Goal: Task Accomplishment & Management: Manage account settings

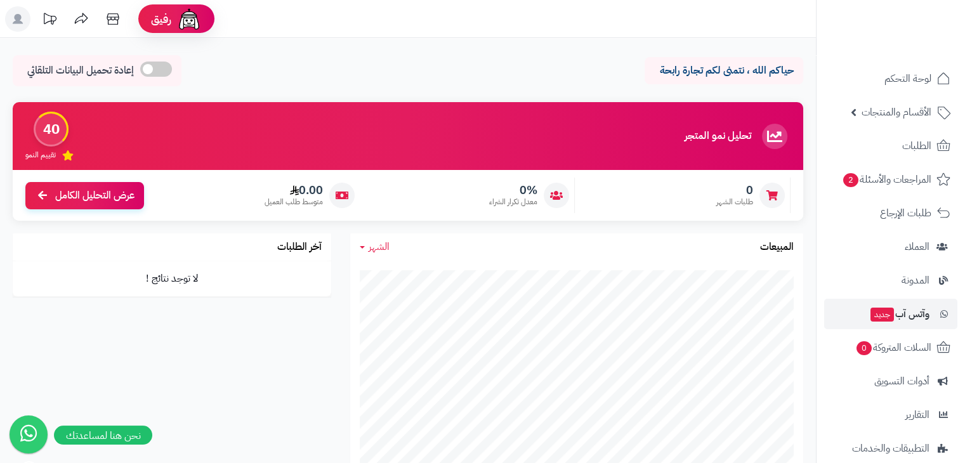
scroll to position [117, 0]
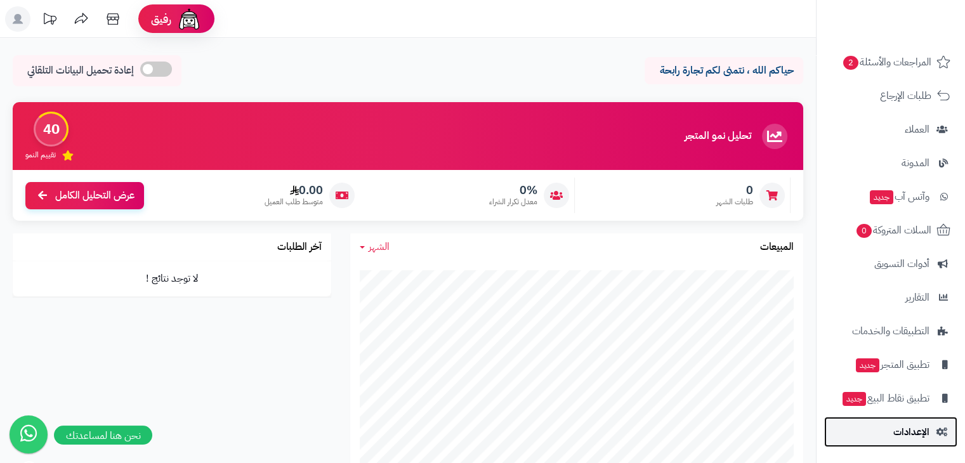
click at [894, 434] on span "الإعدادات" at bounding box center [911, 432] width 36 height 18
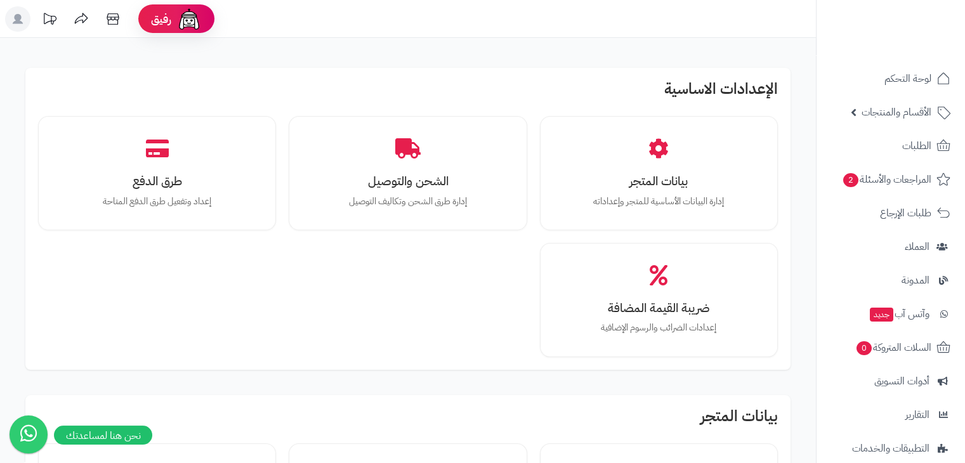
scroll to position [507, 0]
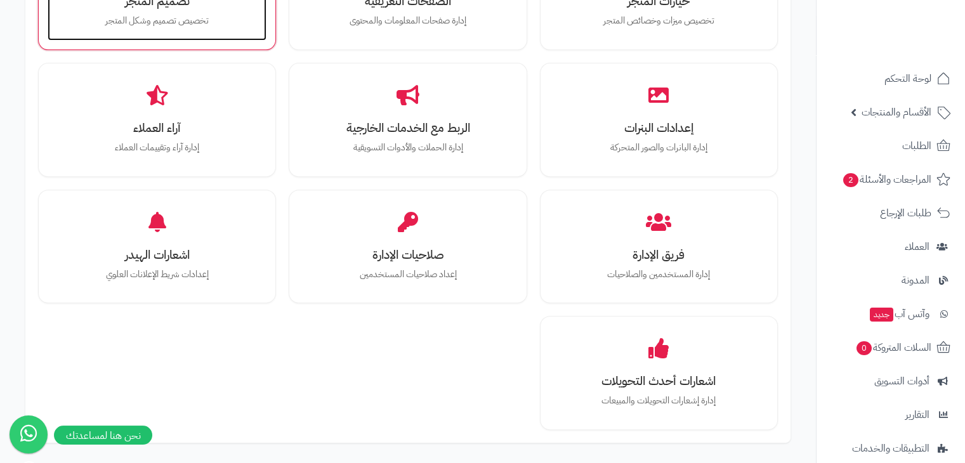
click at [184, 23] on p "تخصيص تصميم وشكل المتجر" at bounding box center [156, 21] width 193 height 14
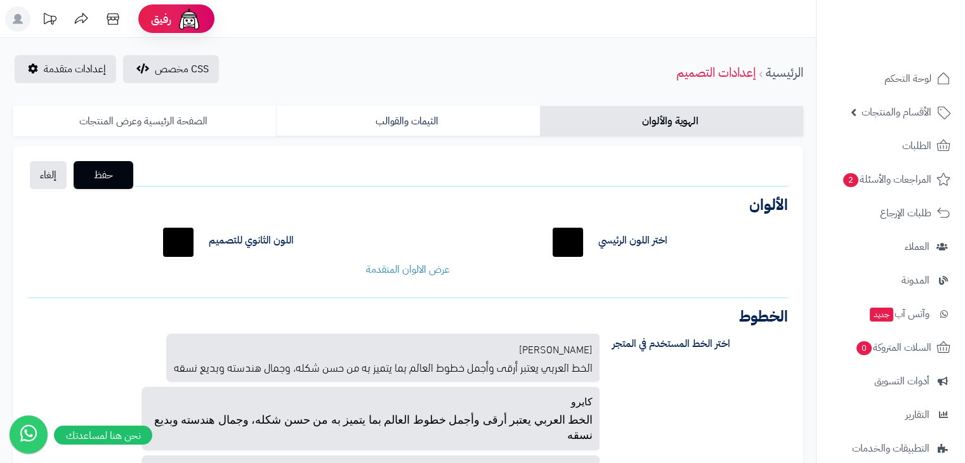
scroll to position [53, 0]
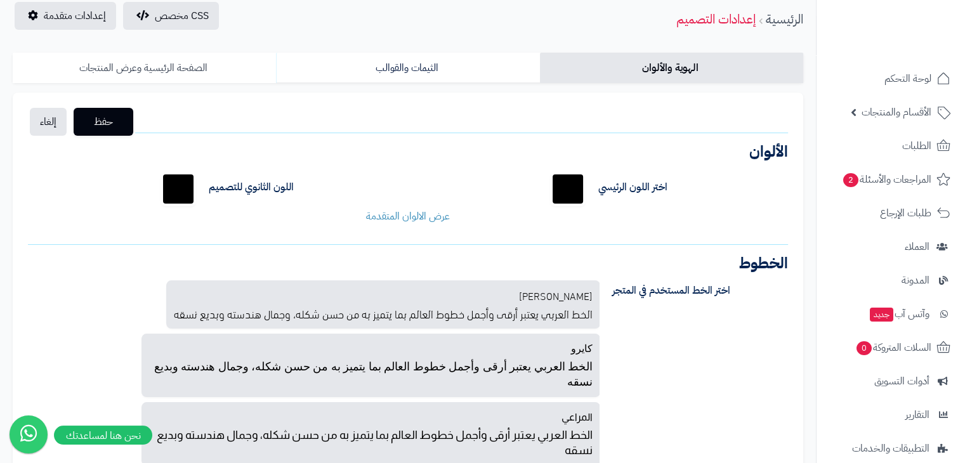
click at [155, 57] on link "الصفحة الرئيسية وعرض المنتجات" at bounding box center [144, 68] width 263 height 30
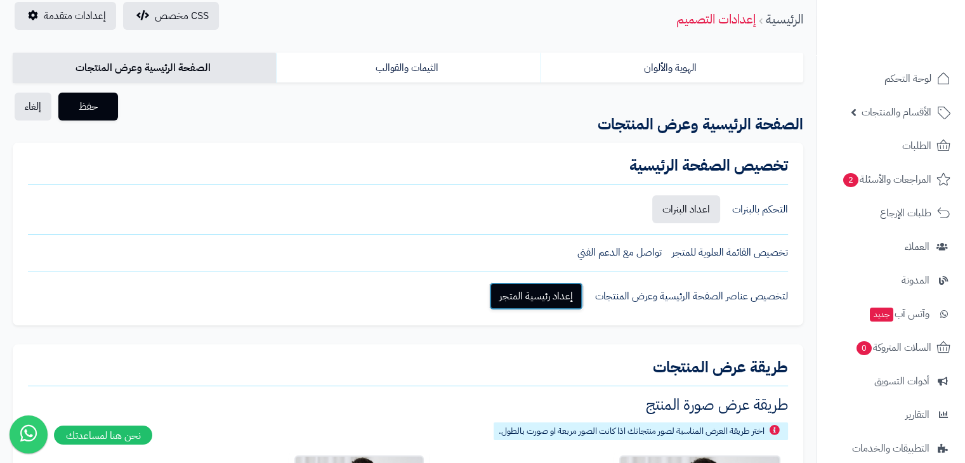
click at [510, 295] on link "إعداد رئيسية المتجر" at bounding box center [536, 296] width 94 height 28
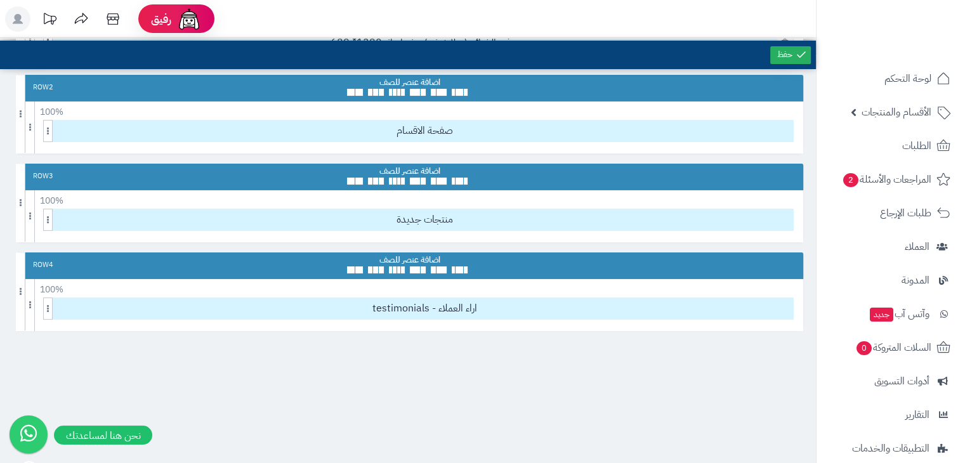
scroll to position [133, 0]
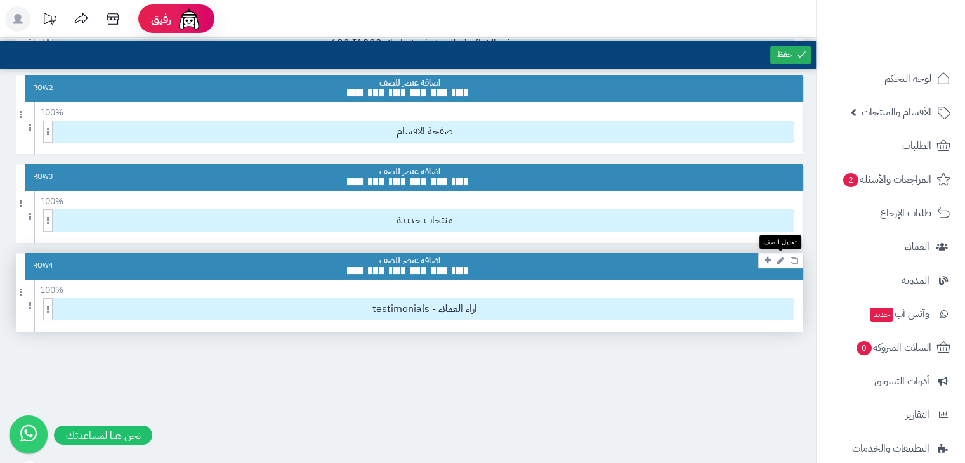
click at [777, 259] on icon at bounding box center [780, 260] width 7 height 8
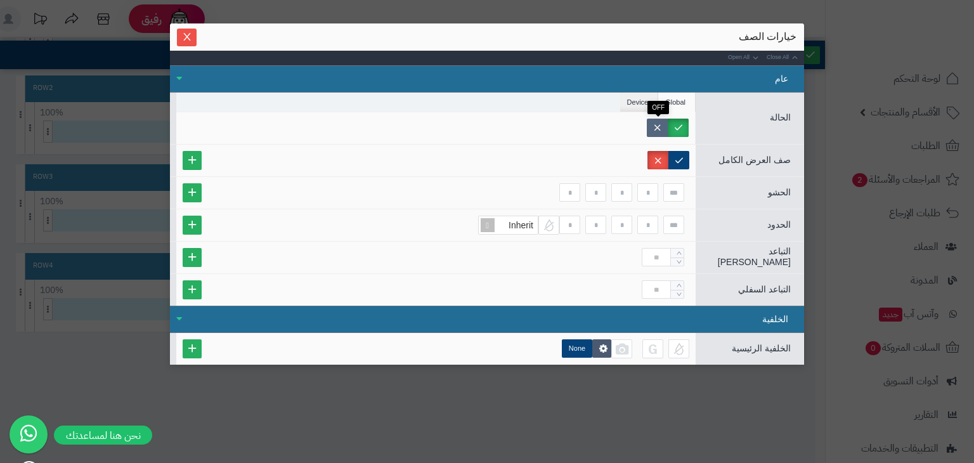
click at [658, 128] on label at bounding box center [657, 128] width 21 height 18
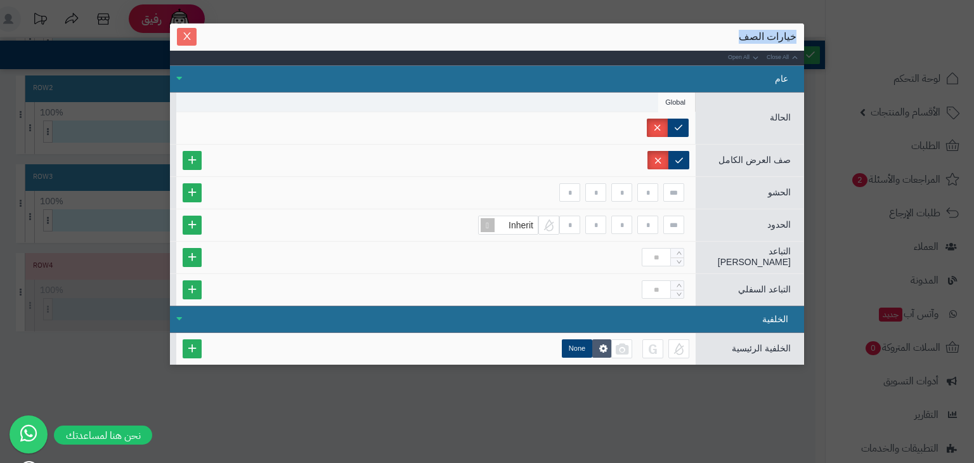
drag, startPoint x: 174, startPoint y: 36, endPoint x: 193, endPoint y: 35, distance: 19.0
click at [193, 35] on div "خيارات الصف Close All Open All عام الحالة Global صف العرض الكامل Max Width الحش…" at bounding box center [487, 193] width 634 height 341
click at [193, 35] on span "Close" at bounding box center [187, 36] width 20 height 11
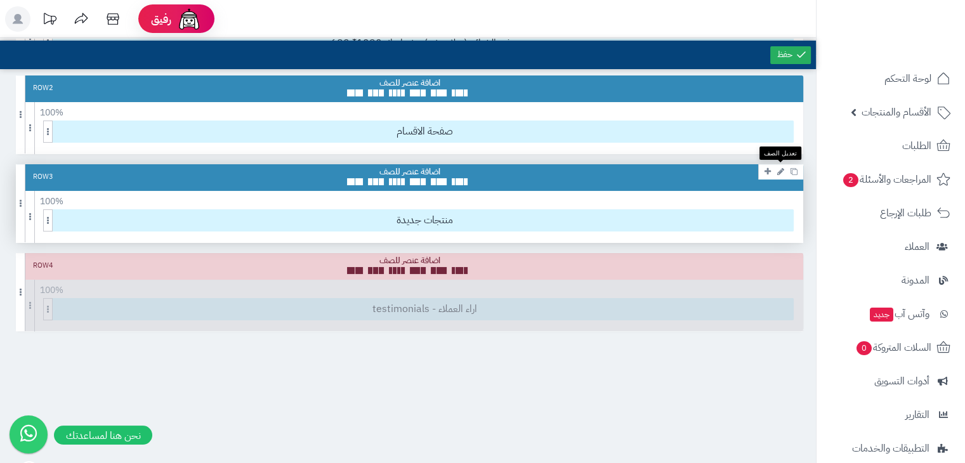
click at [780, 173] on icon at bounding box center [780, 171] width 7 height 8
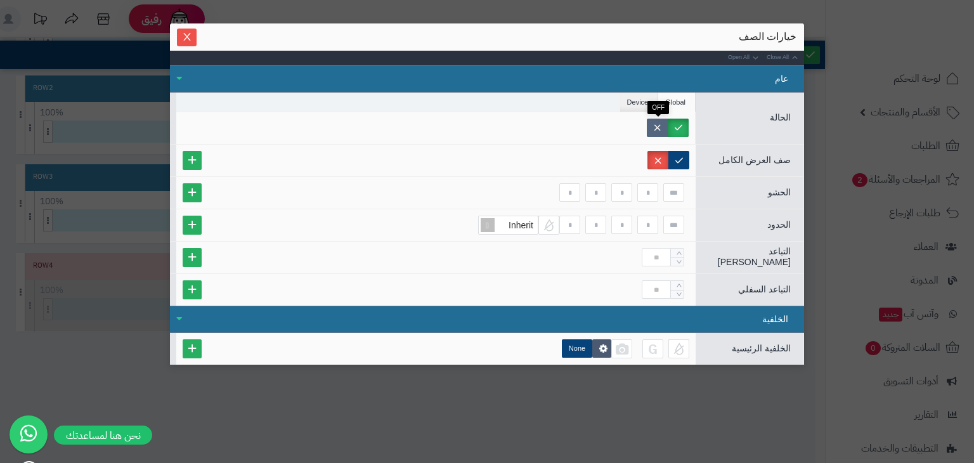
click at [662, 125] on label at bounding box center [657, 128] width 21 height 18
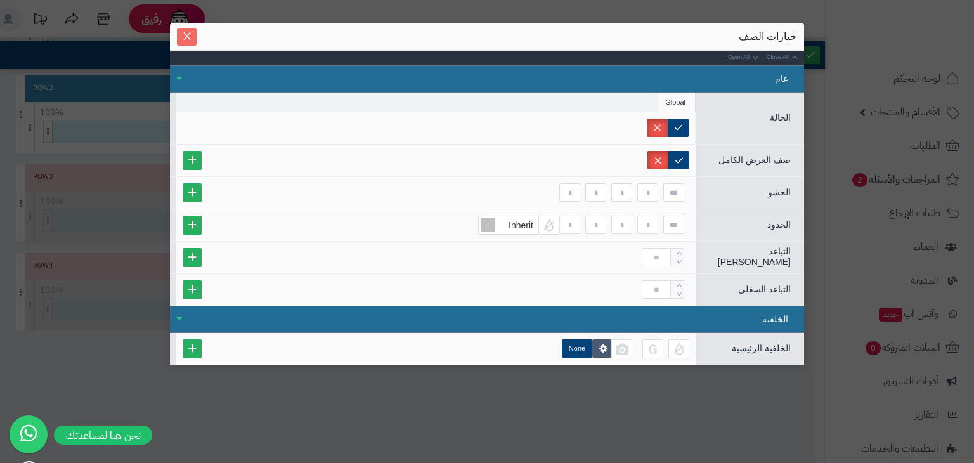
click at [191, 39] on icon "Close" at bounding box center [187, 36] width 10 height 10
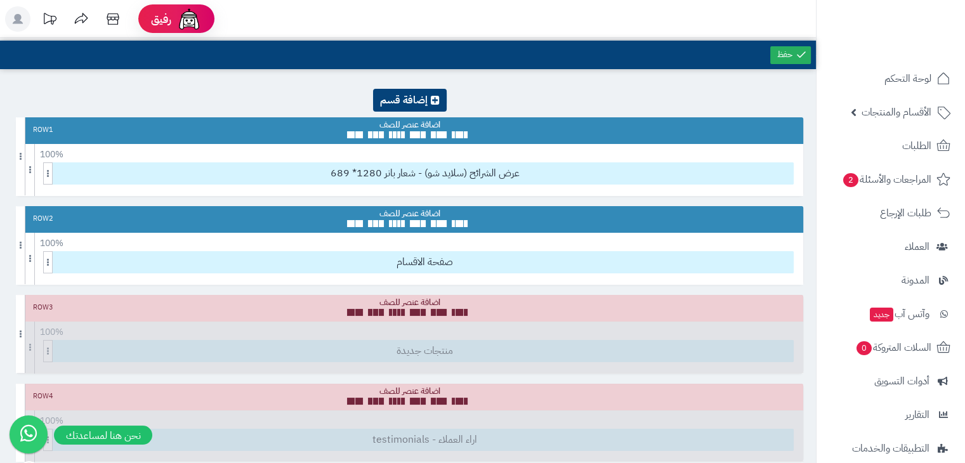
scroll to position [0, 0]
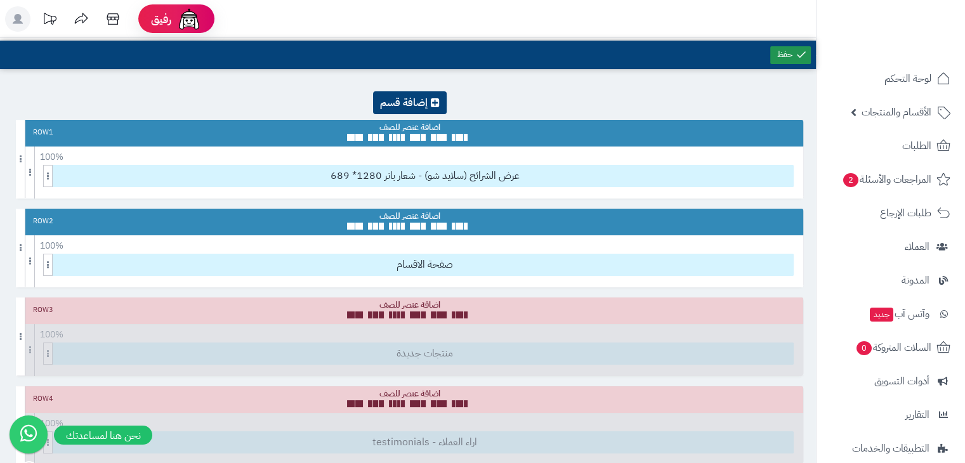
click at [791, 53] on link at bounding box center [790, 55] width 41 height 18
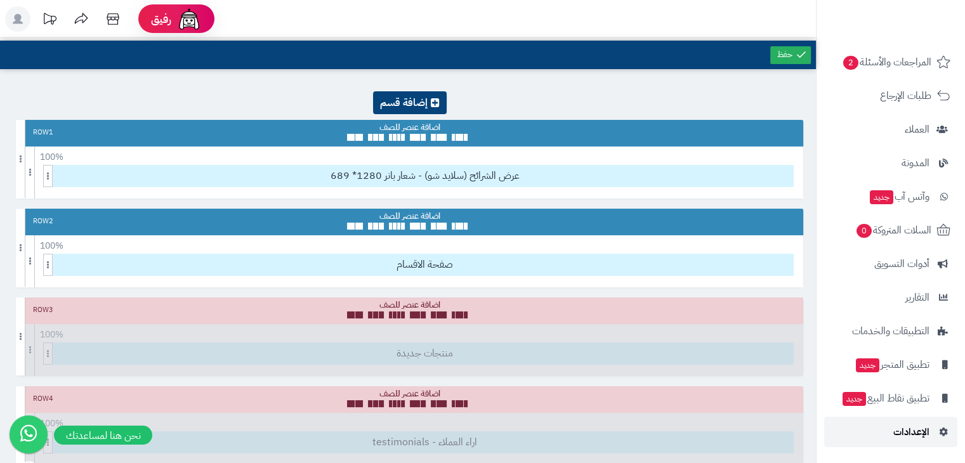
click at [909, 430] on span "الإعدادات" at bounding box center [911, 432] width 36 height 18
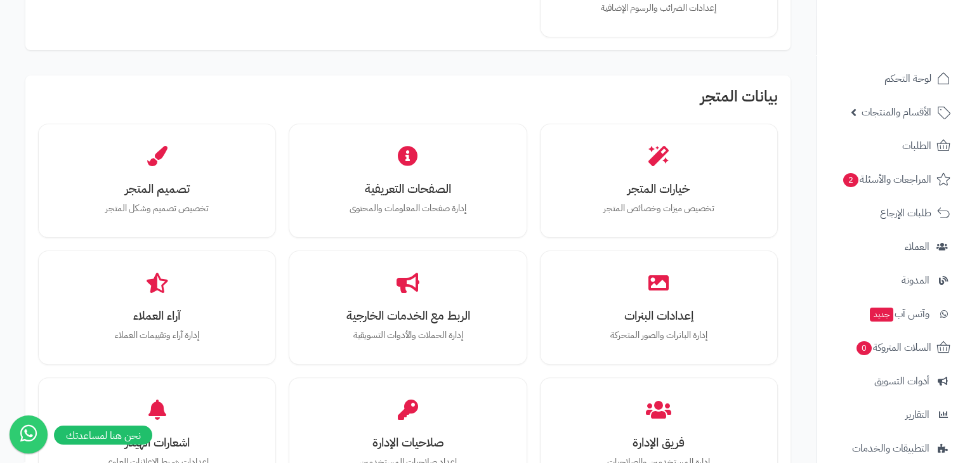
scroll to position [322, 0]
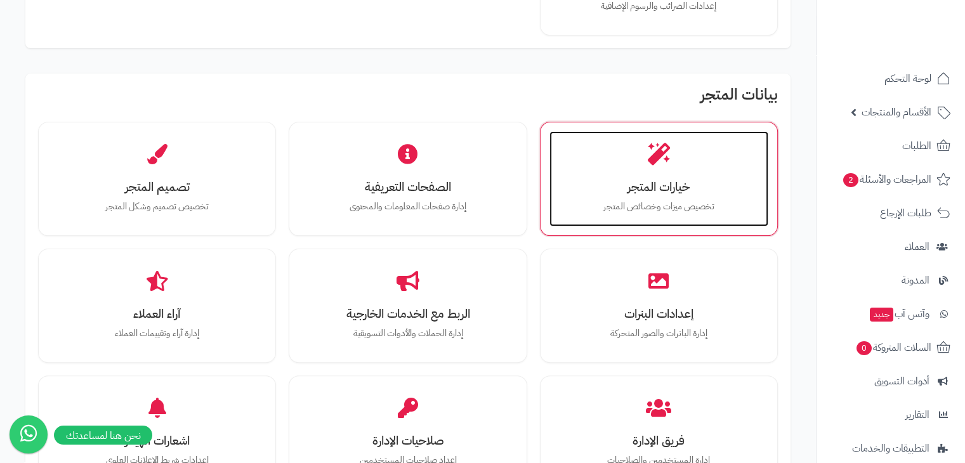
click at [601, 158] on div "خيارات المتجر تخصيص ميزات وخصائص المتجر" at bounding box center [658, 178] width 219 height 95
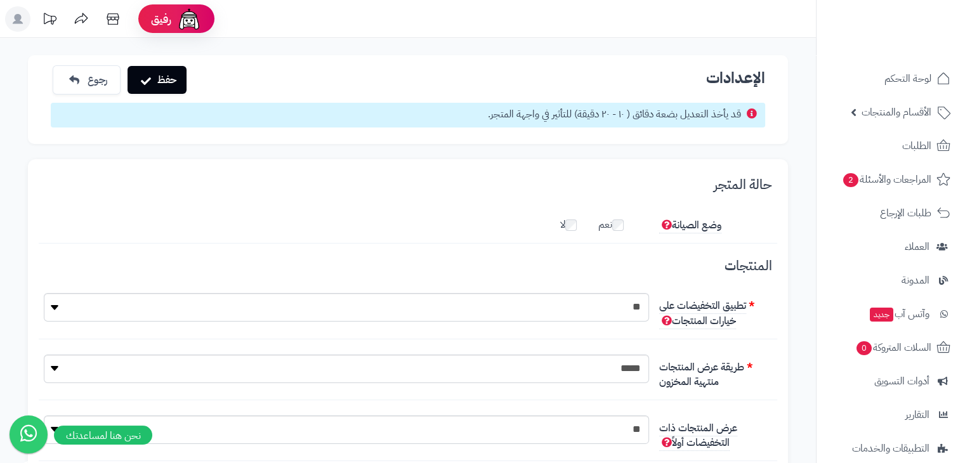
scroll to position [9, 0]
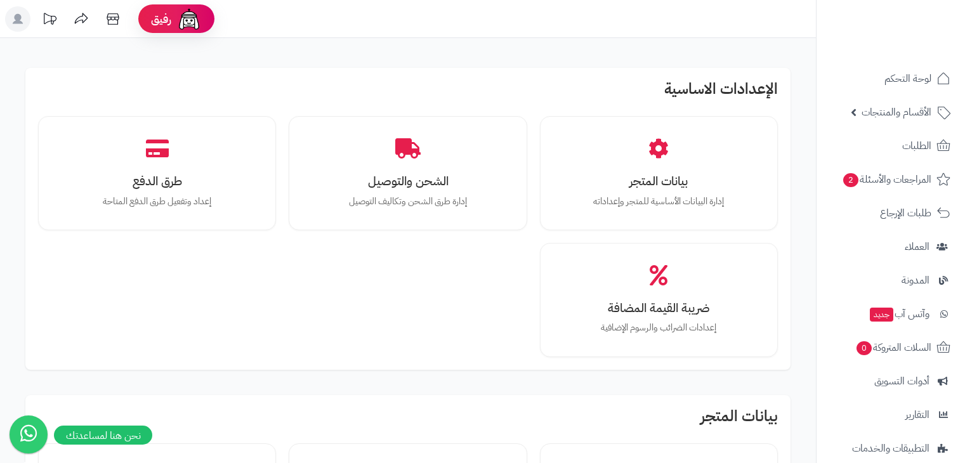
scroll to position [324, 0]
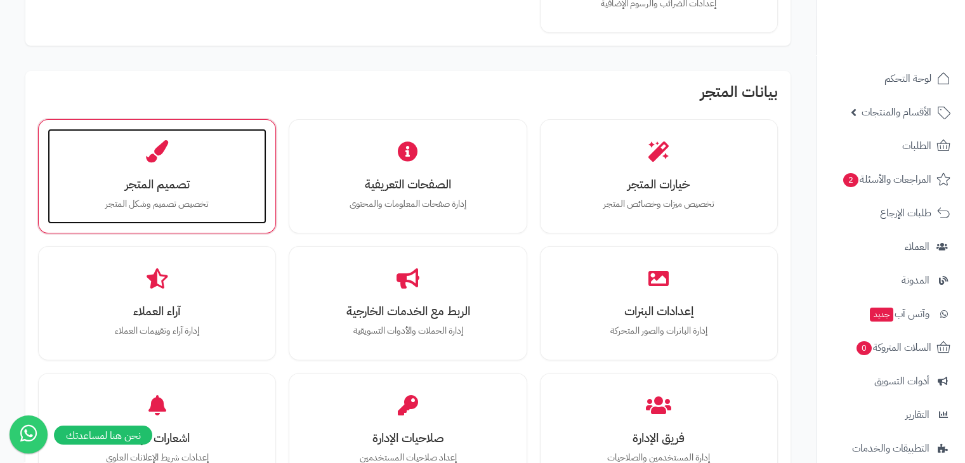
click at [236, 188] on h3 "تصميم المتجر" at bounding box center [156, 184] width 193 height 13
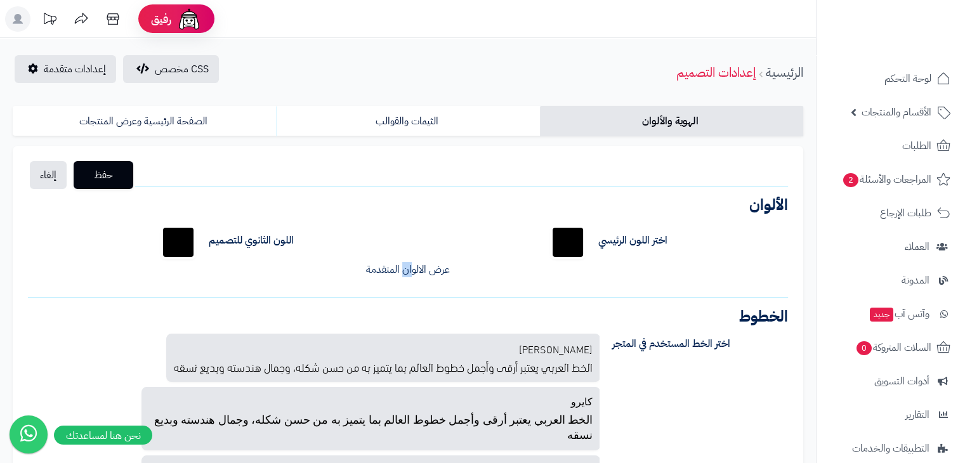
drag, startPoint x: 413, startPoint y: 282, endPoint x: 403, endPoint y: 273, distance: 13.5
click at [403, 273] on div "اختر اللون الرئيسي ******* اللون الثانوي للتصميم ******* لون خلفية الجزء العلوي…" at bounding box center [407, 249] width 779 height 74
click at [403, 273] on link "عرض الالوان المتقدمة" at bounding box center [408, 269] width 84 height 15
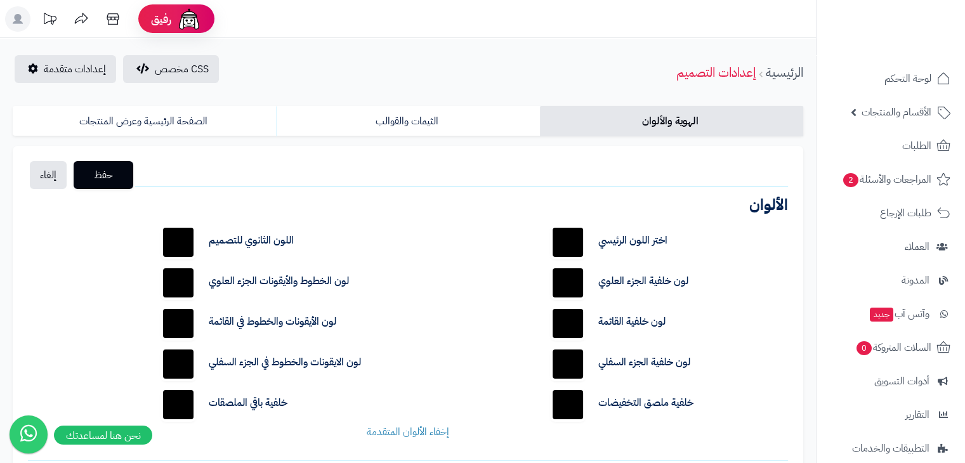
click at [189, 353] on input "*******" at bounding box center [178, 364] width 41 height 41
type input "*******"
click at [91, 280] on div "اختر اللون الرئيسي ******* اللون الثانوي للتصميم ******* لون خلفية الجزء العلوي…" at bounding box center [407, 330] width 779 height 237
click at [577, 363] on input "*******" at bounding box center [567, 364] width 41 height 41
type input "*******"
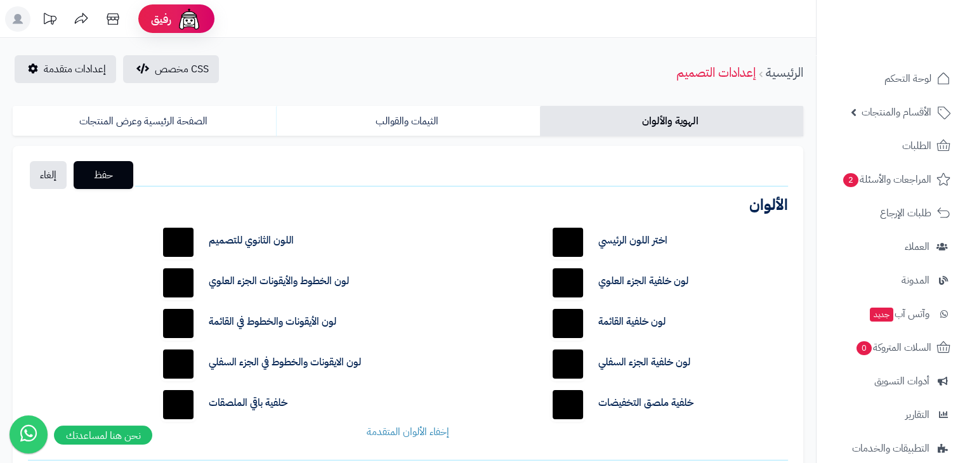
click at [477, 270] on div "اختر اللون الرئيسي ******* اللون الثانوي للتصميم ******* لون خلفية الجزء العلوي…" at bounding box center [407, 330] width 779 height 237
click at [113, 174] on span "حفظ" at bounding box center [103, 174] width 39 height 15
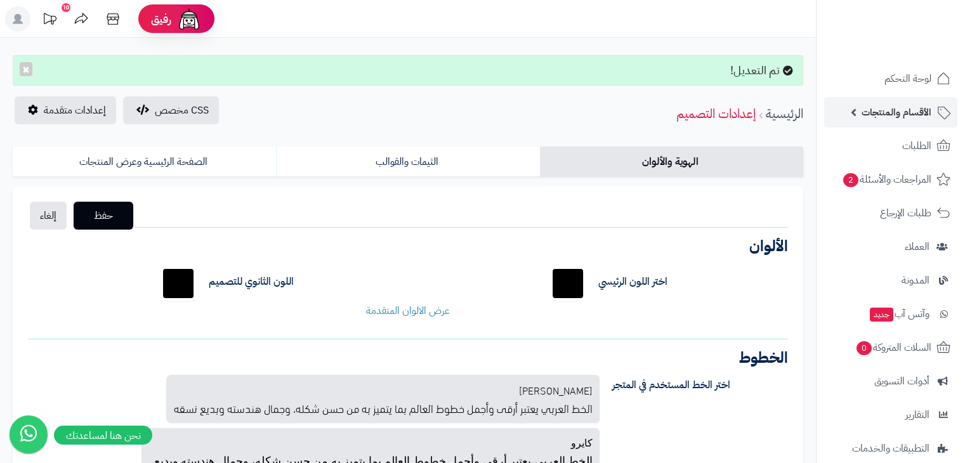
click at [898, 114] on span "الأقسام والمنتجات" at bounding box center [896, 112] width 70 height 18
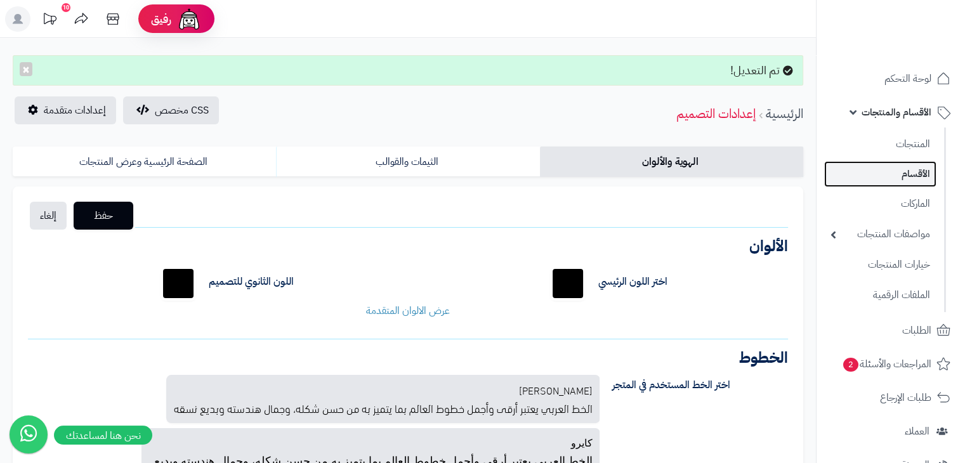
click at [899, 174] on link "الأقسام" at bounding box center [880, 174] width 112 height 26
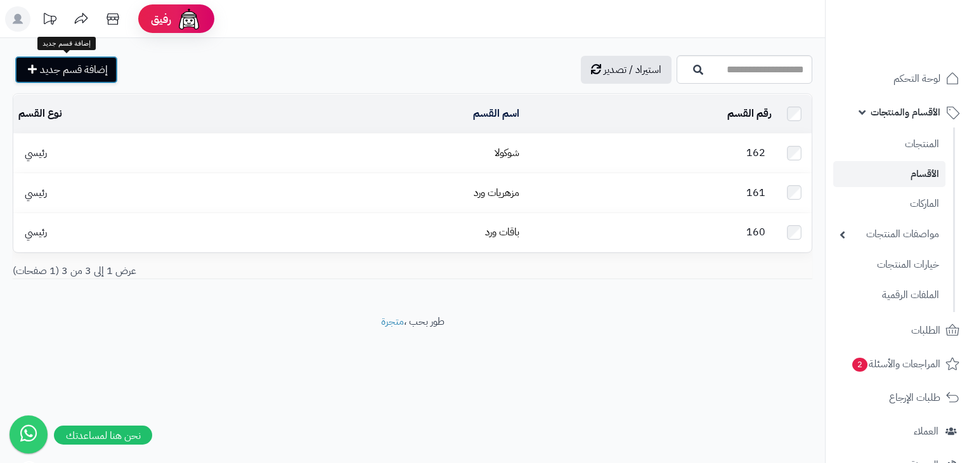
click at [115, 76] on link "إضافة قسم جديد" at bounding box center [66, 70] width 103 height 28
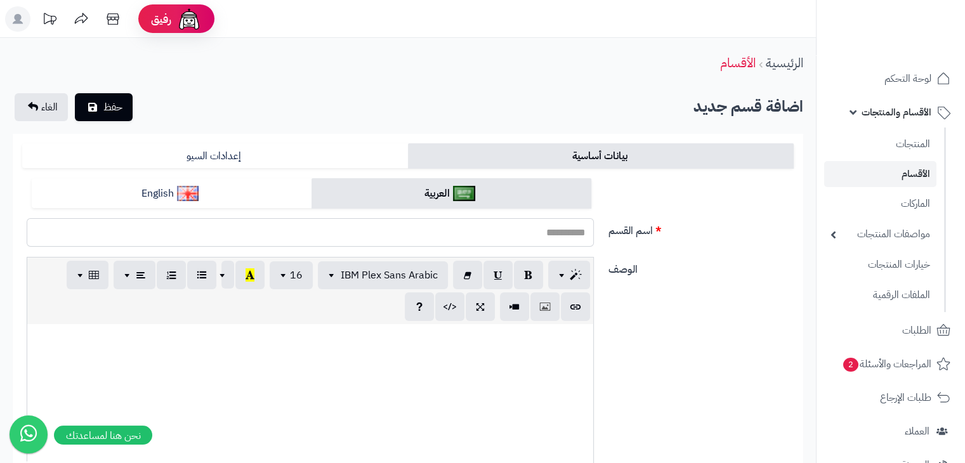
click at [496, 232] on input "اسم القسم" at bounding box center [310, 232] width 567 height 29
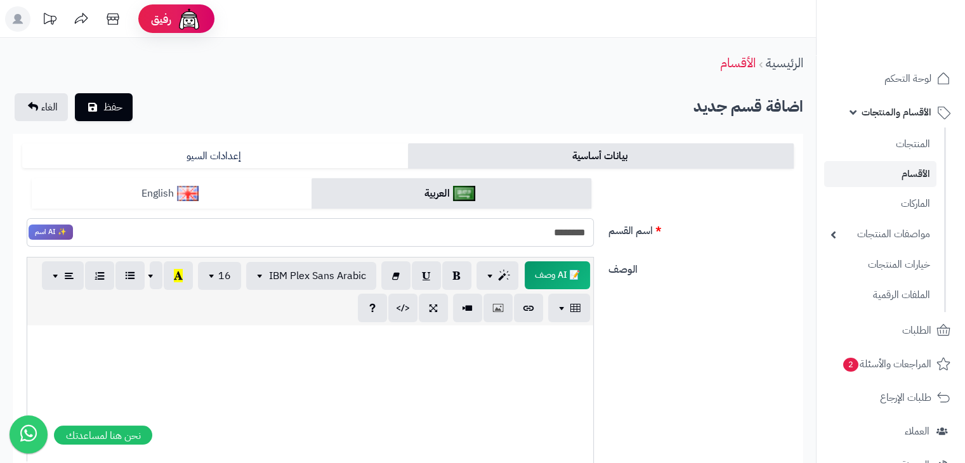
type input "*******"
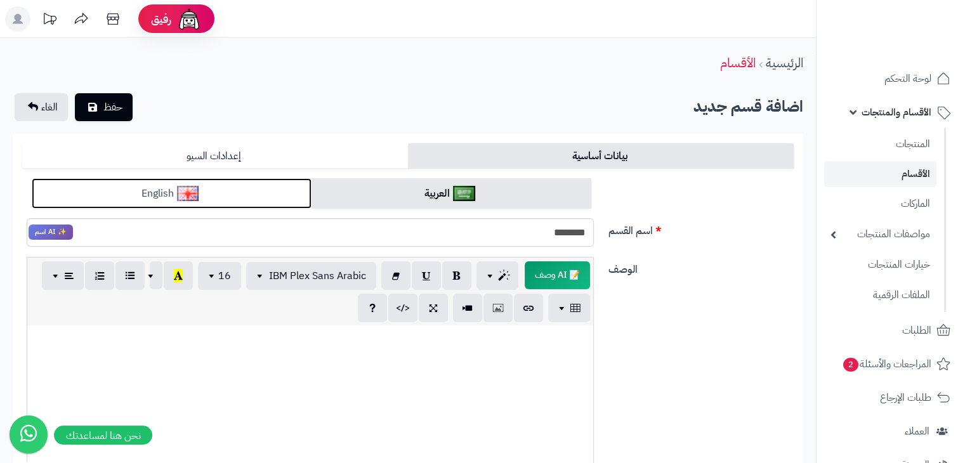
click at [247, 195] on link "English" at bounding box center [172, 193] width 280 height 31
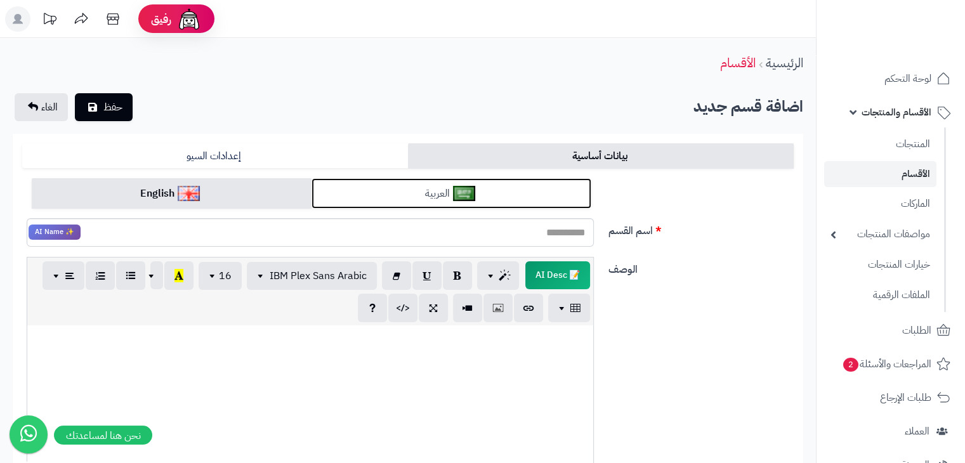
click at [478, 193] on link "العربية" at bounding box center [451, 193] width 280 height 31
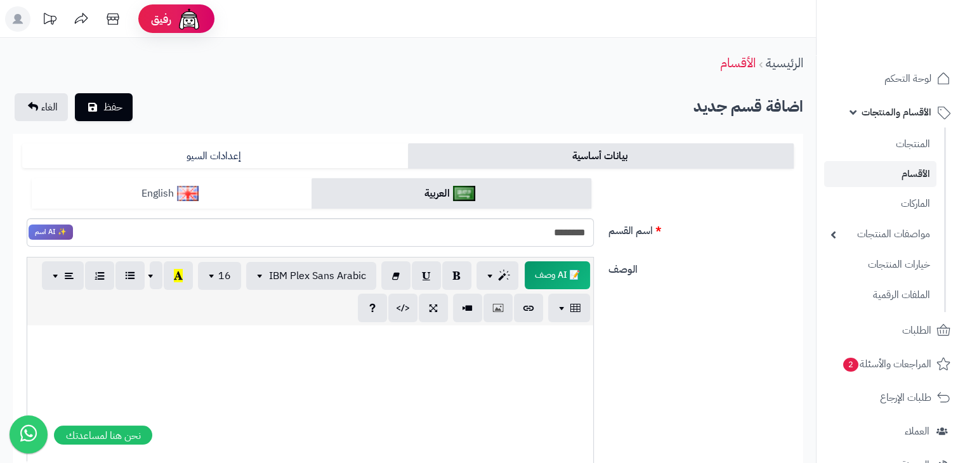
click at [244, 179] on form "بيانات أساسية إعدادات السيو العربية English اسم القسم ******* ✨ AI اسم الوصف 📝 …" at bounding box center [407, 463] width 771 height 641
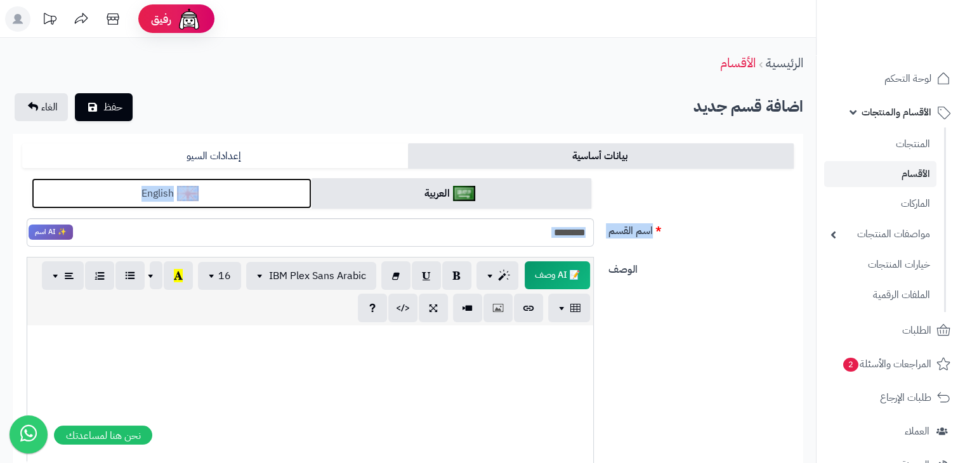
click at [244, 179] on link "English" at bounding box center [172, 193] width 280 height 31
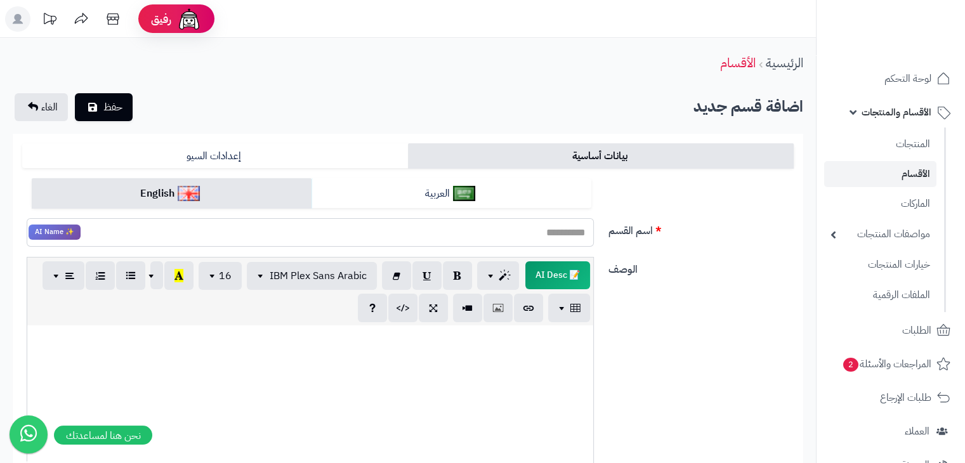
click at [387, 238] on input "اسم القسم" at bounding box center [310, 232] width 567 height 29
type input "********"
click at [639, 191] on div "اسم القسم ******** ✨ AI Name" at bounding box center [407, 217] width 781 height 79
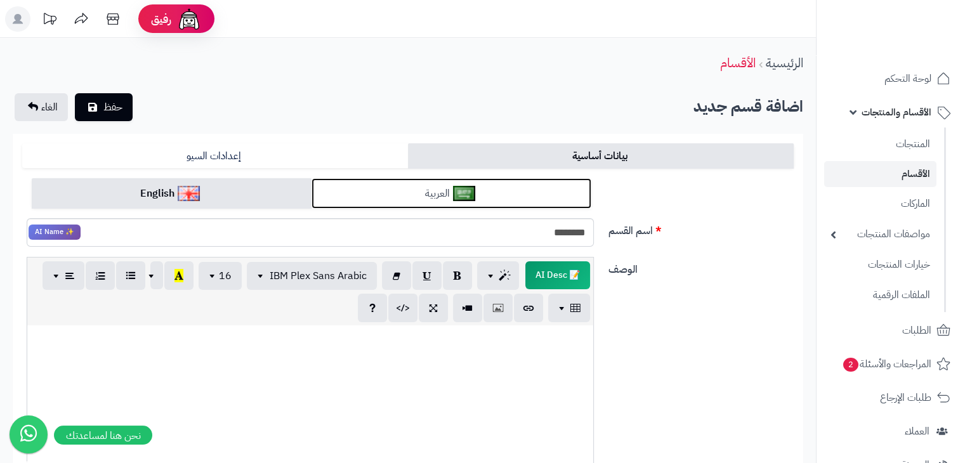
click at [401, 186] on link "العربية" at bounding box center [451, 193] width 280 height 31
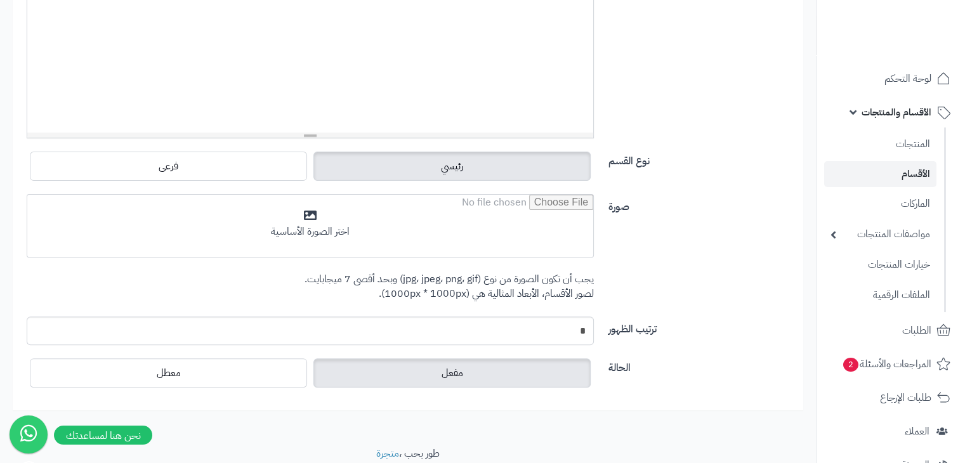
scroll to position [385, 0]
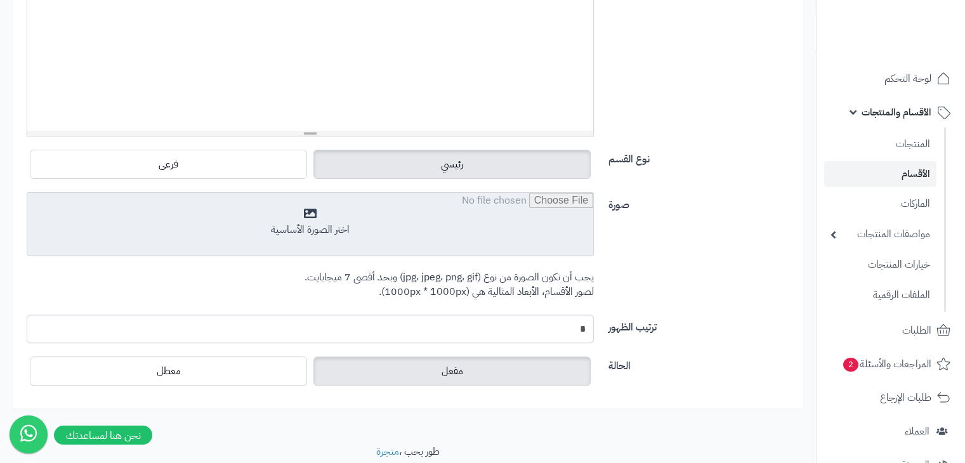
click at [502, 226] on input "file" at bounding box center [310, 224] width 566 height 63
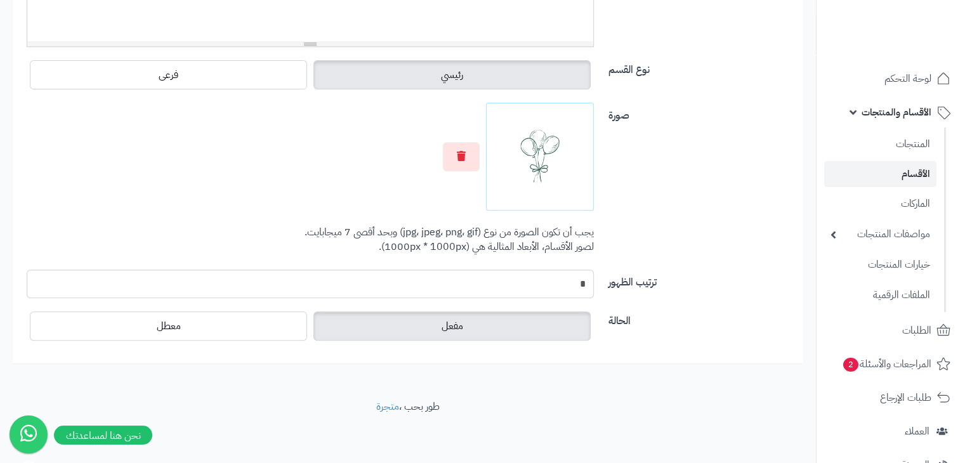
scroll to position [0, 0]
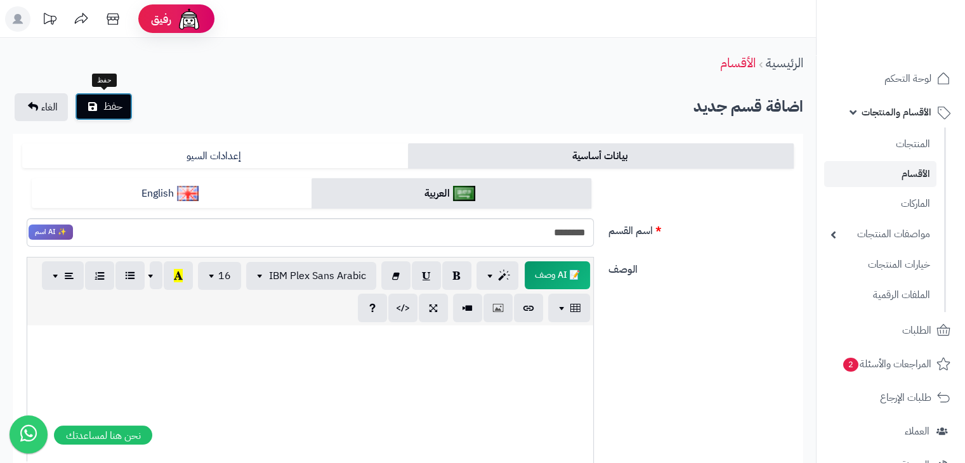
click at [119, 100] on span "حفظ" at bounding box center [112, 106] width 19 height 15
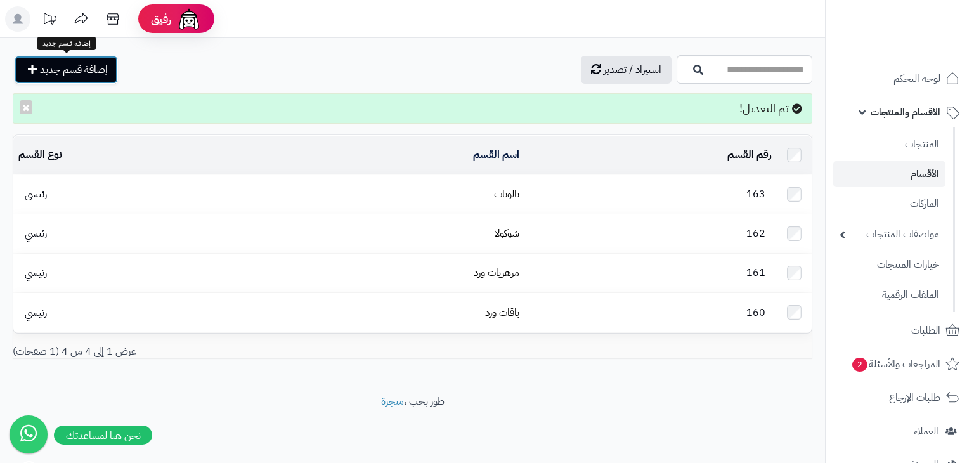
click at [95, 72] on span "إضافة قسم جديد" at bounding box center [74, 69] width 68 height 15
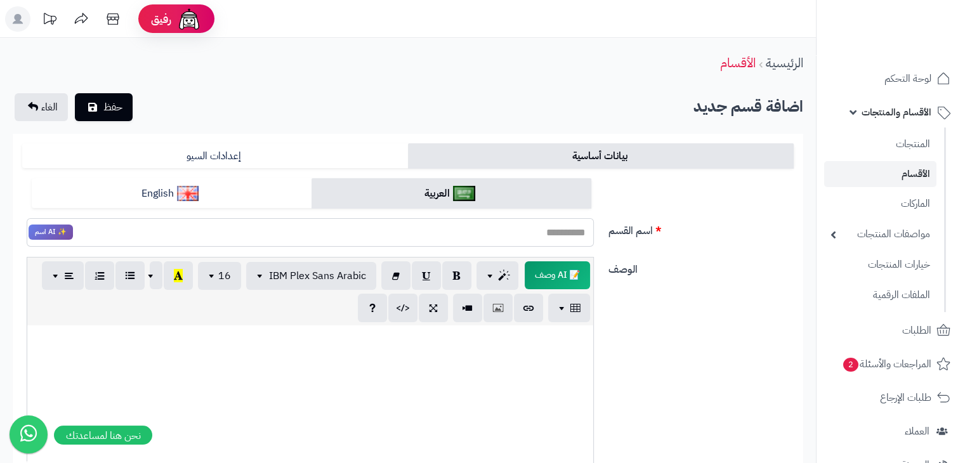
click at [559, 223] on input "اسم القسم" at bounding box center [310, 232] width 567 height 29
type input "*"
type input "*****"
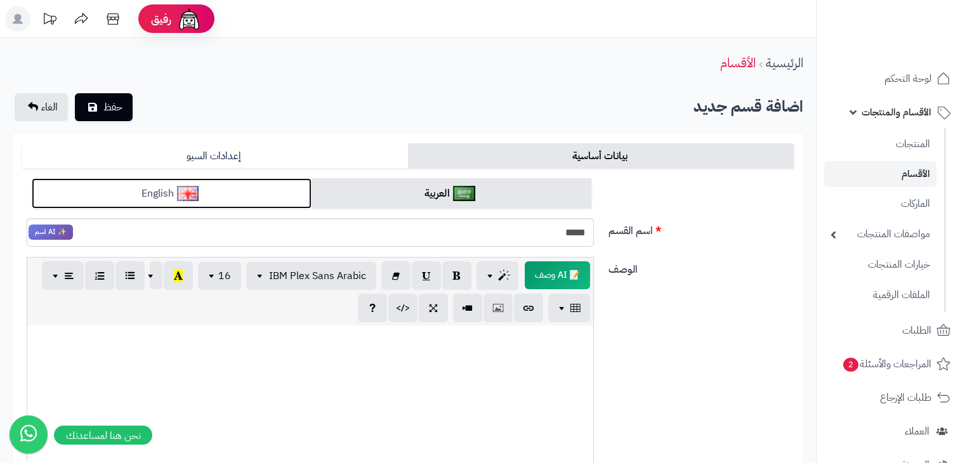
click at [208, 179] on link "English" at bounding box center [172, 193] width 280 height 31
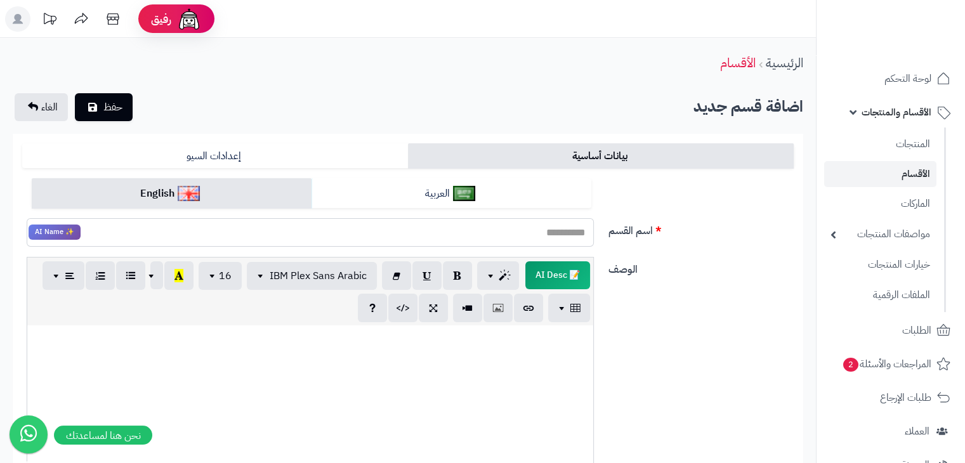
click at [238, 235] on input "اسم القسم" at bounding box center [310, 232] width 567 height 29
type input "*****"
click at [632, 294] on div "الوصف 📝 AI Desc p blockquote pre h1 h2 h3 h4 h5 h6 IBM Plex Sans Arabic Arial A…" at bounding box center [407, 394] width 781 height 275
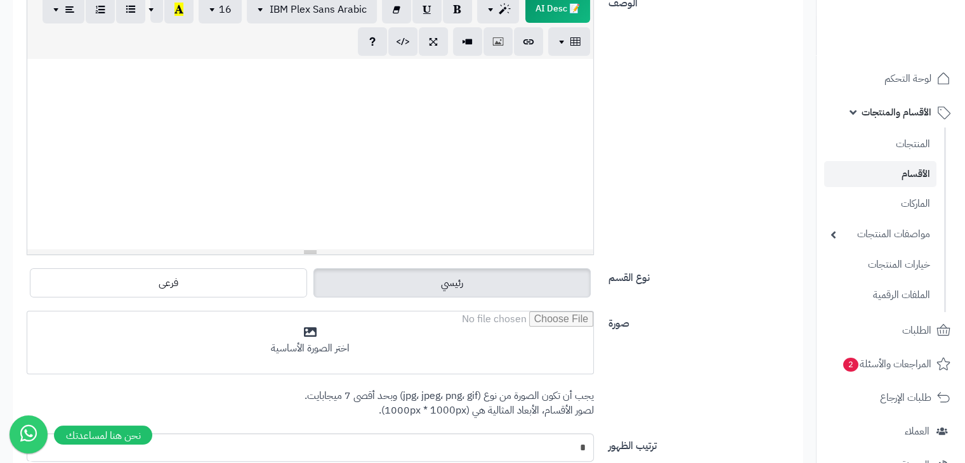
scroll to position [275, 0]
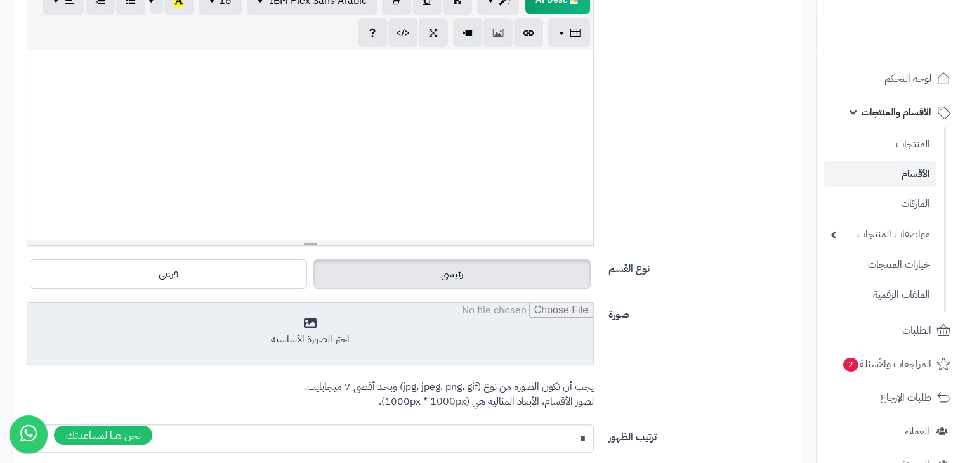
click at [524, 320] on input "file" at bounding box center [310, 334] width 566 height 63
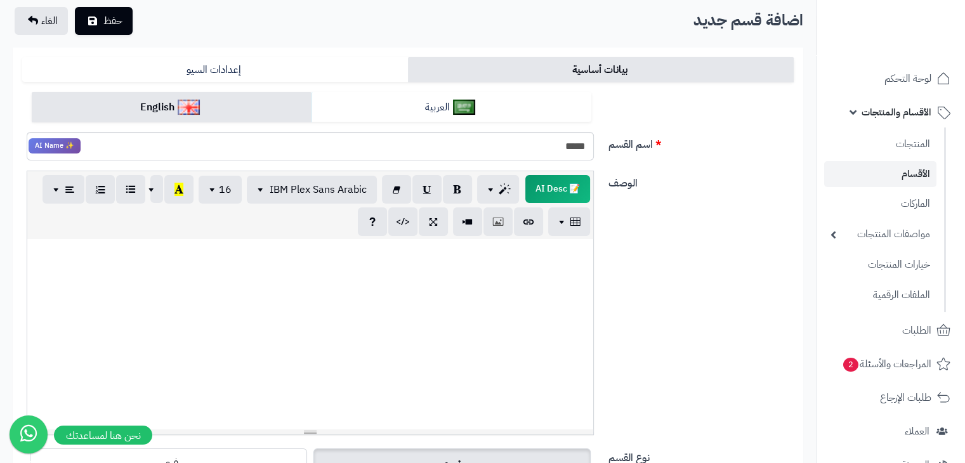
scroll to position [0, 0]
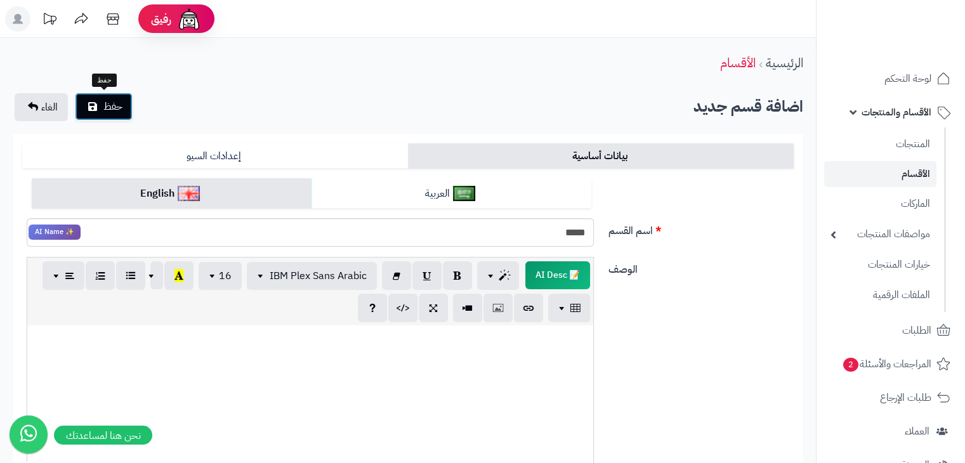
click at [104, 112] on span "حفظ" at bounding box center [112, 106] width 19 height 15
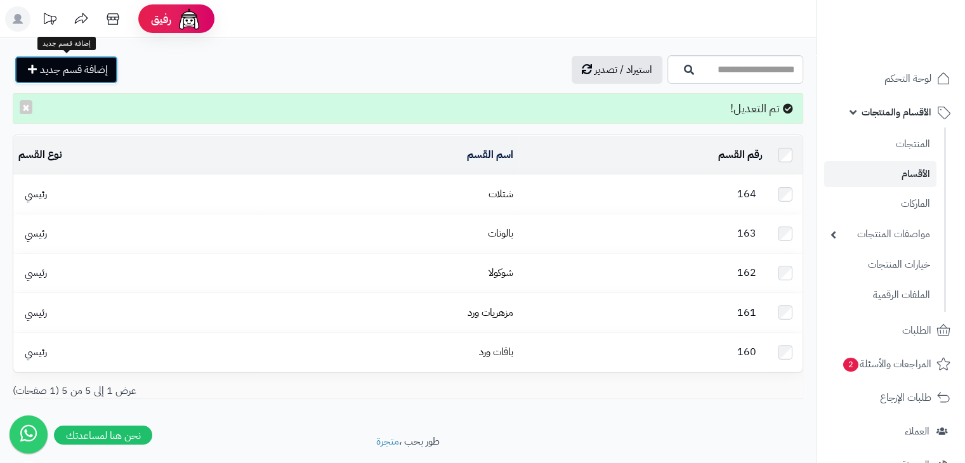
click at [108, 76] on span "إضافة قسم جديد" at bounding box center [74, 69] width 68 height 15
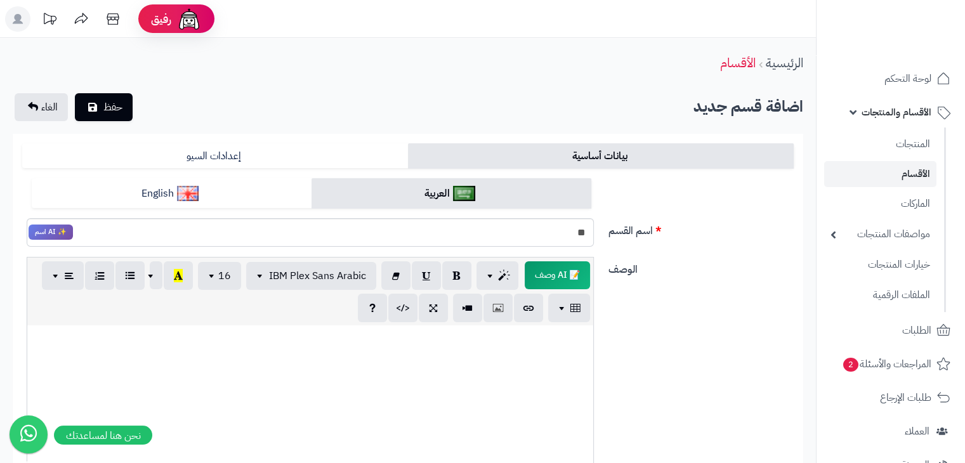
type input "*"
type input "***"
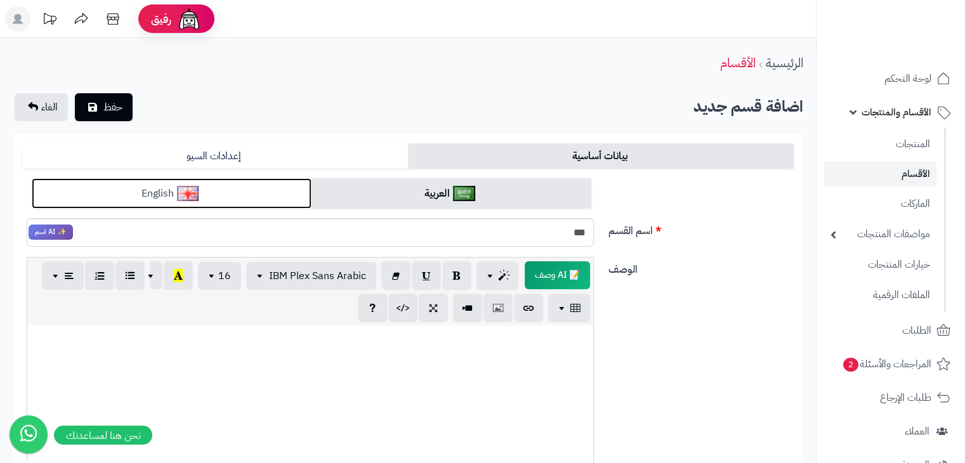
click at [216, 202] on link "English" at bounding box center [172, 193] width 280 height 31
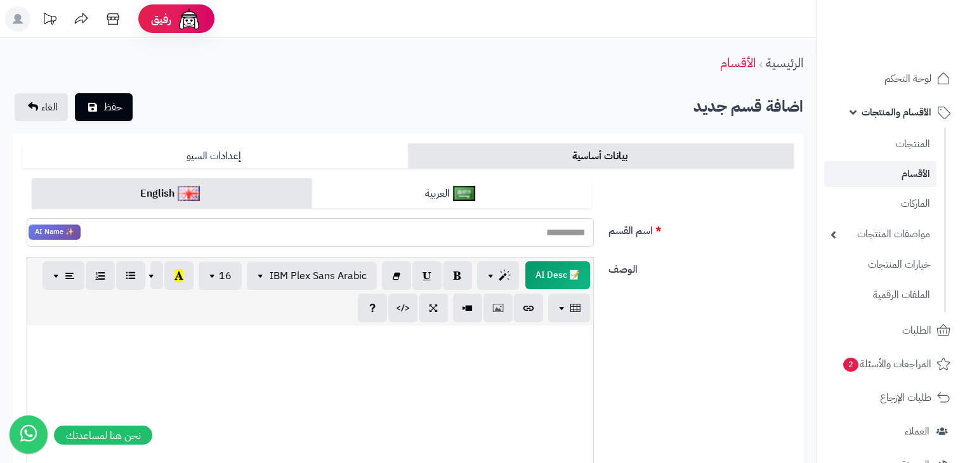
click at [426, 246] on input "اسم القسم" at bounding box center [310, 232] width 567 height 29
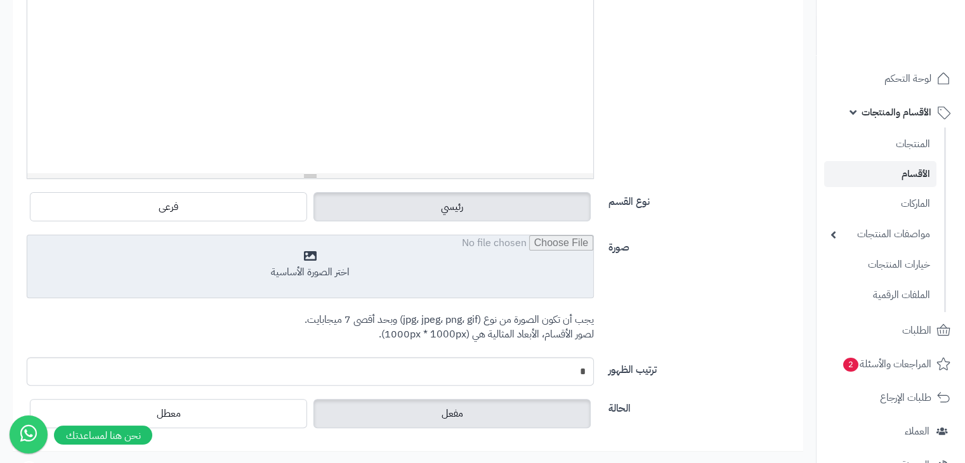
scroll to position [343, 0]
type input "****"
click at [492, 257] on input "file" at bounding box center [310, 266] width 566 height 63
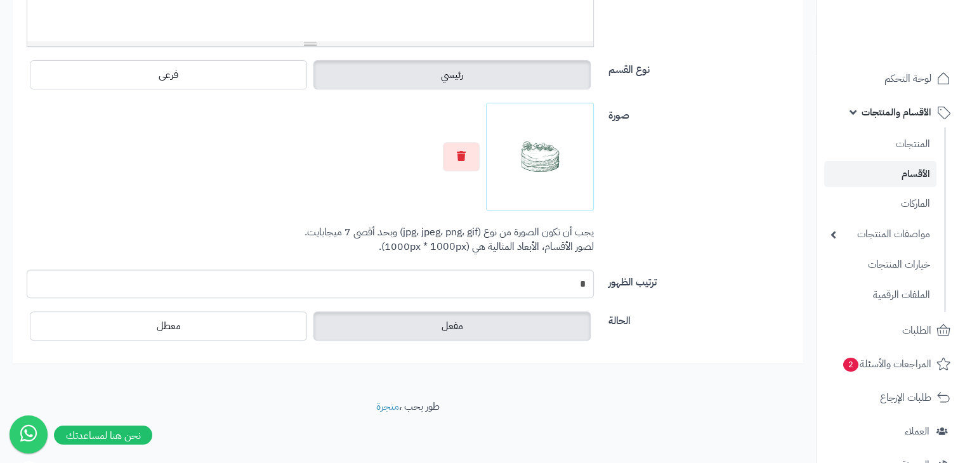
scroll to position [0, 0]
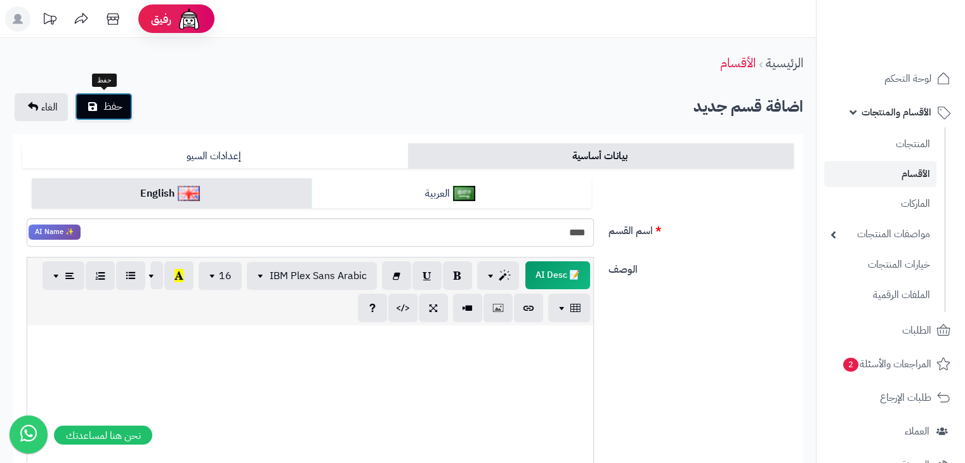
click at [122, 104] on button "حفظ" at bounding box center [104, 107] width 58 height 28
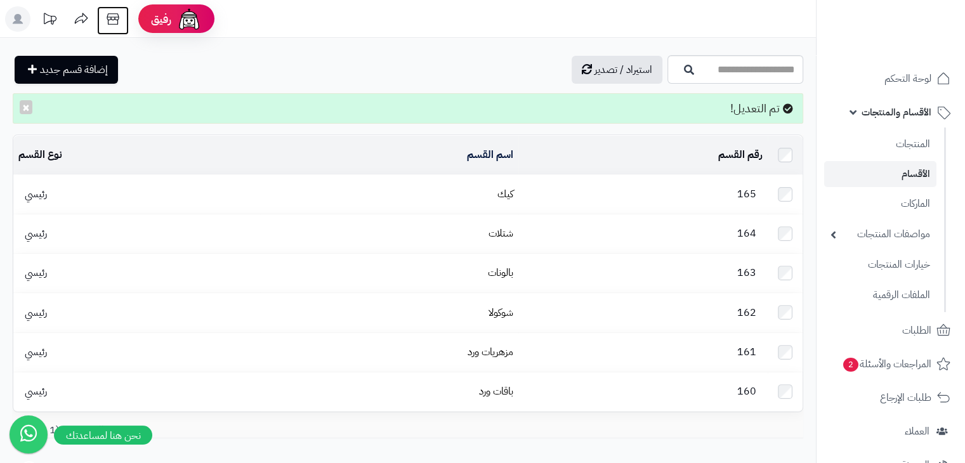
click at [106, 18] on icon at bounding box center [112, 18] width 25 height 25
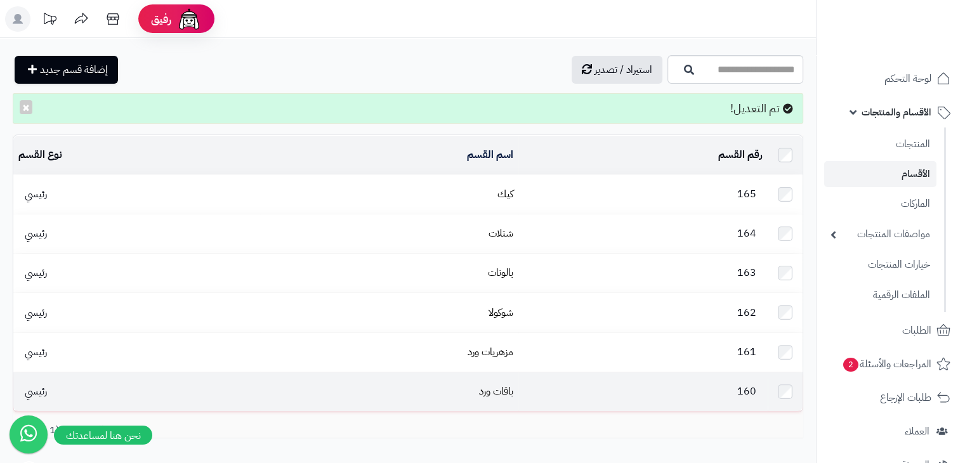
click at [504, 372] on td "باقات ورد" at bounding box center [389, 391] width 258 height 39
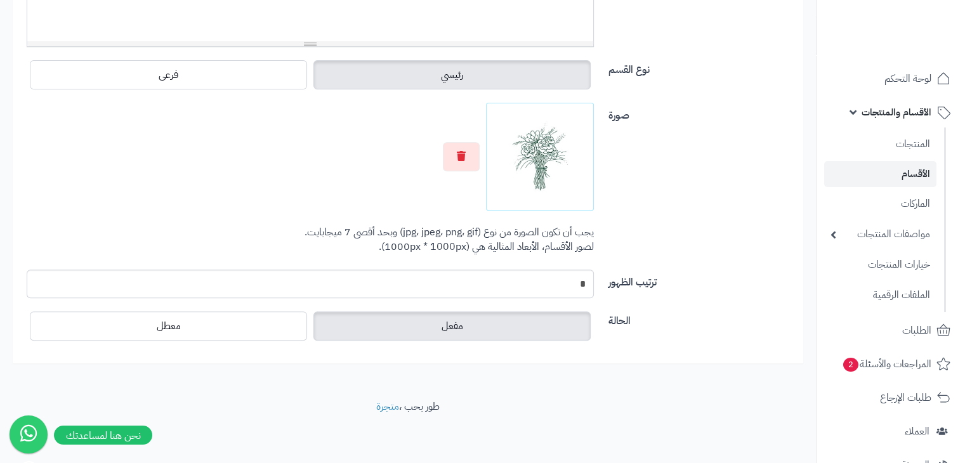
scroll to position [474, 0]
click at [563, 278] on input "*" at bounding box center [310, 284] width 567 height 29
type input "*"
click at [738, 222] on div "صورة اختر الصورة الأساسية يجب أن تكون الصورة من نوع (jpg، jpeg، png، gif) وبحد …" at bounding box center [407, 186] width 781 height 167
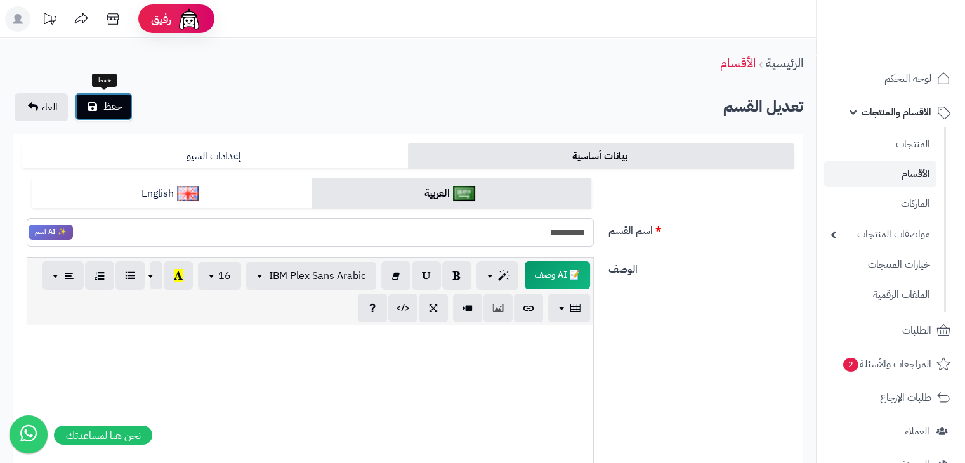
click at [119, 117] on button "حفظ" at bounding box center [104, 107] width 58 height 28
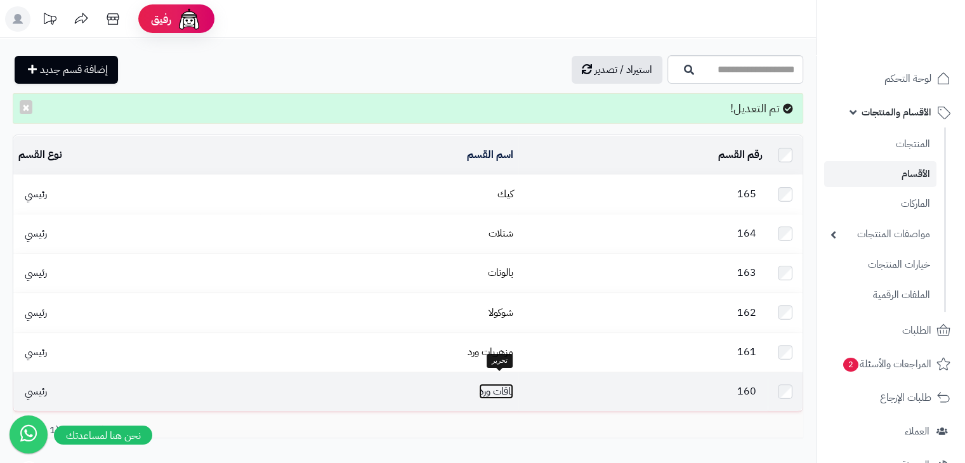
click at [494, 384] on link "باقات ورد" at bounding box center [496, 391] width 34 height 15
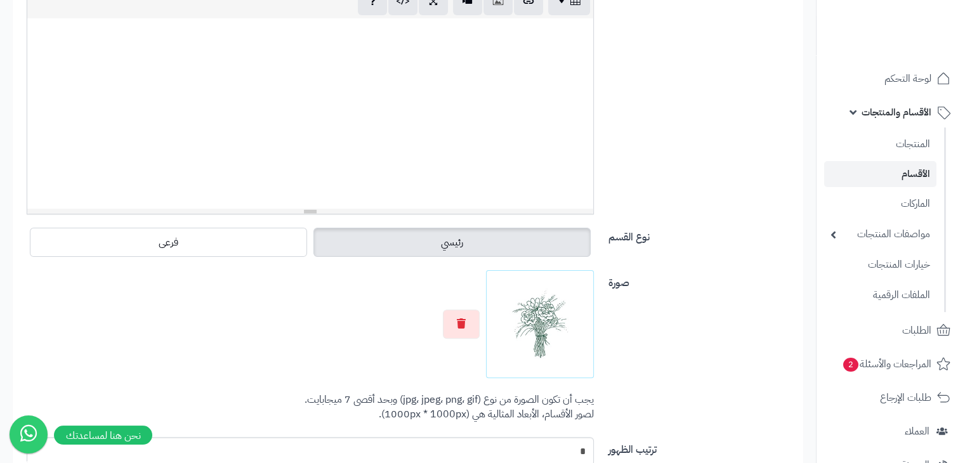
scroll to position [378, 0]
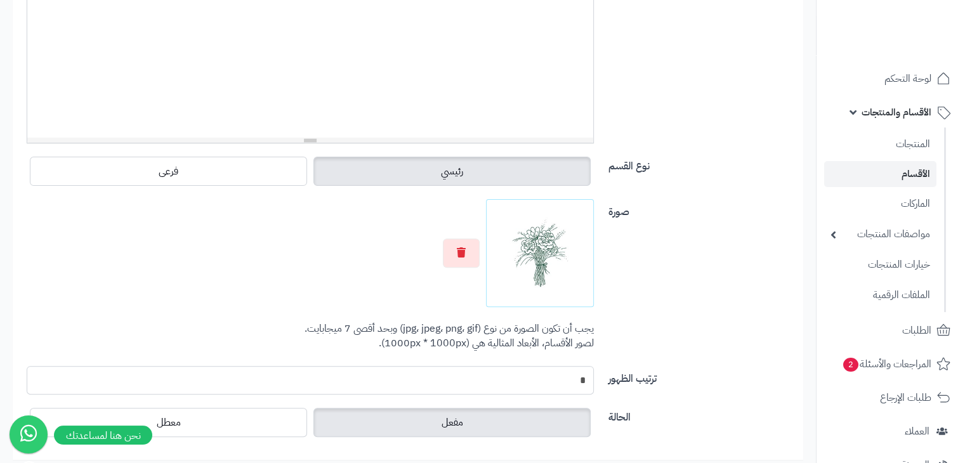
click at [559, 380] on input "*" at bounding box center [310, 380] width 567 height 29
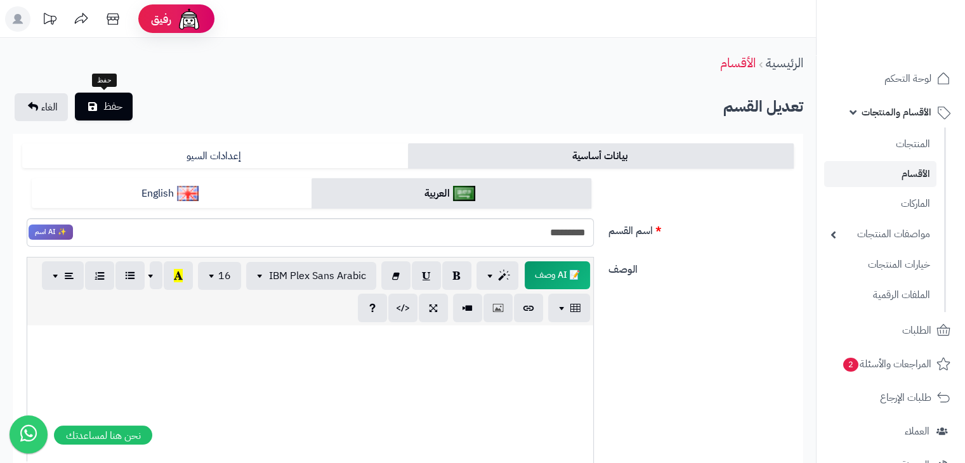
type input "*"
click at [89, 99] on button "حفظ" at bounding box center [104, 107] width 58 height 28
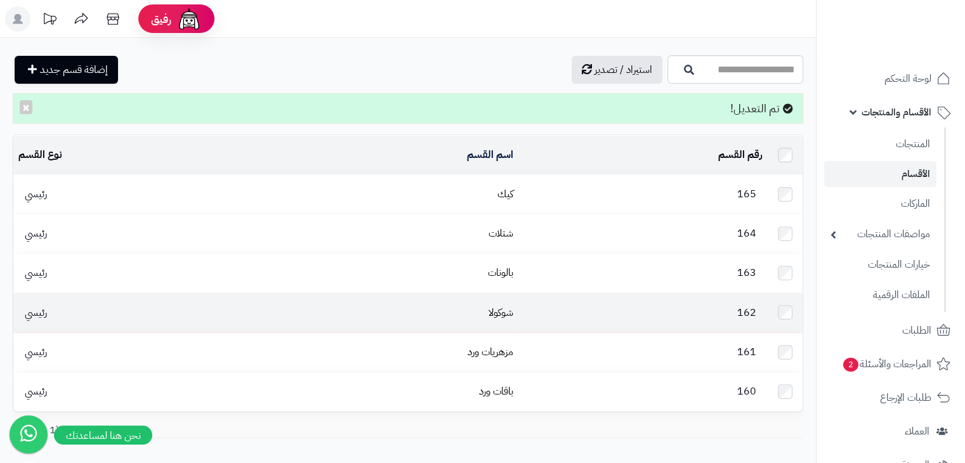
scroll to position [63, 0]
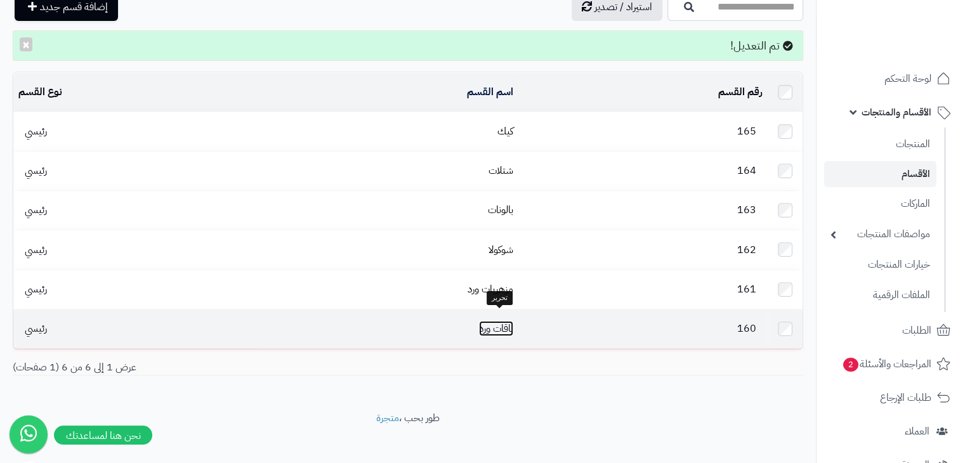
click at [500, 321] on link "باقات ورد" at bounding box center [496, 328] width 34 height 15
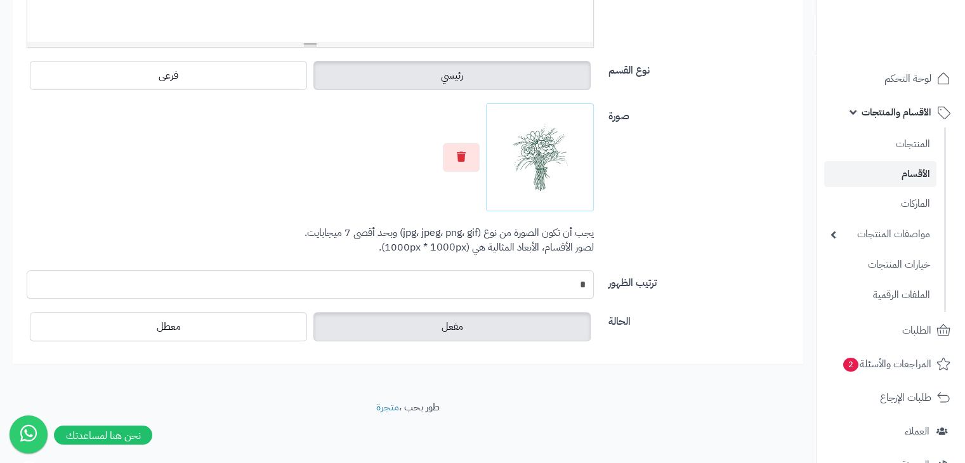
scroll to position [474, 0]
click at [576, 280] on input "*" at bounding box center [310, 284] width 567 height 29
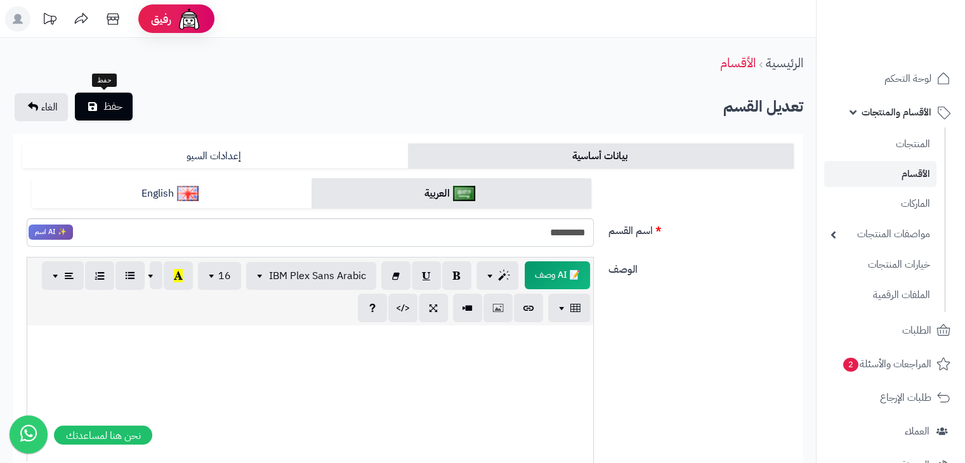
type input "*"
click at [83, 105] on button "حفظ" at bounding box center [104, 107] width 58 height 28
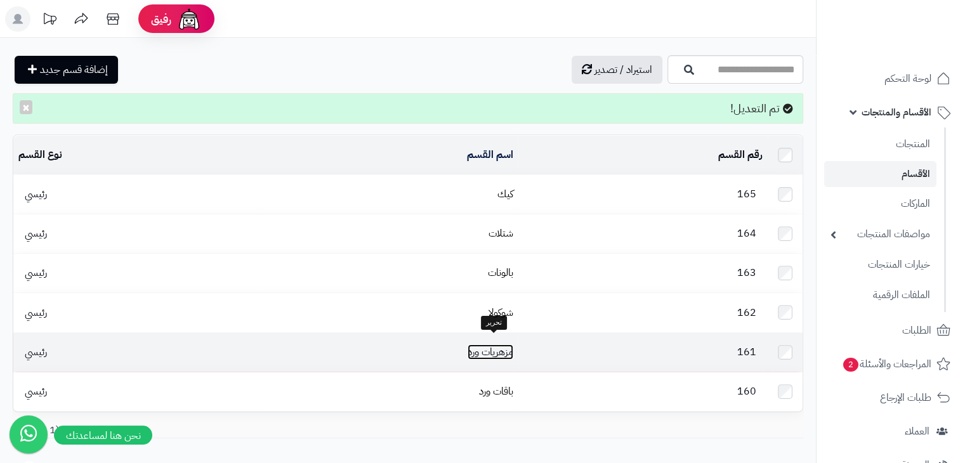
click at [500, 344] on link "مزهريات ورد" at bounding box center [490, 351] width 46 height 15
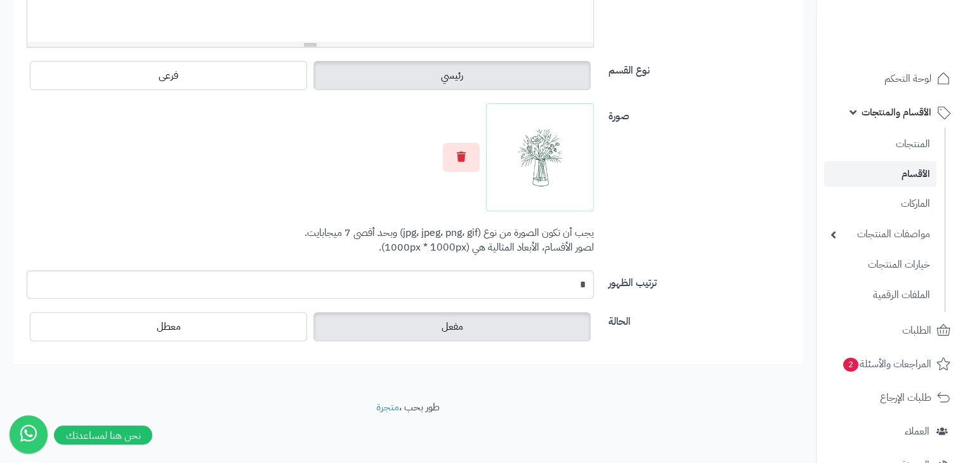
scroll to position [474, 0]
click at [577, 276] on input "*" at bounding box center [310, 284] width 567 height 29
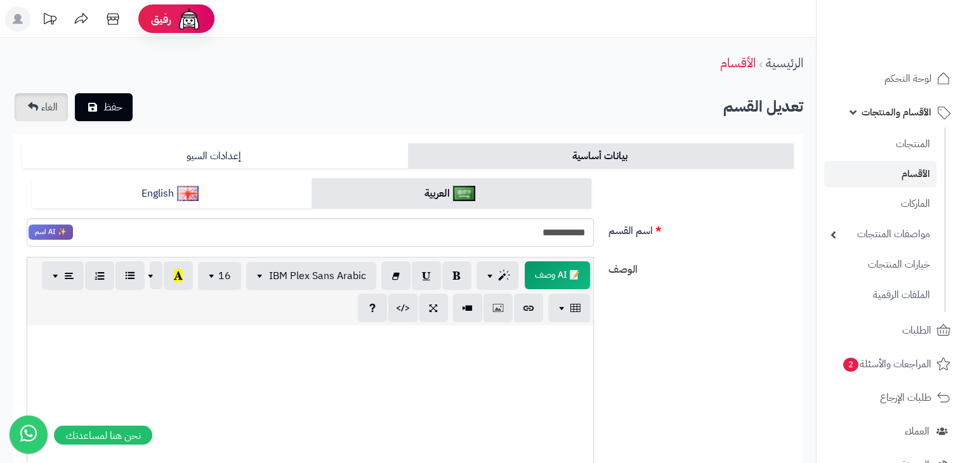
scroll to position [0, 0]
type input "*"
click at [95, 93] on button "حفظ" at bounding box center [104, 107] width 58 height 28
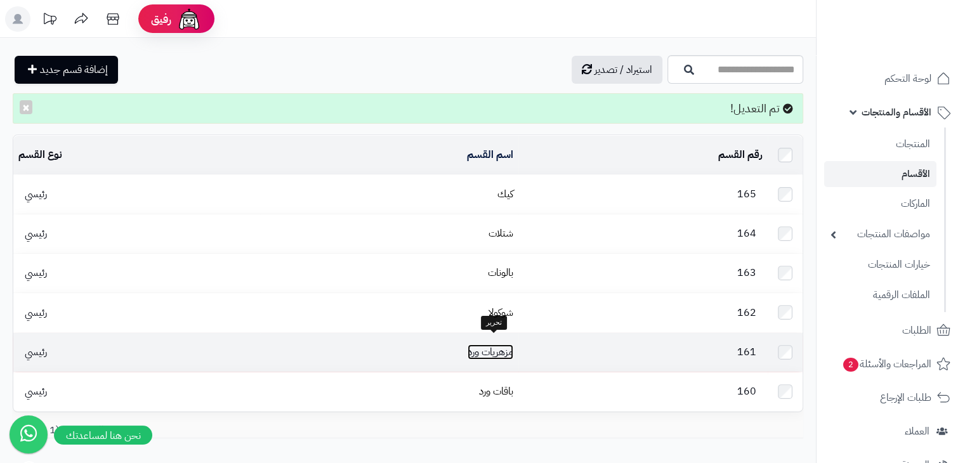
click at [500, 346] on link "مزهريات ورد" at bounding box center [490, 351] width 46 height 15
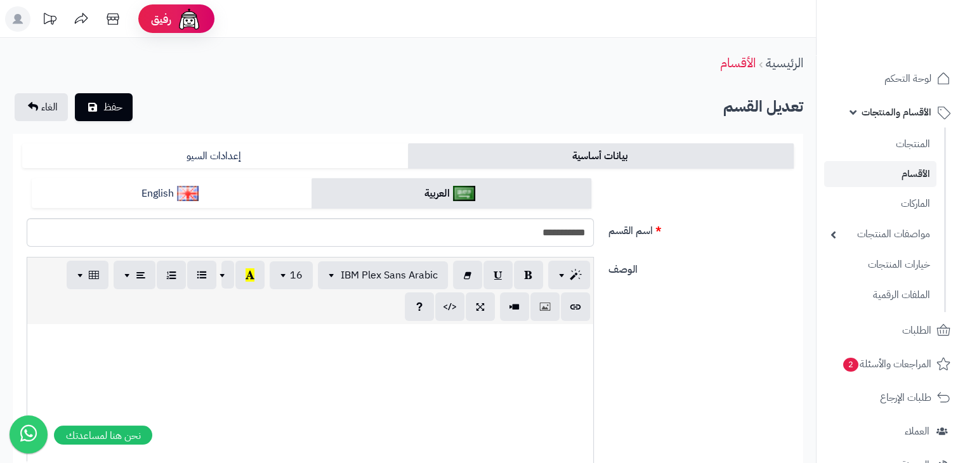
scroll to position [474, 0]
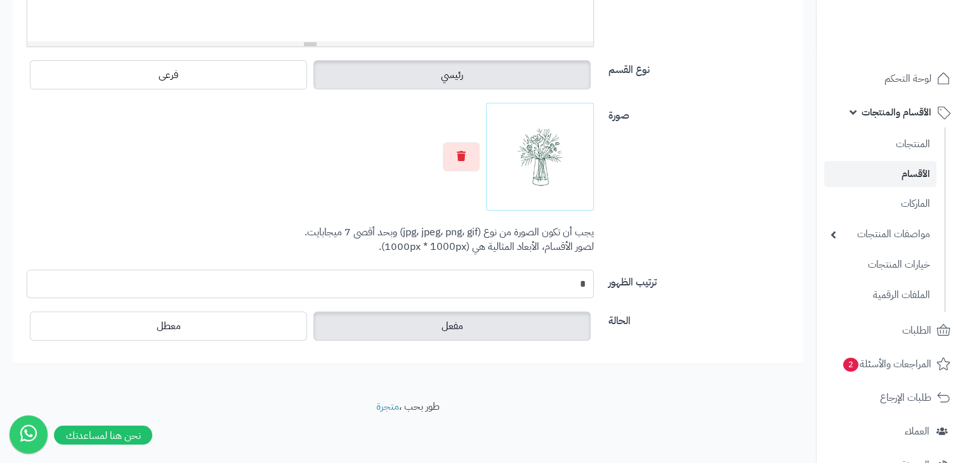
click at [567, 283] on input "*" at bounding box center [310, 284] width 567 height 29
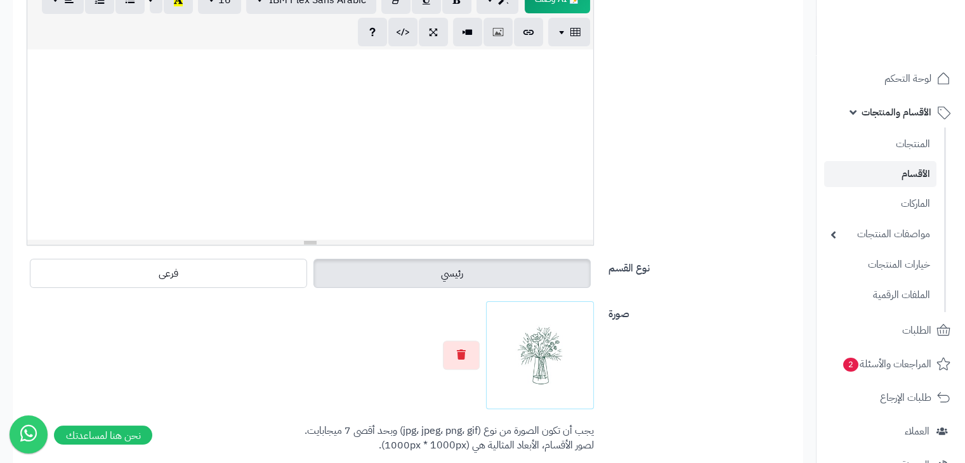
scroll to position [0, 0]
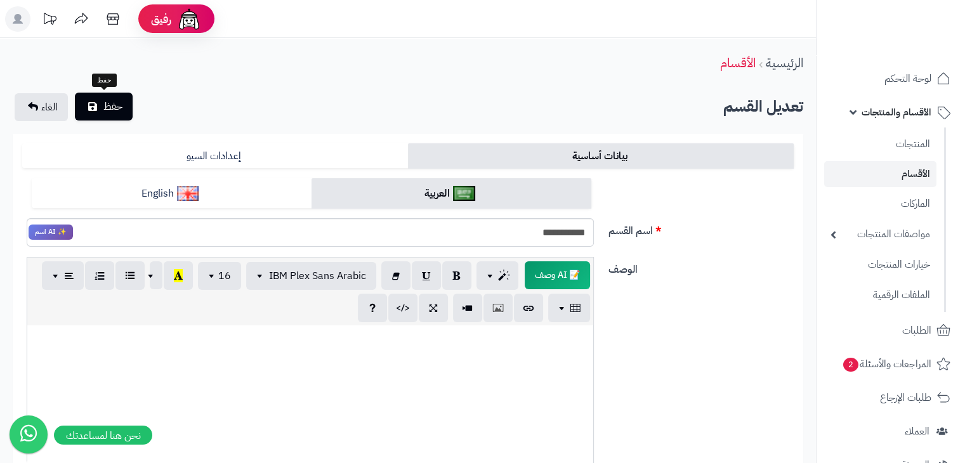
type input "*"
click at [117, 103] on span "حفظ" at bounding box center [112, 106] width 19 height 15
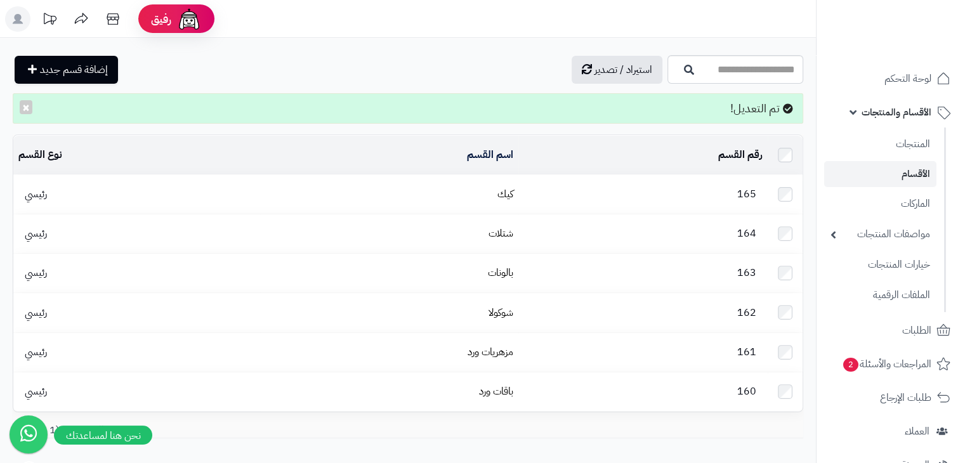
scroll to position [63, 0]
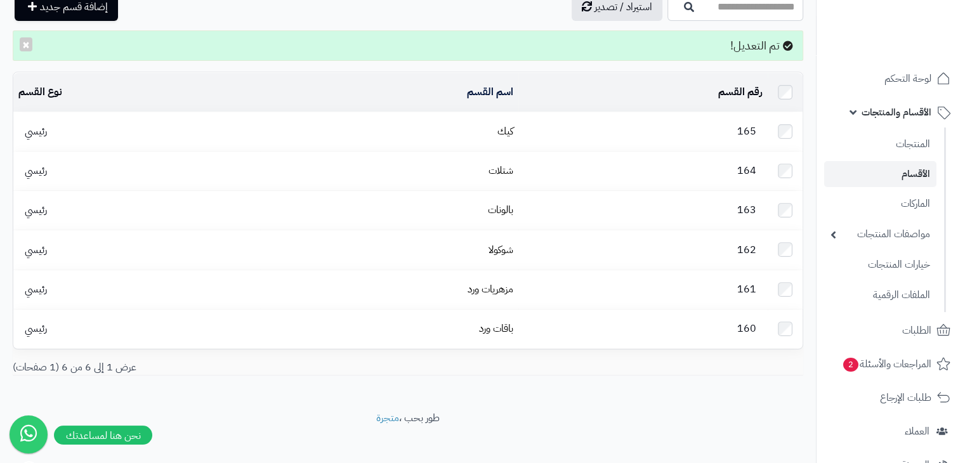
click at [518, 131] on td "كيك" at bounding box center [389, 131] width 258 height 39
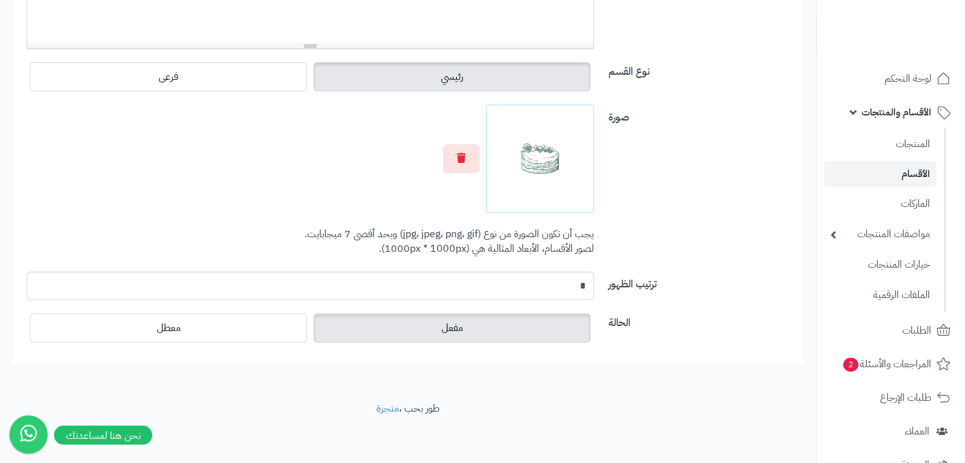
scroll to position [474, 0]
click at [564, 292] on input "*" at bounding box center [310, 284] width 567 height 29
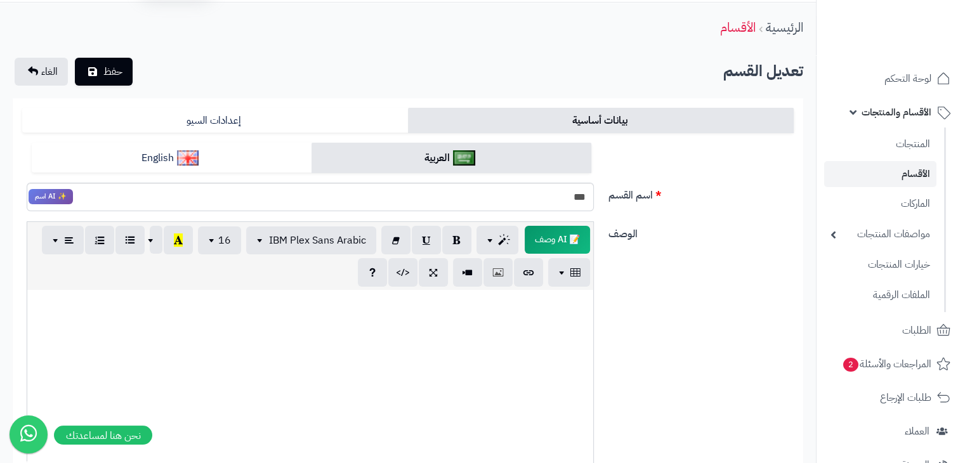
scroll to position [0, 0]
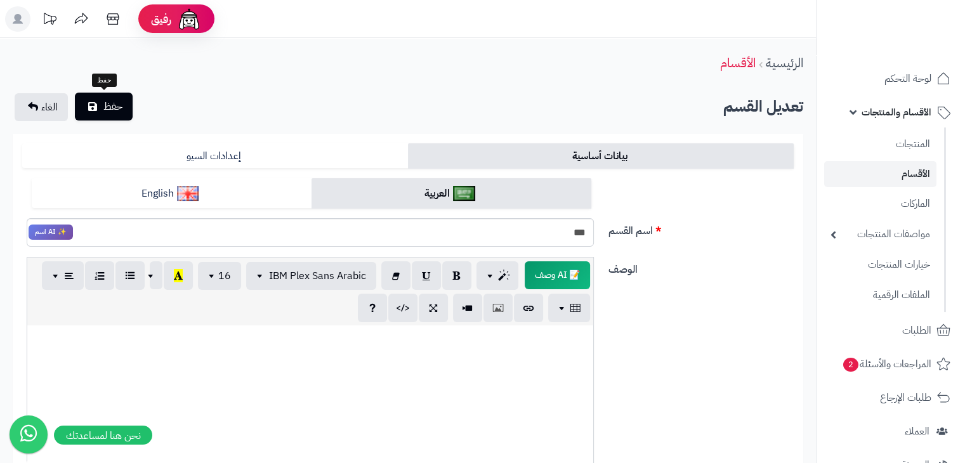
type input "*"
click at [100, 100] on button "حفظ" at bounding box center [104, 107] width 58 height 28
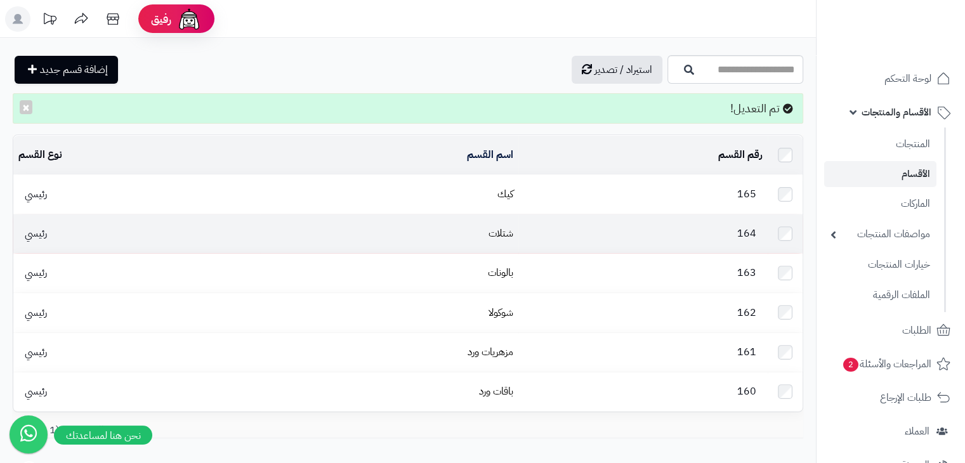
click at [478, 232] on td "شتلات" at bounding box center [389, 233] width 258 height 39
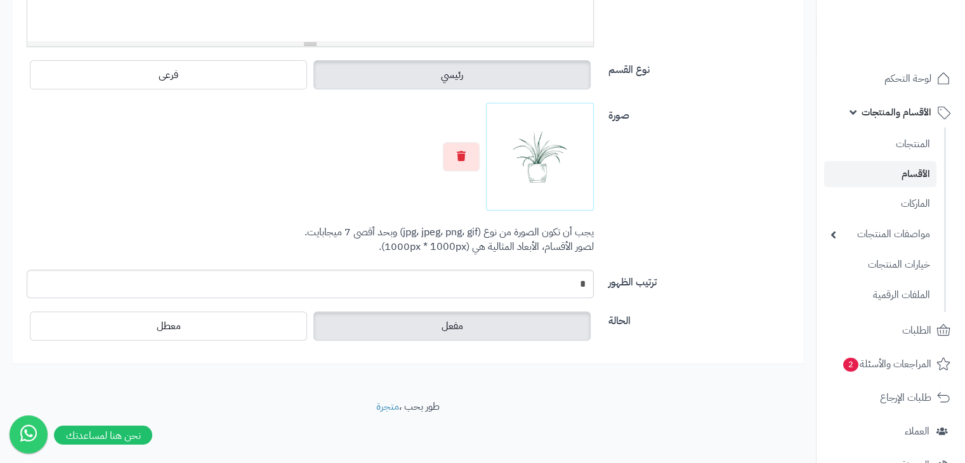
scroll to position [474, 0]
click at [551, 287] on input "*" at bounding box center [310, 284] width 567 height 29
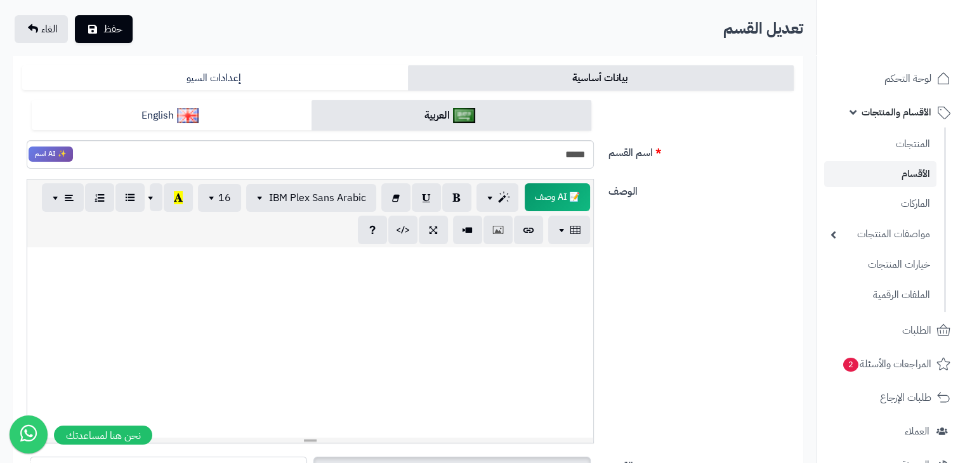
scroll to position [0, 0]
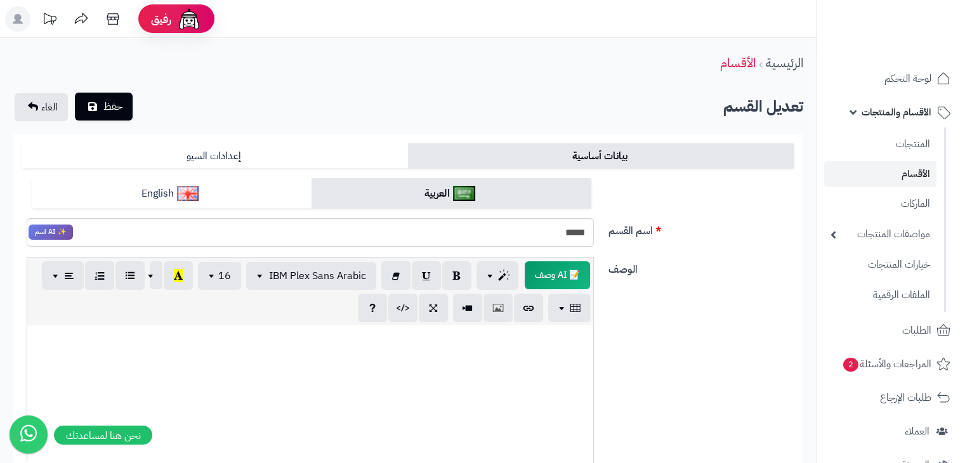
type input "*"
click at [112, 109] on span "حفظ" at bounding box center [112, 106] width 19 height 15
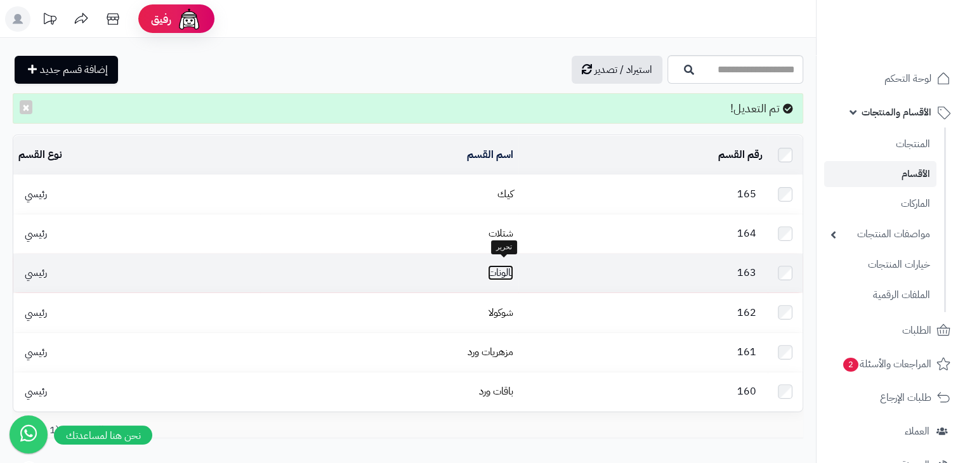
click at [497, 272] on link "بالونات" at bounding box center [500, 272] width 25 height 15
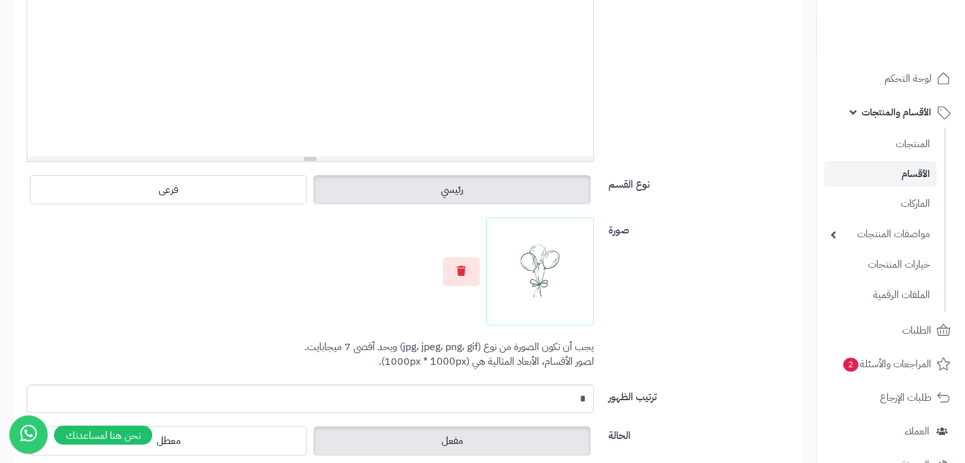
scroll to position [362, 0]
click at [524, 394] on input "*" at bounding box center [310, 396] width 567 height 29
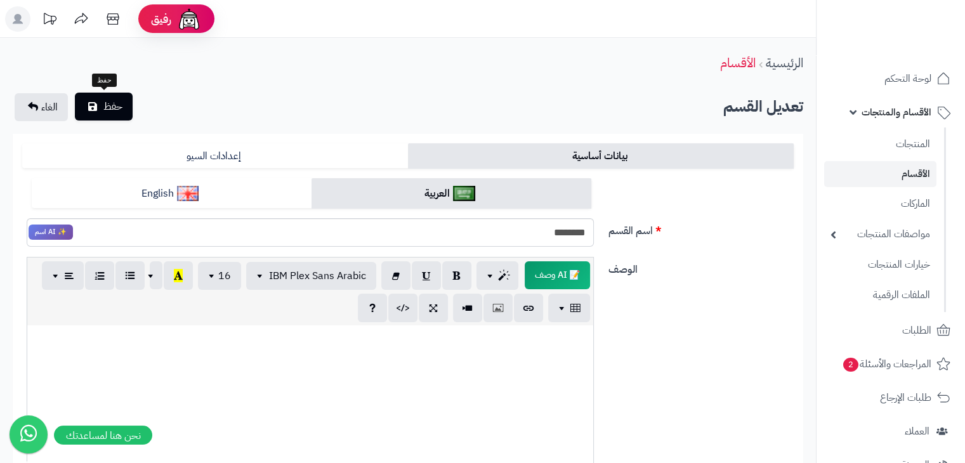
type input "*"
click at [119, 99] on span "حفظ" at bounding box center [112, 106] width 19 height 15
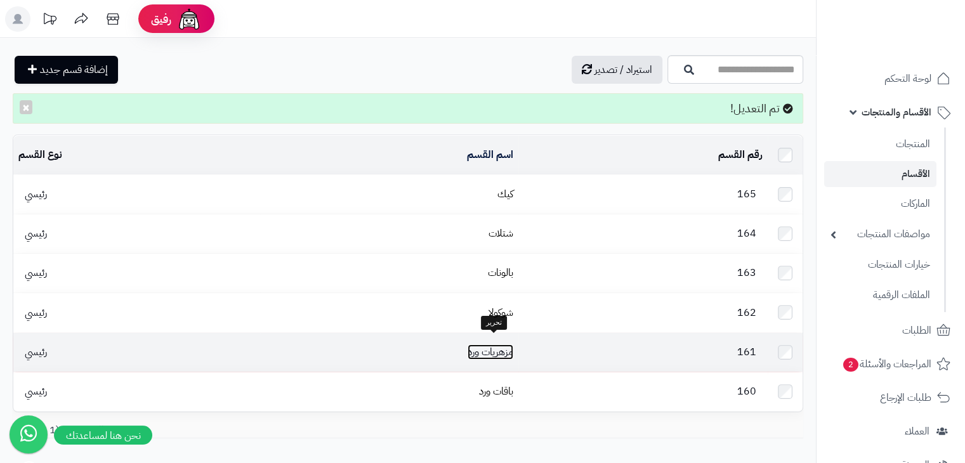
click at [489, 348] on link "مزهريات ورد" at bounding box center [490, 351] width 46 height 15
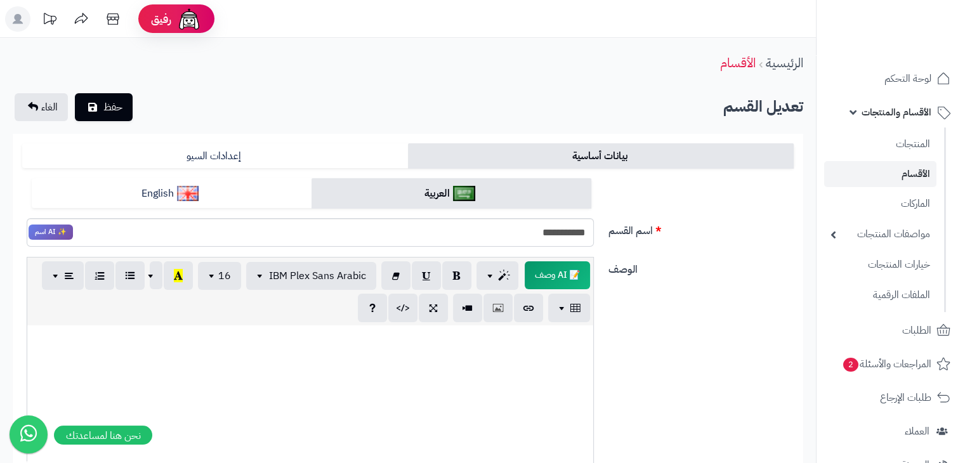
scroll to position [394, 0]
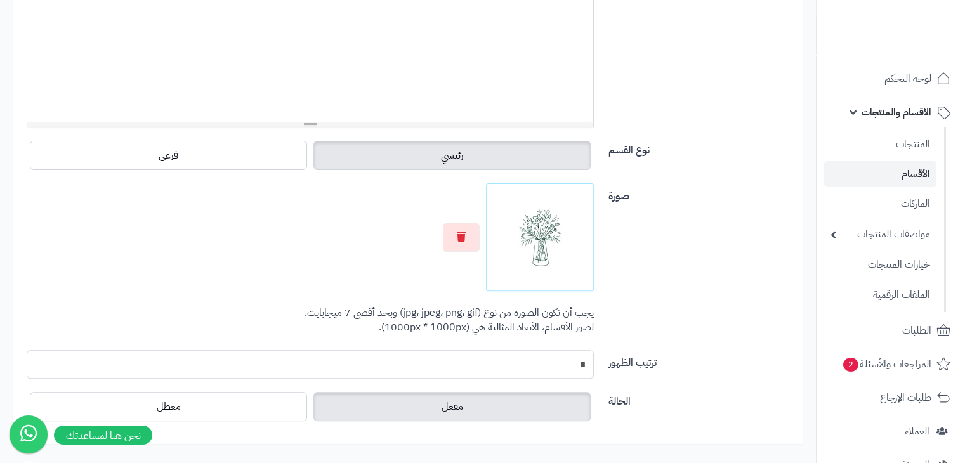
click at [566, 368] on input "*" at bounding box center [310, 364] width 567 height 29
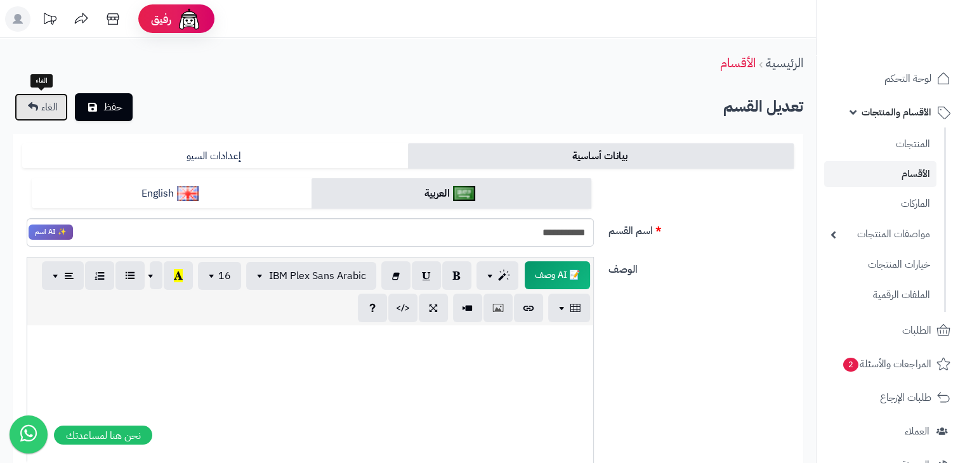
click at [43, 111] on span "الغاء" at bounding box center [49, 107] width 16 height 15
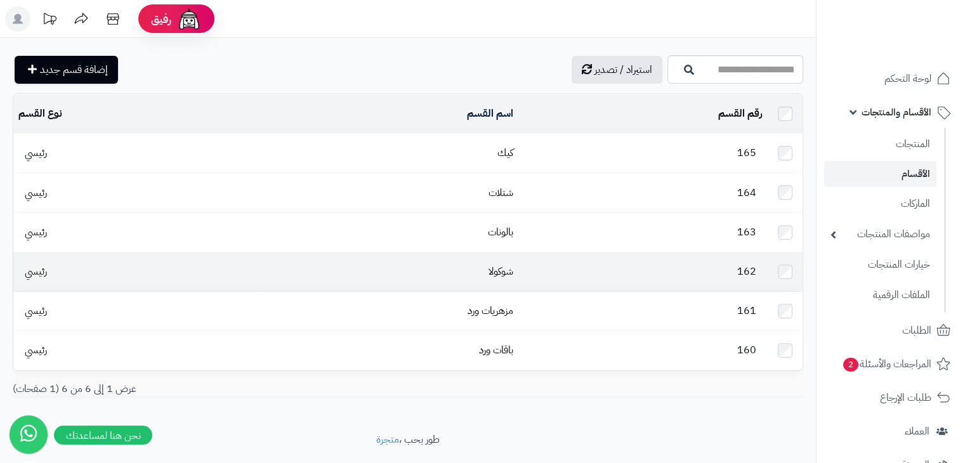
click at [516, 275] on td "شوكولا" at bounding box center [389, 271] width 258 height 39
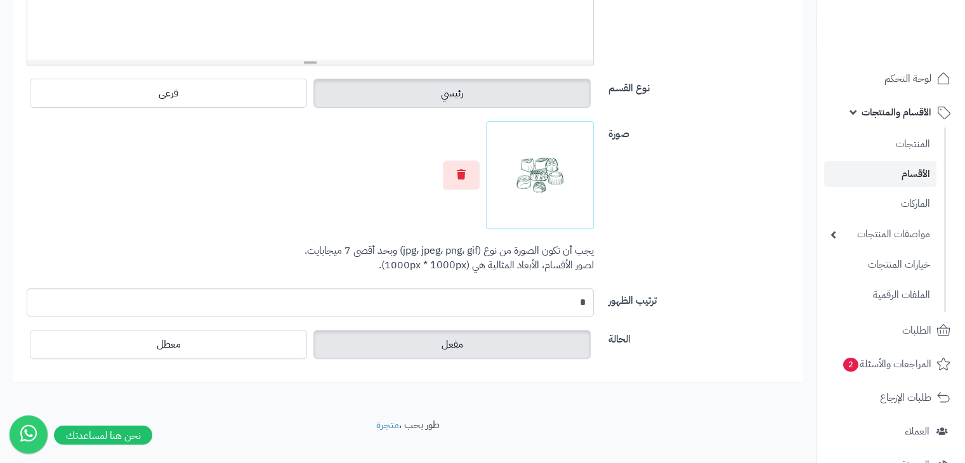
scroll to position [456, 0]
click at [571, 305] on input "*" at bounding box center [310, 302] width 567 height 29
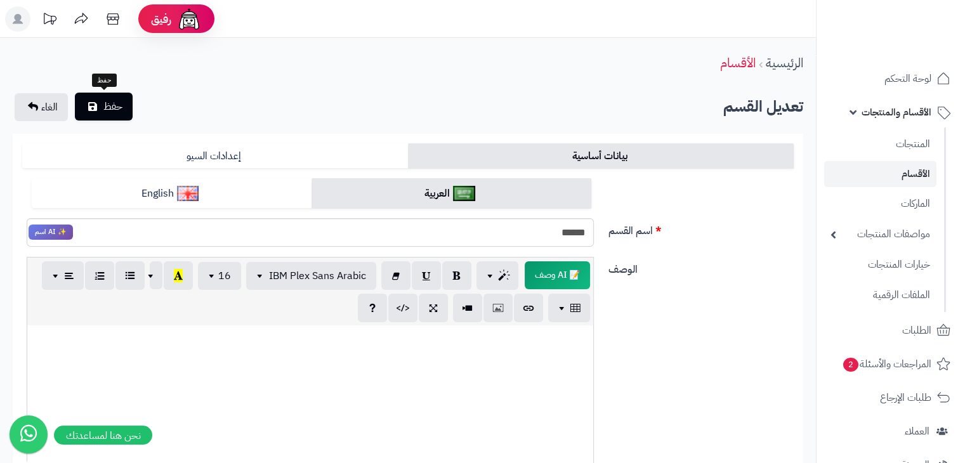
type input "*"
click at [114, 114] on button "حفظ" at bounding box center [104, 107] width 58 height 28
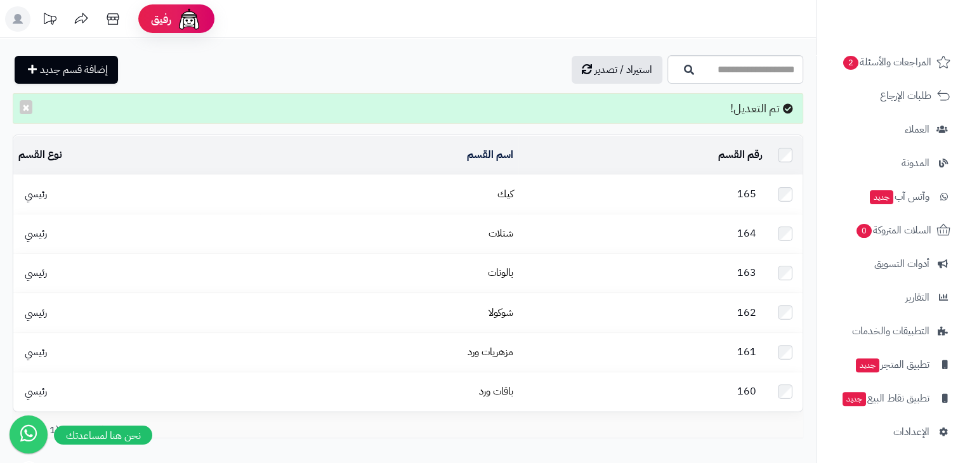
scroll to position [302, 0]
click at [901, 440] on span "الإعدادات" at bounding box center [911, 432] width 36 height 18
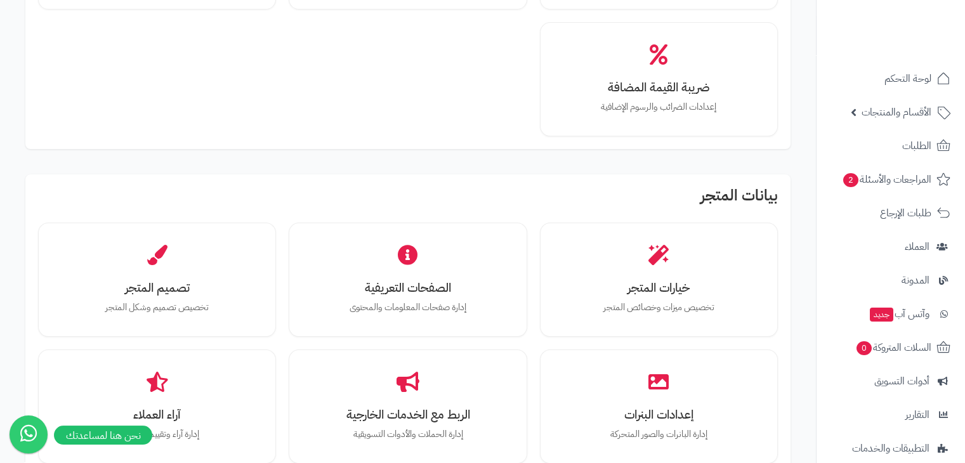
scroll to position [321, 0]
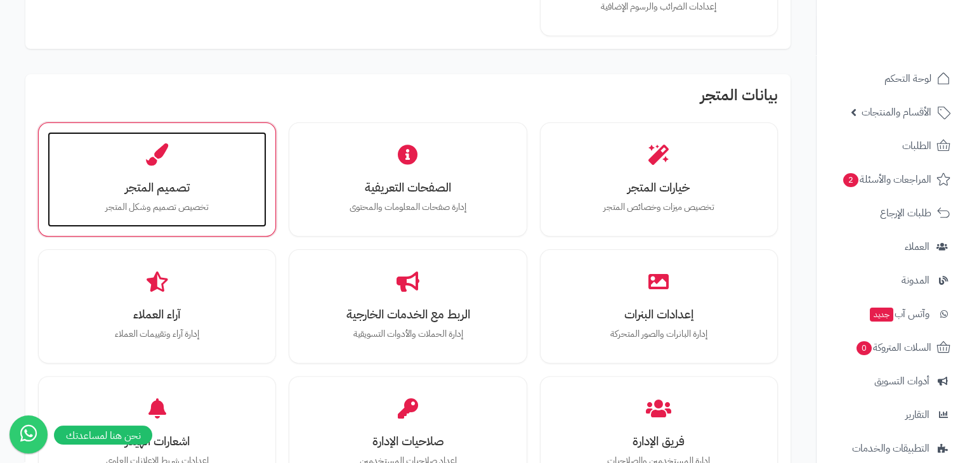
click at [204, 166] on div "تصميم المتجر تخصيص تصميم وشكل المتجر" at bounding box center [157, 179] width 219 height 95
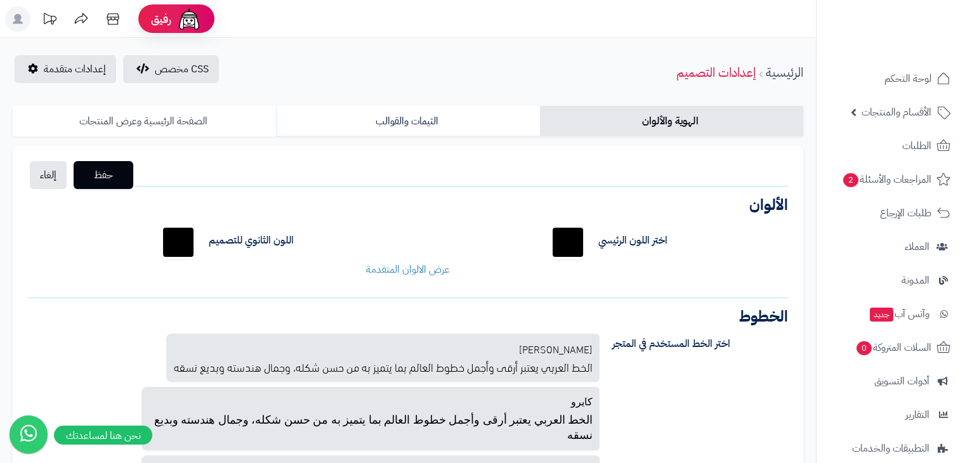
click at [198, 119] on link "الصفحة الرئيسية وعرض المنتجات" at bounding box center [144, 121] width 263 height 30
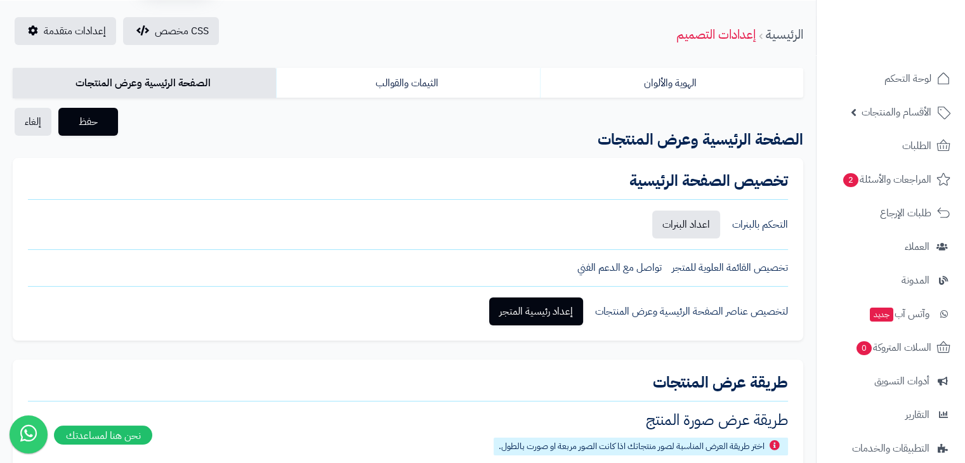
scroll to position [39, 0]
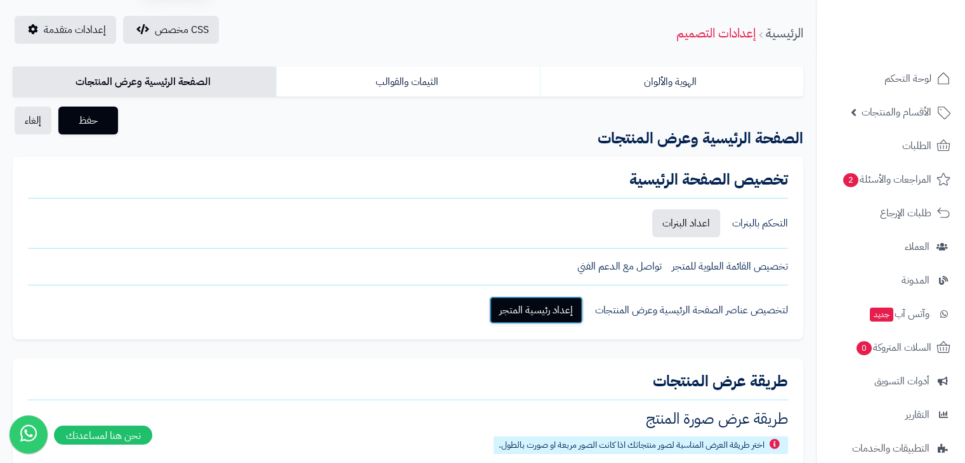
click at [559, 313] on link "إعداد رئيسية المتجر" at bounding box center [536, 310] width 94 height 28
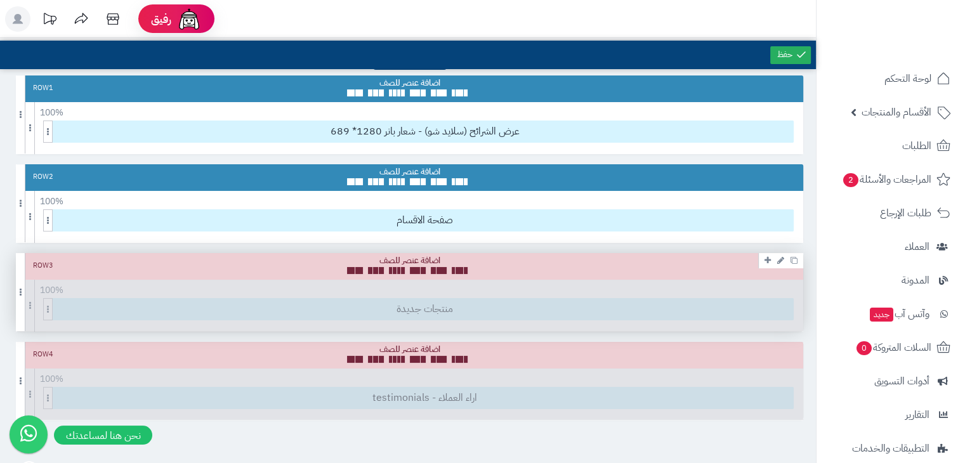
scroll to position [13, 0]
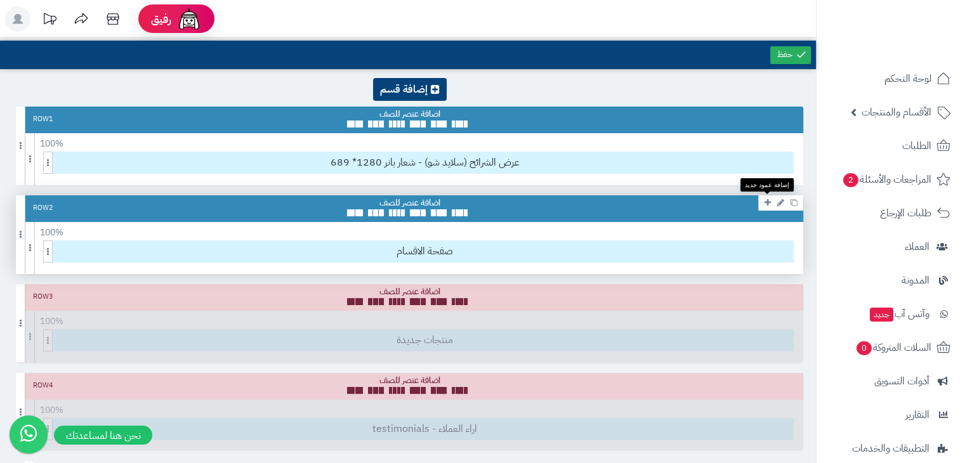
click at [766, 204] on icon at bounding box center [767, 203] width 6 height 8
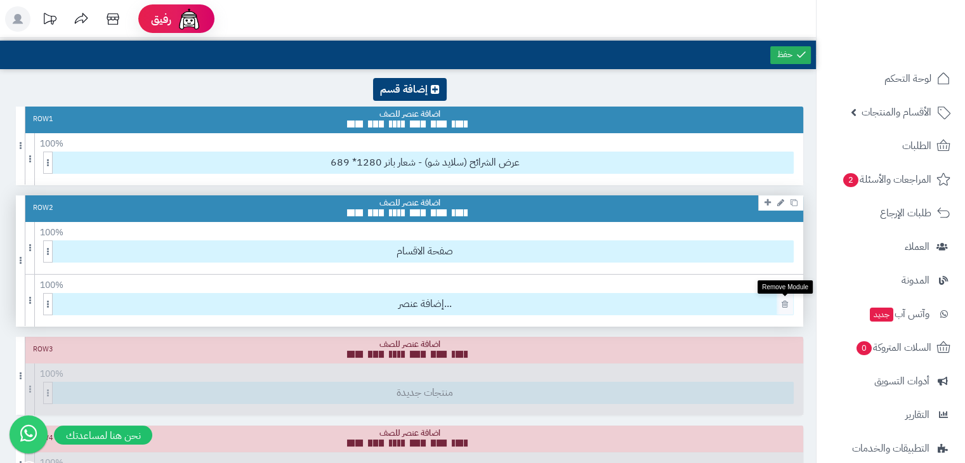
click at [779, 303] on link at bounding box center [784, 304] width 13 height 15
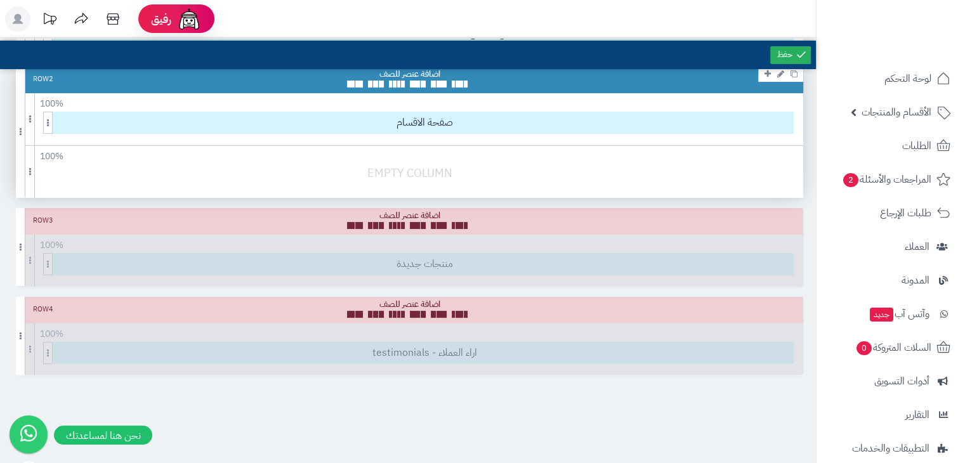
scroll to position [0, 0]
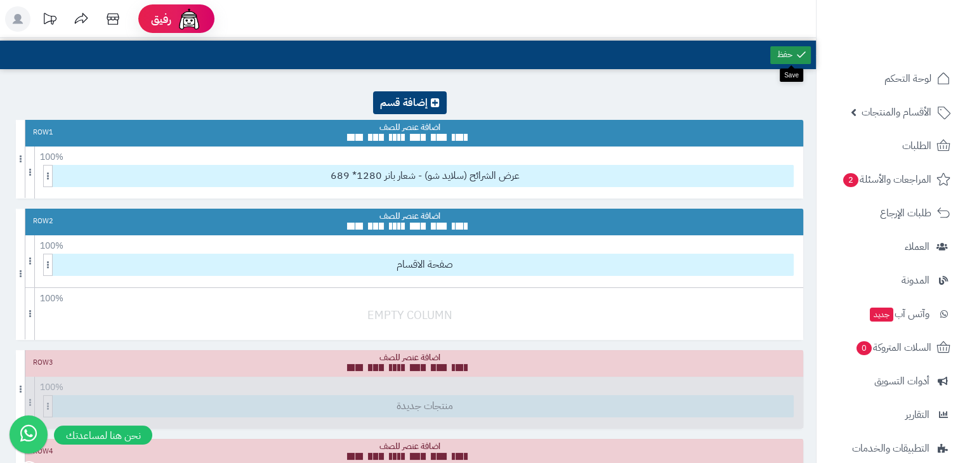
click at [794, 56] on link at bounding box center [790, 55] width 41 height 18
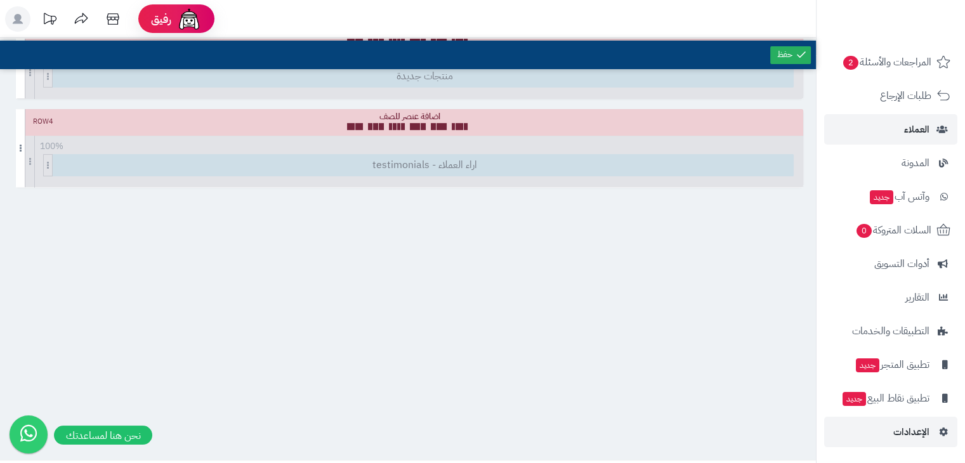
scroll to position [389, 0]
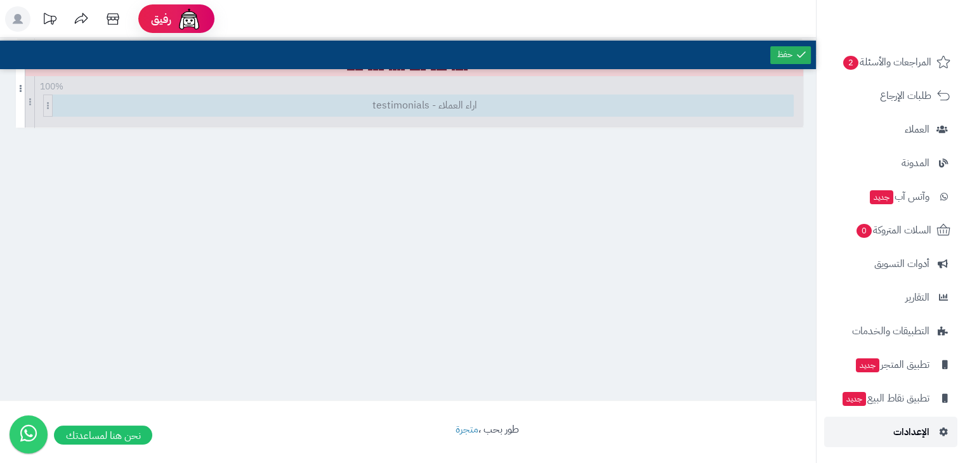
click at [899, 419] on link "الإعدادات" at bounding box center [890, 432] width 133 height 30
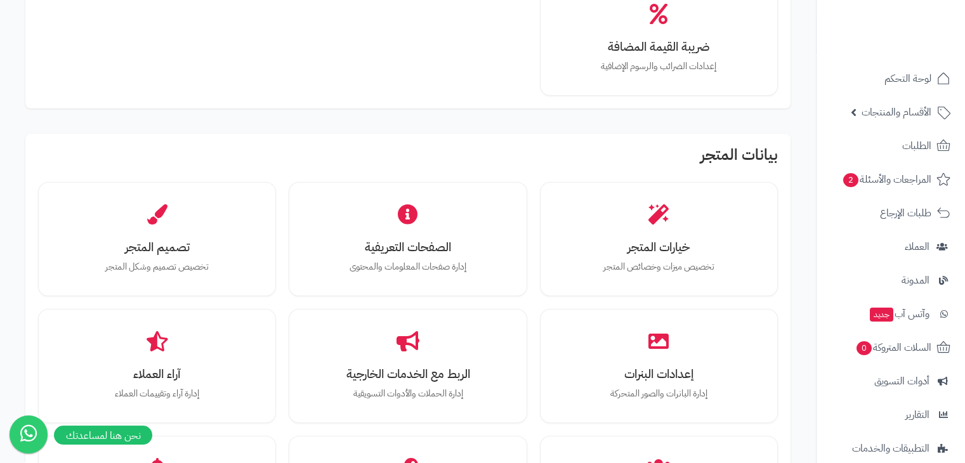
scroll to position [299, 0]
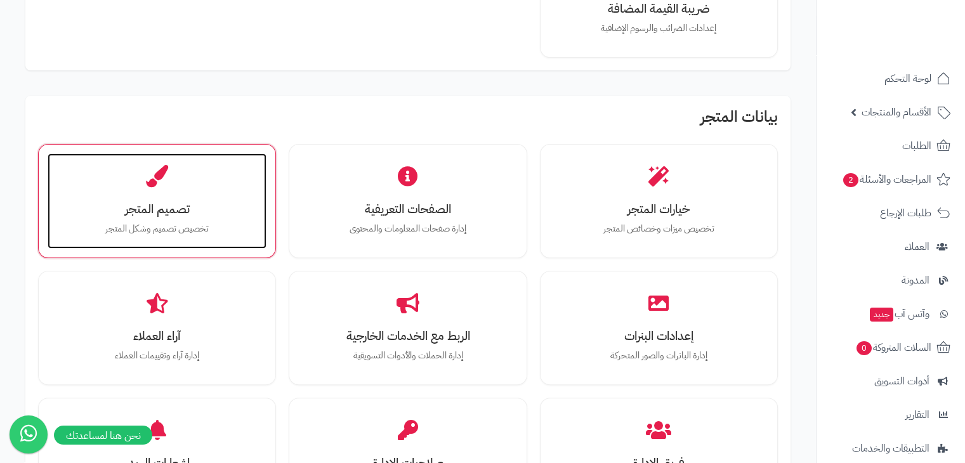
click at [183, 233] on p "تخصيص تصميم وشكل المتجر" at bounding box center [156, 229] width 193 height 14
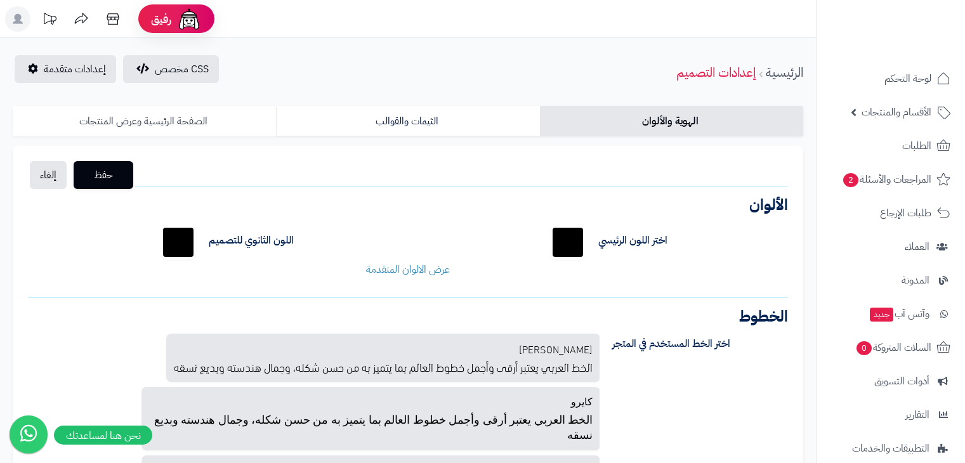
click at [134, 127] on link "الصفحة الرئيسية وعرض المنتجات" at bounding box center [144, 121] width 263 height 30
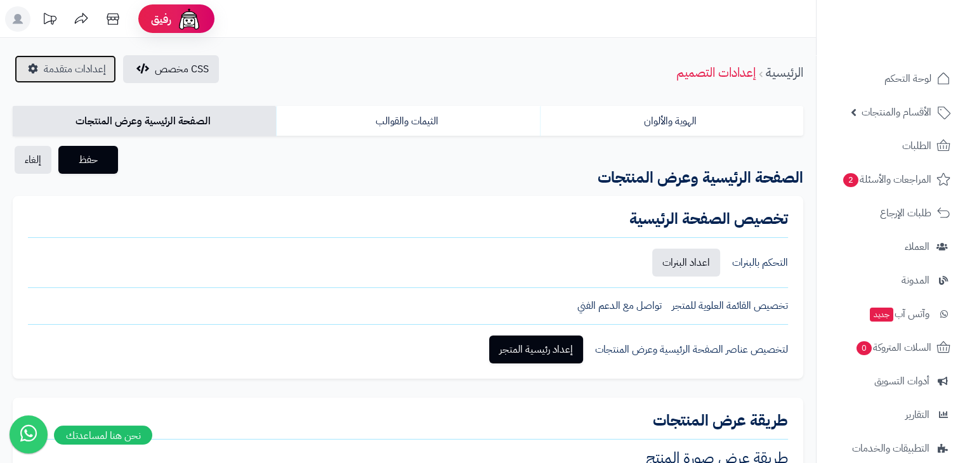
click at [44, 70] on span "إعدادات متقدمة" at bounding box center [75, 69] width 62 height 15
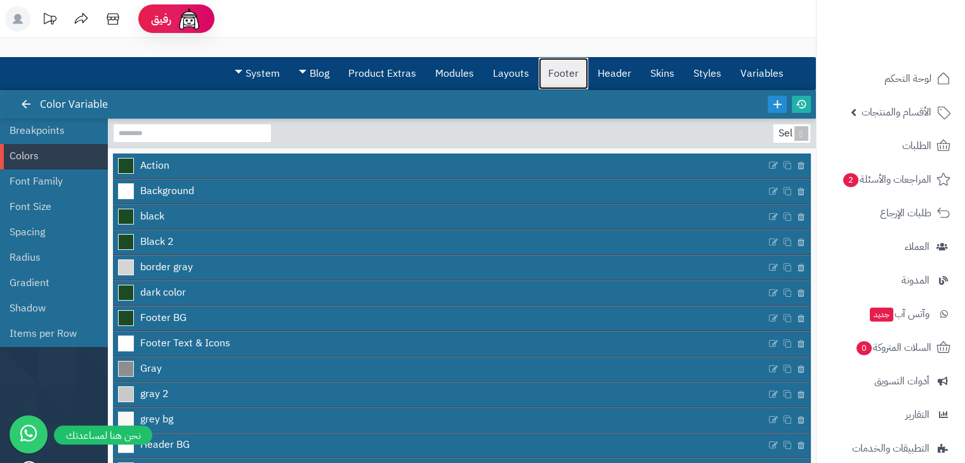
click at [560, 84] on link "Footer" at bounding box center [562, 74] width 49 height 32
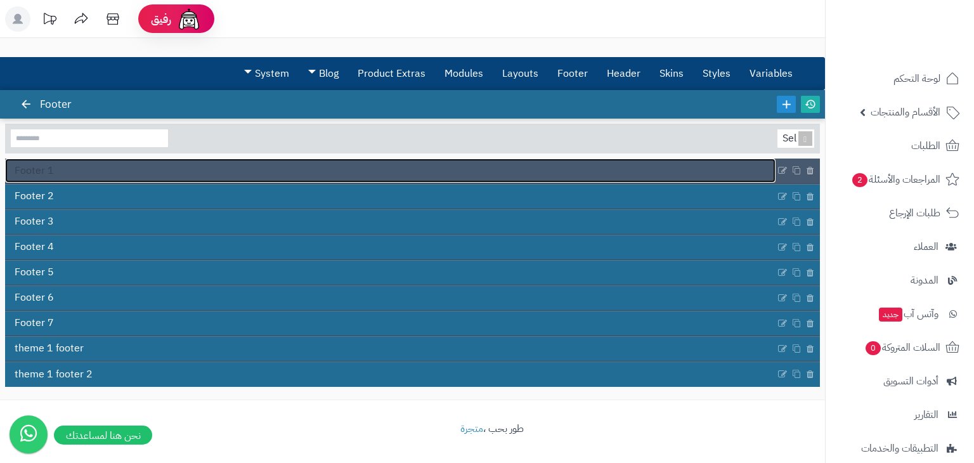
click at [62, 171] on link "Footer 1" at bounding box center [390, 171] width 771 height 24
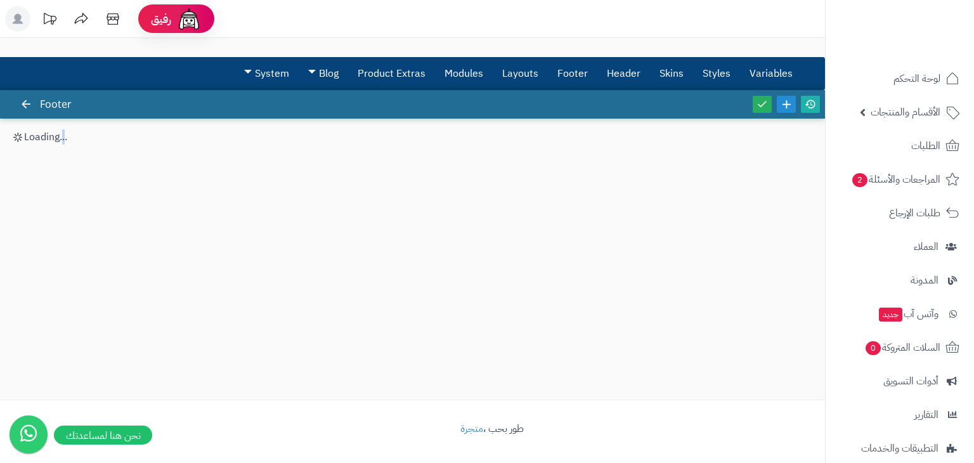
click at [62, 171] on div "3.0.48 Footer Loading..." at bounding box center [412, 245] width 825 height 310
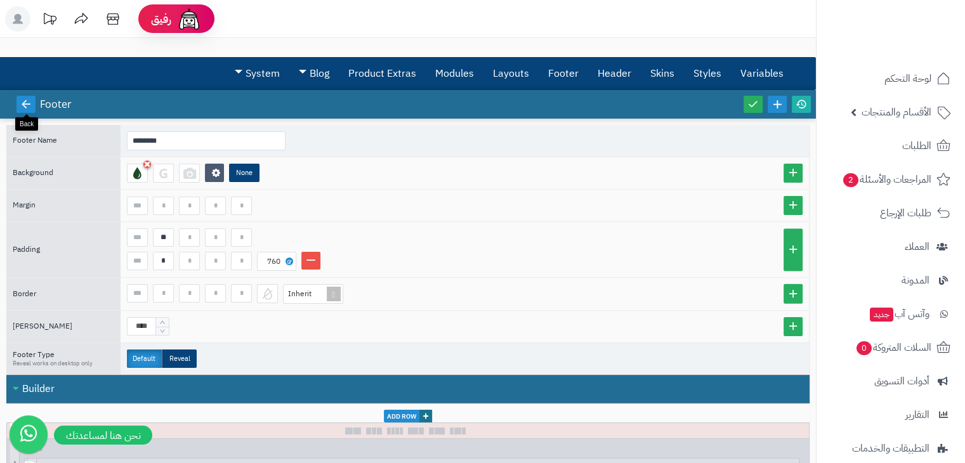
click at [25, 105] on icon at bounding box center [25, 103] width 11 height 11
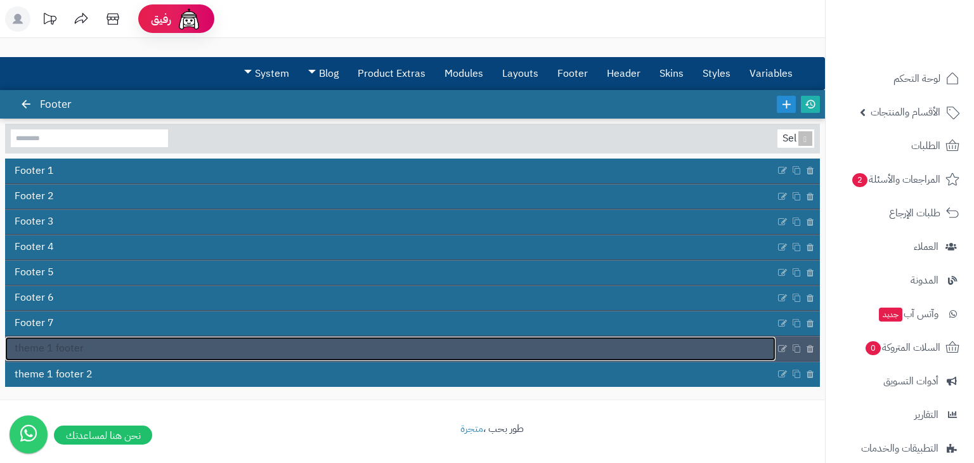
click at [154, 344] on link "theme 1 footer" at bounding box center [390, 349] width 771 height 24
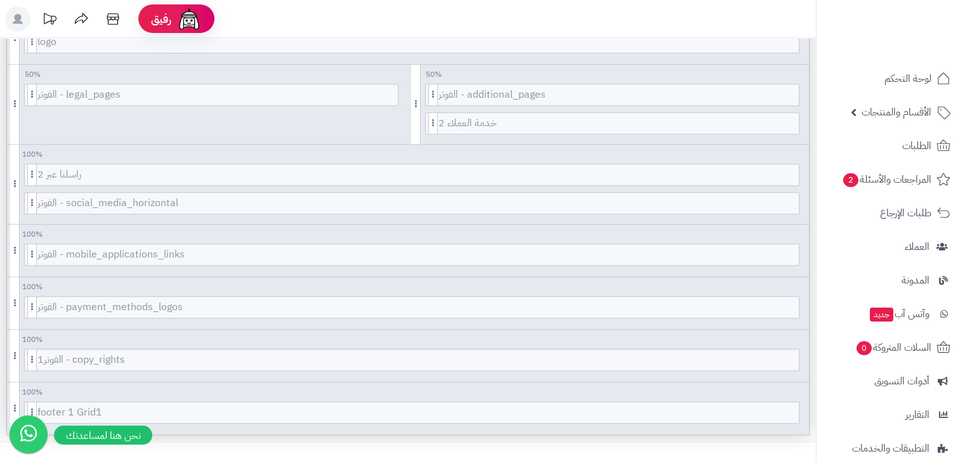
scroll to position [675, 0]
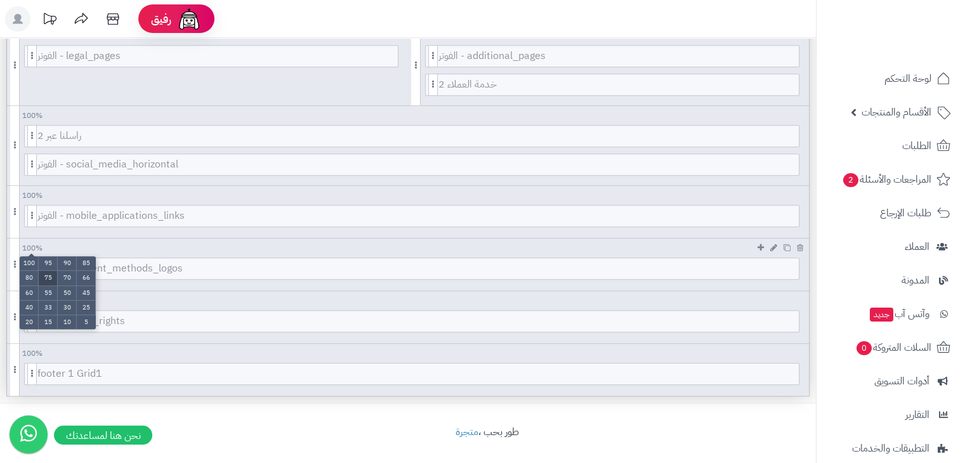
click at [45, 275] on li "75" at bounding box center [48, 278] width 19 height 15
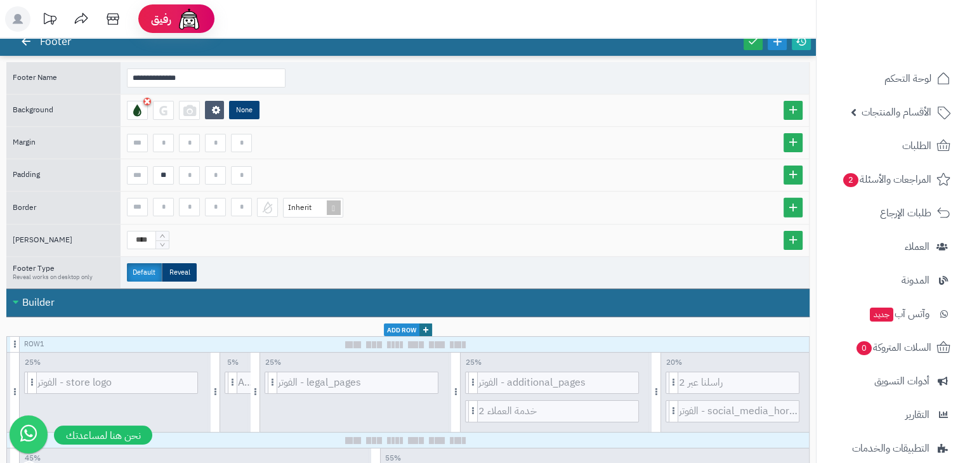
scroll to position [0, 0]
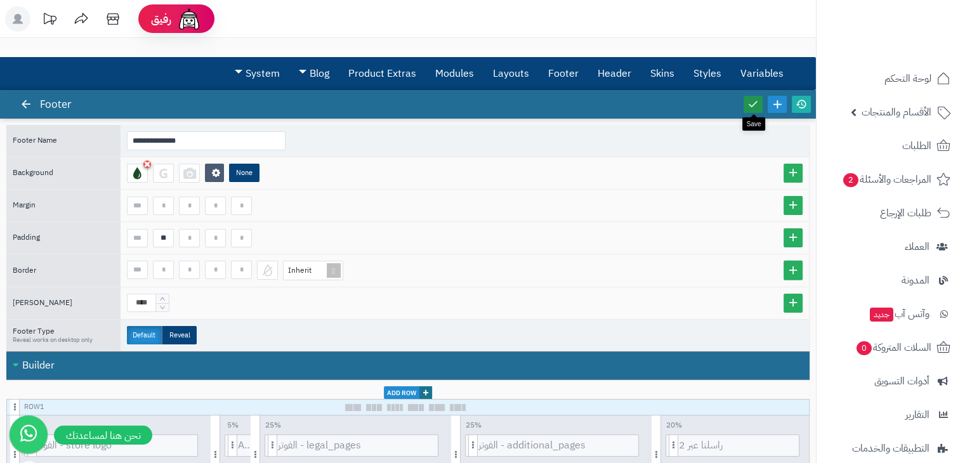
click at [761, 102] on link at bounding box center [752, 104] width 19 height 17
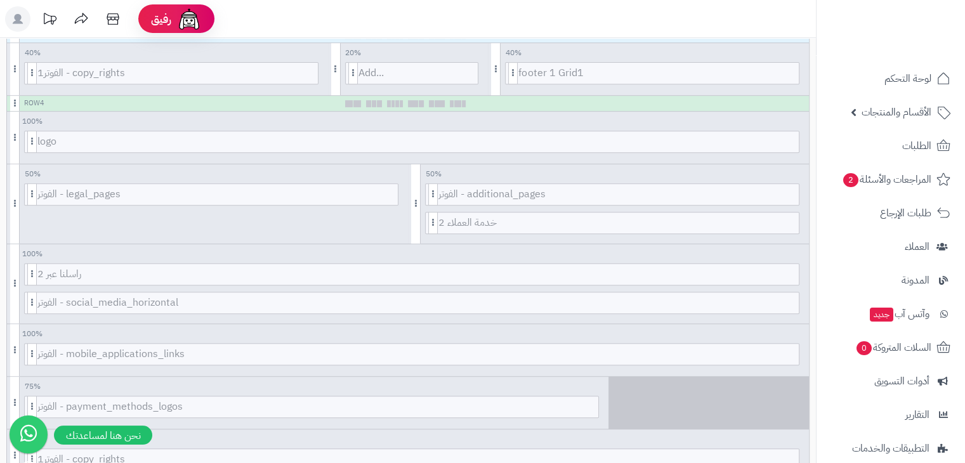
scroll to position [675, 0]
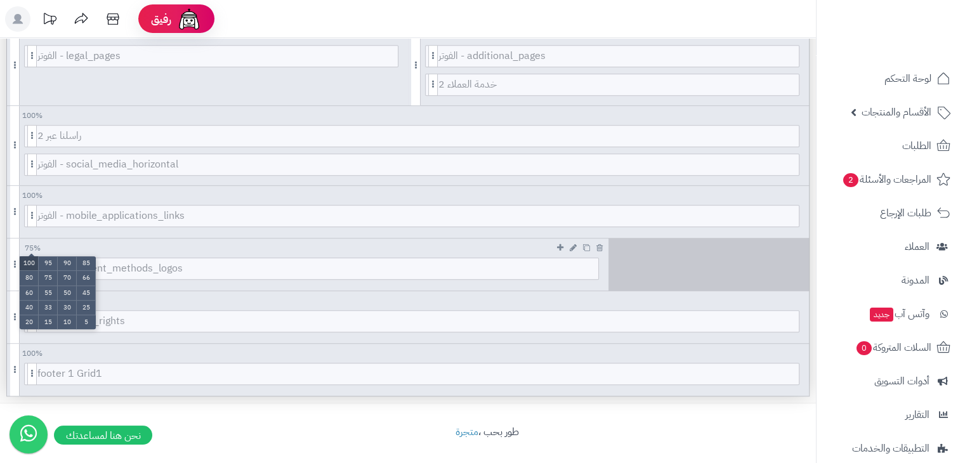
click at [28, 259] on li "100" at bounding box center [29, 263] width 19 height 15
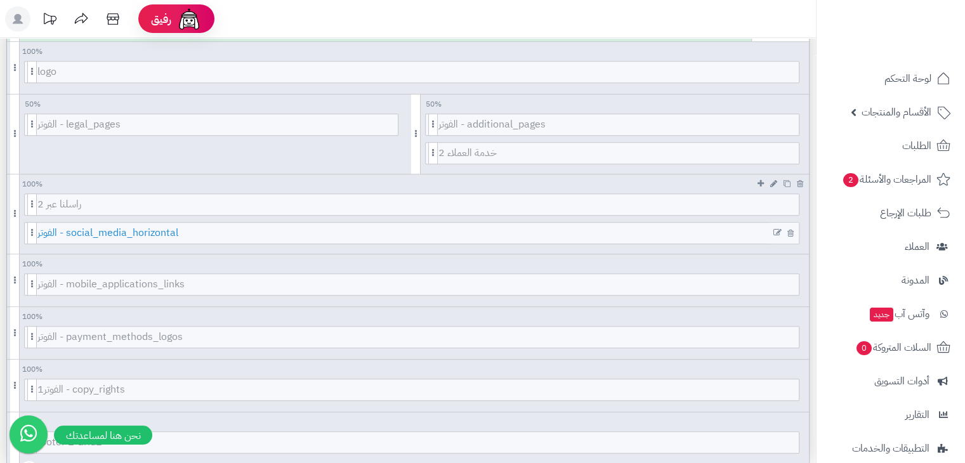
scroll to position [606, 0]
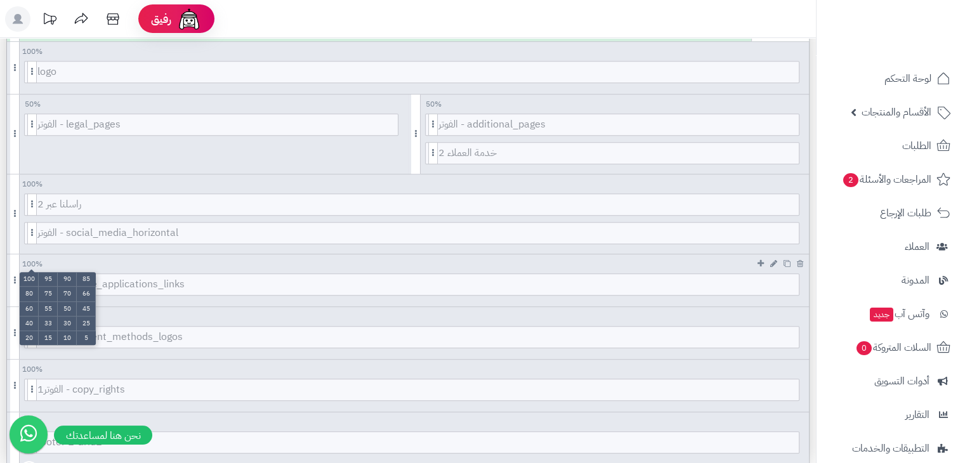
click at [33, 272] on ul "100 95 90 85 80 75 70 66 60 55 50 45 40 33 30 25 20 15 10 5" at bounding box center [58, 308] width 76 height 73
click at [44, 287] on li "75" at bounding box center [48, 294] width 19 height 15
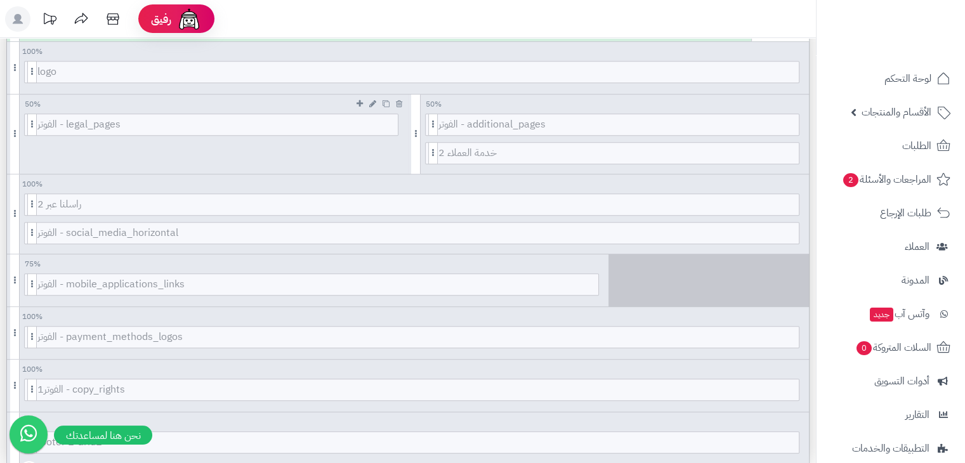
scroll to position [598, 0]
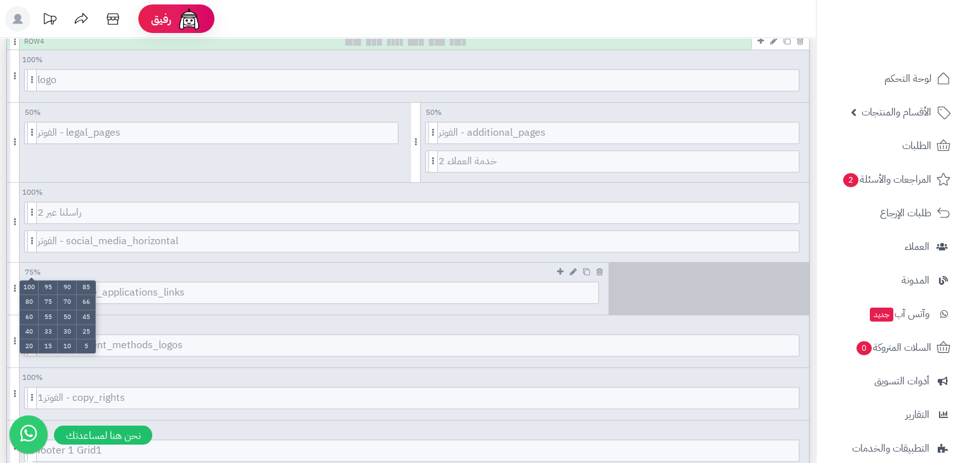
click at [29, 280] on ul "100 95 90 85 80 75 70 66 60 55 50 45 40 33 30 25 20 15 10 5" at bounding box center [58, 316] width 76 height 73
click at [62, 314] on li "50" at bounding box center [67, 317] width 19 height 15
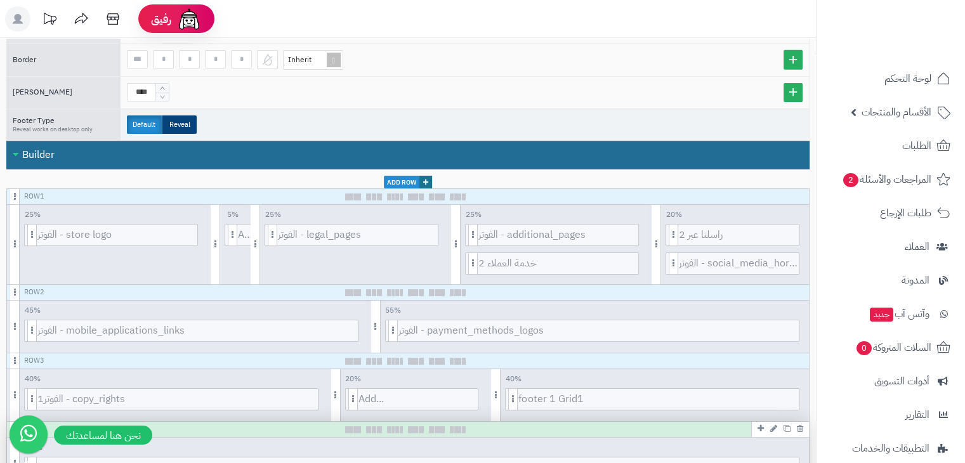
scroll to position [0, 0]
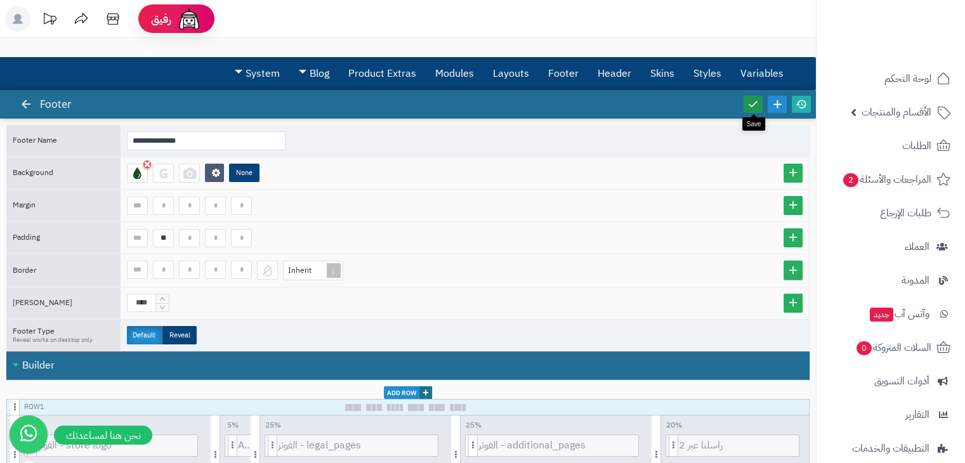
click at [750, 103] on icon at bounding box center [752, 103] width 11 height 11
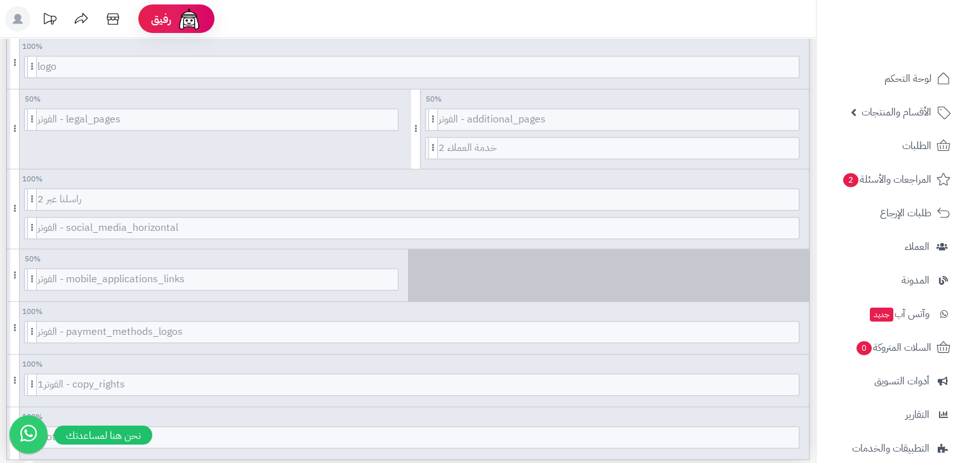
scroll to position [613, 0]
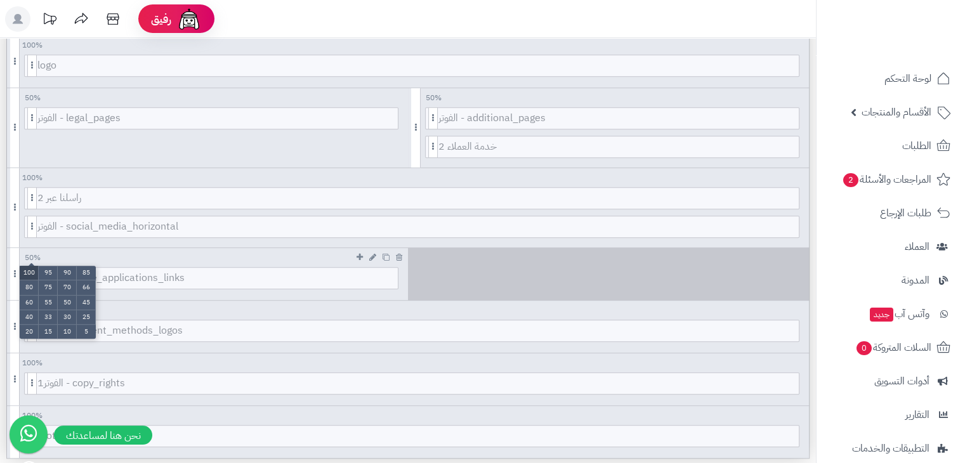
click at [27, 273] on li "100" at bounding box center [29, 273] width 19 height 15
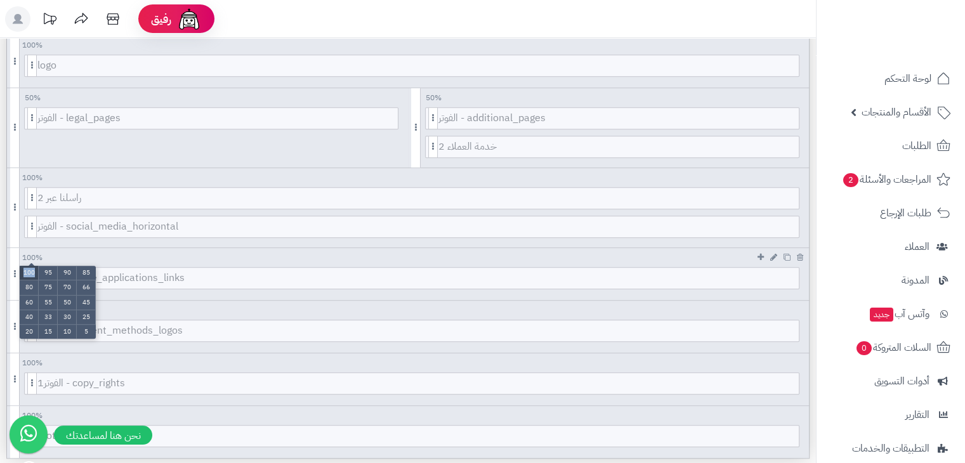
click at [27, 273] on li "100" at bounding box center [29, 273] width 19 height 15
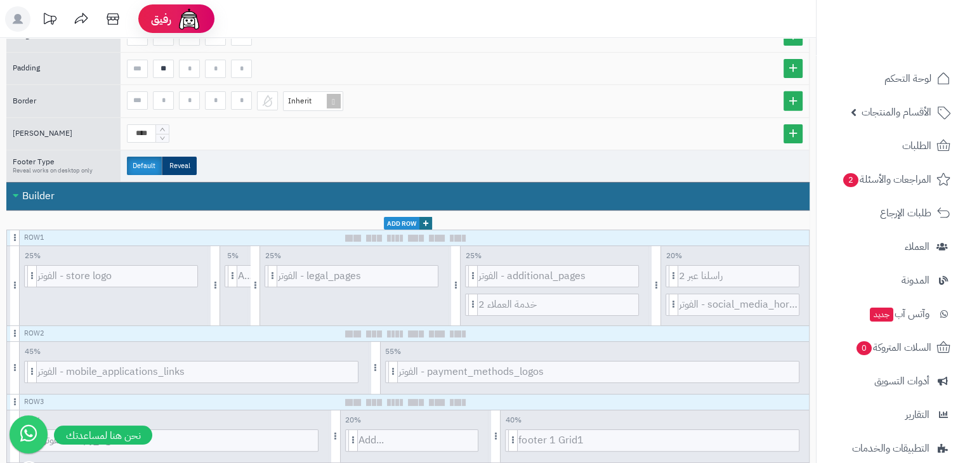
scroll to position [0, 0]
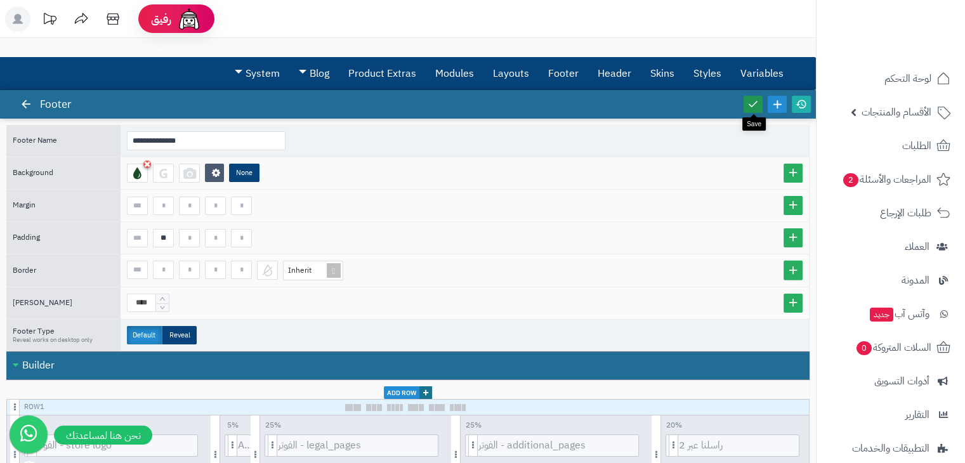
click at [745, 103] on link at bounding box center [752, 104] width 19 height 17
click at [166, 238] on input "**" at bounding box center [163, 238] width 21 height 18
click at [748, 98] on icon at bounding box center [752, 103] width 11 height 11
click at [165, 232] on input "**" at bounding box center [163, 238] width 21 height 18
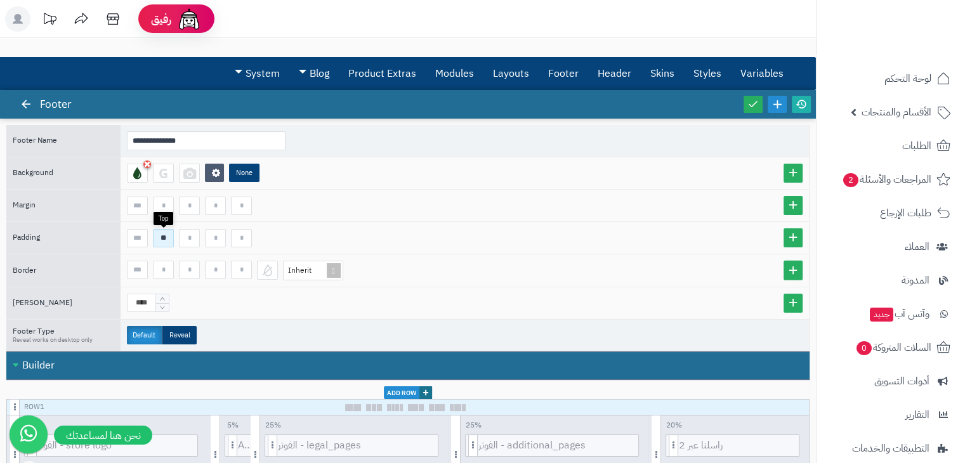
click at [165, 232] on input "**" at bounding box center [163, 238] width 21 height 18
type input "**"
click at [391, 216] on div at bounding box center [465, 206] width 688 height 32
click at [132, 239] on input at bounding box center [137, 238] width 21 height 18
type input "**"
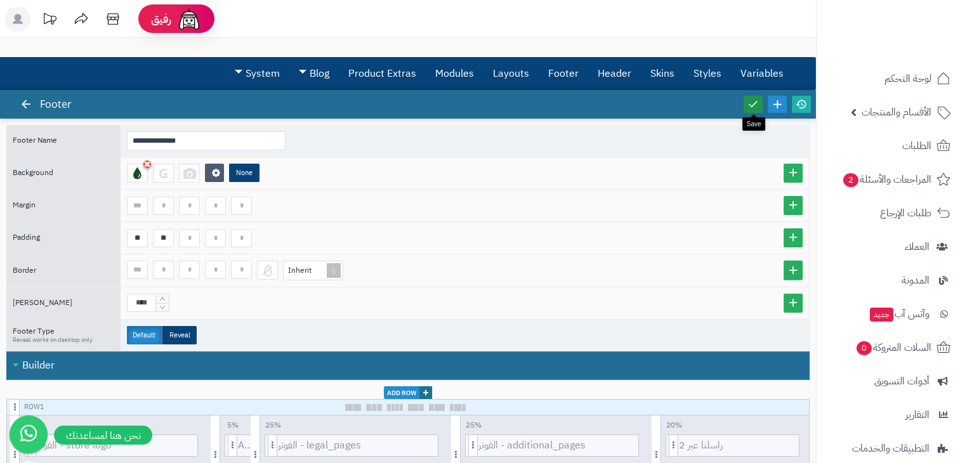
click at [754, 104] on icon at bounding box center [752, 103] width 11 height 11
click at [162, 308] on icon "Decrease Value" at bounding box center [163, 308] width 6 height 8
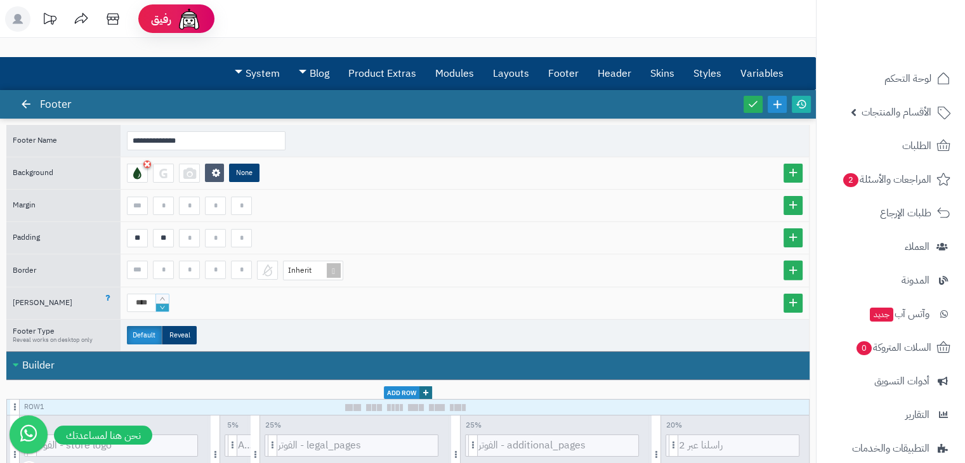
click at [162, 308] on icon "Decrease Value" at bounding box center [163, 308] width 6 height 8
click at [141, 305] on input "****" at bounding box center [141, 303] width 29 height 18
click at [757, 104] on icon at bounding box center [752, 103] width 11 height 11
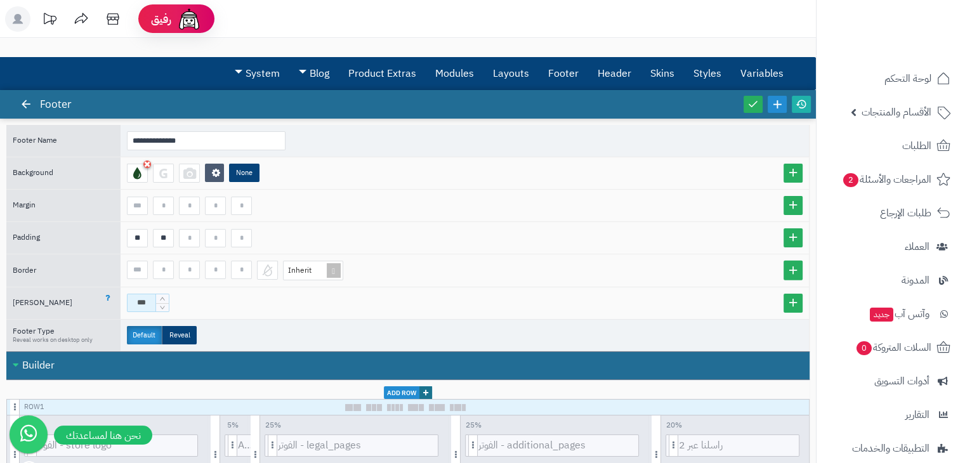
click at [141, 299] on input "***" at bounding box center [141, 303] width 29 height 18
type input "****"
click at [748, 106] on icon at bounding box center [752, 103] width 11 height 11
click at [252, 79] on link "System" at bounding box center [257, 74] width 64 height 32
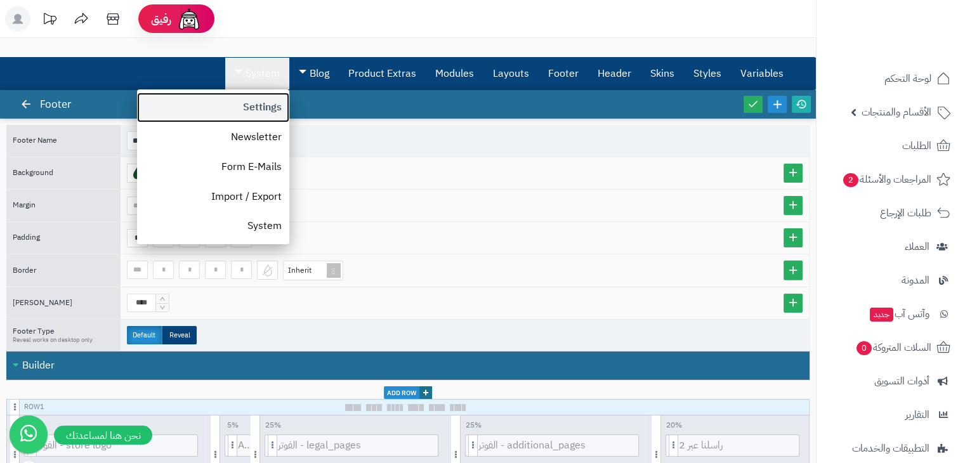
click at [241, 100] on link "Settings" at bounding box center [213, 108] width 152 height 30
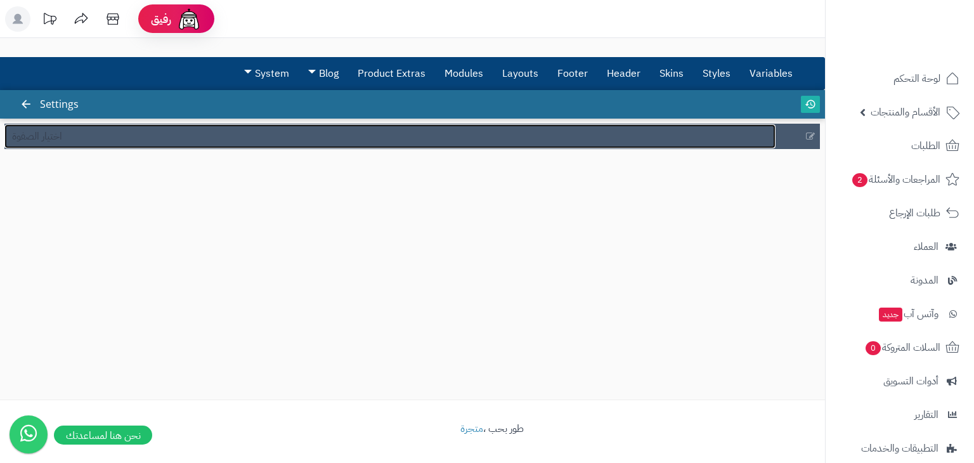
click at [162, 143] on link "اختيار الصفوة" at bounding box center [389, 136] width 771 height 24
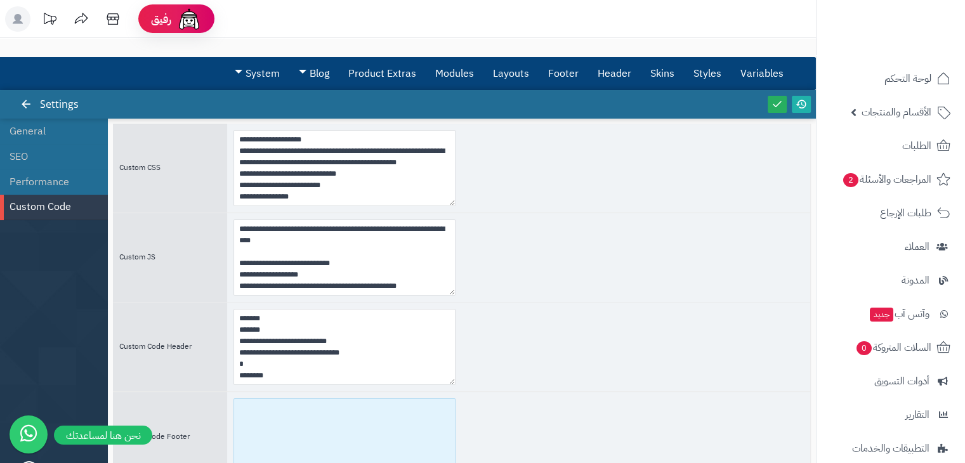
click at [282, 429] on textarea at bounding box center [344, 436] width 222 height 76
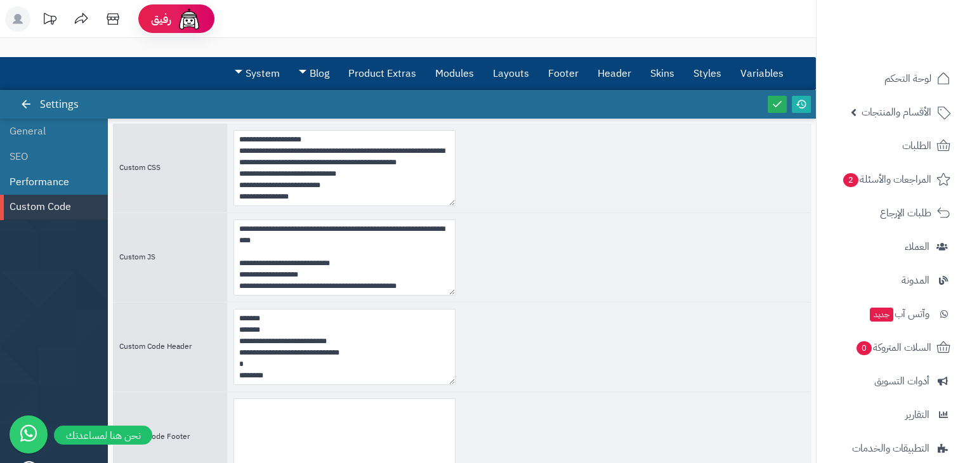
click at [51, 179] on li "Performance" at bounding box center [54, 181] width 108 height 25
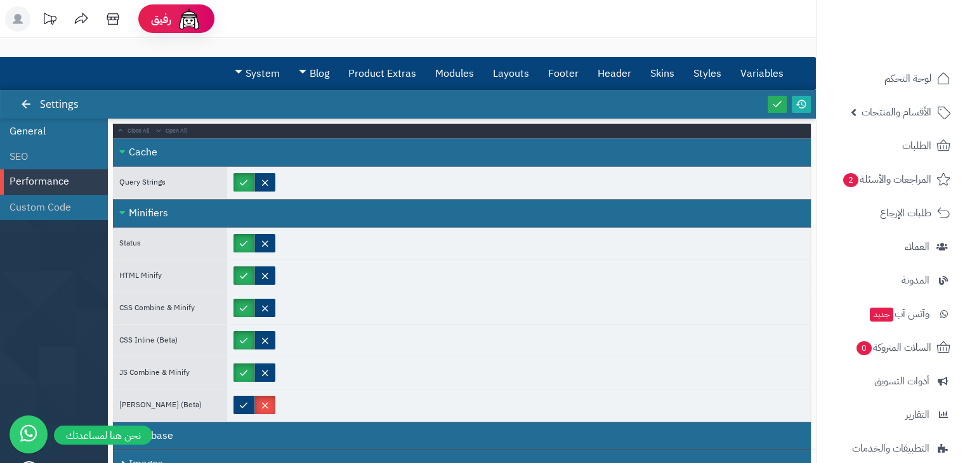
click at [46, 133] on li "General" at bounding box center [54, 131] width 108 height 25
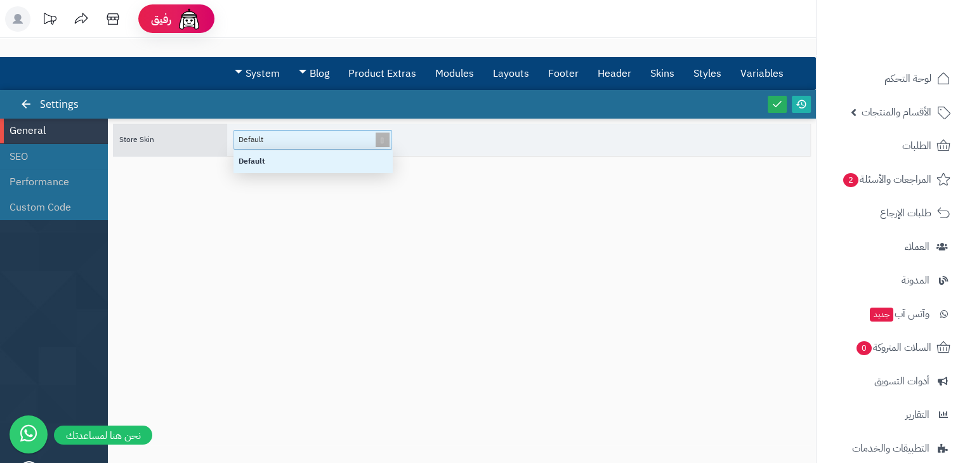
scroll to position [13, 148]
click at [287, 140] on div "Default" at bounding box center [307, 140] width 147 height 18
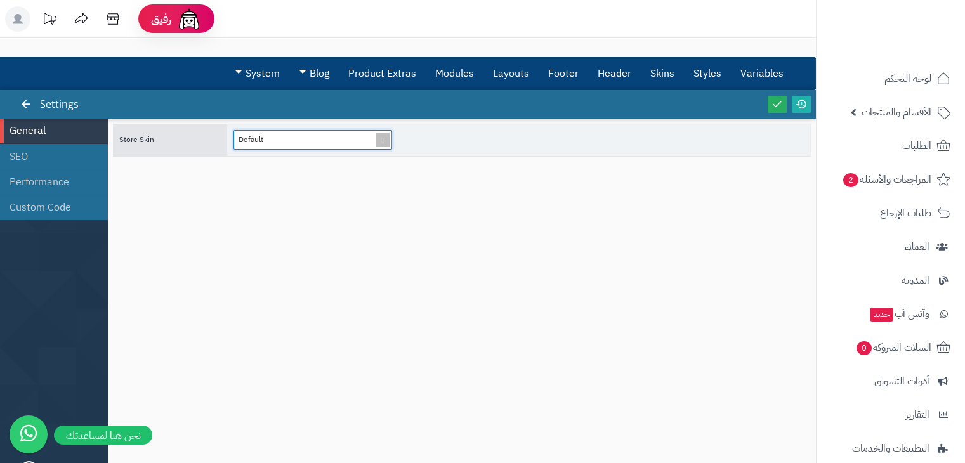
scroll to position [117, 0]
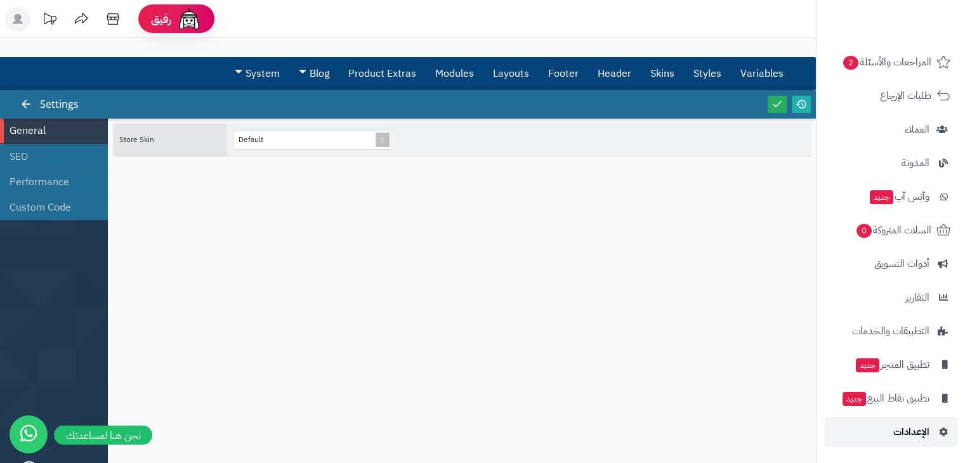
click at [913, 431] on span "الإعدادات" at bounding box center [911, 432] width 36 height 18
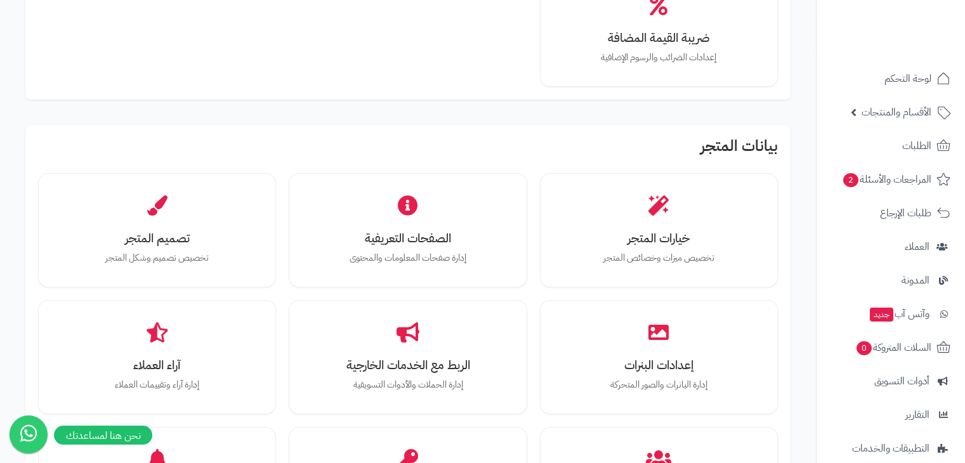
scroll to position [321, 0]
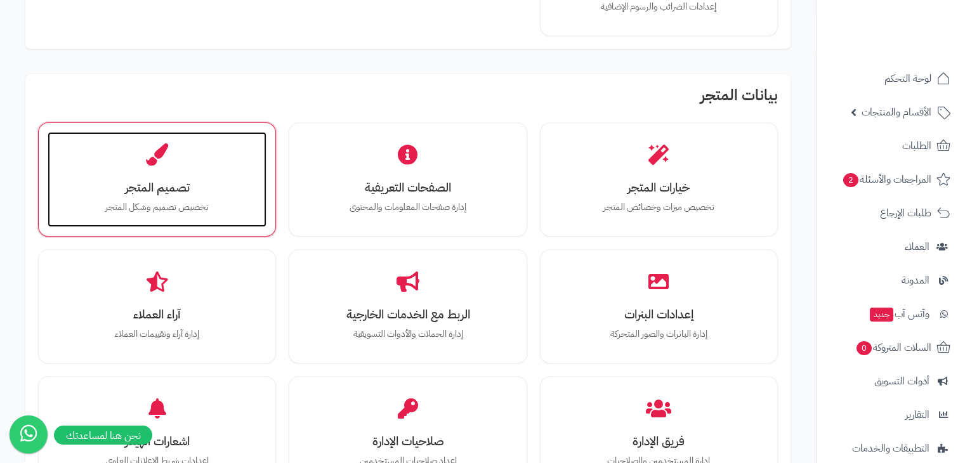
click at [219, 176] on div "تصميم المتجر تخصيص تصميم وشكل المتجر" at bounding box center [157, 179] width 219 height 95
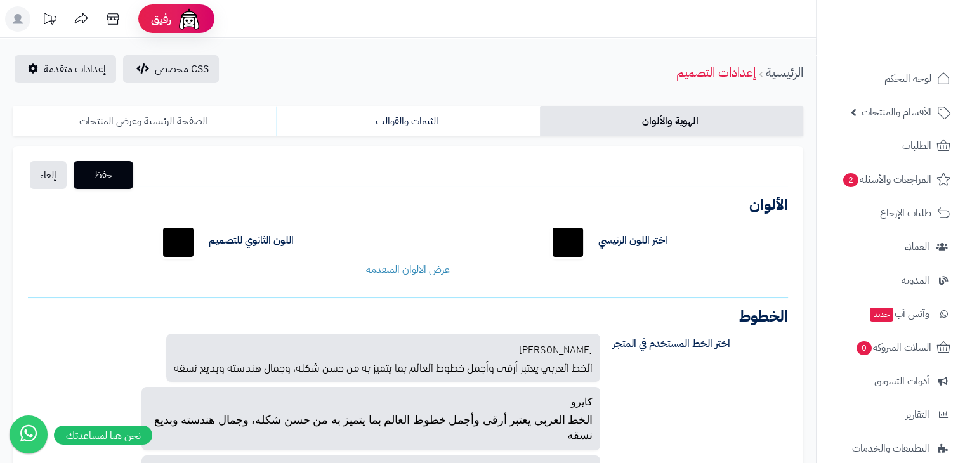
click at [175, 123] on link "الصفحة الرئيسية وعرض المنتجات" at bounding box center [144, 121] width 263 height 30
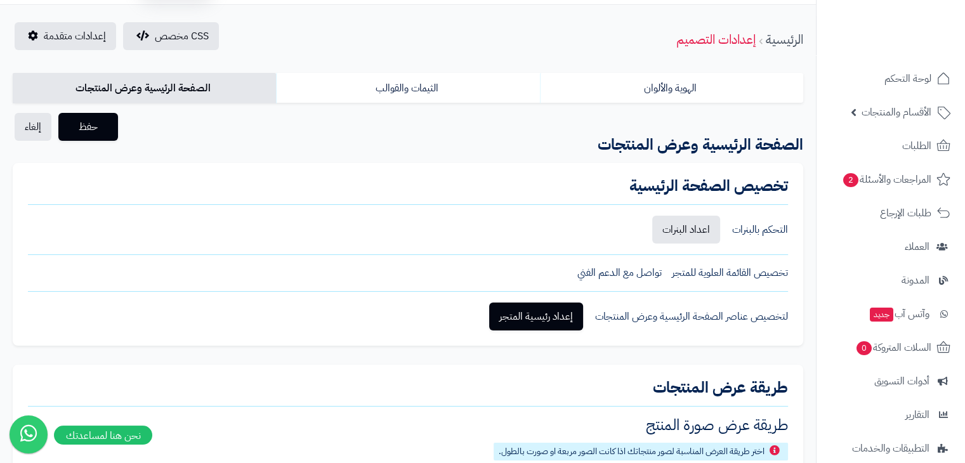
scroll to position [26, 0]
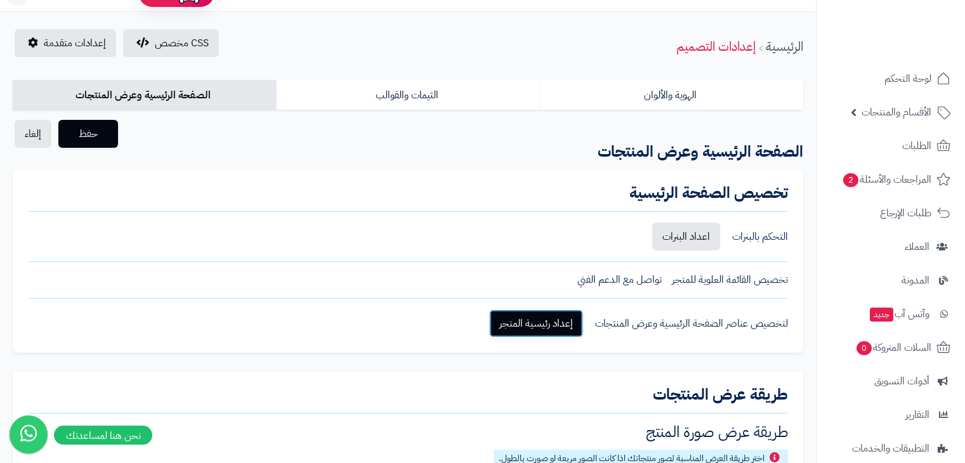
click at [561, 313] on link "إعداد رئيسية المتجر" at bounding box center [536, 324] width 94 height 28
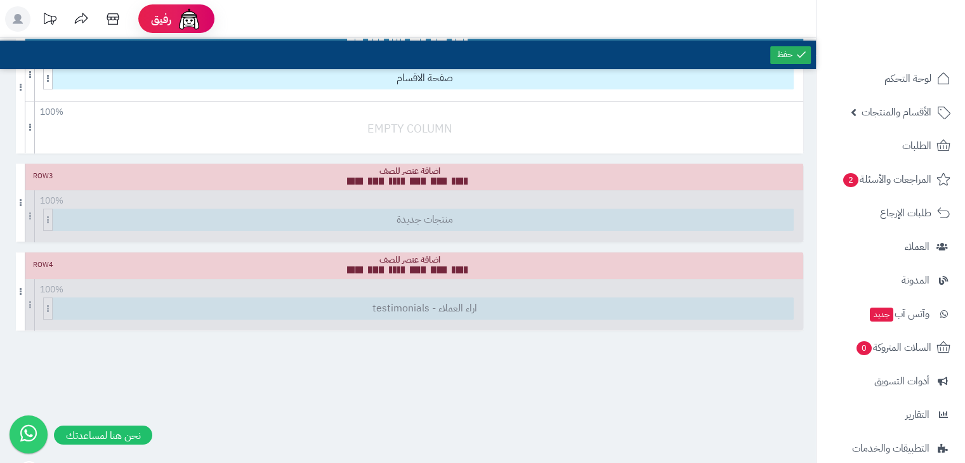
scroll to position [157, 0]
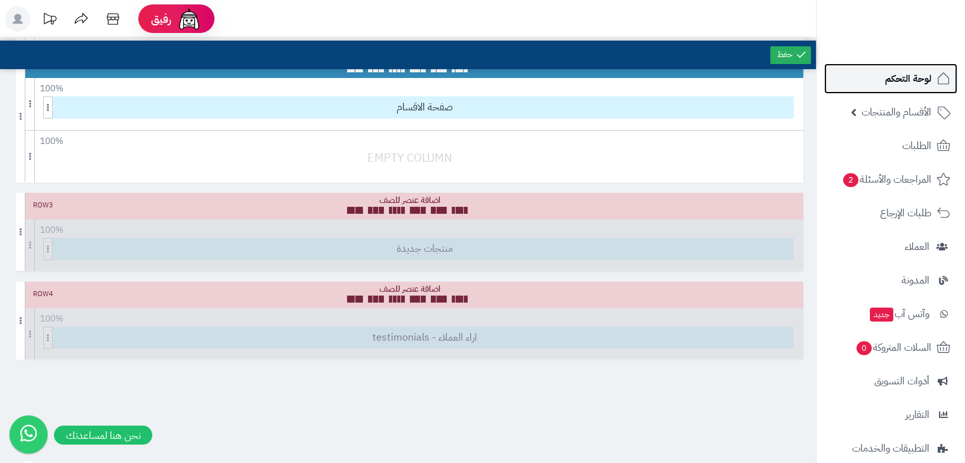
click at [896, 87] on span "لوحة التحكم" at bounding box center [908, 79] width 46 height 18
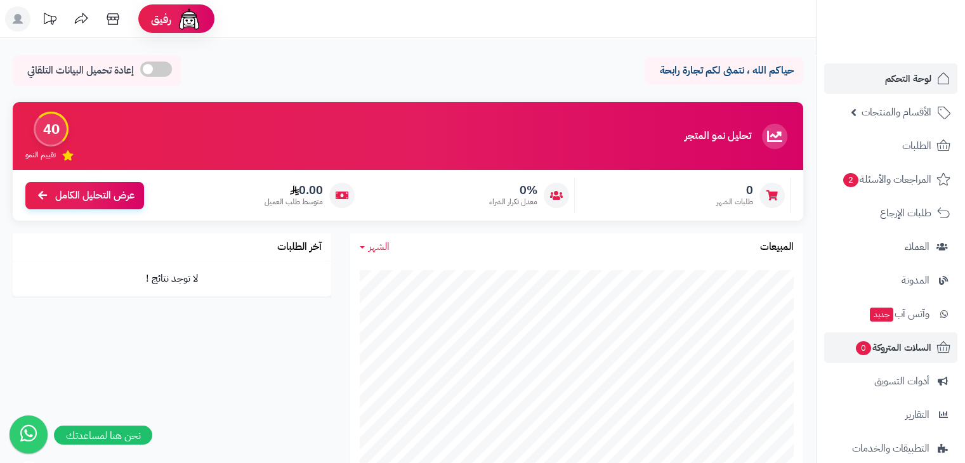
scroll to position [117, 0]
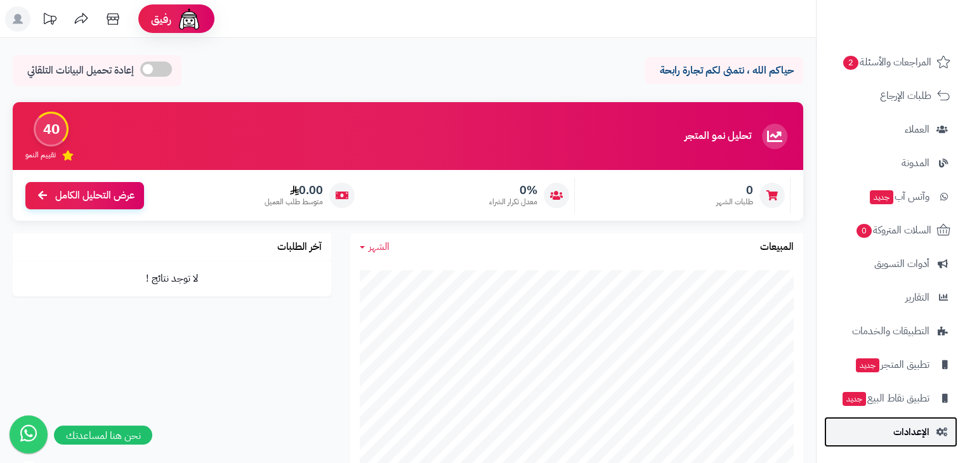
click at [903, 445] on link "الإعدادات" at bounding box center [890, 432] width 133 height 30
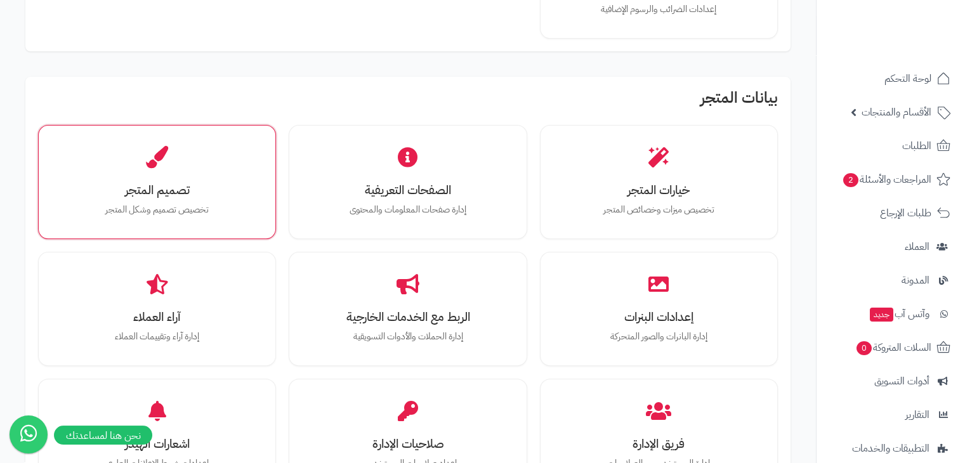
scroll to position [319, 0]
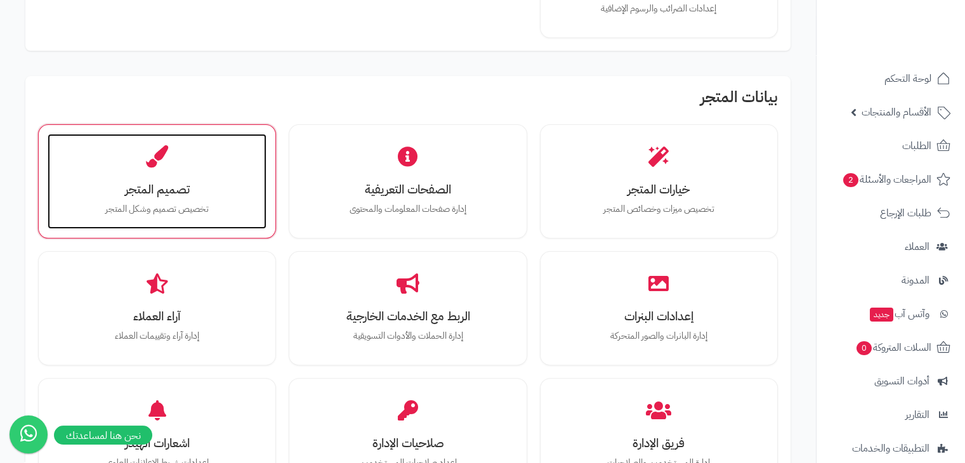
click at [199, 166] on div "تصميم المتجر تخصيص تصميم وشكل المتجر" at bounding box center [157, 181] width 219 height 95
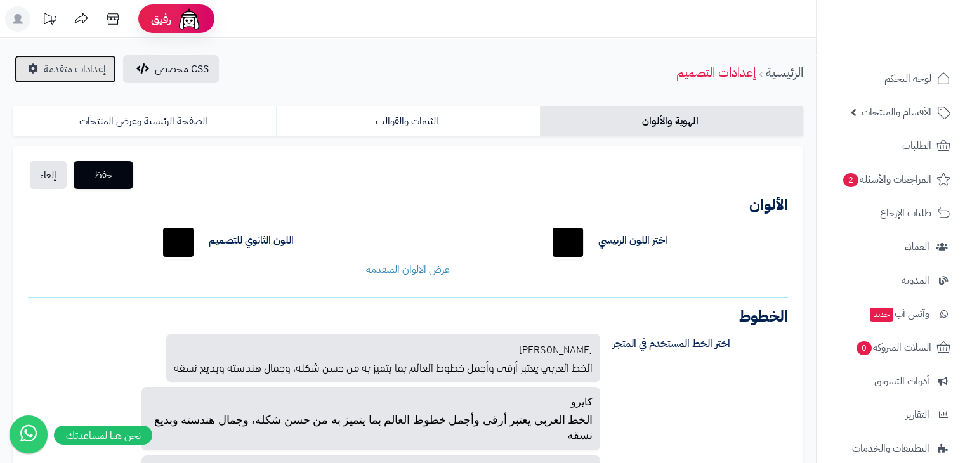
click at [91, 77] on link "إعدادات متقدمة" at bounding box center [65, 69] width 101 height 28
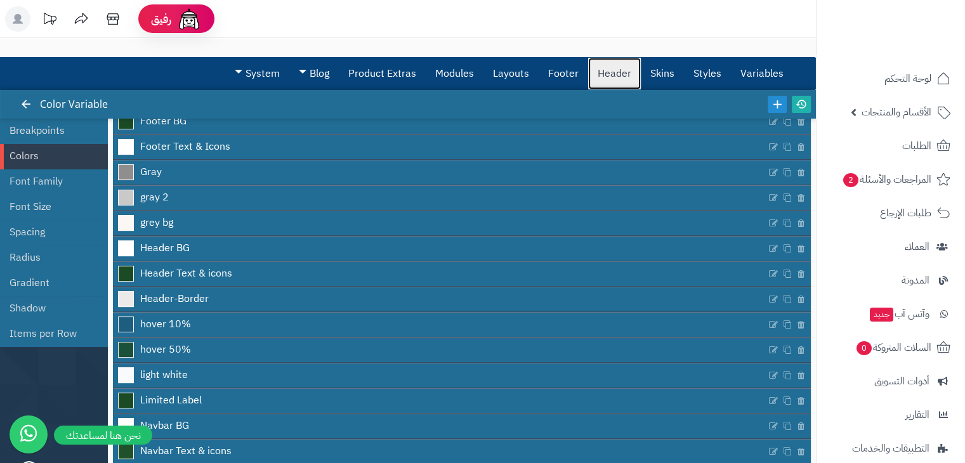
click at [599, 69] on link "Header" at bounding box center [614, 74] width 53 height 32
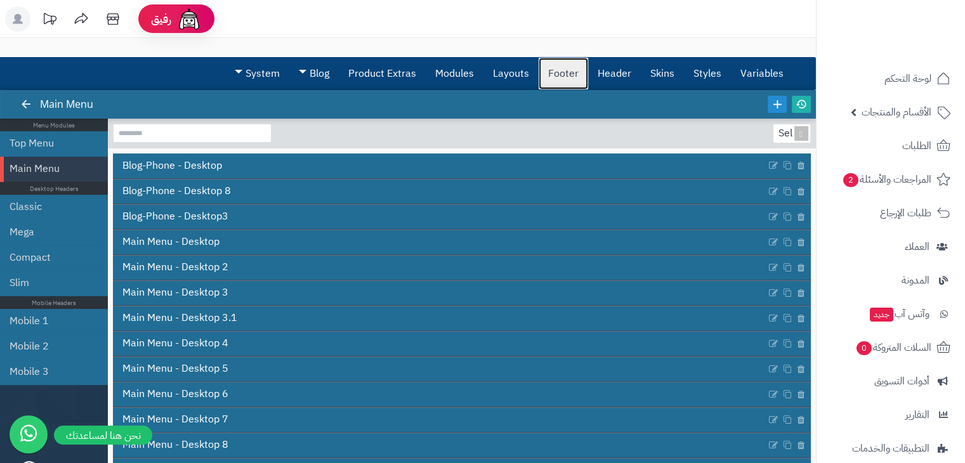
click at [556, 75] on link "Footer" at bounding box center [562, 74] width 49 height 32
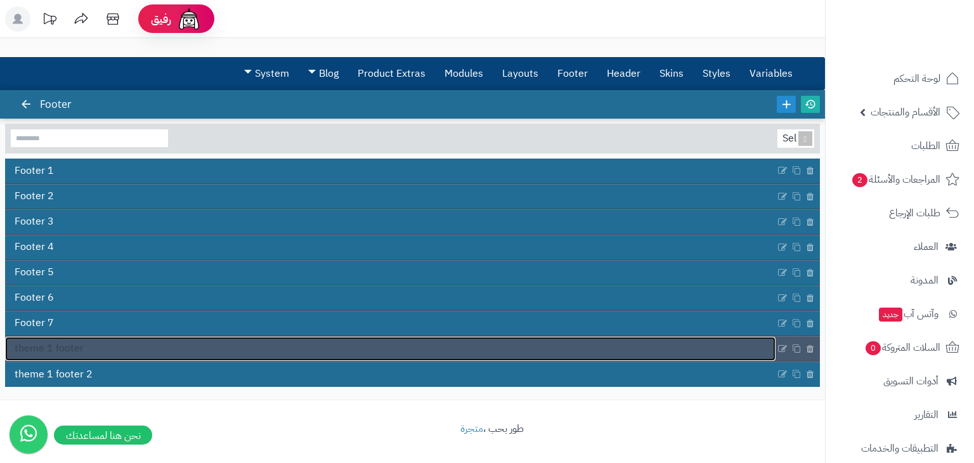
click at [50, 348] on span "theme 1 footer" at bounding box center [49, 348] width 69 height 15
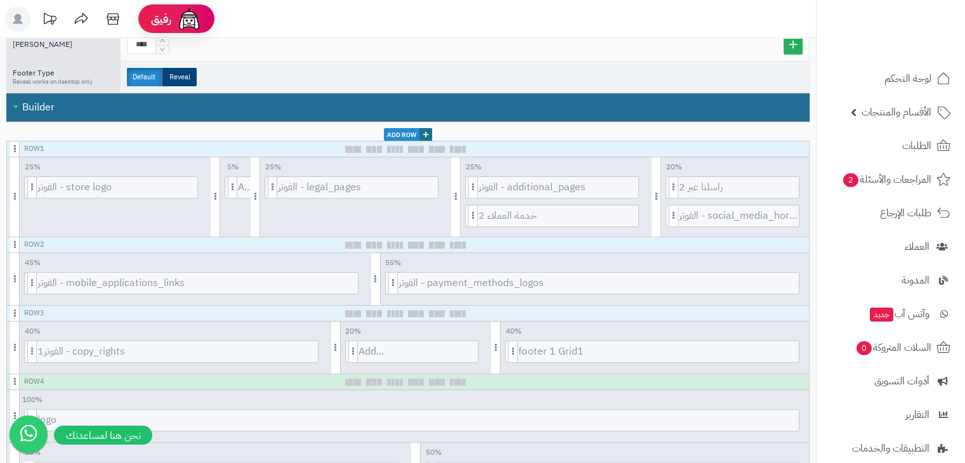
scroll to position [259, 0]
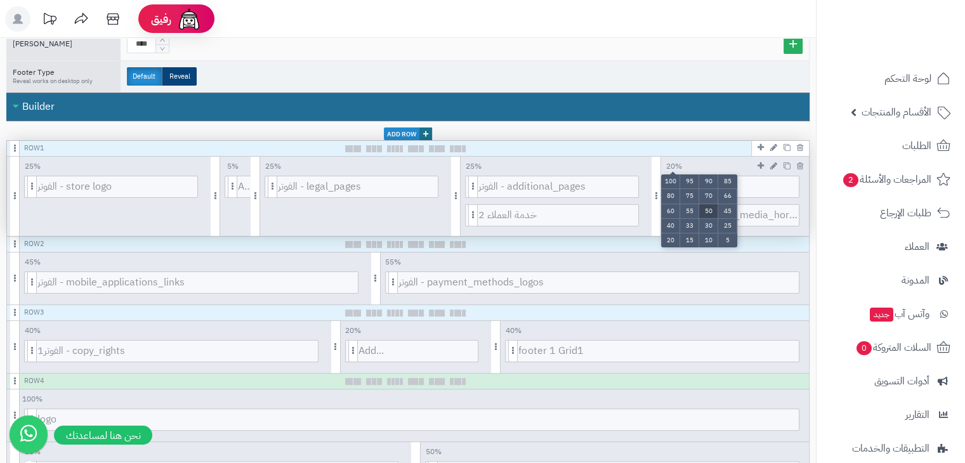
click at [706, 207] on li "50" at bounding box center [708, 211] width 19 height 15
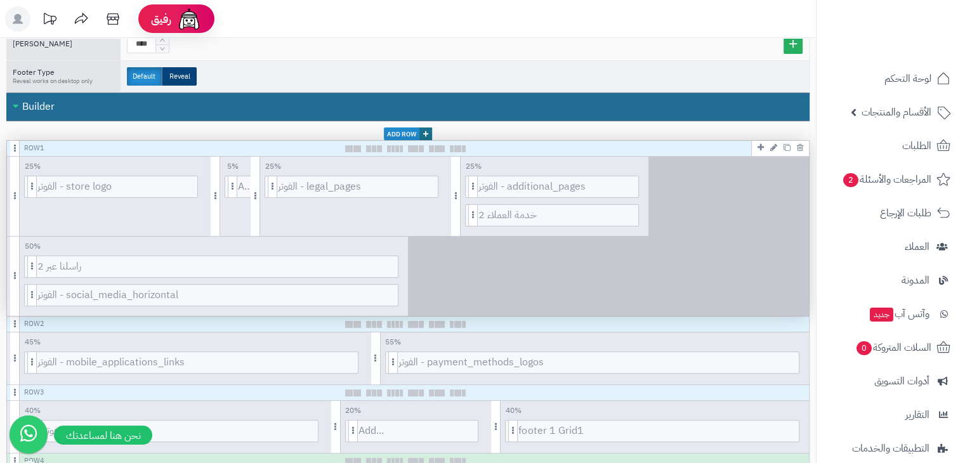
scroll to position [0, 0]
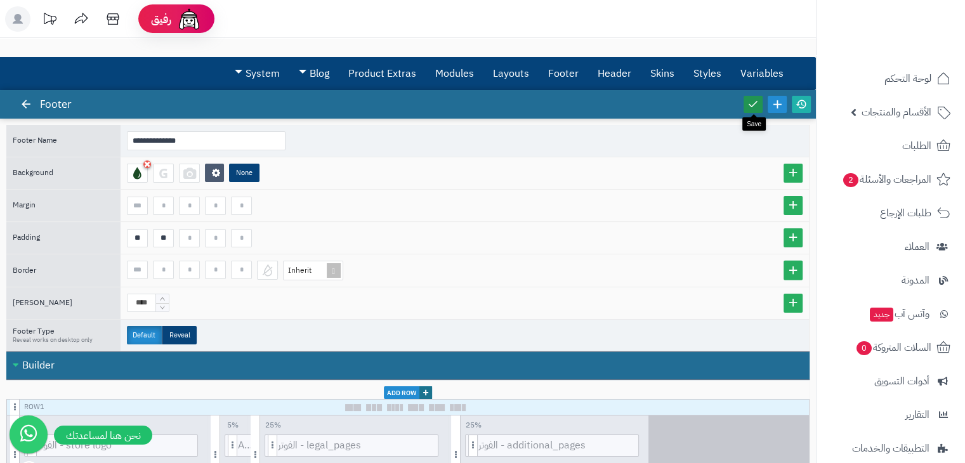
click at [751, 100] on icon at bounding box center [752, 103] width 11 height 11
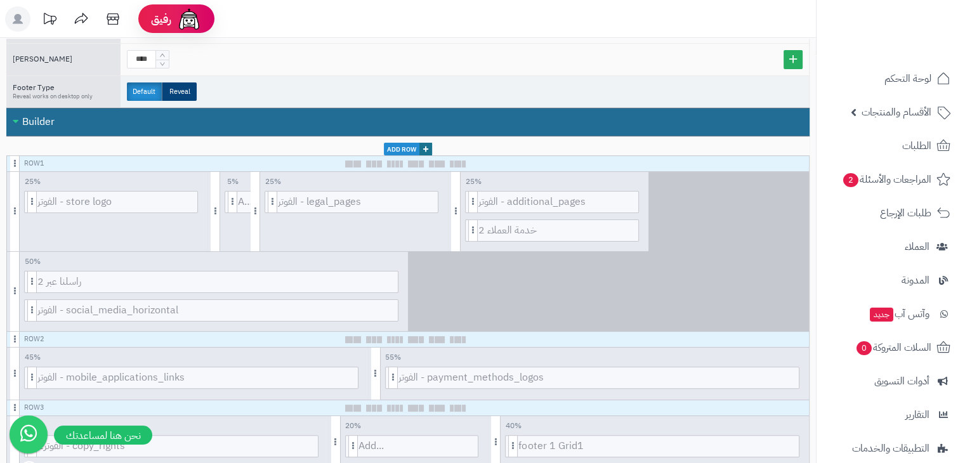
scroll to position [246, 0]
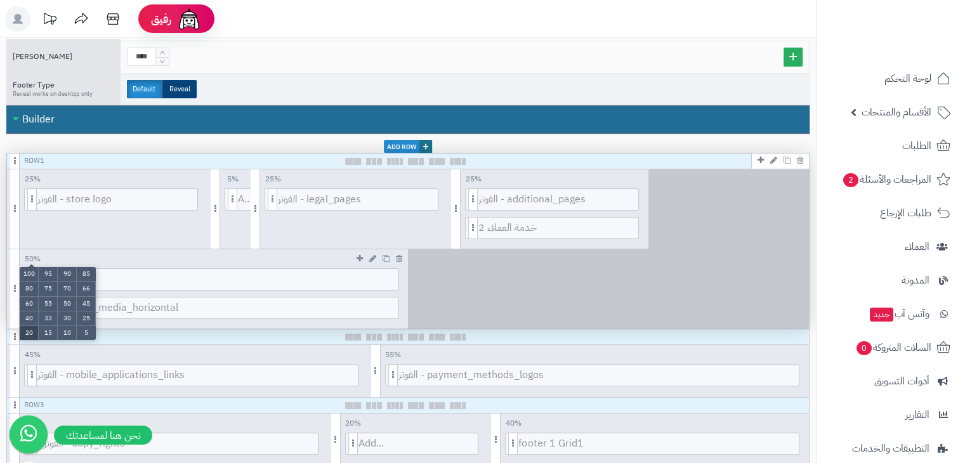
click at [27, 326] on li "20" at bounding box center [29, 333] width 19 height 14
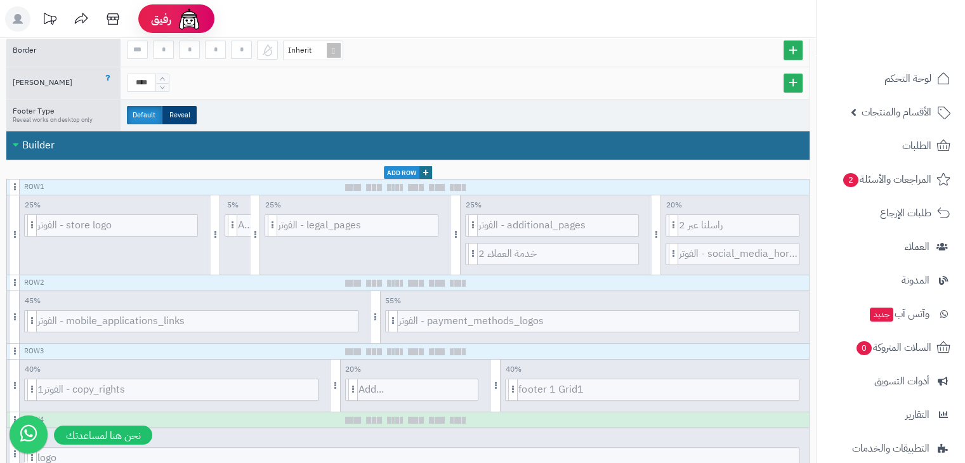
scroll to position [0, 0]
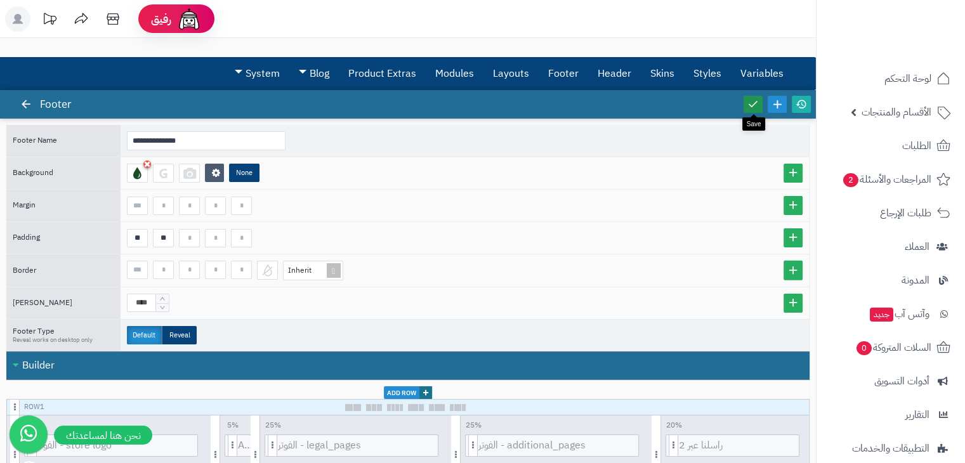
click at [755, 98] on icon at bounding box center [752, 103] width 11 height 11
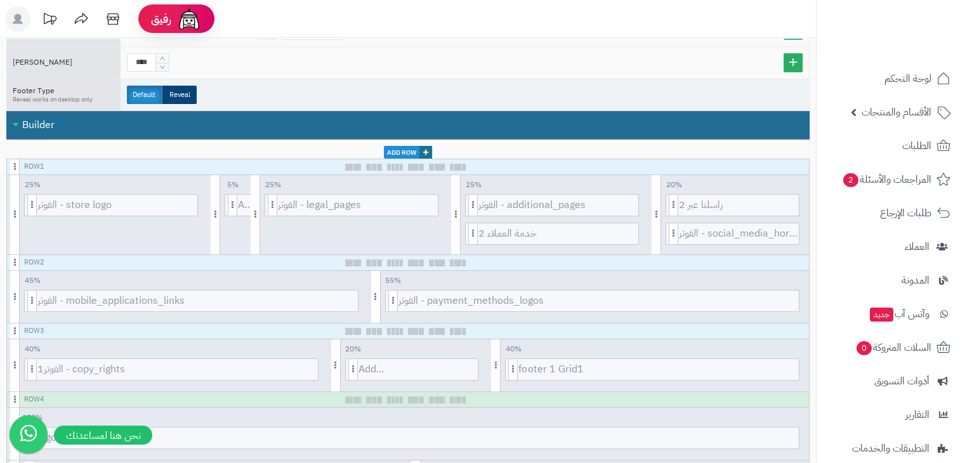
scroll to position [241, 0]
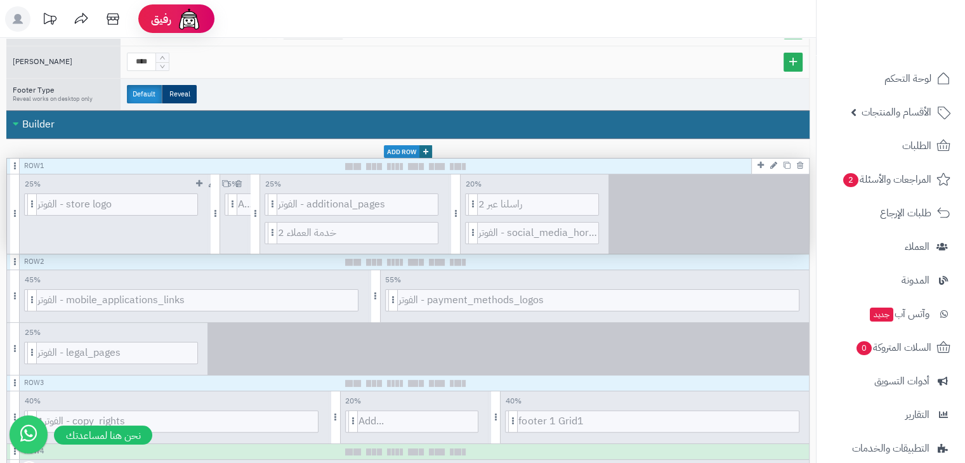
click at [241, 216] on div "Add..." at bounding box center [230, 208] width 46 height 30
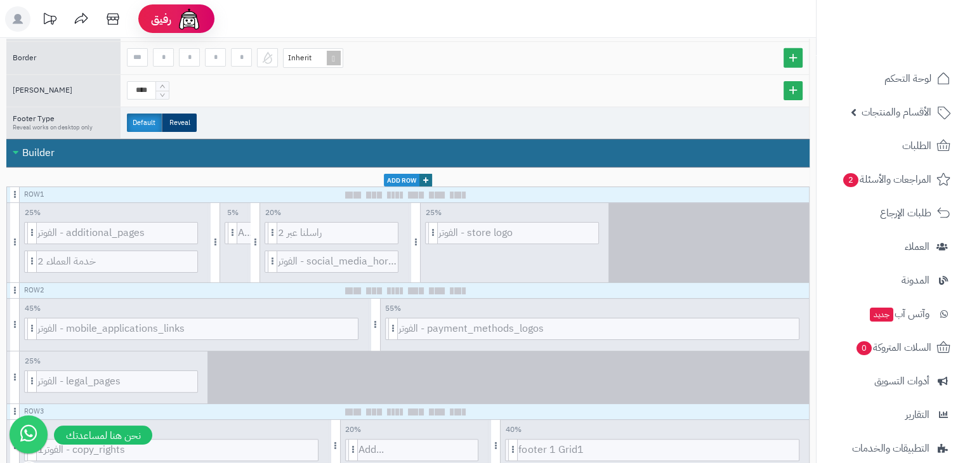
scroll to position [0, 0]
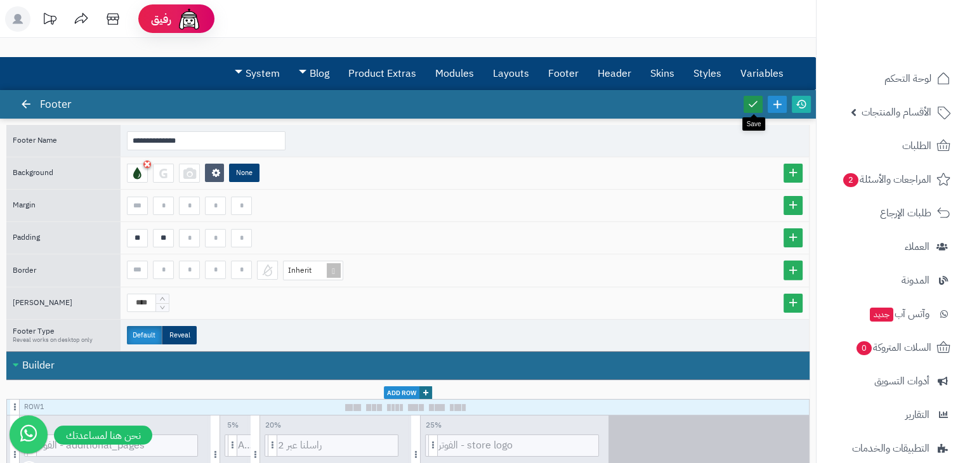
click at [747, 103] on icon at bounding box center [752, 103] width 11 height 11
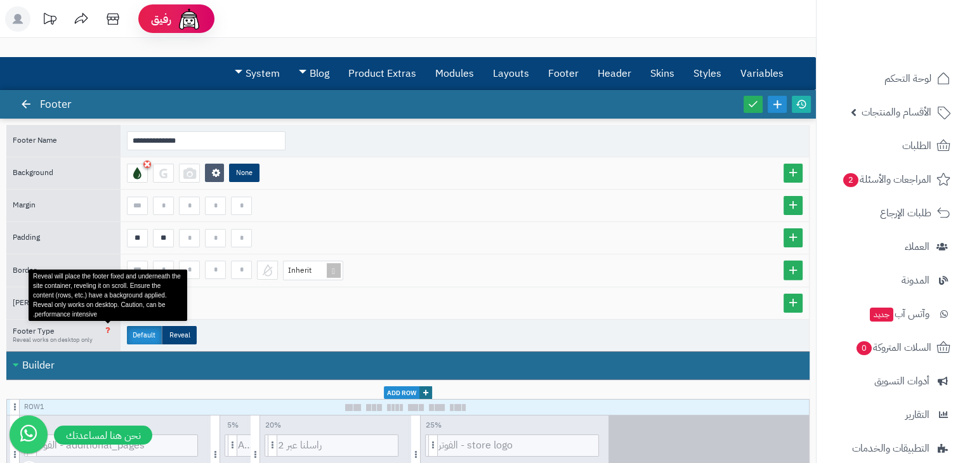
click at [108, 328] on icon at bounding box center [107, 329] width 5 height 9
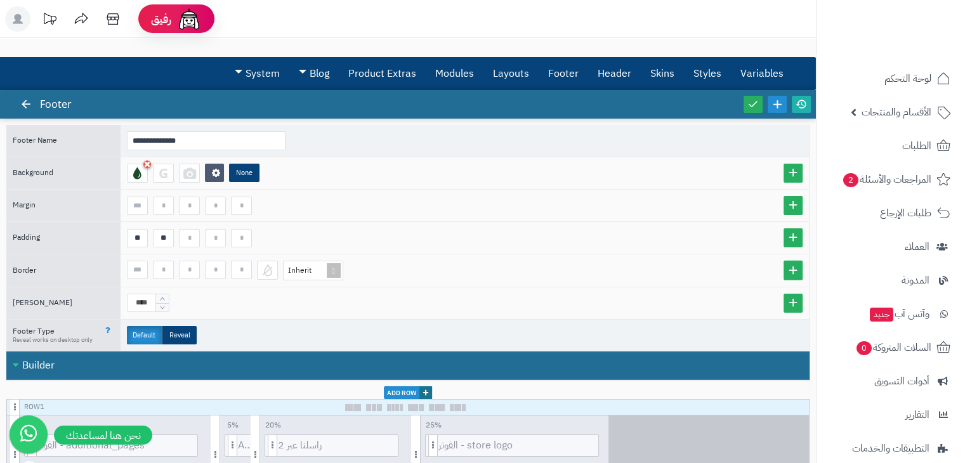
click at [70, 331] on div "Footer Type Reveal works on desktop only" at bounding box center [60, 335] width 108 height 22
click at [137, 206] on input at bounding box center [137, 206] width 21 height 18
type input "**"
click at [749, 102] on icon at bounding box center [752, 103] width 11 height 11
click at [219, 170] on icon at bounding box center [216, 173] width 8 height 10
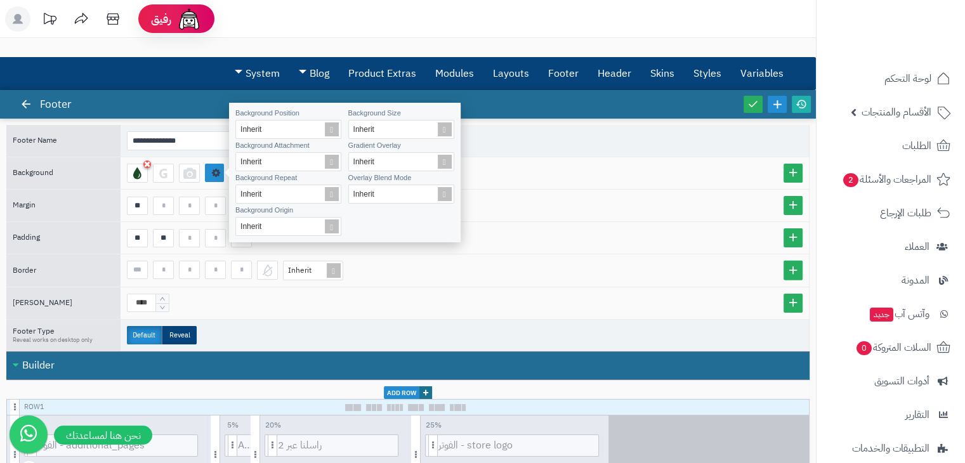
click at [219, 170] on div at bounding box center [224, 172] width 10 height 10
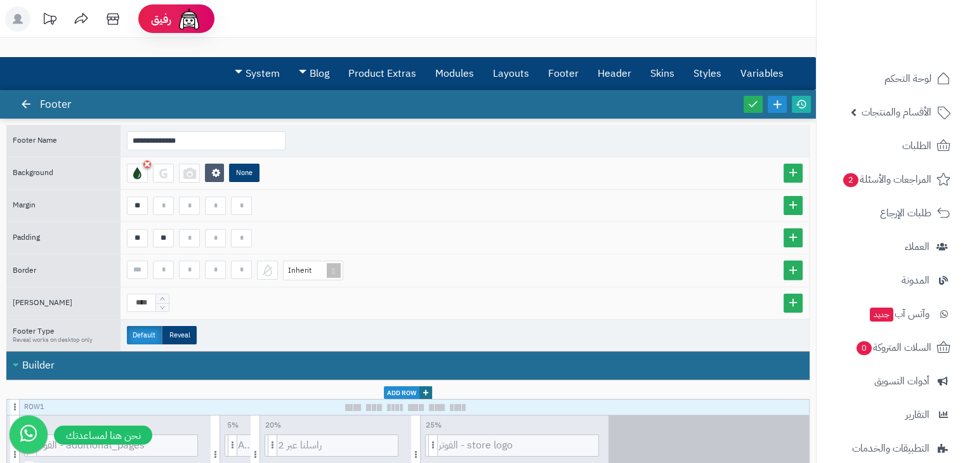
click at [15, 116] on div at bounding box center [26, 104] width 23 height 29
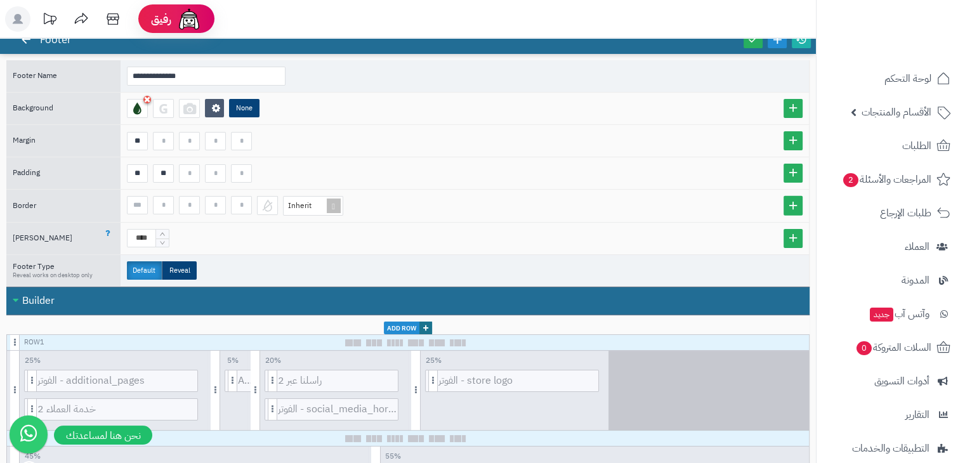
scroll to position [65, 0]
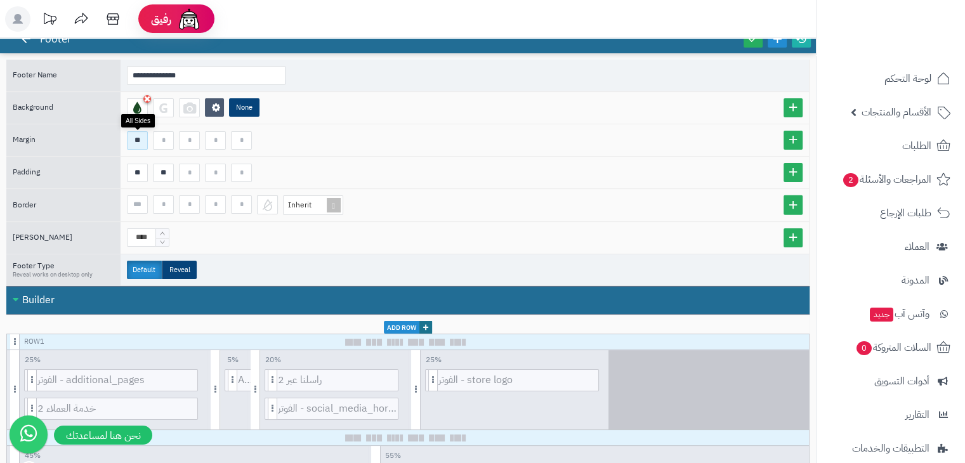
click at [137, 138] on input "**" at bounding box center [137, 140] width 21 height 18
click at [332, 138] on div at bounding box center [464, 140] width 675 height 18
click at [165, 143] on input at bounding box center [163, 140] width 21 height 18
click at [208, 137] on input at bounding box center [215, 140] width 21 height 18
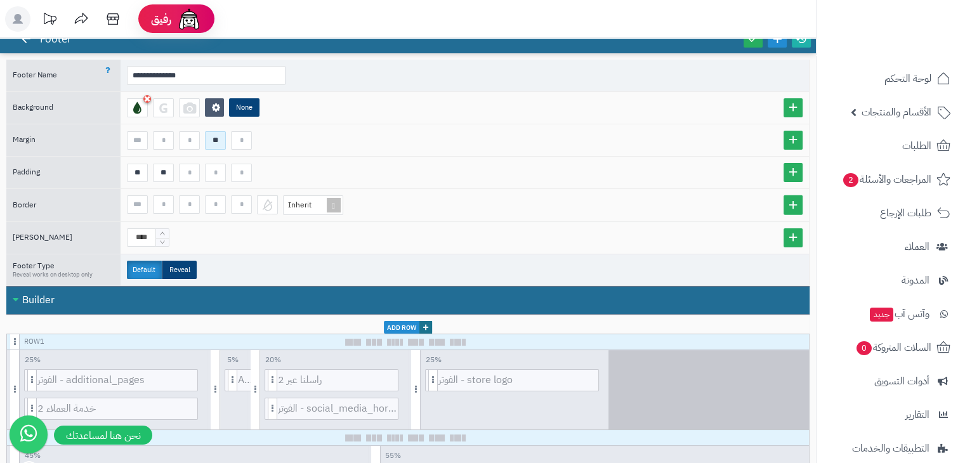
scroll to position [33, 0]
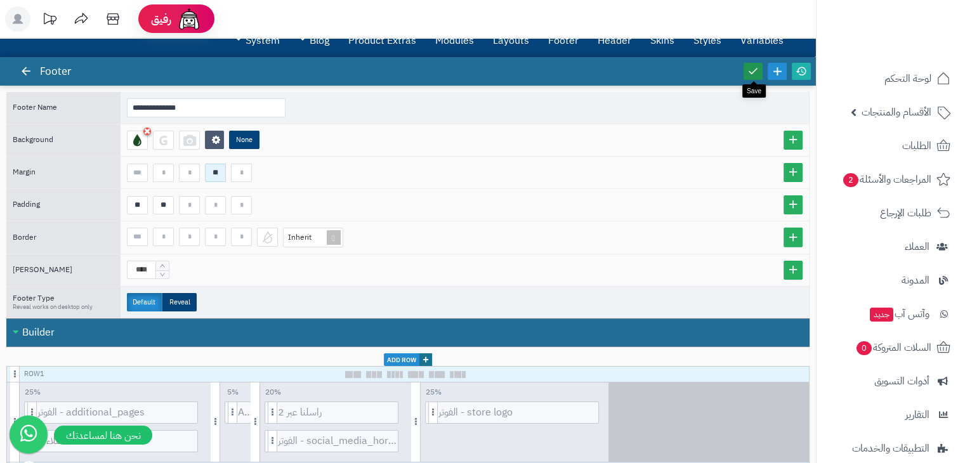
type input "**"
click at [754, 65] on icon at bounding box center [752, 70] width 11 height 11
click at [212, 171] on input "**" at bounding box center [215, 173] width 21 height 18
click at [340, 160] on div at bounding box center [465, 173] width 688 height 32
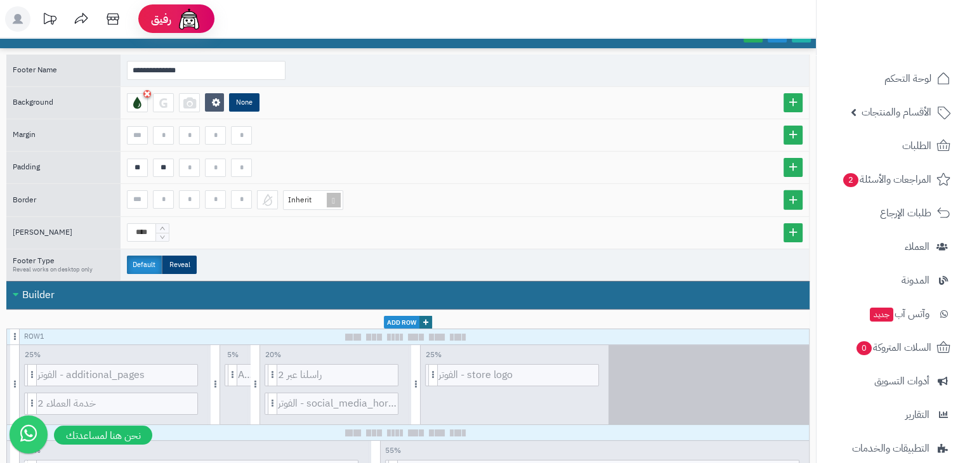
scroll to position [73, 0]
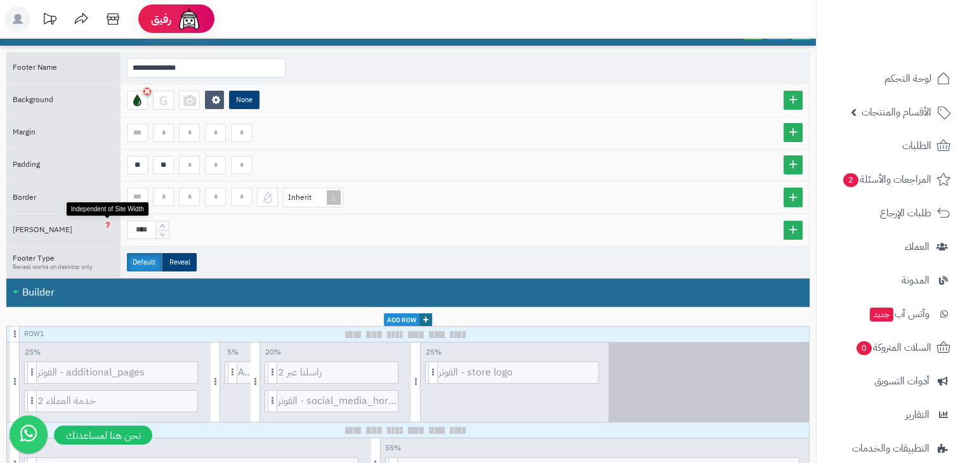
click at [107, 221] on icon at bounding box center [107, 224] width 5 height 9
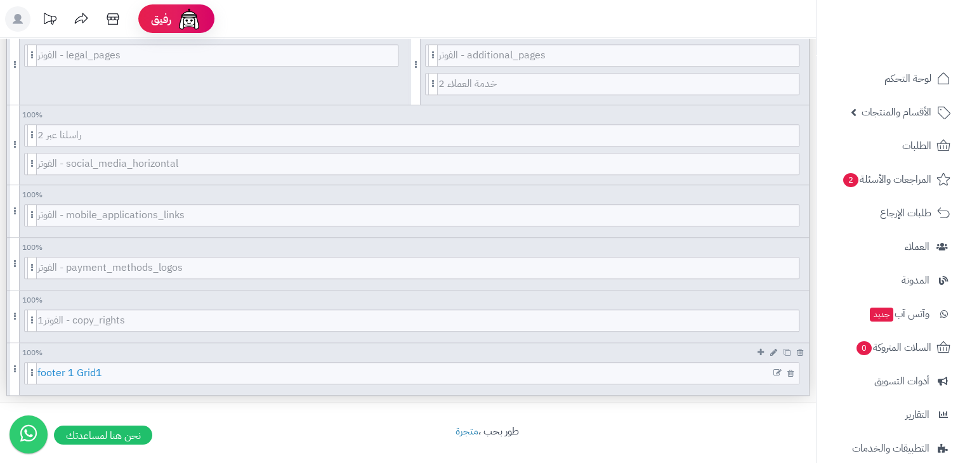
scroll to position [728, 0]
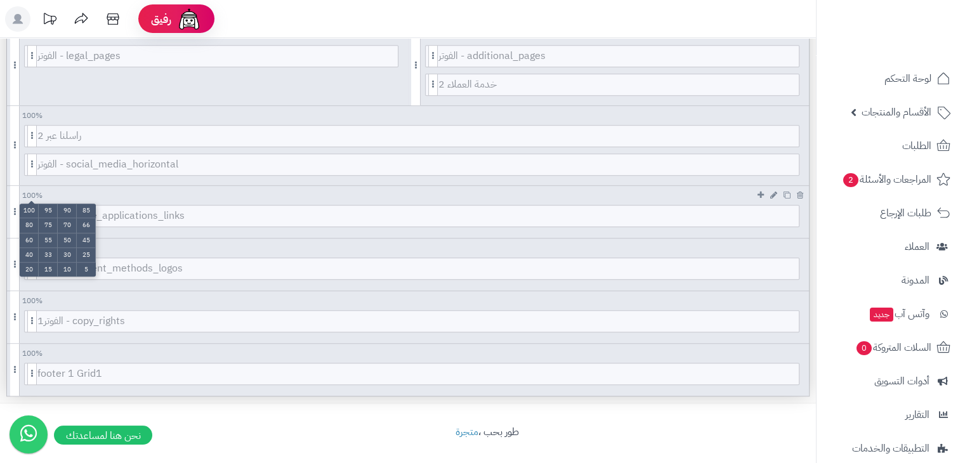
click at [32, 204] on ul "100 95 90 85 80 75 70 66 60 55 50 45 40 33 30 25 20 15 10 5" at bounding box center [58, 240] width 76 height 73
click at [65, 237] on li "50" at bounding box center [67, 240] width 19 height 15
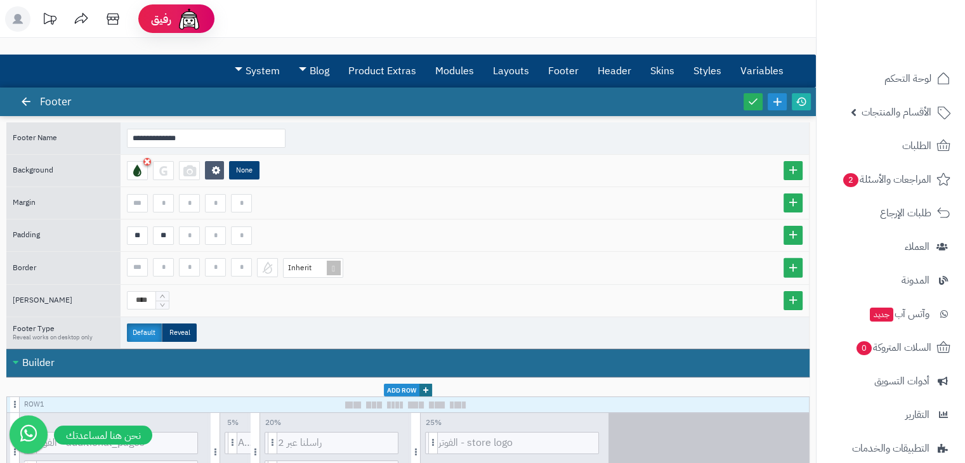
scroll to position [0, 0]
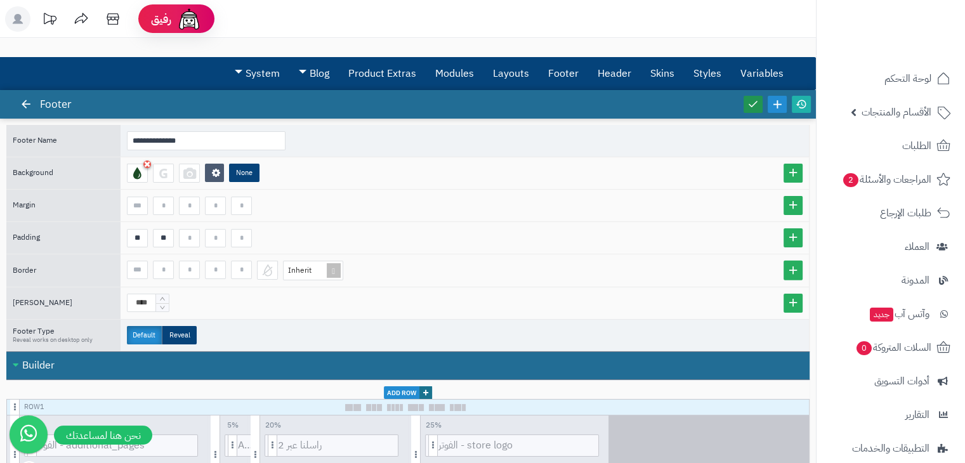
click at [757, 98] on icon at bounding box center [752, 103] width 11 height 11
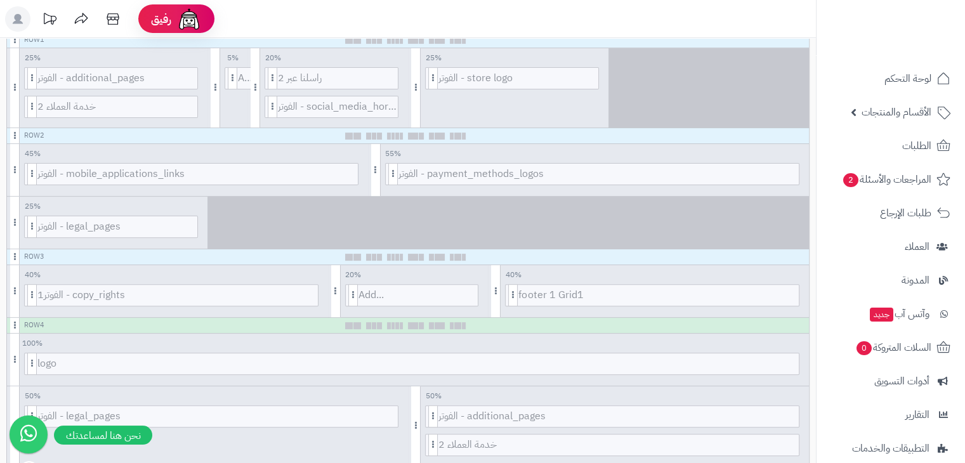
scroll to position [368, 0]
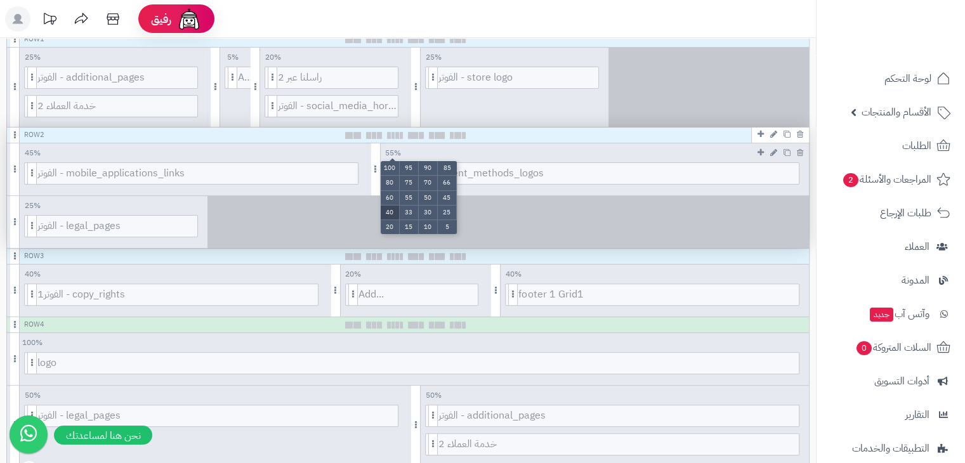
click at [391, 212] on li "40" at bounding box center [390, 213] width 19 height 15
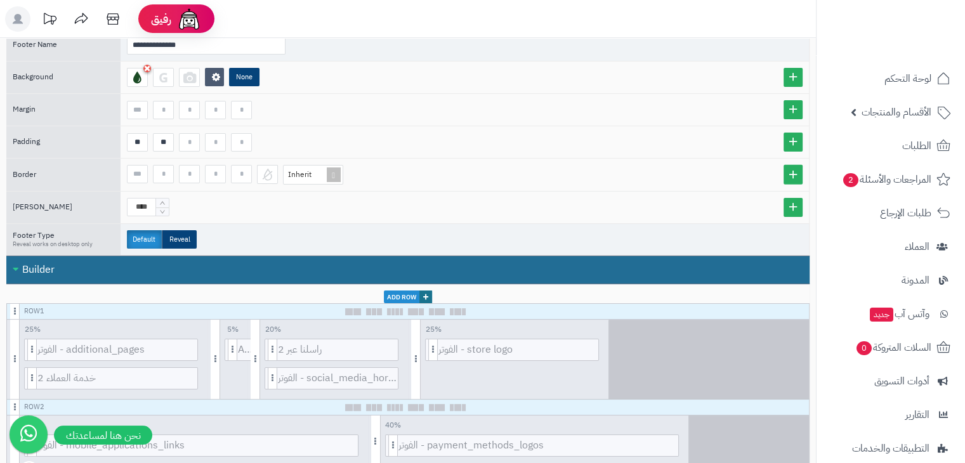
scroll to position [0, 0]
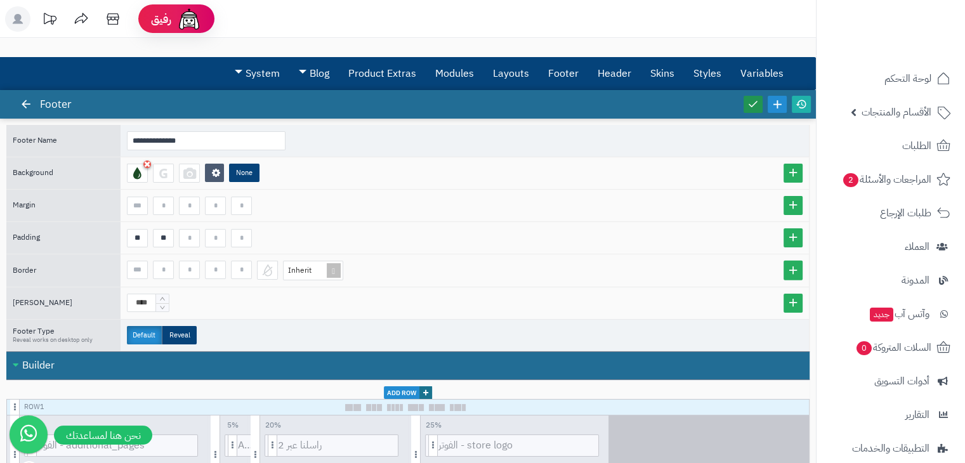
click at [748, 105] on icon at bounding box center [752, 103] width 11 height 11
click at [748, 100] on icon at bounding box center [752, 103] width 11 height 11
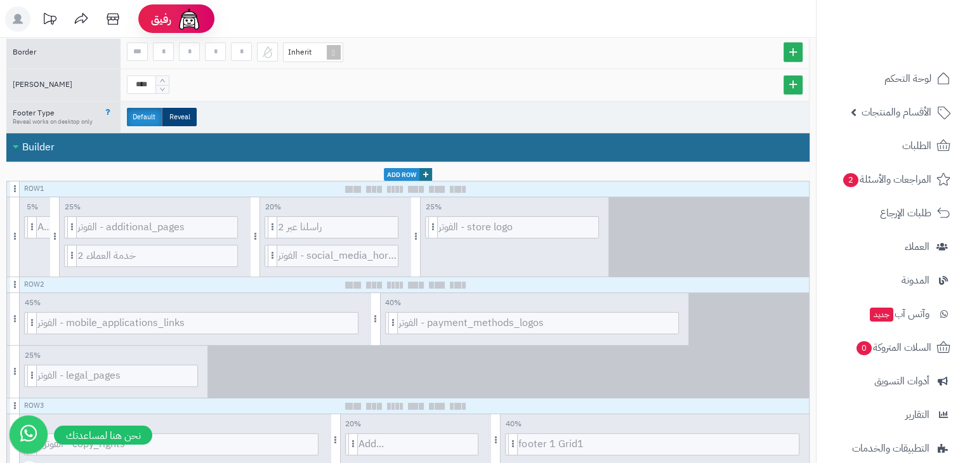
scroll to position [222, 0]
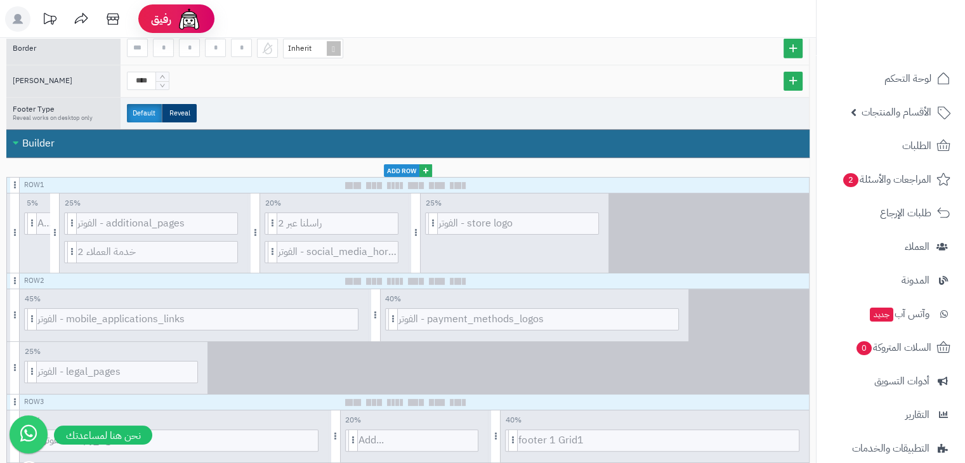
click at [421, 167] on span "+" at bounding box center [425, 170] width 13 height 13
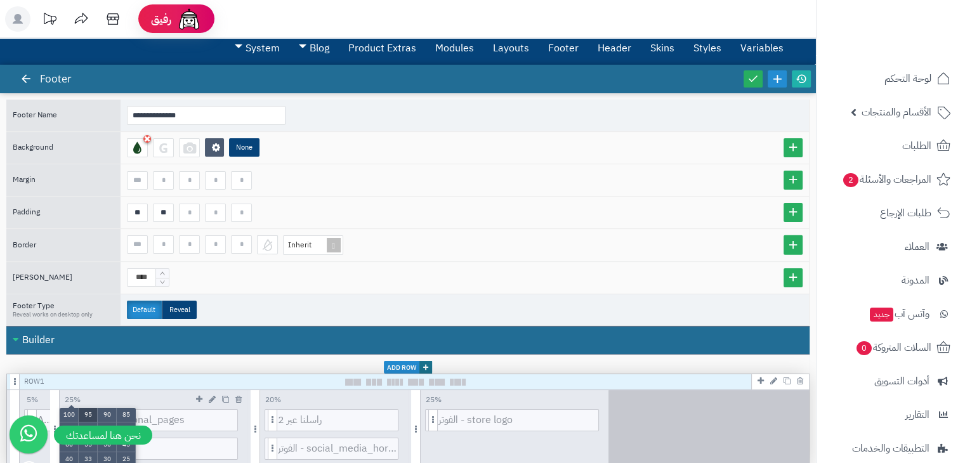
scroll to position [15, 0]
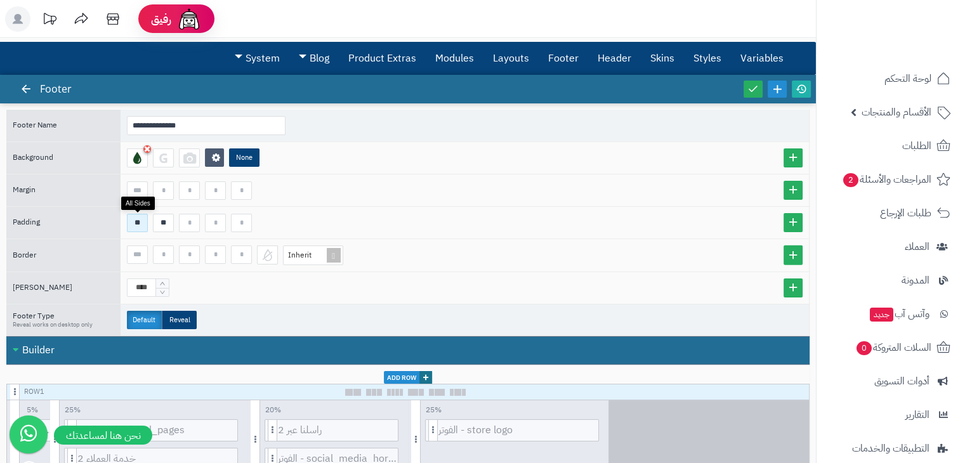
click at [134, 219] on input "**" at bounding box center [137, 223] width 21 height 18
click at [157, 221] on input "**" at bounding box center [163, 223] width 21 height 18
click at [752, 83] on icon at bounding box center [752, 88] width 11 height 11
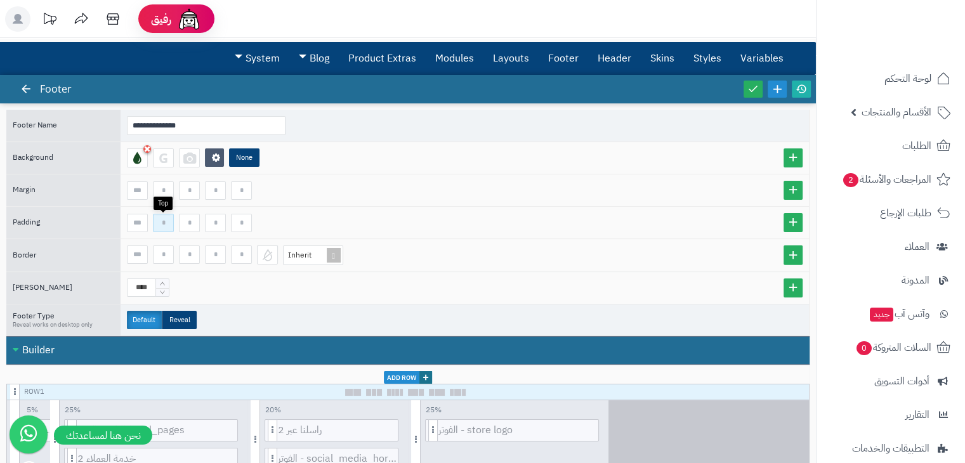
click at [163, 225] on input at bounding box center [163, 223] width 21 height 18
type input "**"
click at [750, 88] on icon at bounding box center [752, 88] width 11 height 11
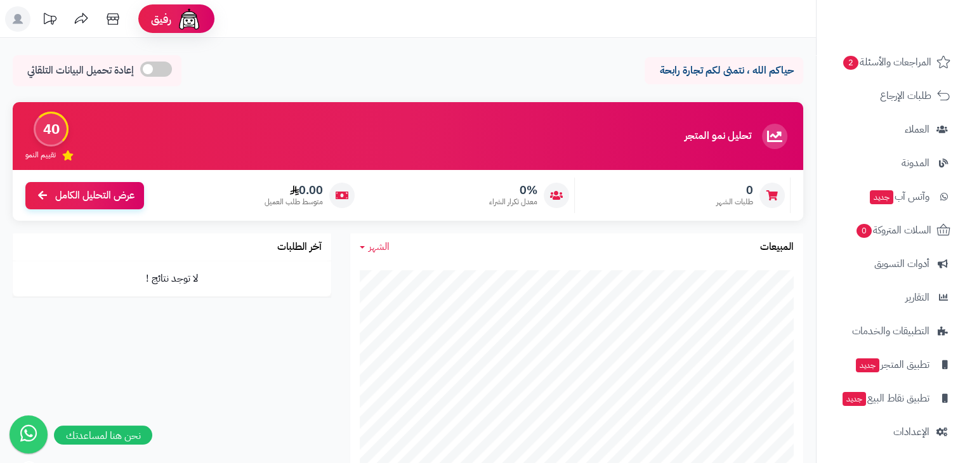
scroll to position [219, 0]
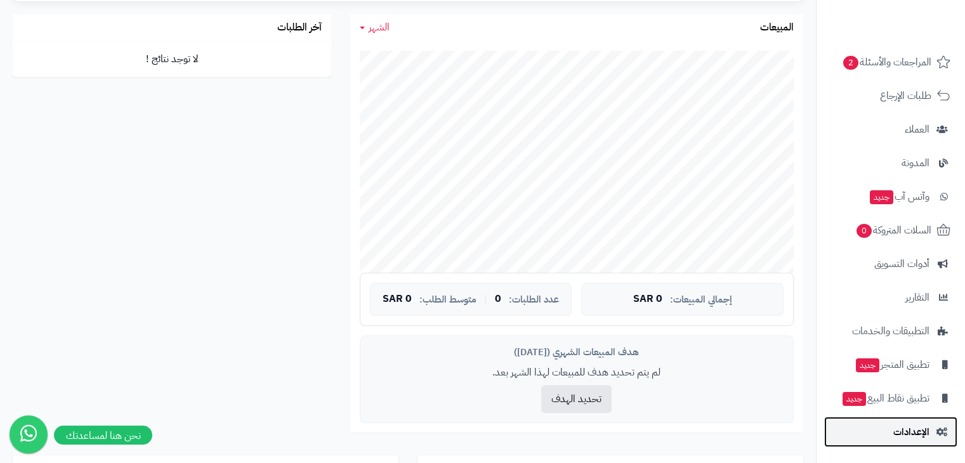
click at [908, 434] on span "الإعدادات" at bounding box center [911, 432] width 36 height 18
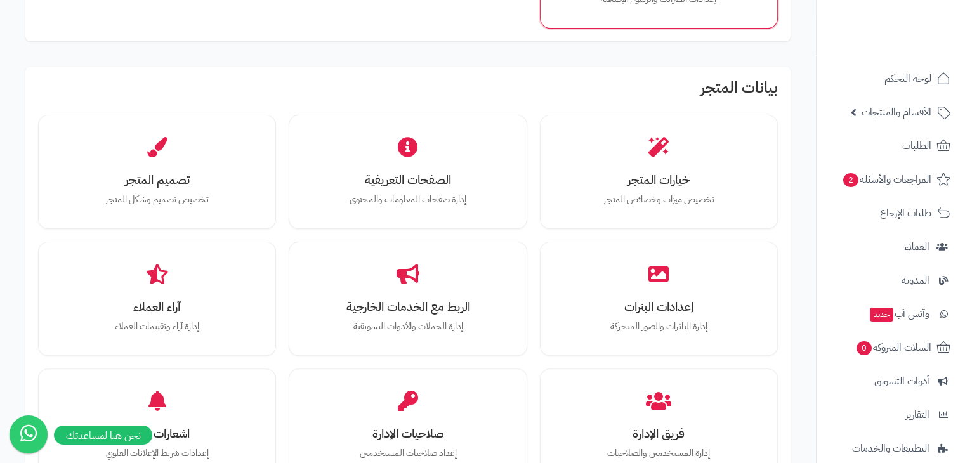
scroll to position [350, 0]
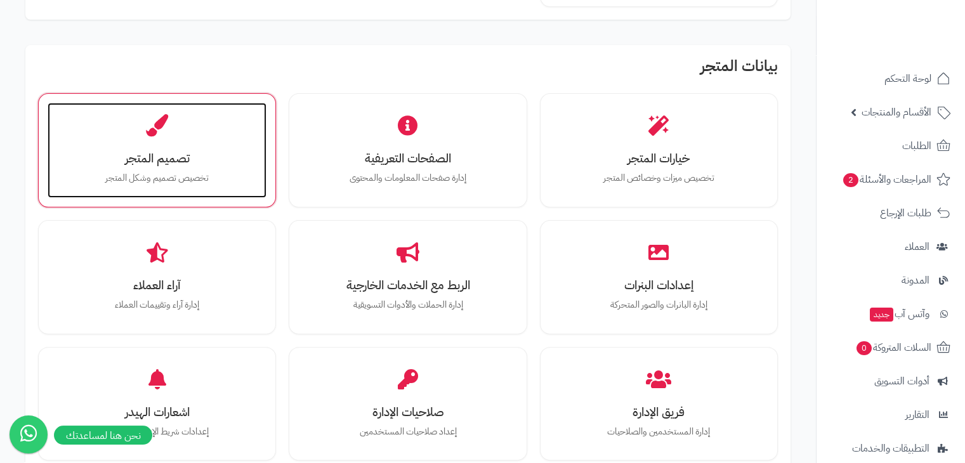
click at [170, 147] on div "تصميم المتجر تخصيص تصميم وشكل المتجر" at bounding box center [157, 150] width 219 height 95
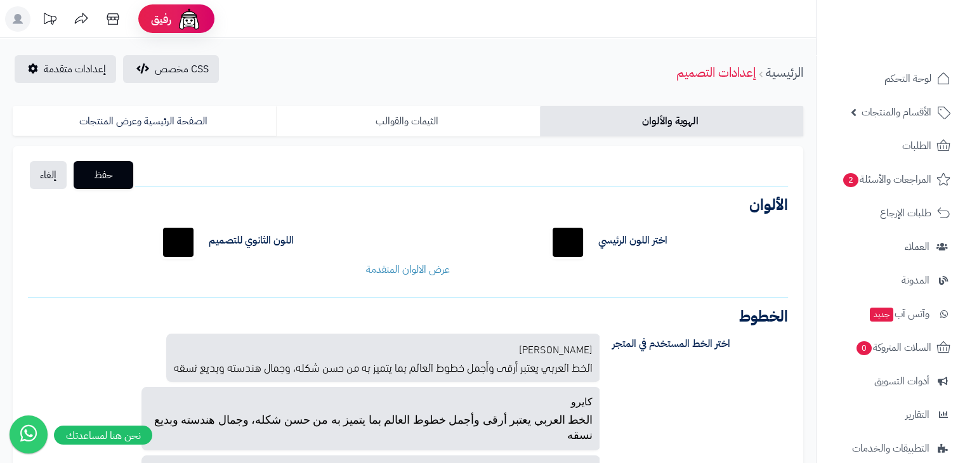
click at [388, 131] on link "الثيمات والقوالب" at bounding box center [407, 121] width 263 height 30
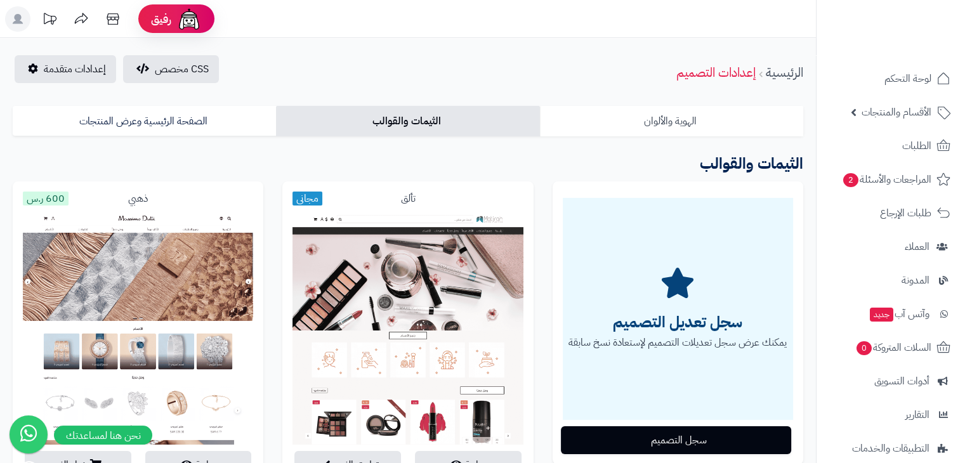
click at [634, 121] on link "الهوية والألوان" at bounding box center [671, 121] width 263 height 30
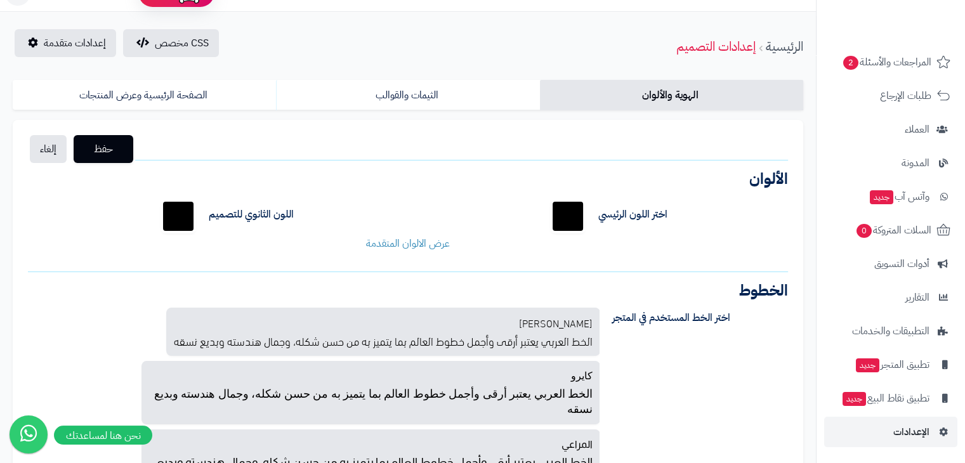
scroll to position [25, 0]
click at [204, 96] on link "الصفحة الرئيسية وعرض المنتجات" at bounding box center [144, 96] width 263 height 30
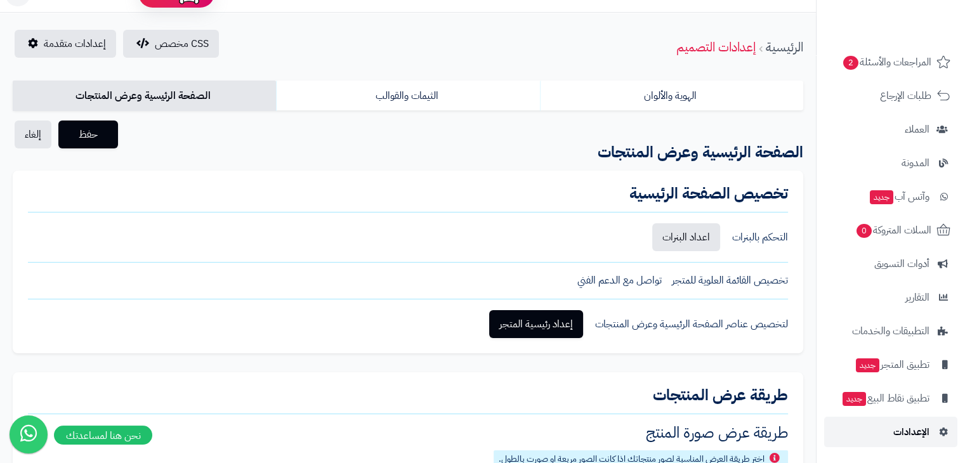
click at [880, 434] on link "الإعدادات" at bounding box center [890, 432] width 133 height 30
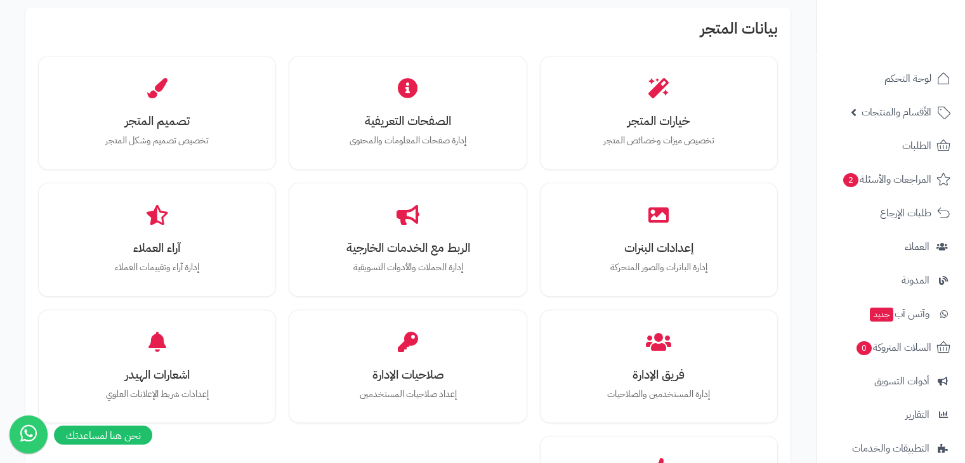
scroll to position [388, 0]
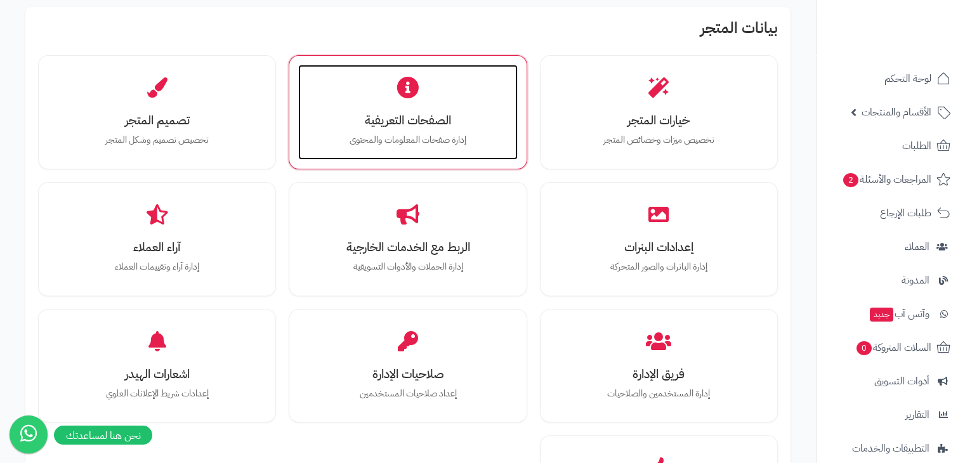
click at [486, 134] on p "إدارة صفحات المعلومات والمحتوى" at bounding box center [407, 140] width 193 height 14
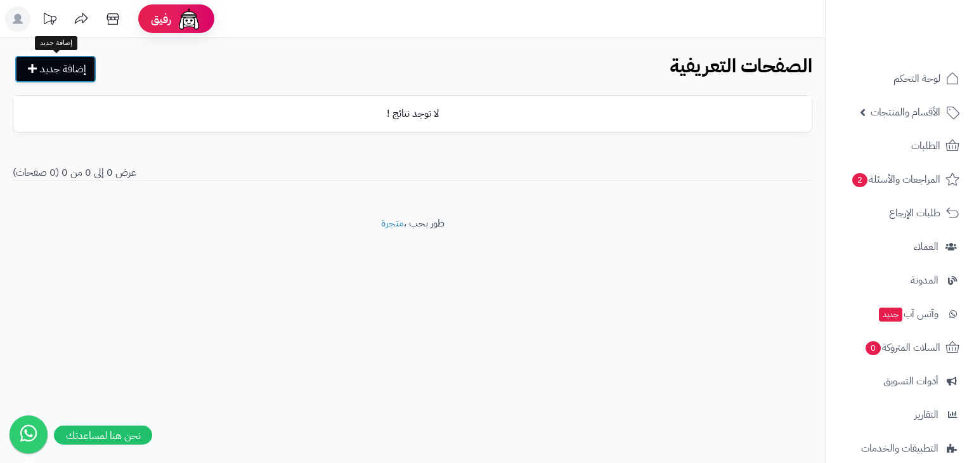
click at [63, 62] on link "إضافة جديد" at bounding box center [56, 69] width 82 height 28
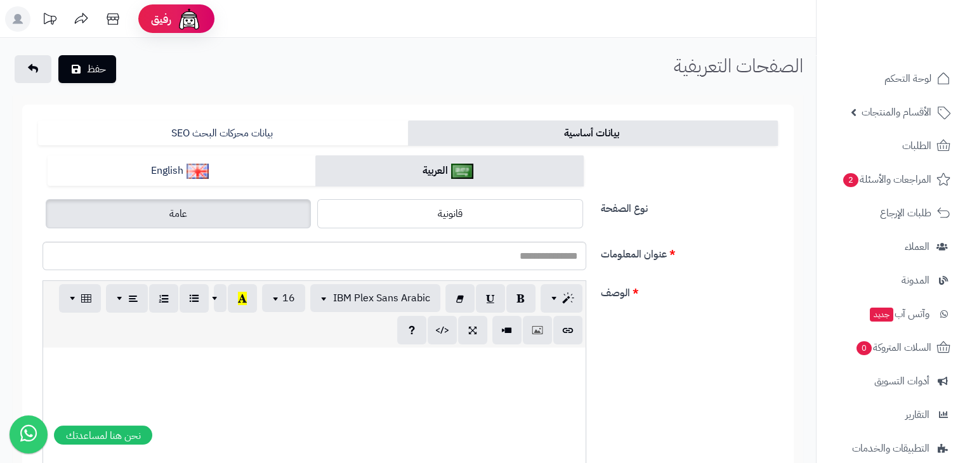
click at [252, 206] on label "عامة" at bounding box center [178, 213] width 265 height 29
click at [434, 259] on input "عنوان المعلومات" at bounding box center [314, 256] width 544 height 29
type input "*"
type input "******"
click at [432, 405] on div at bounding box center [314, 443] width 542 height 190
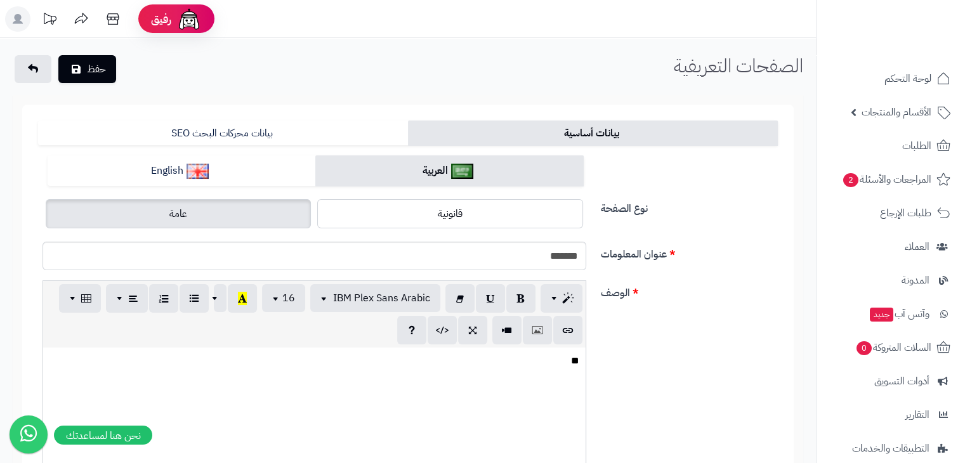
click at [575, 362] on p "**" at bounding box center [314, 361] width 530 height 15
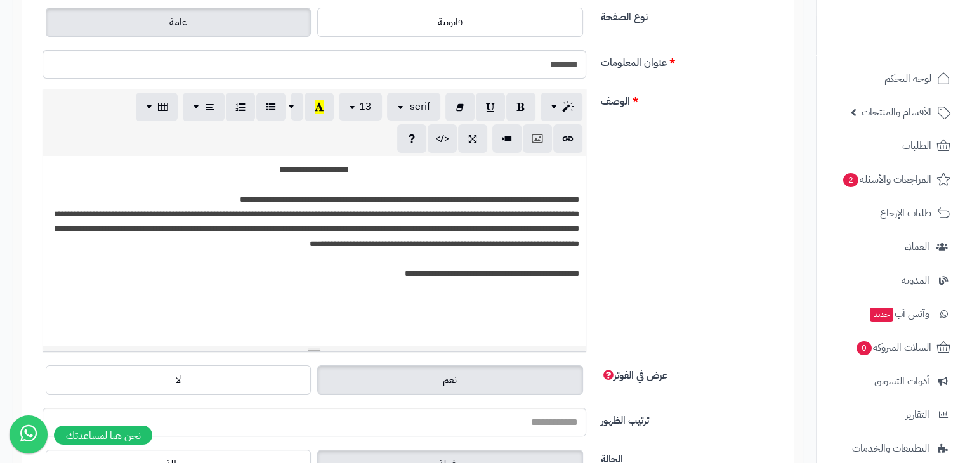
scroll to position [192, 0]
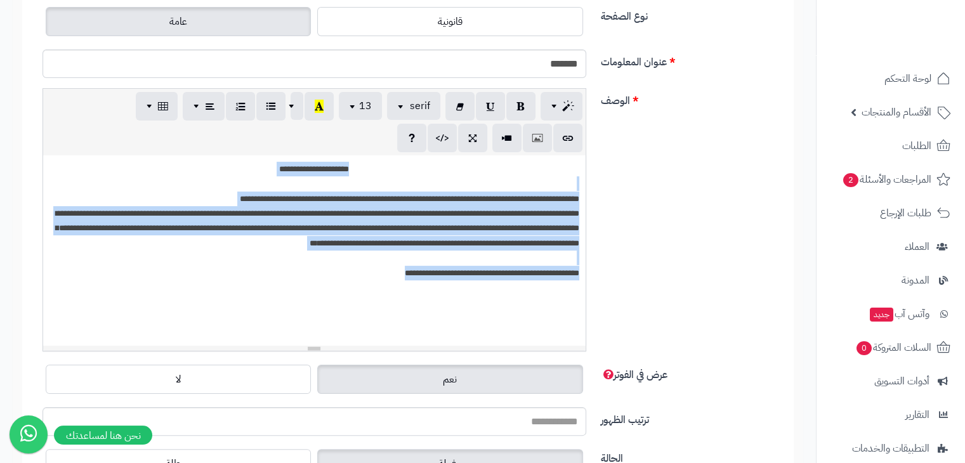
drag, startPoint x: 378, startPoint y: 166, endPoint x: 358, endPoint y: 281, distance: 117.2
click at [358, 281] on div "**********" at bounding box center [314, 250] width 542 height 190
click at [355, 105] on span "button" at bounding box center [354, 105] width 10 height 15
click at [363, 218] on link "14" at bounding box center [353, 215] width 57 height 16
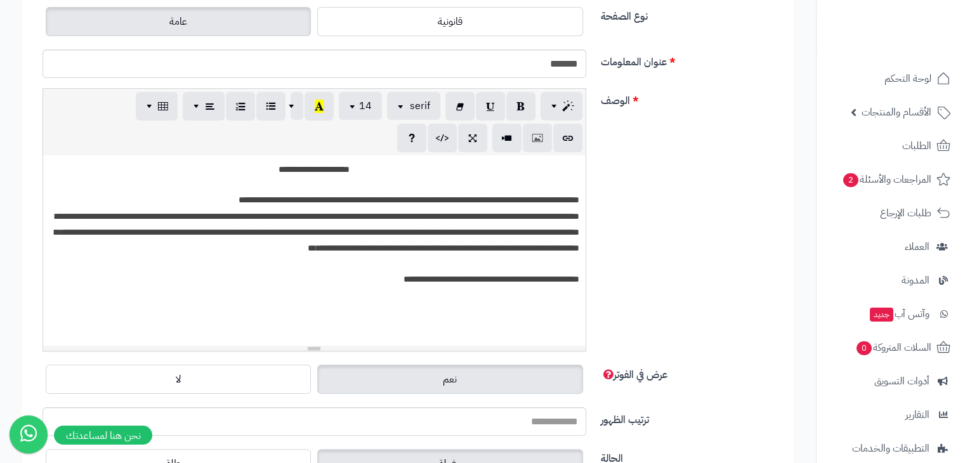
click at [412, 171] on p "**********" at bounding box center [314, 170] width 530 height 16
click at [383, 171] on p "**********" at bounding box center [314, 170] width 530 height 16
click at [510, 106] on button "button" at bounding box center [520, 105] width 29 height 29
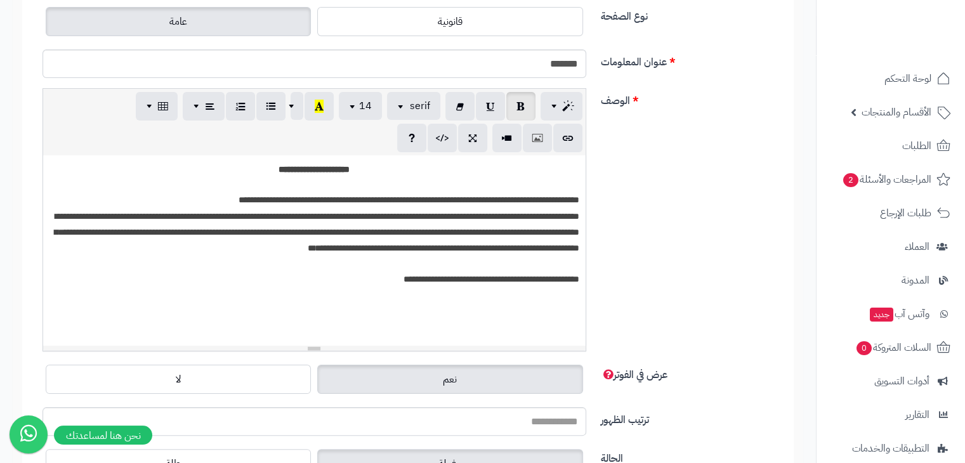
click at [507, 197] on span "**********" at bounding box center [408, 199] width 341 height 9
drag, startPoint x: 503, startPoint y: 202, endPoint x: 527, endPoint y: 204, distance: 24.2
click at [527, 204] on span "**********" at bounding box center [405, 199] width 347 height 9
click at [525, 103] on button "button" at bounding box center [520, 105] width 29 height 29
click at [503, 247] on span "**********" at bounding box center [317, 232] width 525 height 41
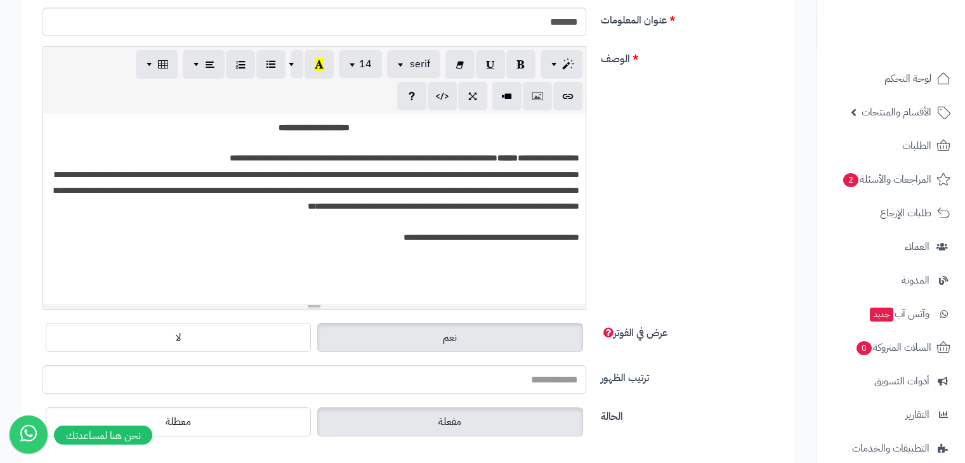
scroll to position [235, 0]
click at [386, 241] on p "**********" at bounding box center [314, 237] width 530 height 16
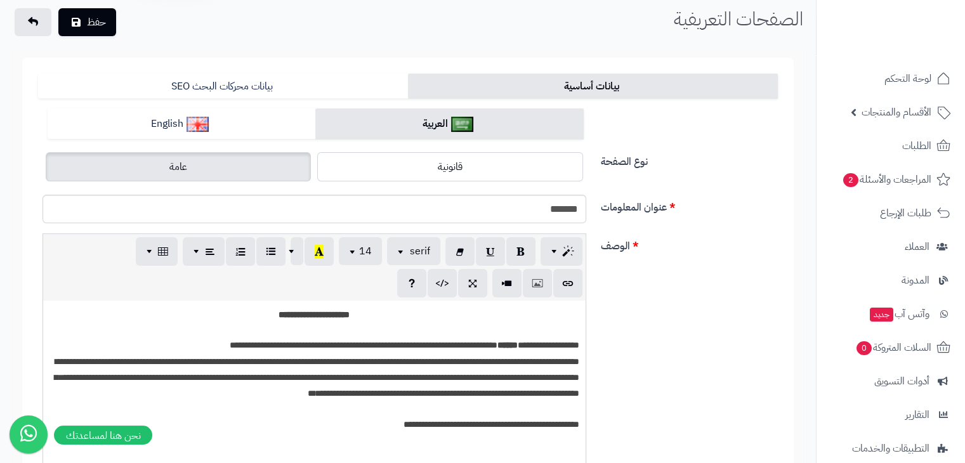
scroll to position [48, 0]
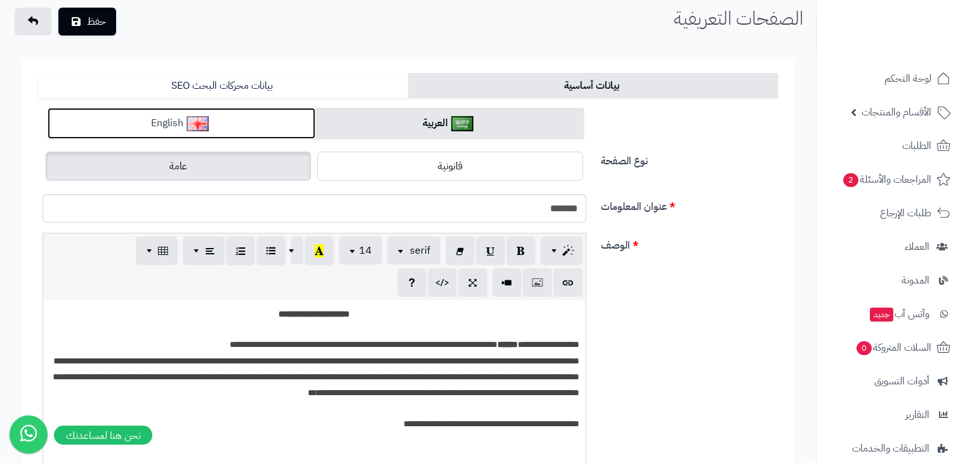
click at [241, 122] on link "English" at bounding box center [182, 123] width 268 height 31
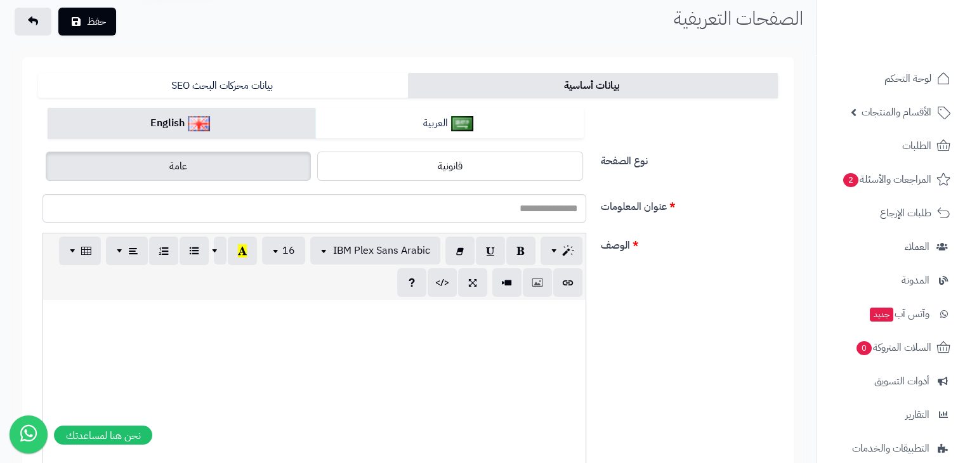
click at [341, 319] on p at bounding box center [314, 313] width 530 height 15
paste div
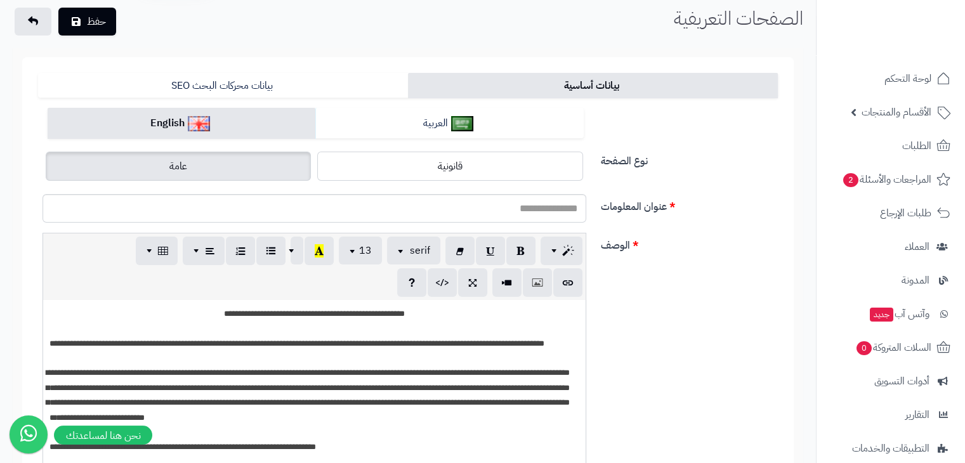
scroll to position [181, 0]
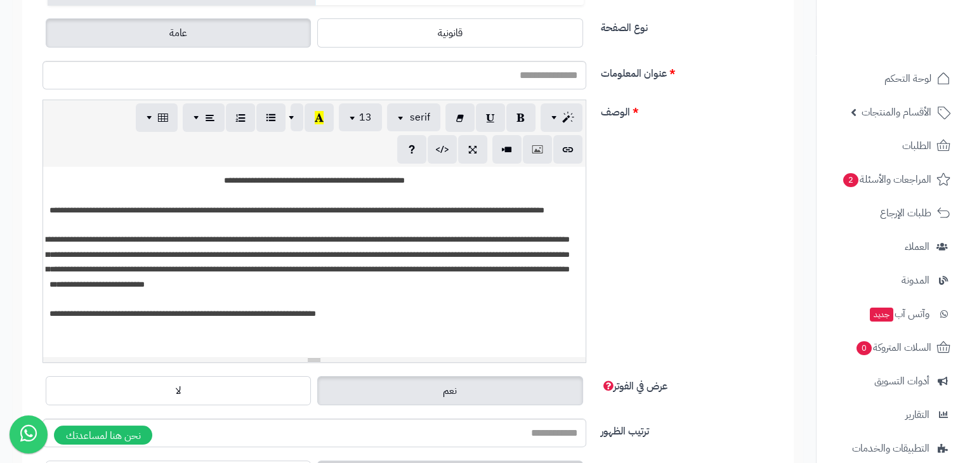
click at [209, 176] on p "**********" at bounding box center [314, 180] width 530 height 15
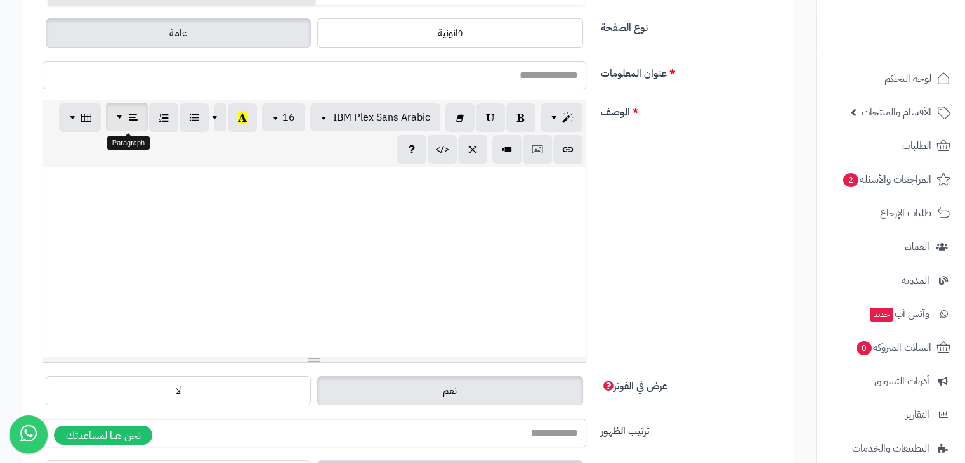
click at [136, 112] on icon "button" at bounding box center [133, 116] width 9 height 13
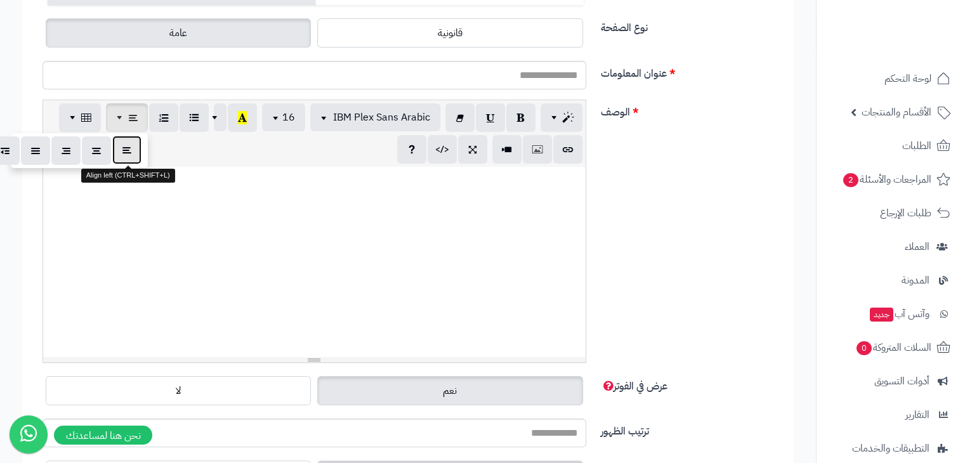
click at [122, 153] on button "button" at bounding box center [126, 150] width 29 height 29
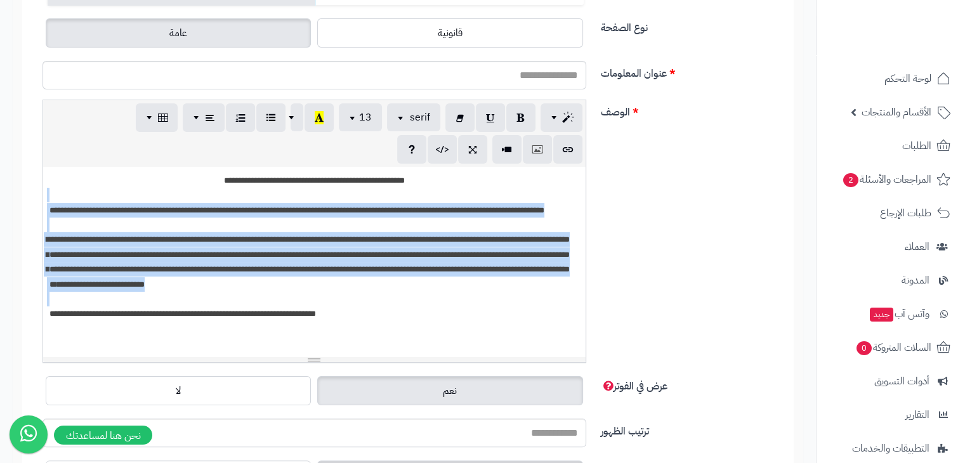
drag, startPoint x: 184, startPoint y: 178, endPoint x: 338, endPoint y: 313, distance: 205.4
click at [338, 313] on div "**********" at bounding box center [314, 262] width 542 height 190
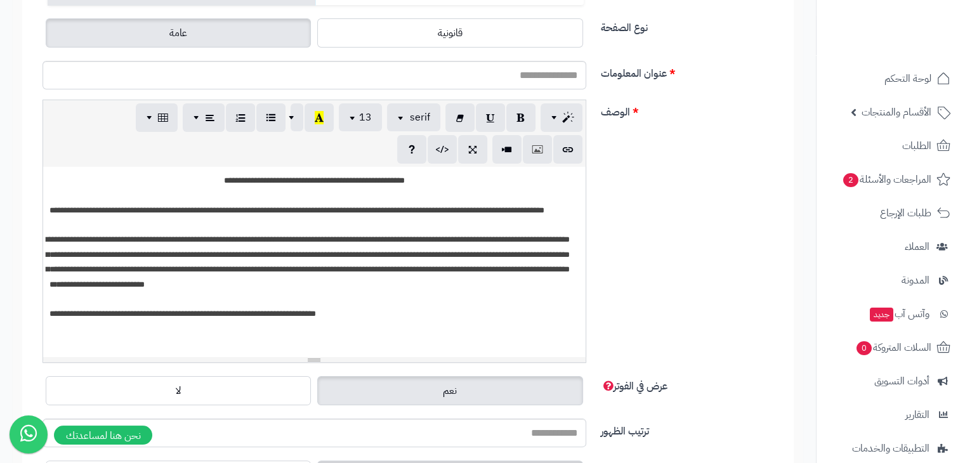
click at [236, 173] on p "**********" at bounding box center [314, 180] width 530 height 15
click at [212, 179] on p "**********" at bounding box center [314, 180] width 530 height 15
click at [47, 211] on div "**********" at bounding box center [314, 262] width 542 height 190
click at [47, 285] on div "**********" at bounding box center [314, 262] width 542 height 190
drag, startPoint x: 53, startPoint y: 311, endPoint x: 39, endPoint y: 312, distance: 13.3
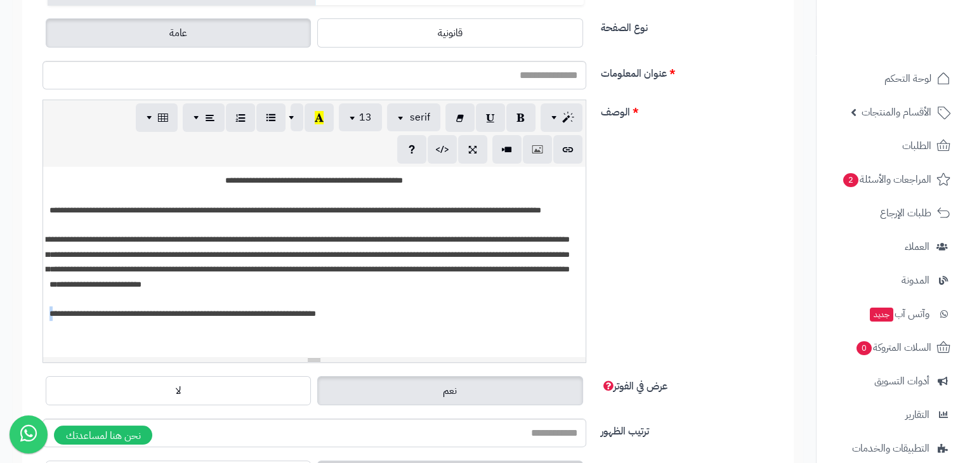
click at [39, 312] on div "**********" at bounding box center [314, 231] width 563 height 263
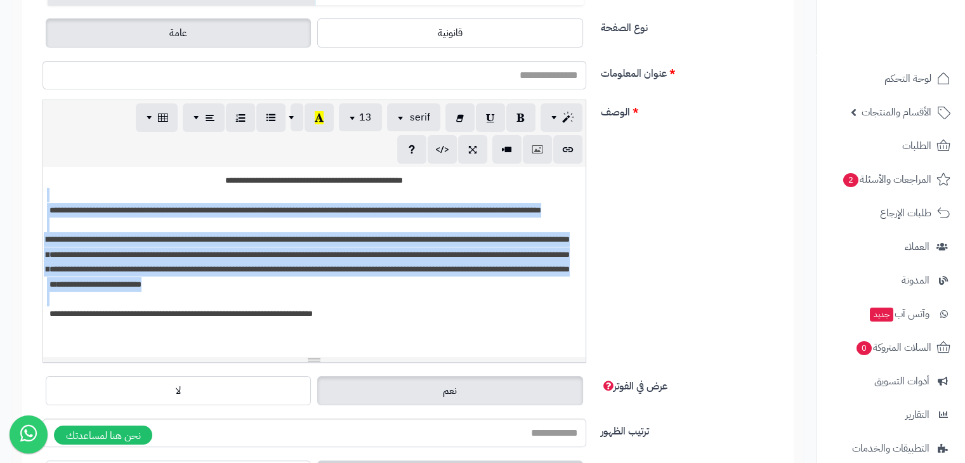
drag, startPoint x: 202, startPoint y: 181, endPoint x: 363, endPoint y: 333, distance: 221.6
click at [363, 333] on div "**********" at bounding box center [314, 262] width 542 height 190
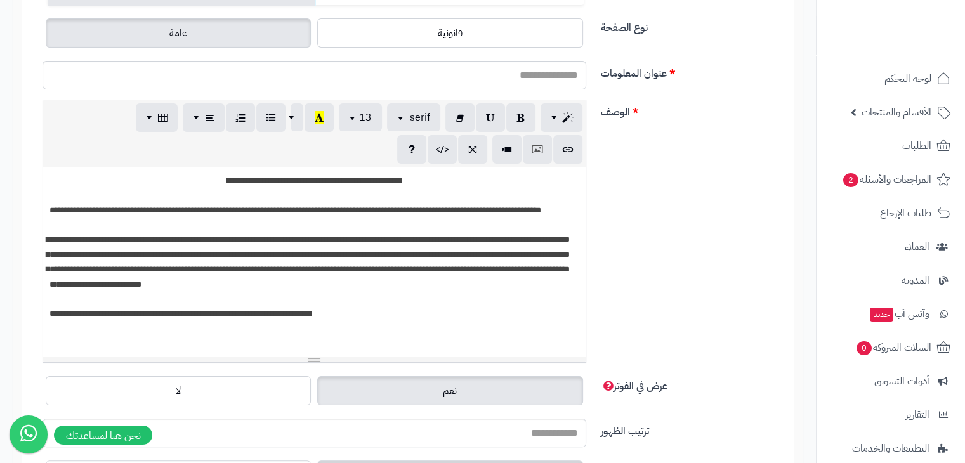
click at [274, 340] on div "**********" at bounding box center [314, 262] width 542 height 190
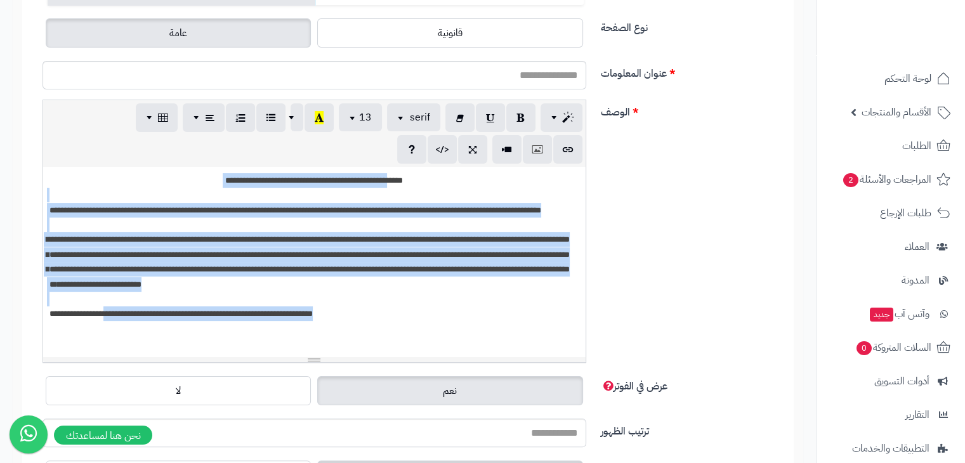
drag, startPoint x: 274, startPoint y: 340, endPoint x: 231, endPoint y: 165, distance: 180.3
click at [231, 165] on div "**********" at bounding box center [314, 231] width 544 height 263
click at [202, 184] on p "**********" at bounding box center [314, 180] width 530 height 15
drag, startPoint x: 213, startPoint y: 178, endPoint x: 330, endPoint y: 311, distance: 177.1
click at [330, 311] on div "**********" at bounding box center [314, 262] width 542 height 190
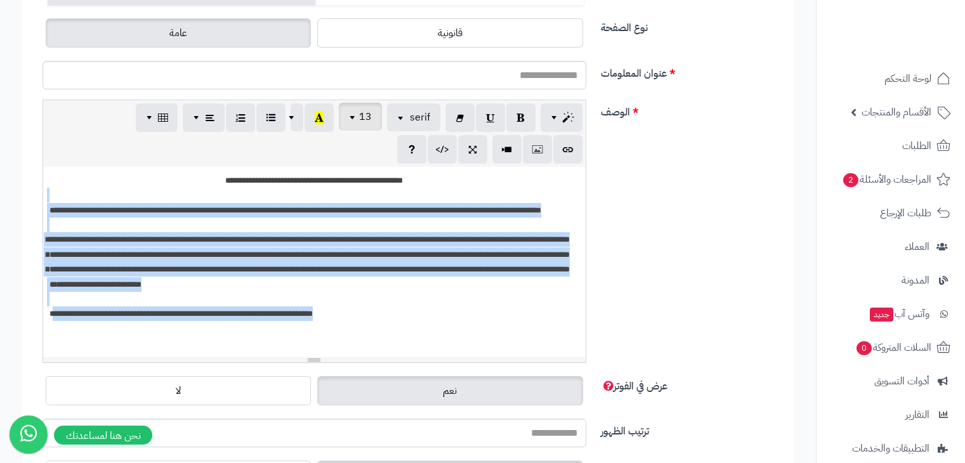
click at [358, 120] on span "button" at bounding box center [354, 116] width 10 height 15
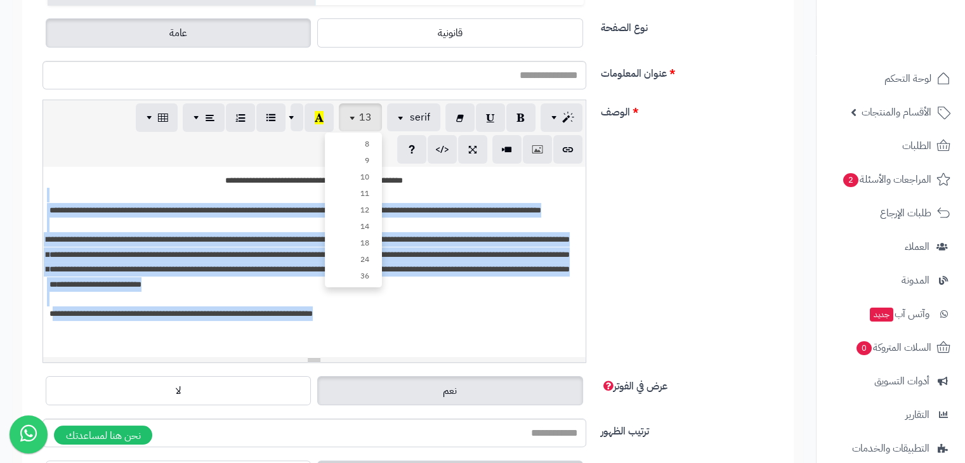
click at [238, 280] on p "**********" at bounding box center [314, 262] width 530 height 60
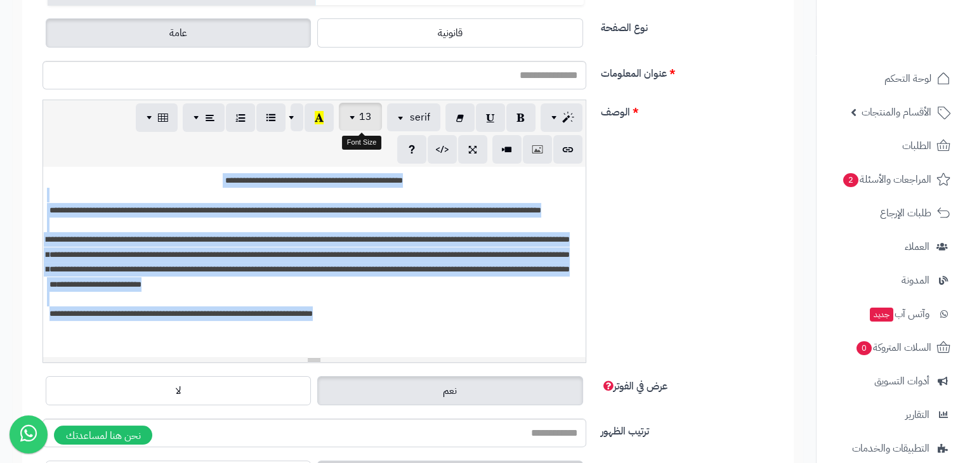
click at [353, 121] on span "button" at bounding box center [354, 116] width 10 height 15
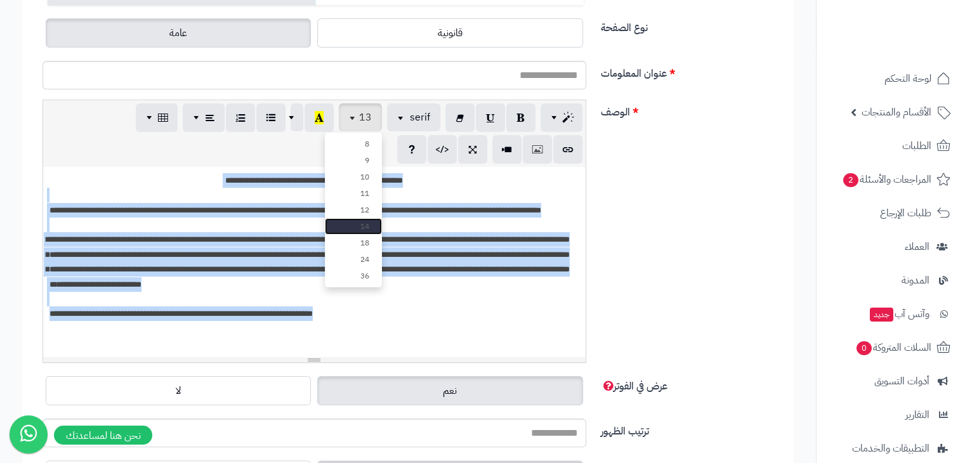
click at [356, 221] on link "14" at bounding box center [353, 226] width 57 height 16
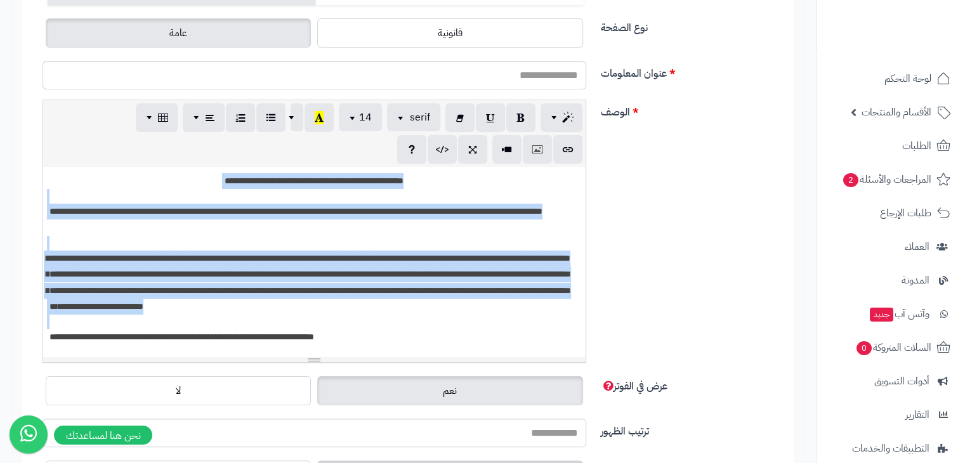
click at [334, 186] on p "**********" at bounding box center [314, 181] width 530 height 16
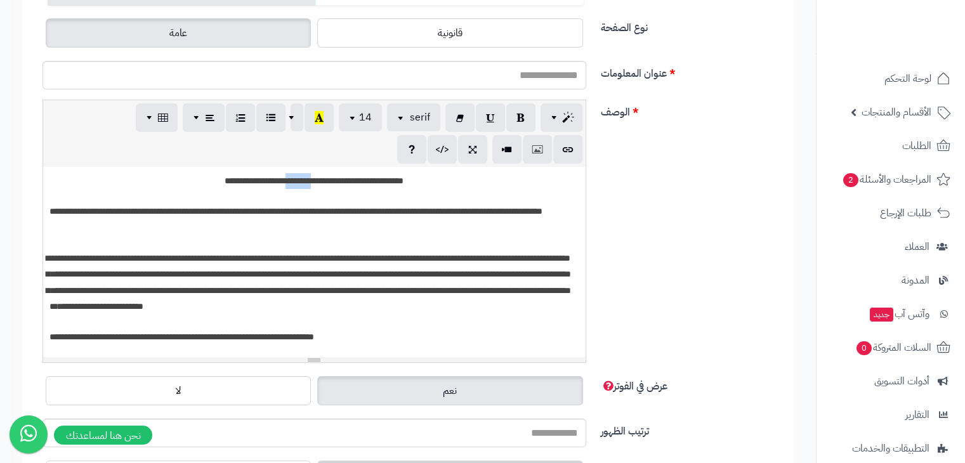
click at [334, 186] on p "**********" at bounding box center [314, 181] width 530 height 16
click at [506, 121] on button "button" at bounding box center [520, 117] width 29 height 29
click at [152, 211] on span "**********" at bounding box center [295, 211] width 493 height 9
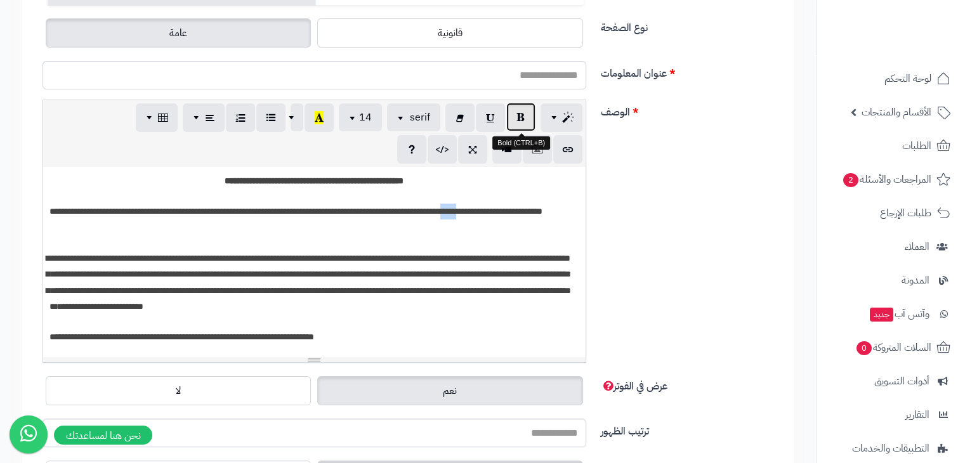
click at [515, 113] on button "button" at bounding box center [520, 117] width 29 height 29
click at [431, 207] on span "**********" at bounding box center [296, 211] width 495 height 9
click at [84, 233] on p "**********" at bounding box center [314, 220] width 530 height 32
click at [551, 112] on span "button" at bounding box center [556, 116] width 10 height 15
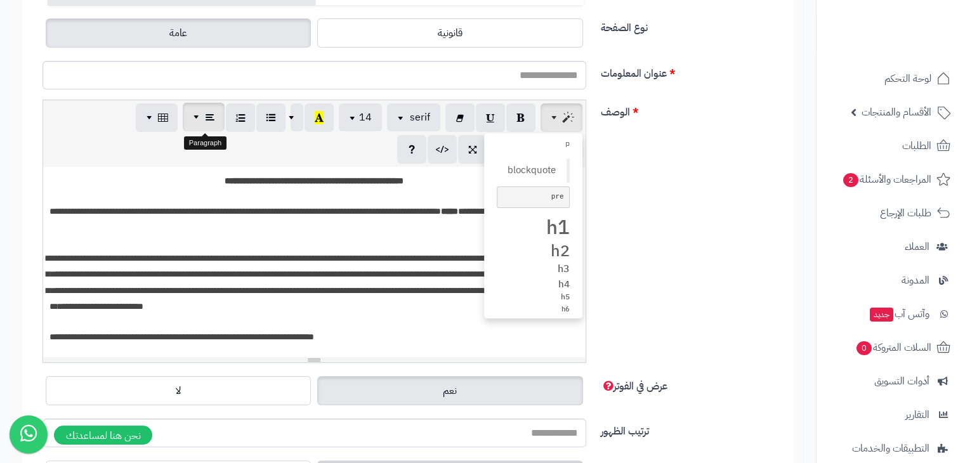
click at [203, 117] on button "button" at bounding box center [204, 117] width 42 height 29
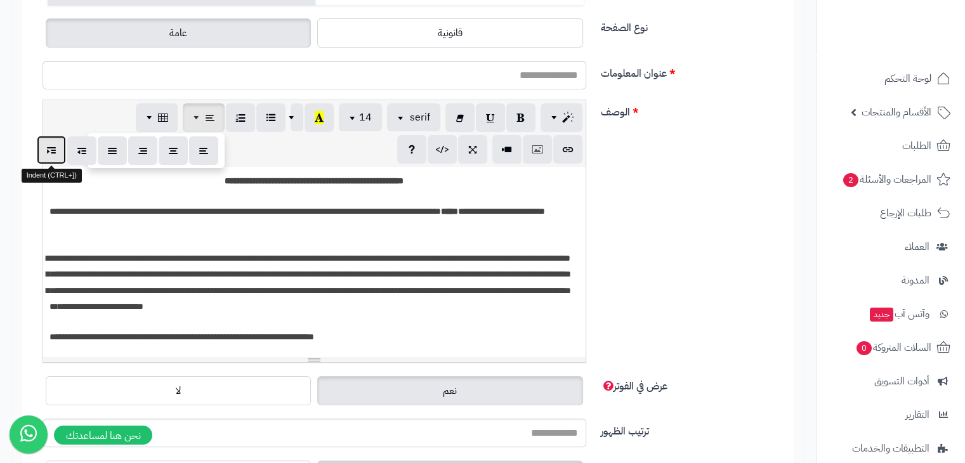
click at [55, 150] on icon "button" at bounding box center [51, 149] width 9 height 13
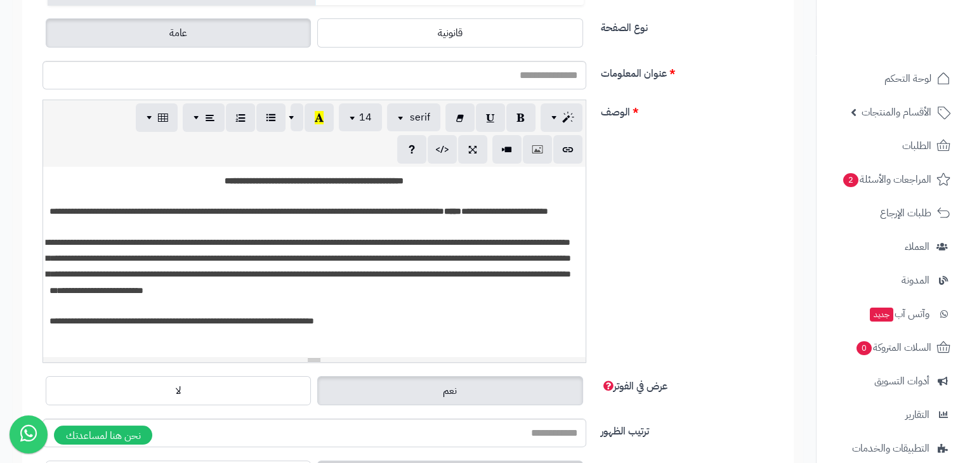
click at [132, 219] on p "**********" at bounding box center [314, 212] width 530 height 16
click at [51, 216] on span "**********" at bounding box center [298, 211] width 499 height 9
click at [48, 229] on div "**********" at bounding box center [314, 262] width 542 height 190
click at [169, 263] on p "**********" at bounding box center [314, 267] width 530 height 64
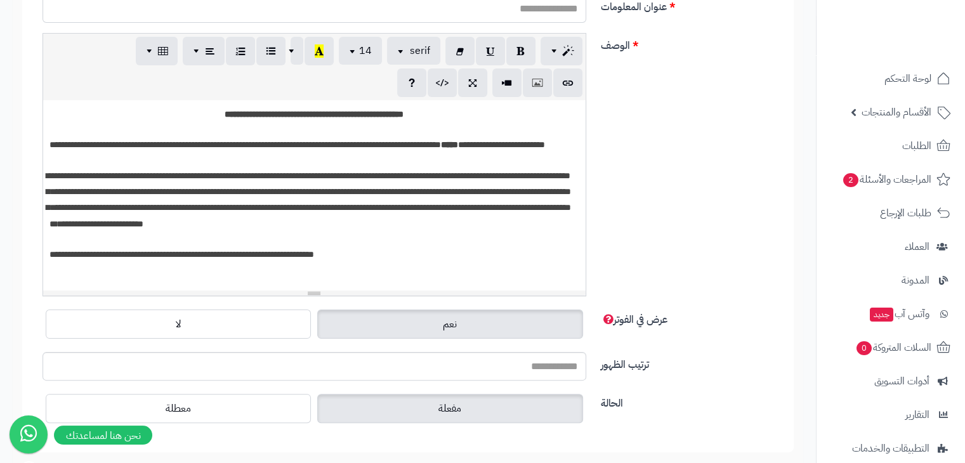
scroll to position [249, 0]
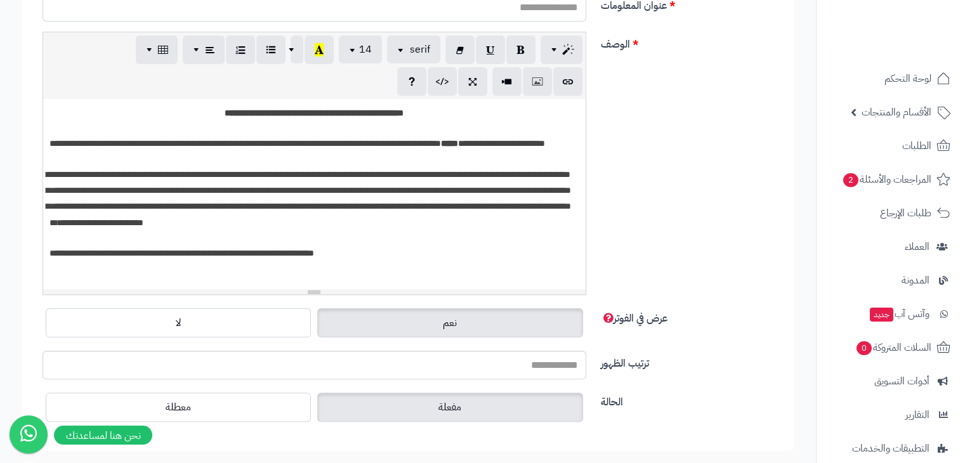
click at [358, 261] on p "**********" at bounding box center [314, 253] width 530 height 16
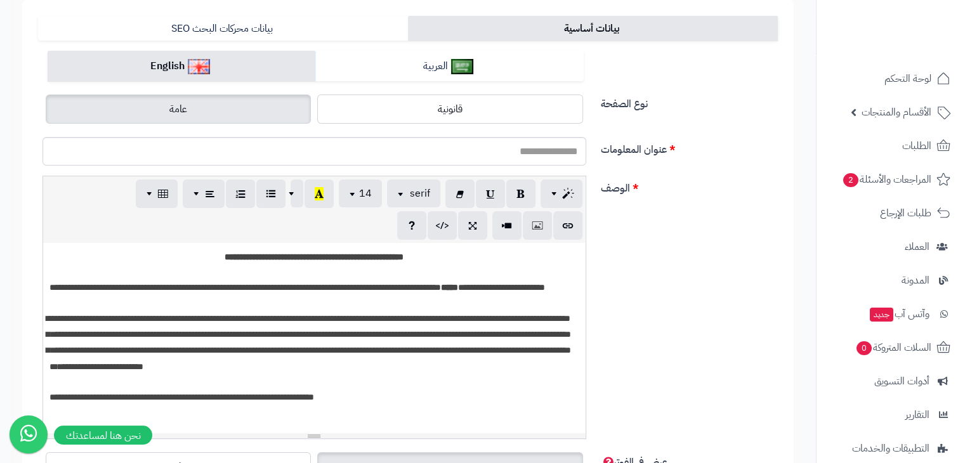
scroll to position [104, 0]
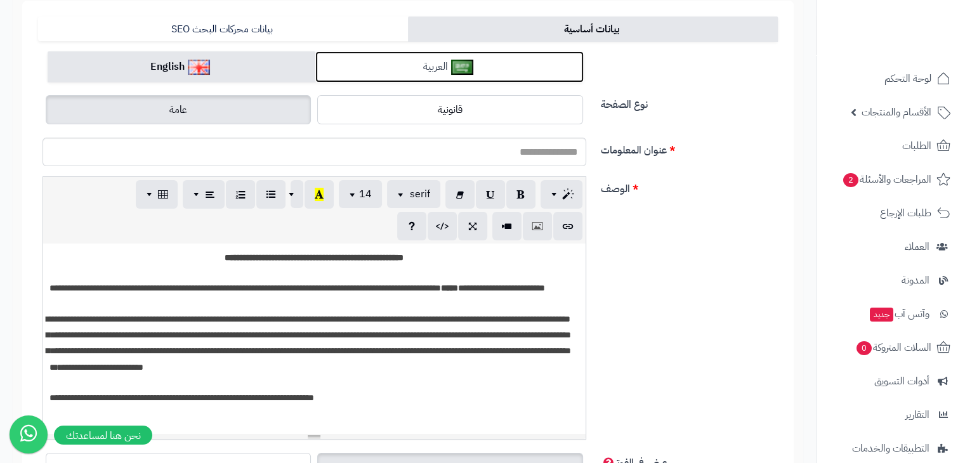
click at [438, 77] on link "العربية" at bounding box center [449, 66] width 268 height 31
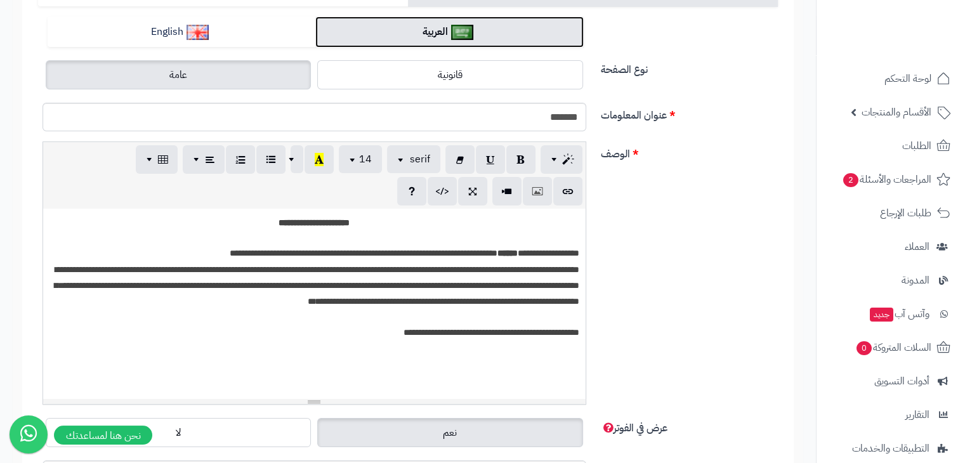
scroll to position [118, 0]
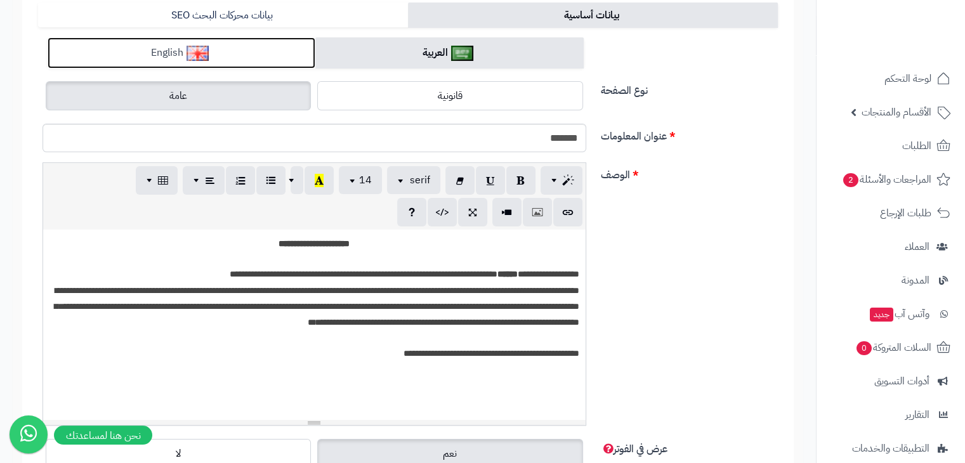
click at [257, 53] on link "English" at bounding box center [182, 52] width 268 height 31
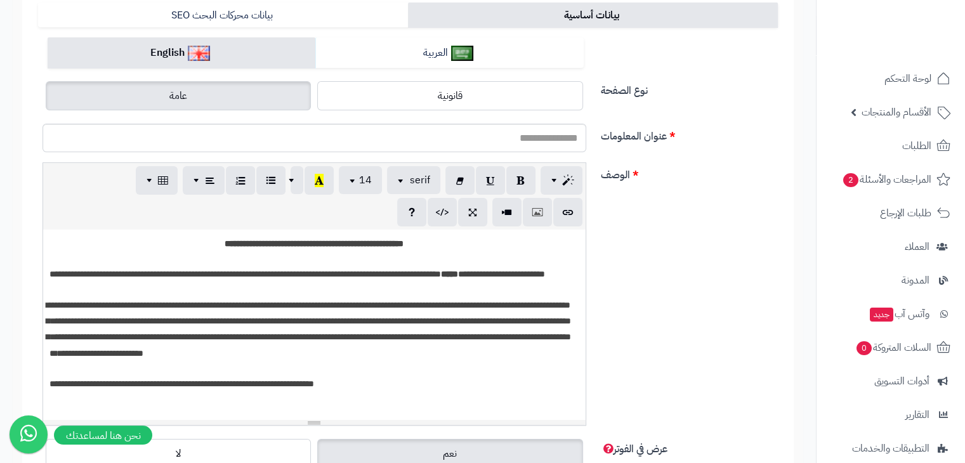
click at [50, 322] on span "**********" at bounding box center [308, 329] width 525 height 57
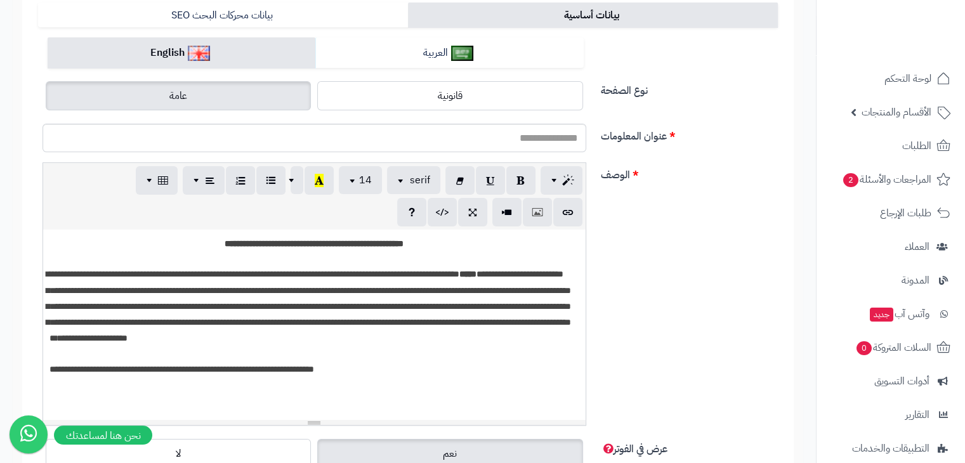
click at [424, 343] on span "**********" at bounding box center [308, 306] width 525 height 73
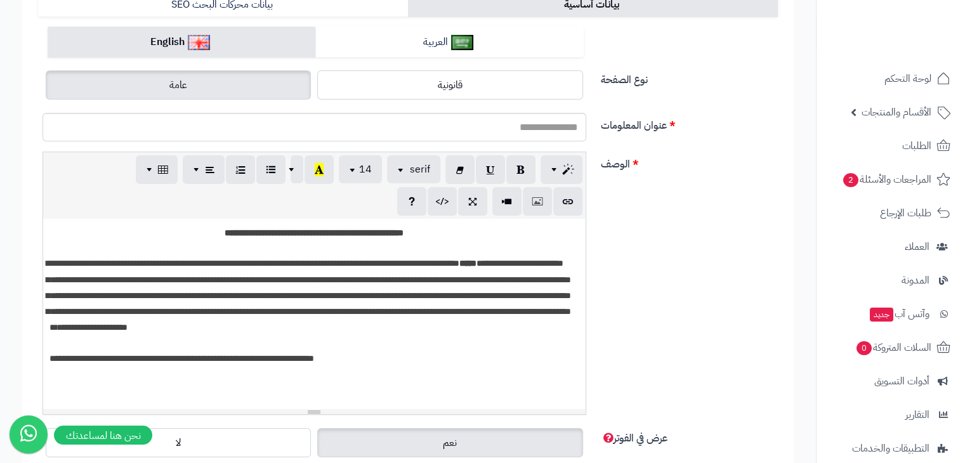
scroll to position [0, 0]
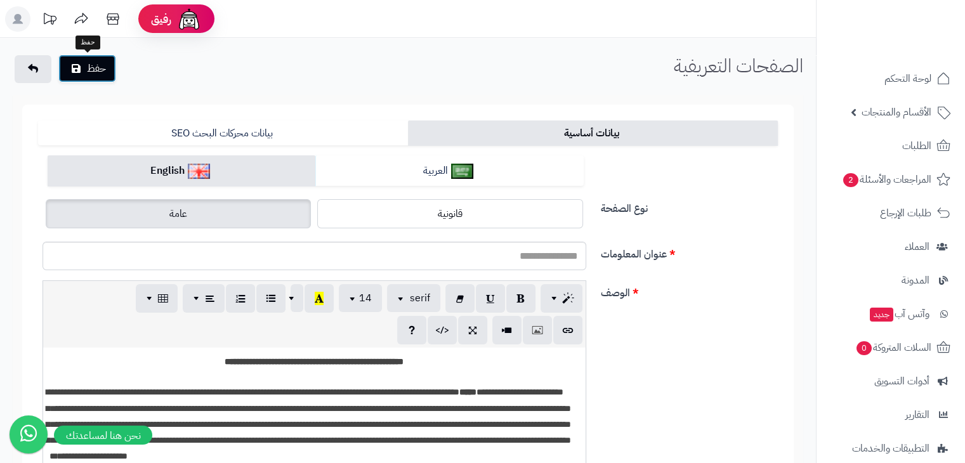
click at [95, 69] on button "حفظ" at bounding box center [87, 69] width 58 height 28
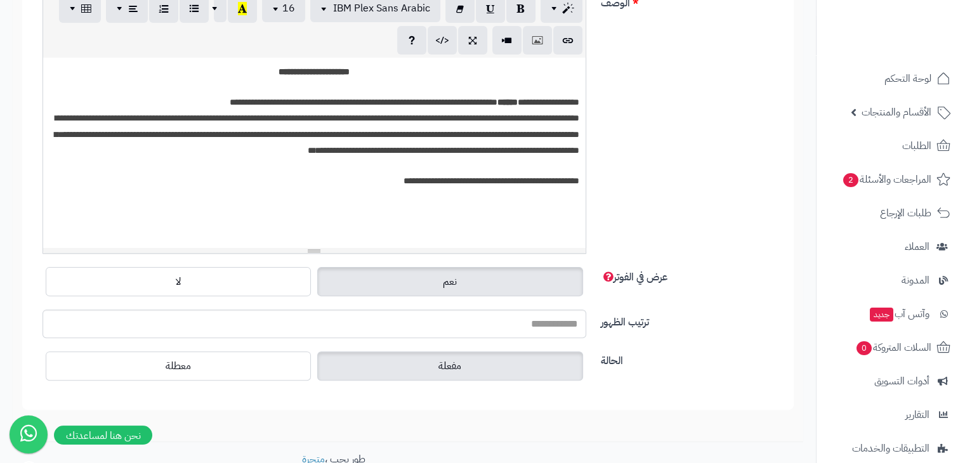
scroll to position [406, 0]
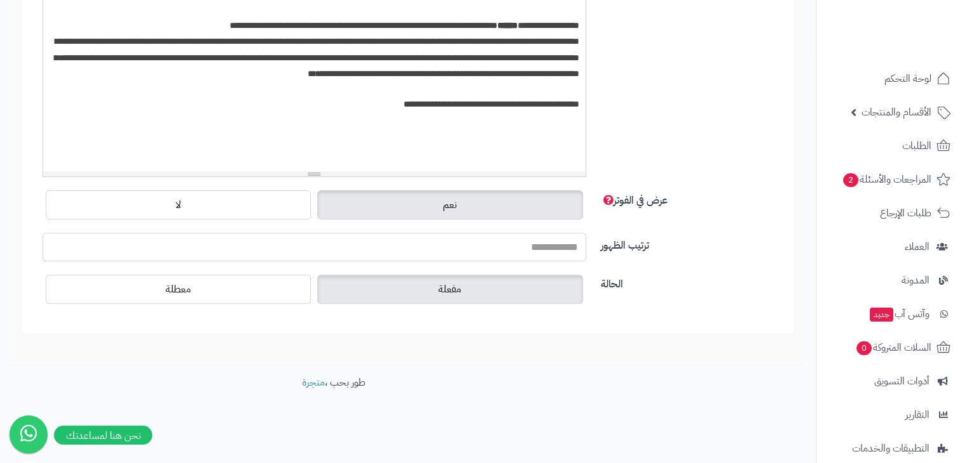
click at [439, 256] on input "ترتيب الظهور" at bounding box center [314, 247] width 544 height 29
type input "*"
click at [649, 253] on div "ترتيب الظهور *" at bounding box center [408, 252] width 750 height 39
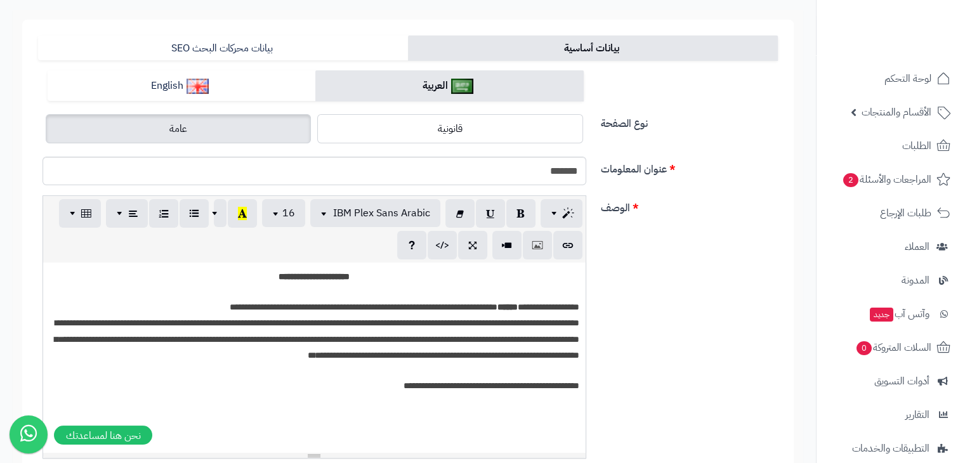
scroll to position [0, 0]
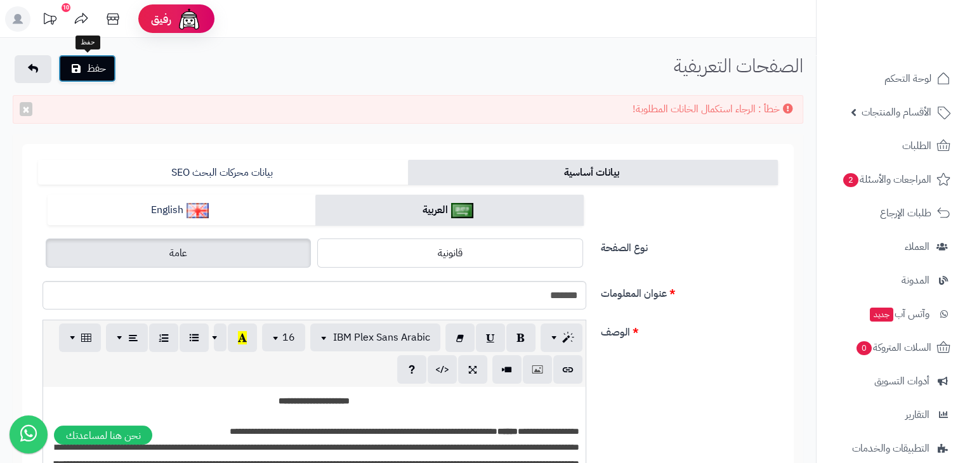
click at [84, 66] on button "حفظ" at bounding box center [87, 69] width 58 height 28
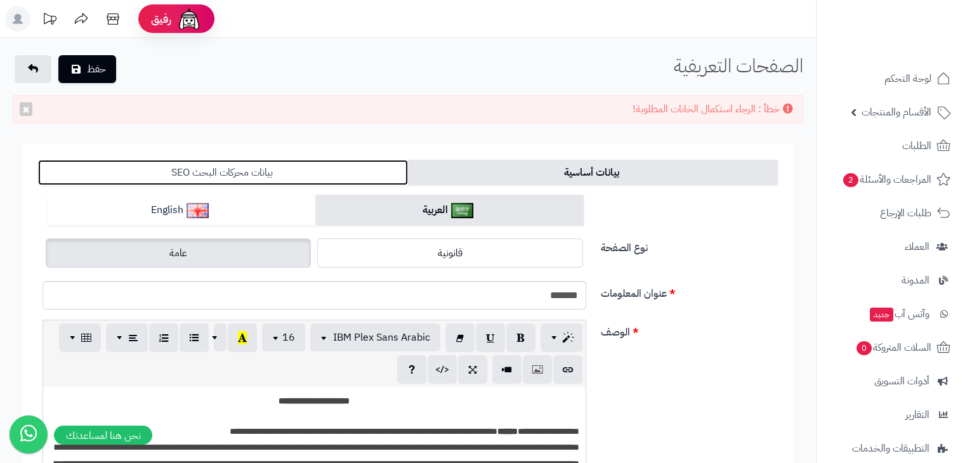
click at [201, 164] on link "بيانات محركات البحث SEO" at bounding box center [223, 172] width 370 height 25
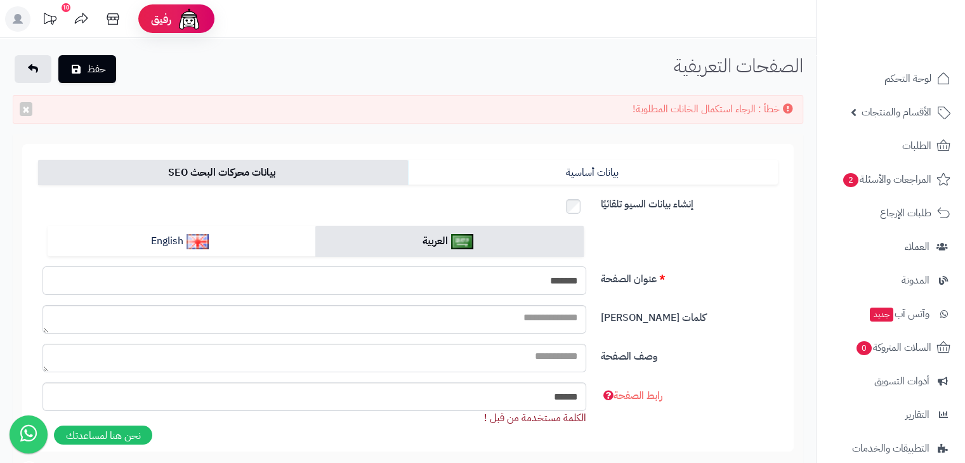
click at [467, 280] on input "******" at bounding box center [314, 280] width 544 height 29
click at [516, 393] on input "******" at bounding box center [314, 396] width 544 height 29
click at [688, 363] on div "وصف الصفحة" at bounding box center [408, 363] width 750 height 39
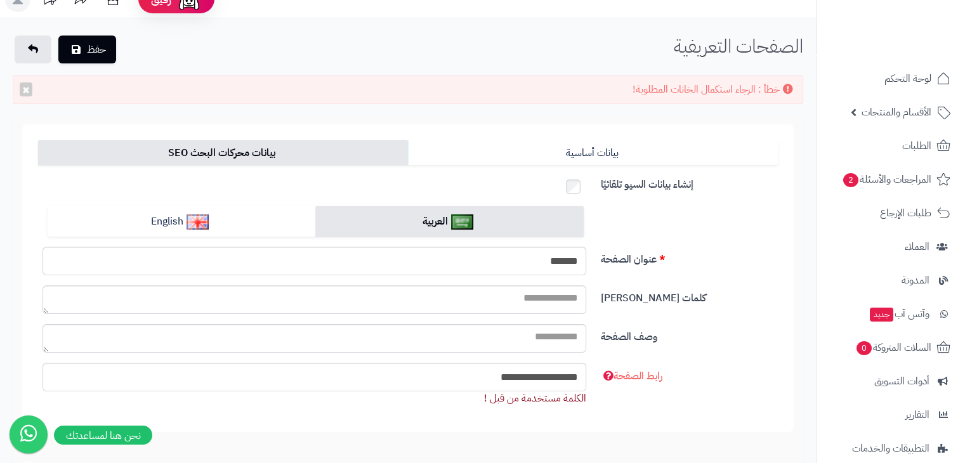
scroll to position [19, 0]
click at [517, 376] on input "**********" at bounding box center [314, 377] width 544 height 29
type input "**********"
click at [108, 53] on button "حفظ" at bounding box center [87, 50] width 58 height 28
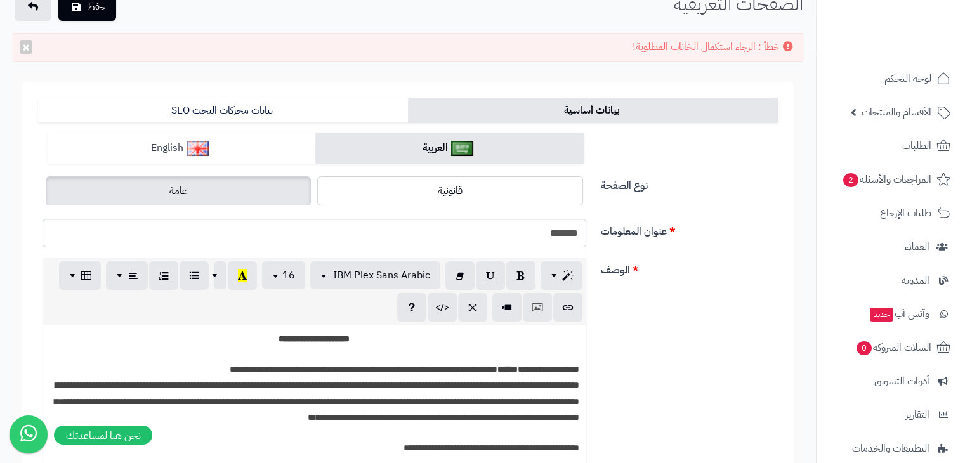
scroll to position [61, 0]
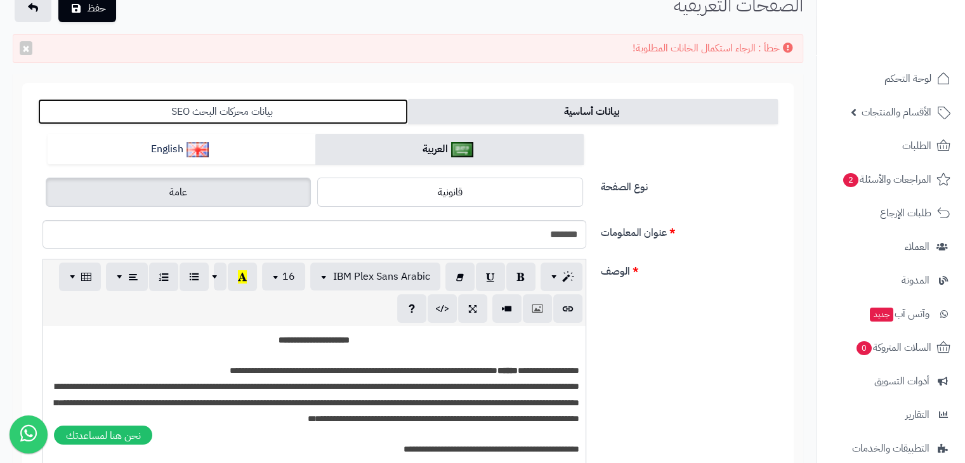
click at [251, 101] on link "بيانات محركات البحث SEO" at bounding box center [223, 111] width 370 height 25
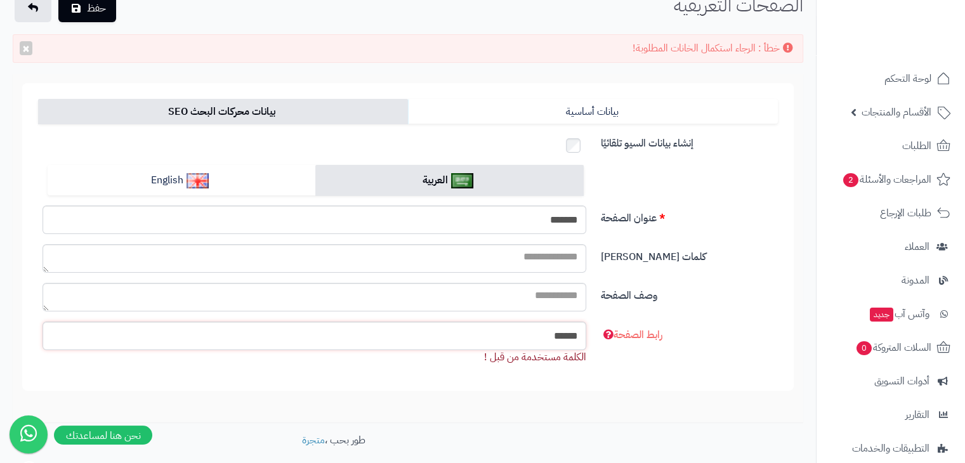
click at [543, 336] on input "******" at bounding box center [314, 336] width 544 height 29
type input "*"
type input "**********"
click at [745, 202] on div "عنوان الصفحة ******" at bounding box center [408, 204] width 750 height 79
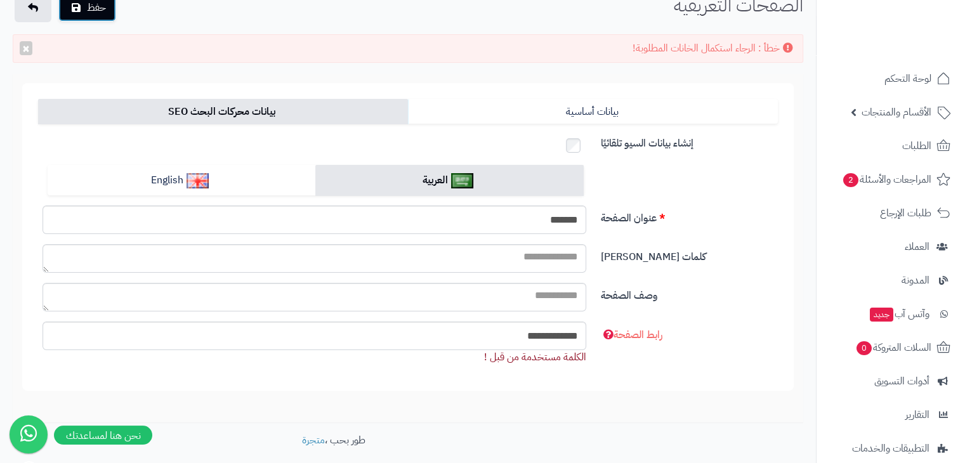
click at [96, 13] on button "حفظ" at bounding box center [87, 8] width 58 height 28
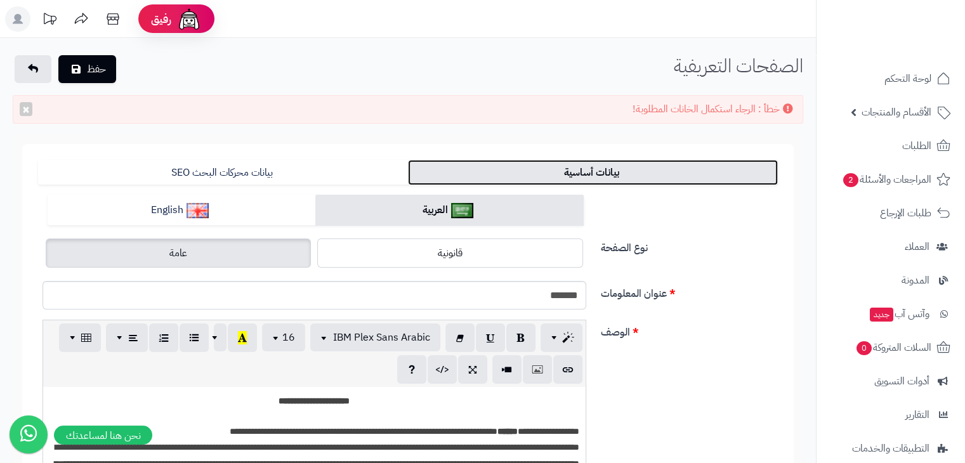
click at [466, 168] on link "بيانات أساسية" at bounding box center [593, 172] width 370 height 25
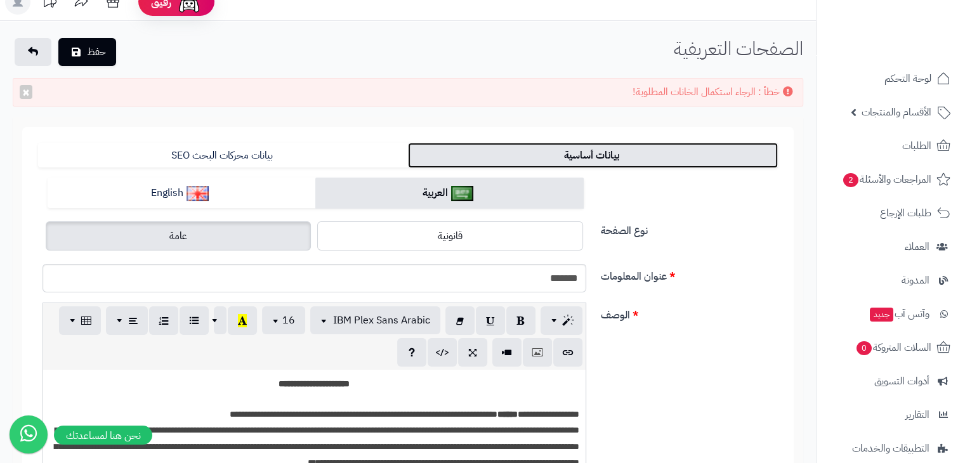
scroll to position [1, 0]
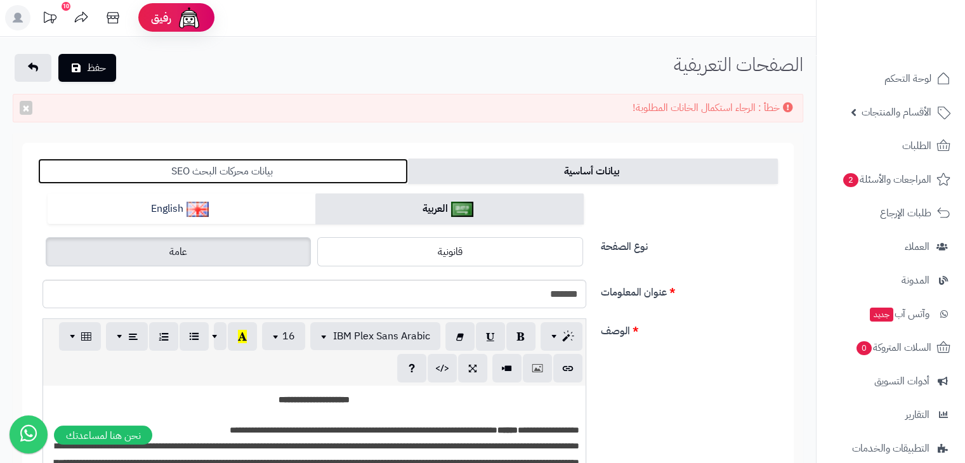
click at [246, 177] on link "بيانات محركات البحث SEO" at bounding box center [223, 171] width 370 height 25
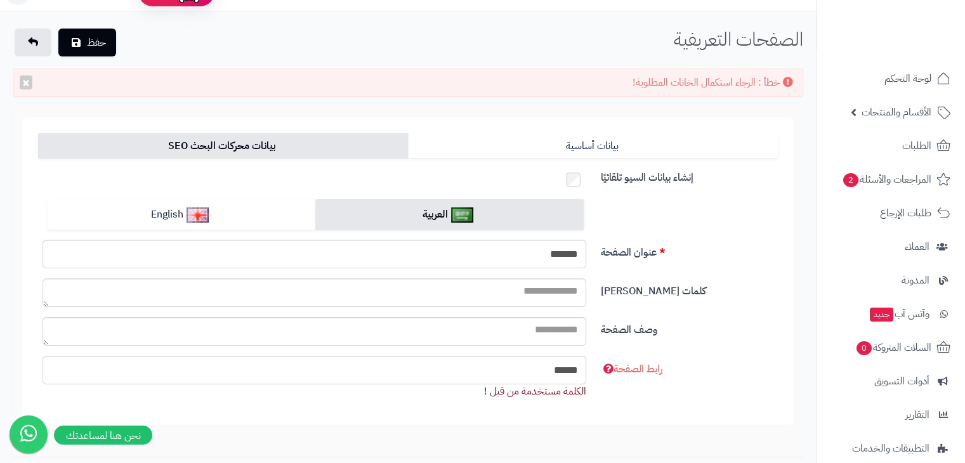
scroll to position [25, 0]
click at [98, 52] on button "حفظ" at bounding box center [87, 43] width 58 height 28
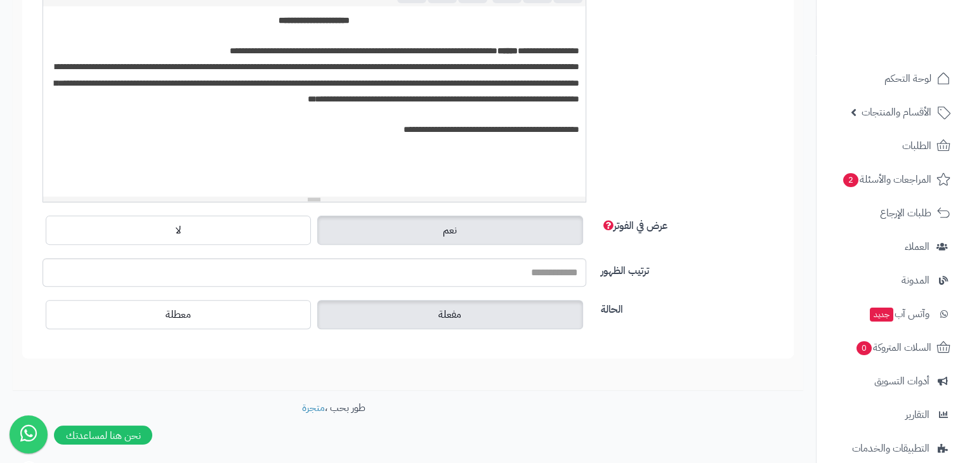
scroll to position [383, 0]
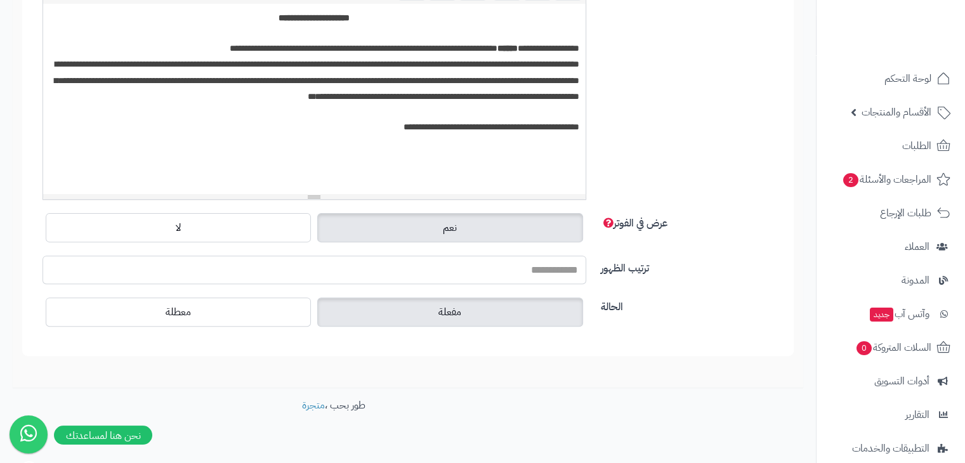
click at [485, 271] on input "ترتيب الظهور" at bounding box center [314, 270] width 544 height 29
type input "*"
click at [665, 226] on span "عرض في الفوتر" at bounding box center [634, 223] width 67 height 15
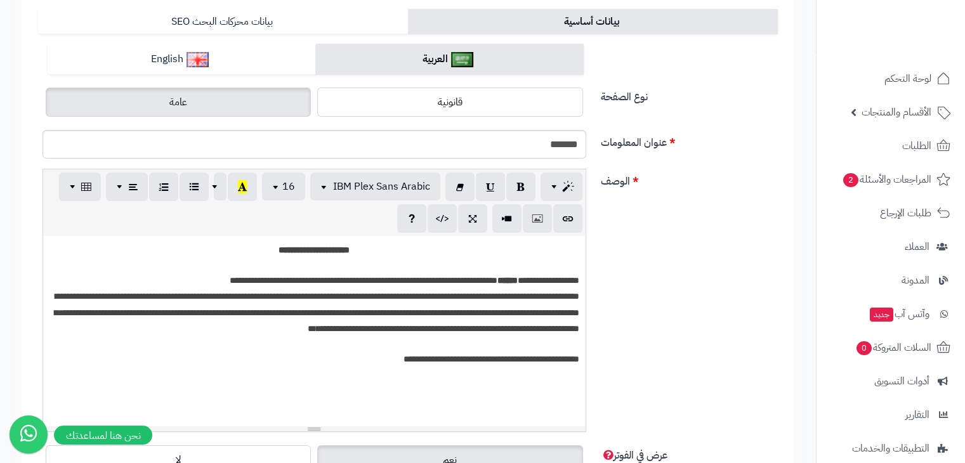
scroll to position [150, 0]
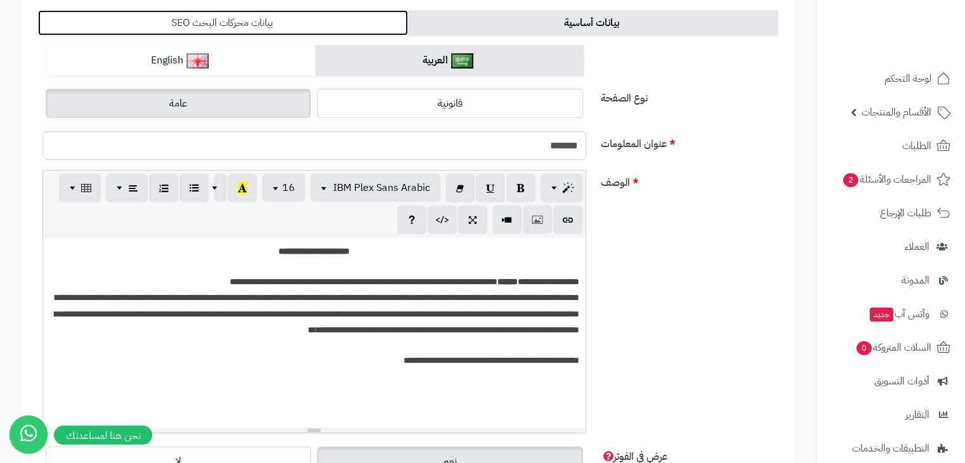
click at [259, 29] on link "بيانات محركات البحث SEO" at bounding box center [223, 22] width 370 height 25
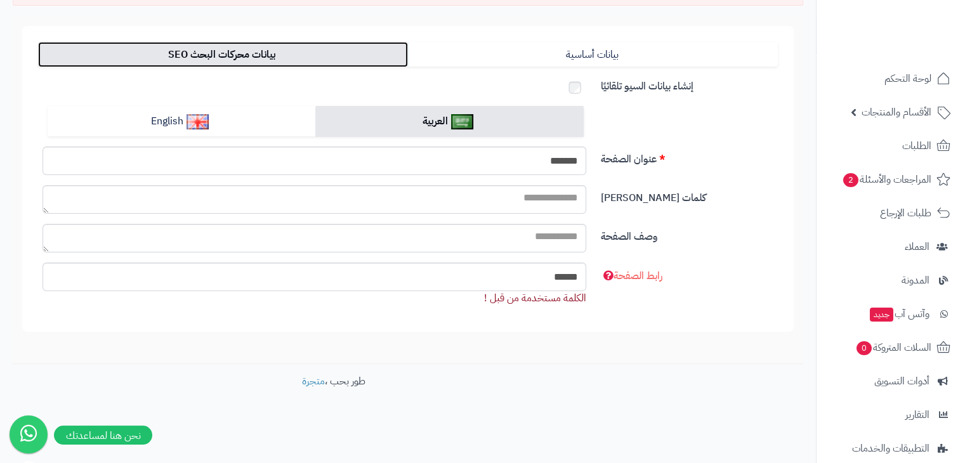
scroll to position [118, 0]
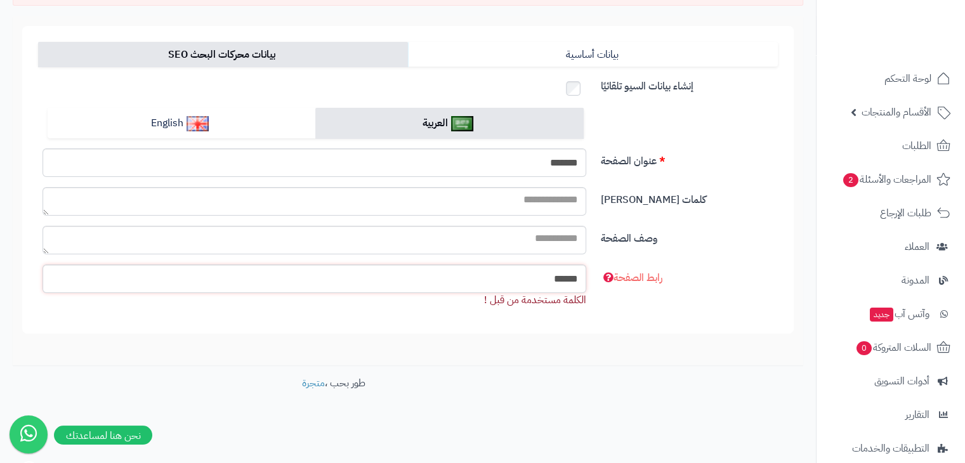
click at [408, 267] on input "******" at bounding box center [314, 278] width 544 height 29
type input "**********"
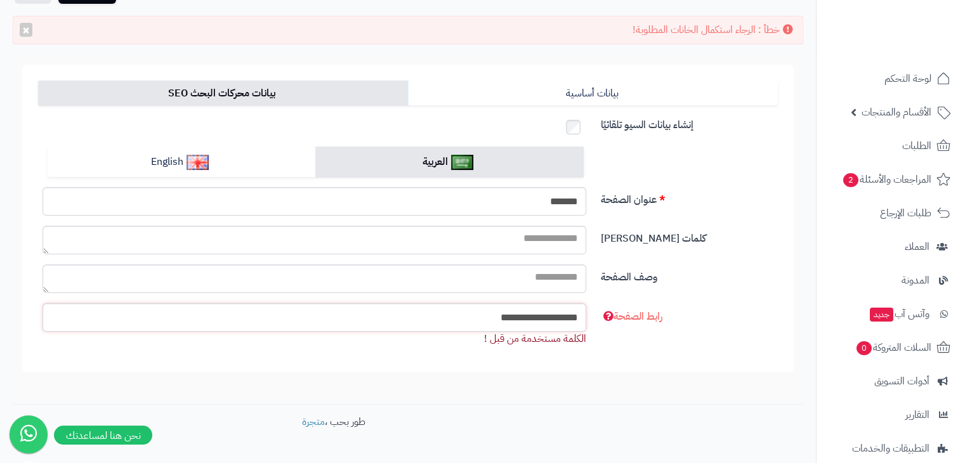
scroll to position [78, 0]
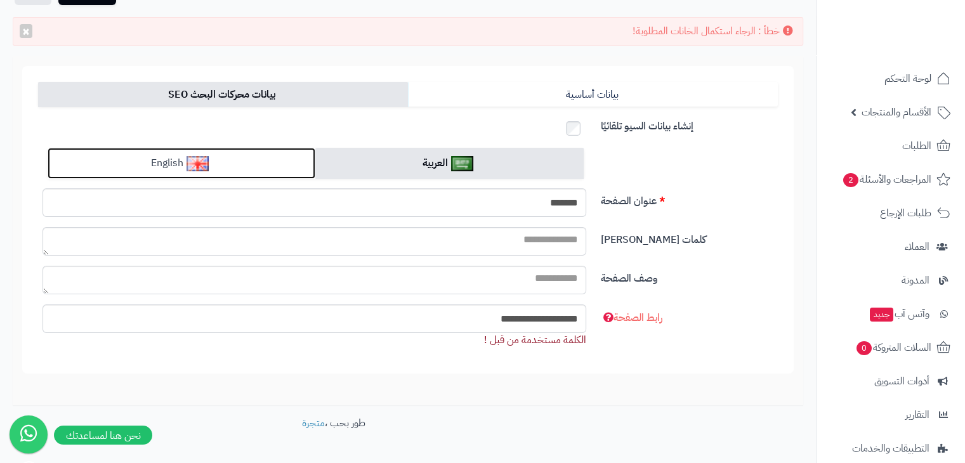
click at [213, 160] on link "English" at bounding box center [182, 163] width 268 height 31
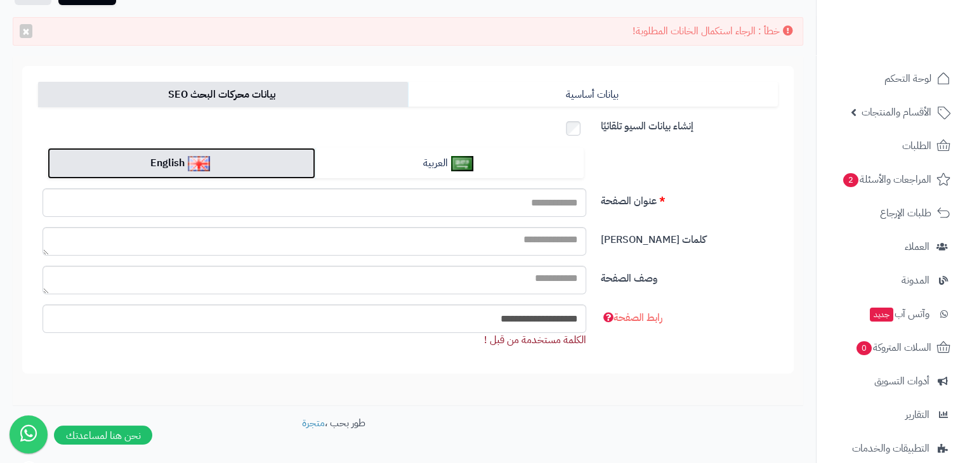
click at [244, 151] on link "English" at bounding box center [182, 163] width 268 height 31
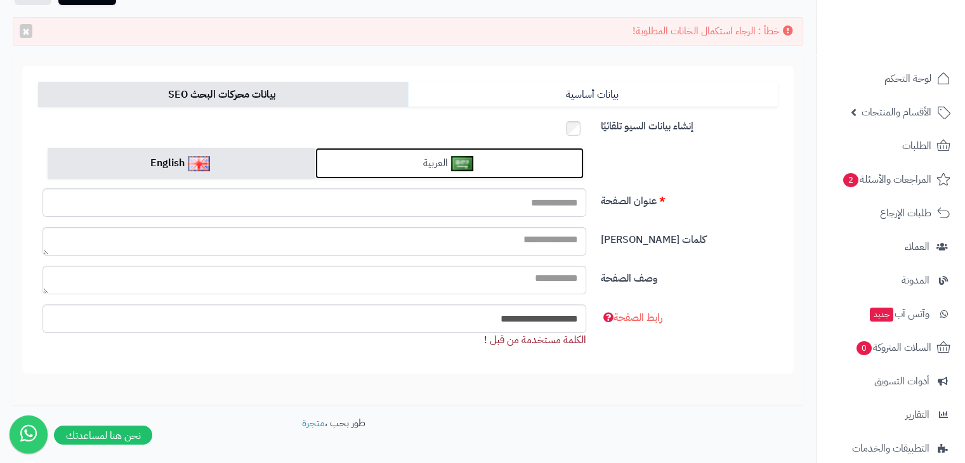
click at [381, 148] on link "العربية" at bounding box center [449, 163] width 268 height 31
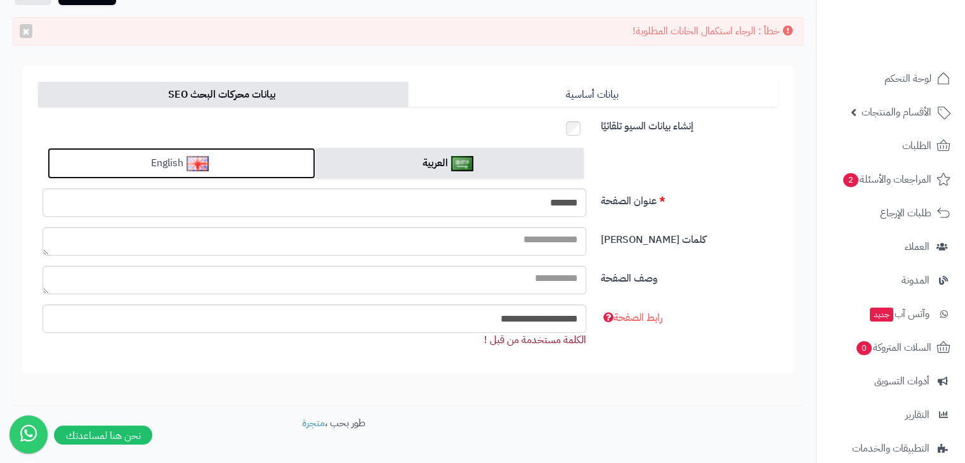
click at [250, 158] on link "English" at bounding box center [182, 163] width 268 height 31
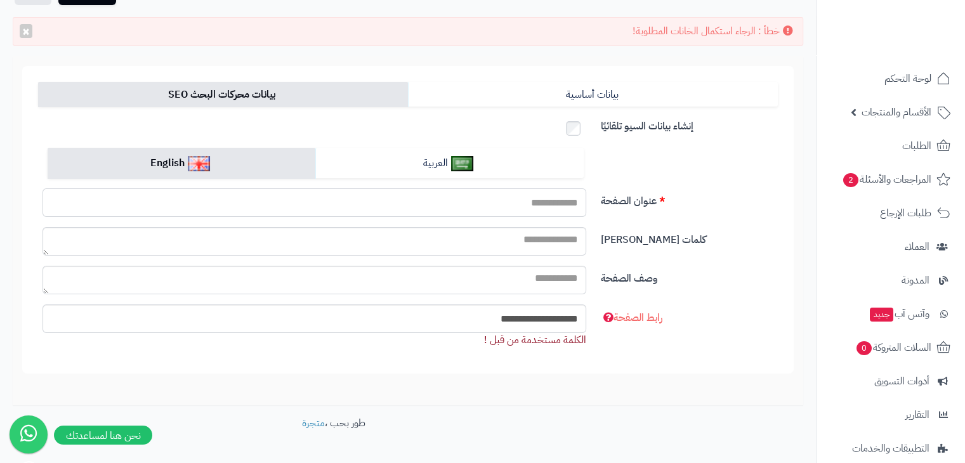
click at [512, 195] on input "عنوان الصفحة" at bounding box center [314, 202] width 544 height 29
type input "**********"
click at [555, 326] on input "**********" at bounding box center [314, 318] width 544 height 29
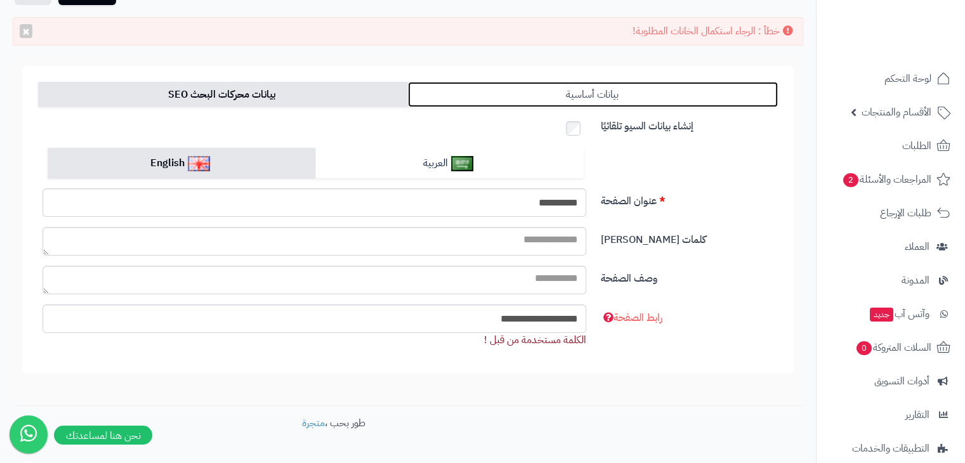
click at [586, 87] on link "بيانات أساسية" at bounding box center [593, 94] width 370 height 25
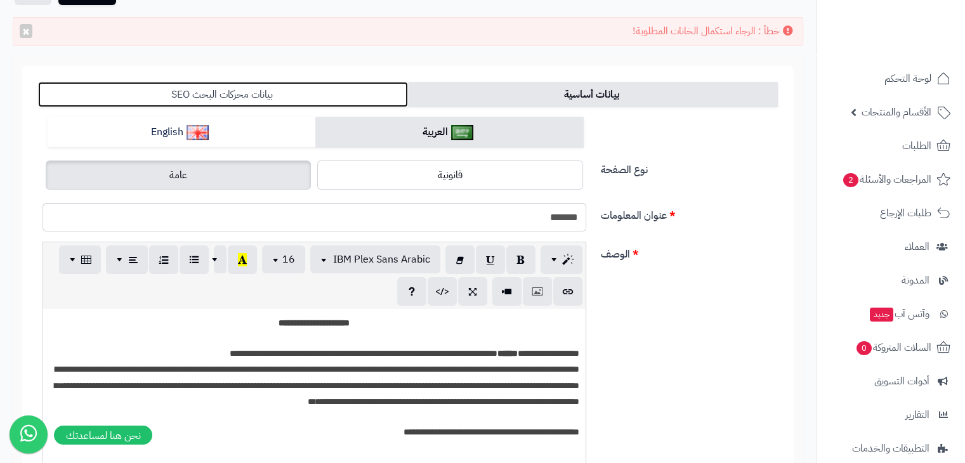
click at [327, 98] on link "بيانات محركات البحث SEO" at bounding box center [223, 94] width 370 height 25
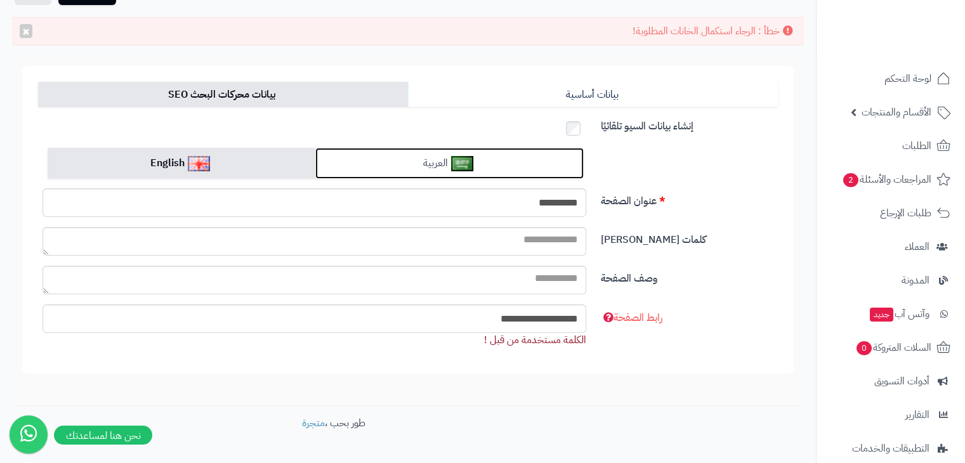
click at [389, 153] on link "العربية" at bounding box center [449, 163] width 268 height 31
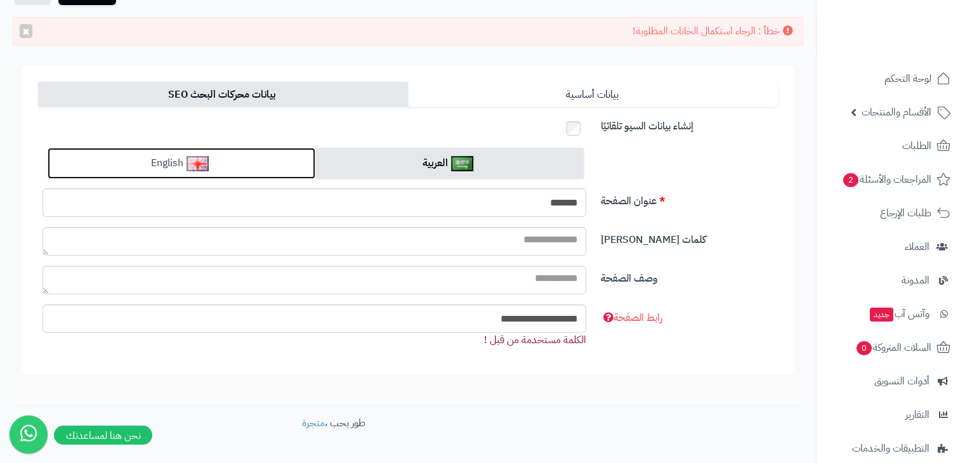
click at [240, 155] on link "English" at bounding box center [182, 163] width 268 height 31
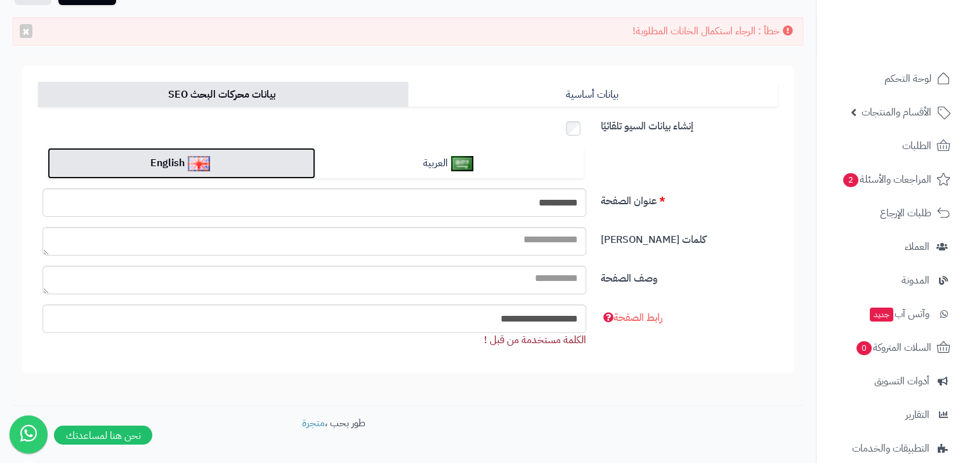
scroll to position [0, 0]
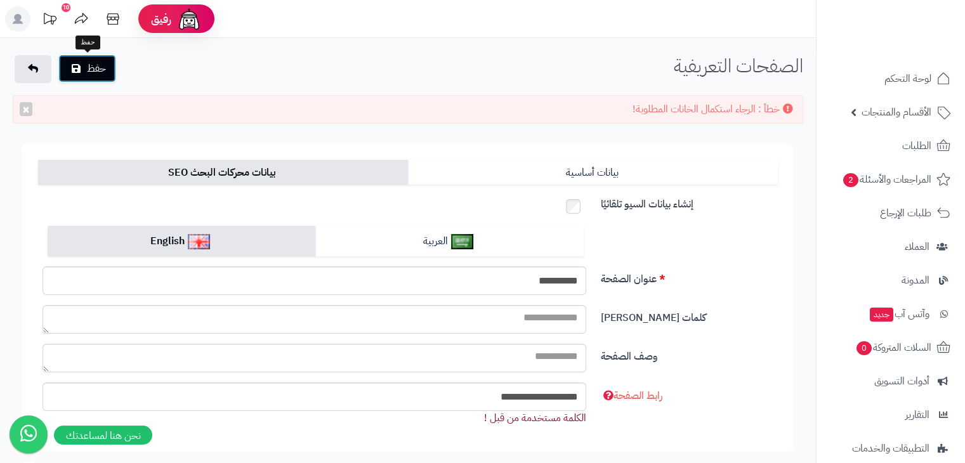
click at [82, 58] on button "حفظ" at bounding box center [87, 69] width 58 height 28
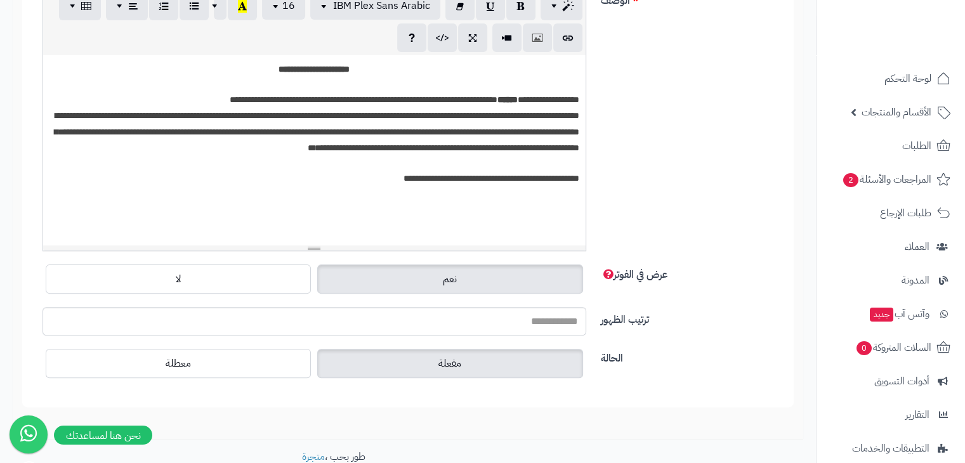
scroll to position [335, 0]
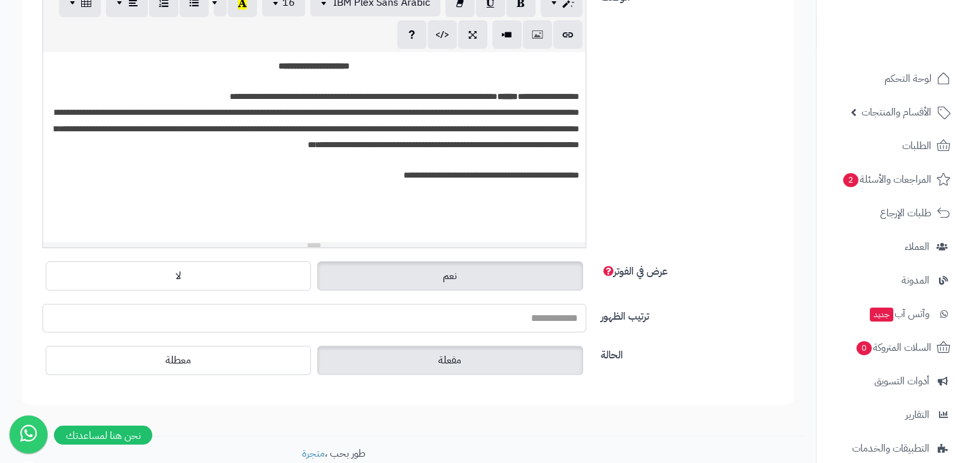
click at [520, 318] on input "ترتيب الظهور" at bounding box center [314, 318] width 544 height 29
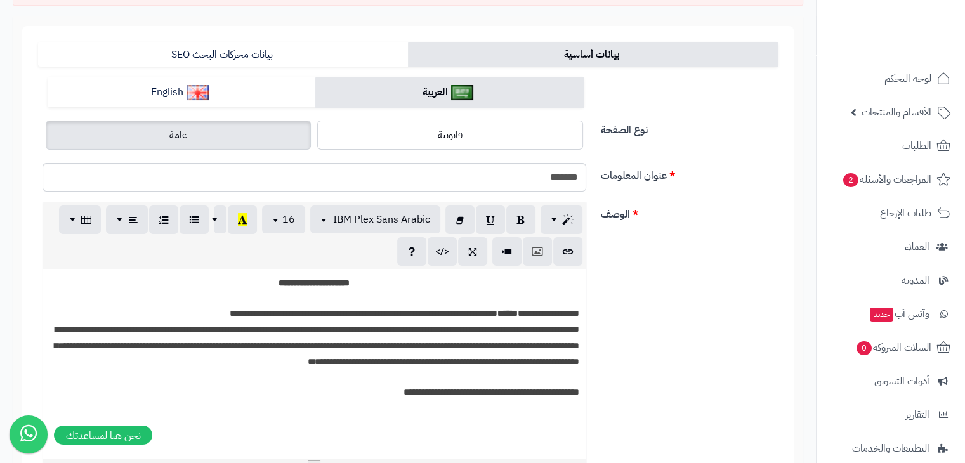
scroll to position [115, 0]
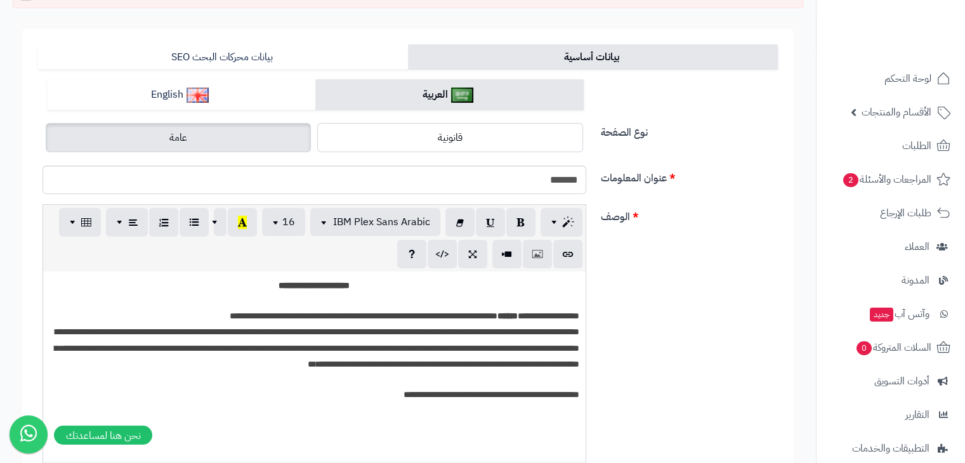
click at [268, 111] on div "العربية English" at bounding box center [315, 99] width 555 height 41
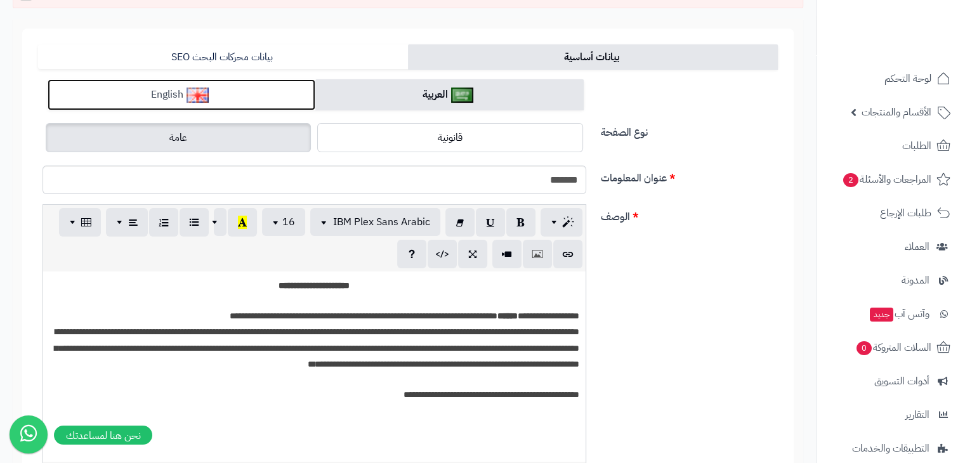
click at [265, 98] on link "English" at bounding box center [182, 94] width 268 height 31
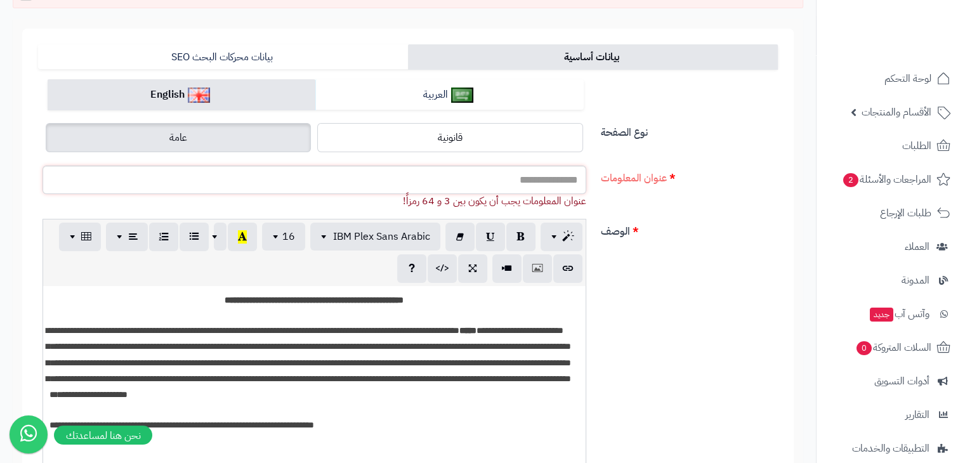
click at [502, 184] on input "عنوان المعلومات" at bounding box center [314, 180] width 544 height 29
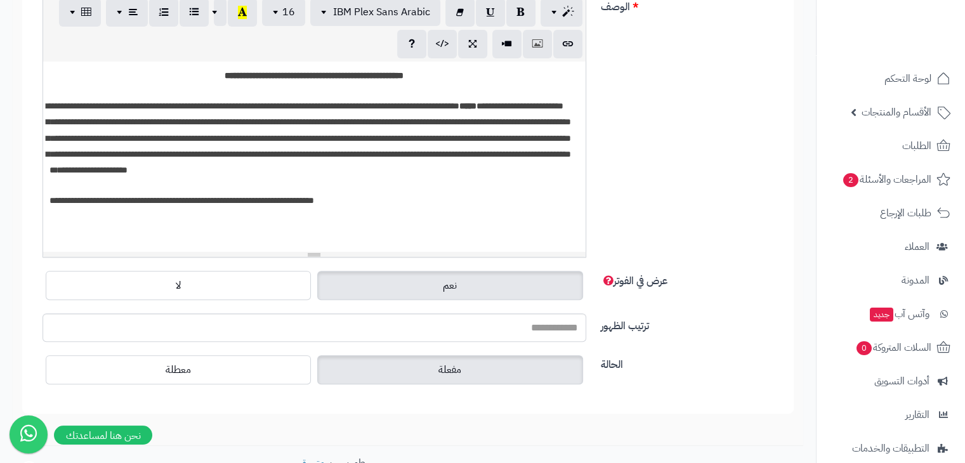
type input "**********"
click at [693, 135] on div "**********" at bounding box center [408, 130] width 750 height 273
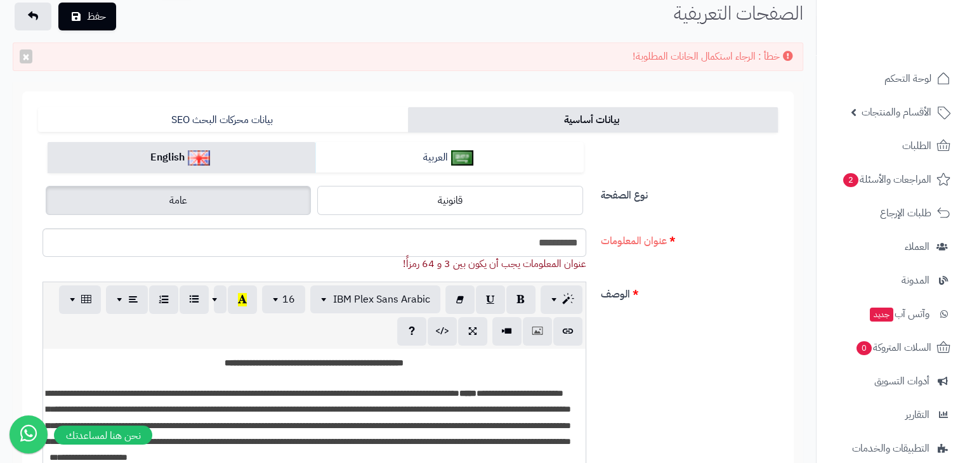
scroll to position [8, 0]
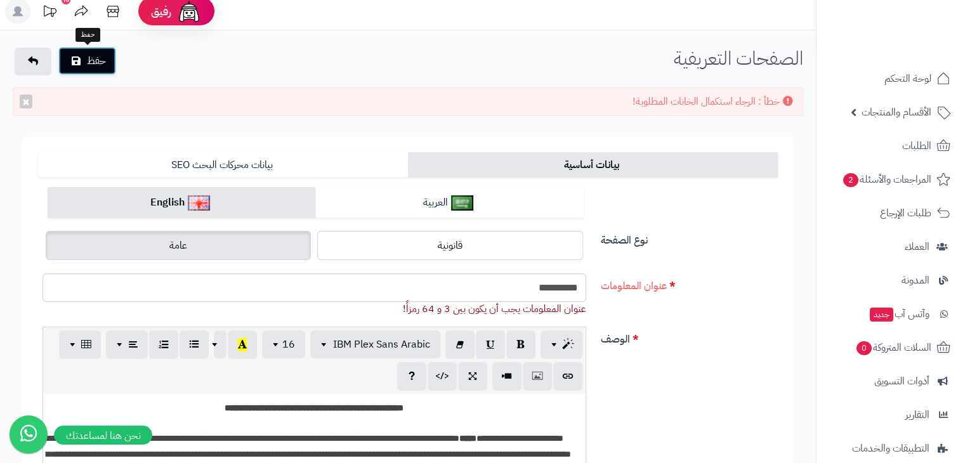
click at [110, 63] on button "حفظ" at bounding box center [87, 61] width 58 height 28
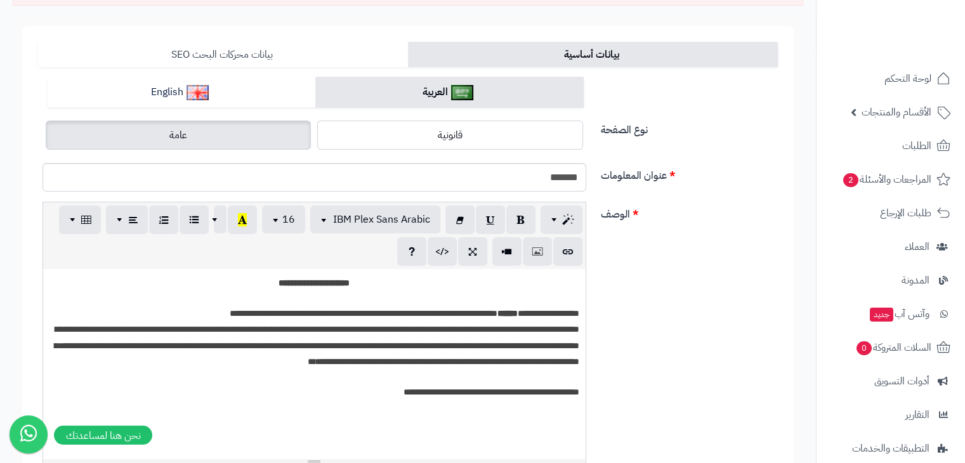
scroll to position [99, 0]
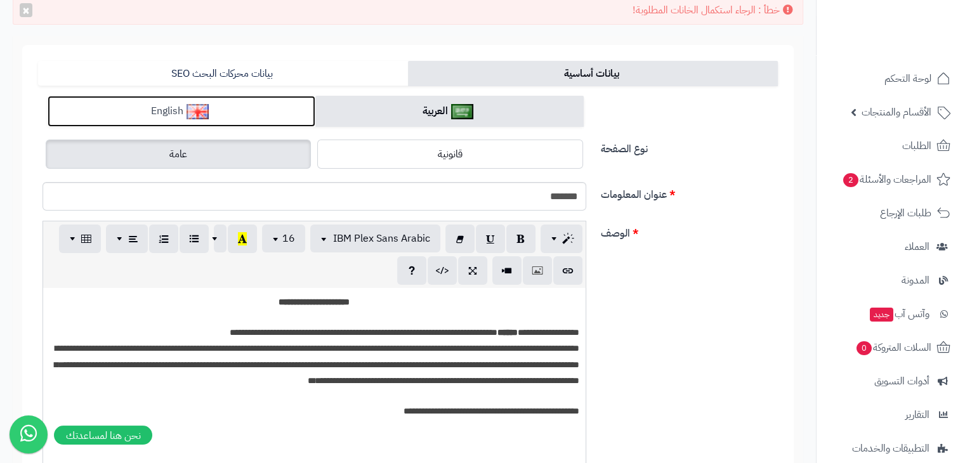
click at [228, 114] on link "English" at bounding box center [182, 111] width 268 height 31
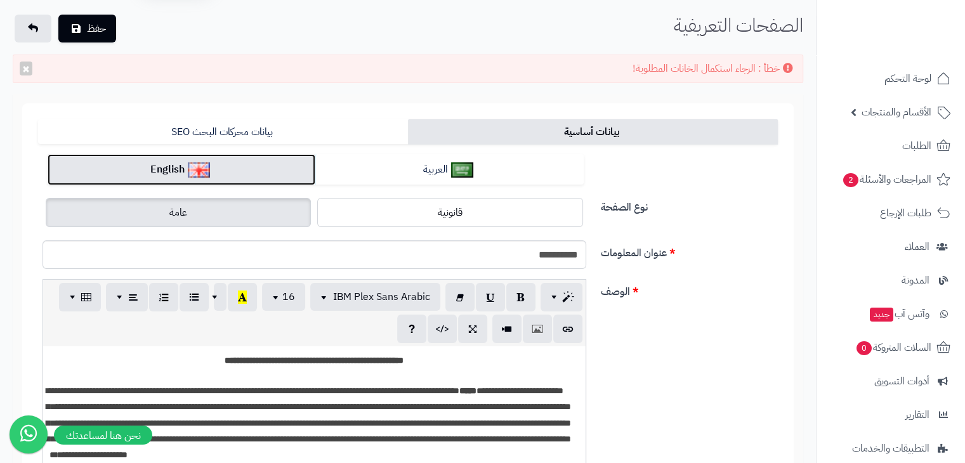
scroll to position [0, 0]
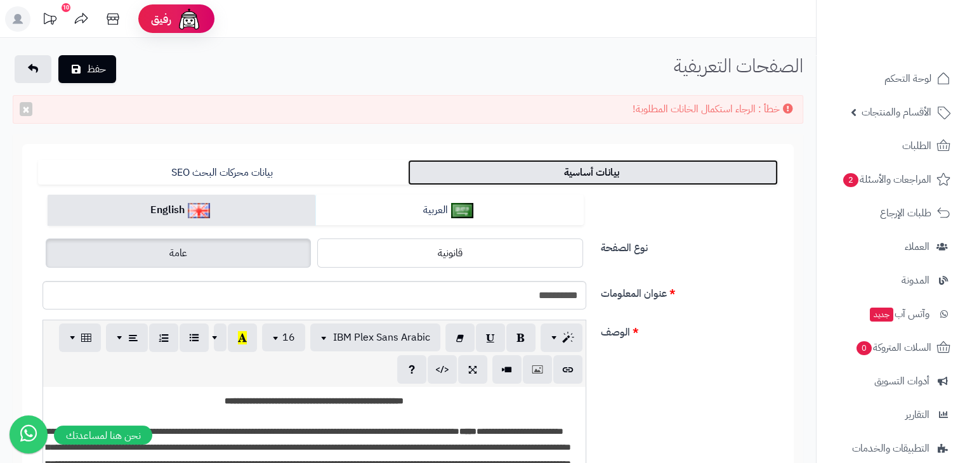
click at [514, 179] on link "بيانات أساسية" at bounding box center [593, 172] width 370 height 25
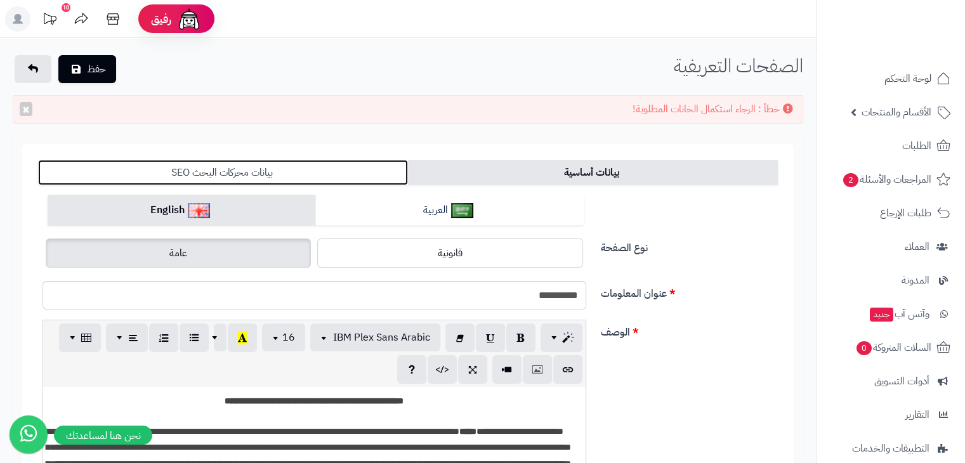
click at [340, 170] on link "بيانات محركات البحث SEO" at bounding box center [223, 172] width 370 height 25
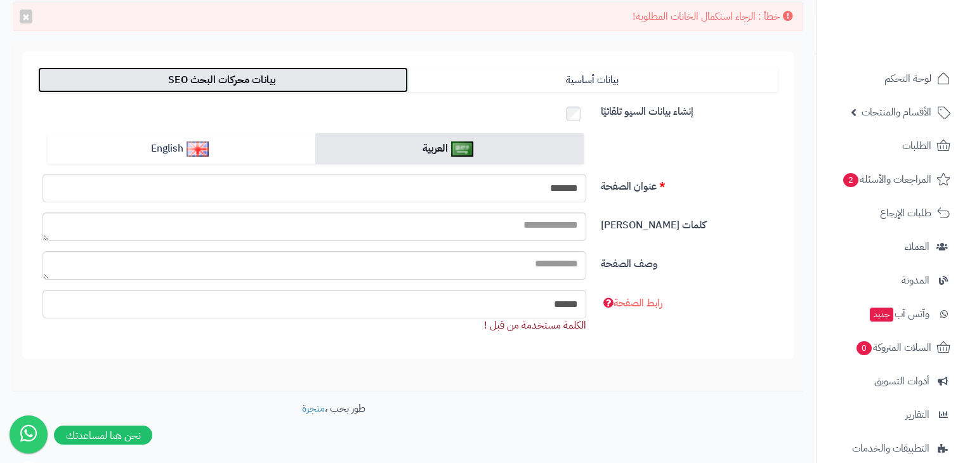
scroll to position [94, 0]
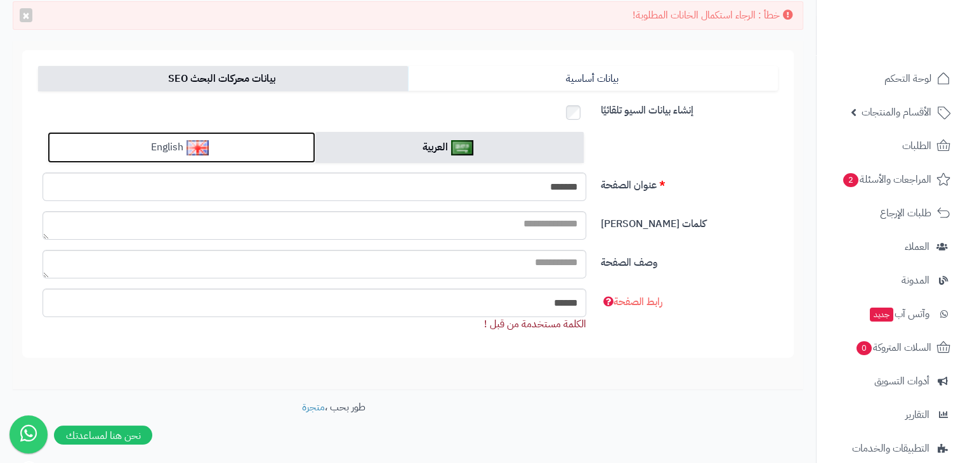
click at [284, 133] on link "English" at bounding box center [182, 147] width 268 height 31
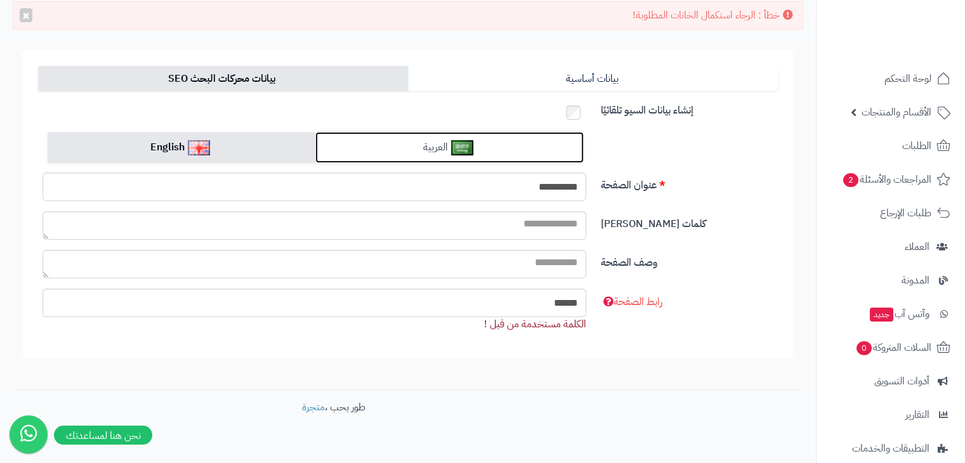
click at [367, 150] on link "العربية" at bounding box center [449, 147] width 268 height 31
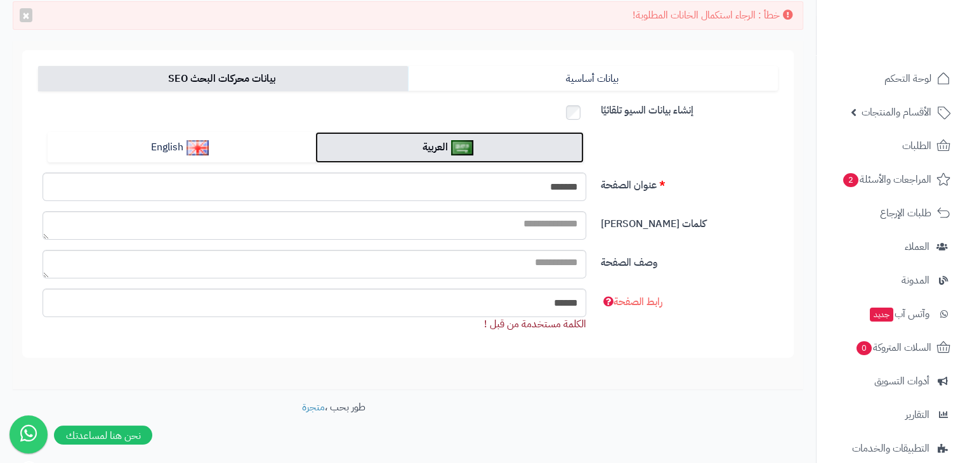
scroll to position [0, 0]
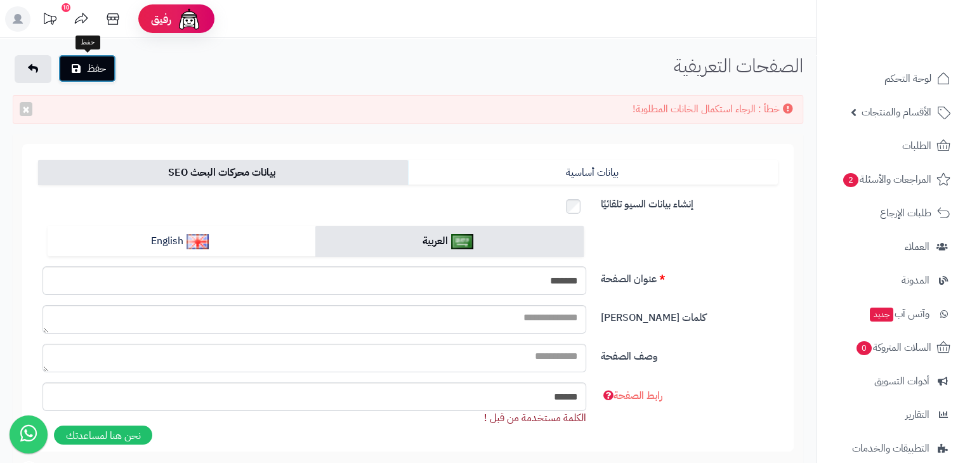
click at [90, 62] on button "حفظ" at bounding box center [87, 69] width 58 height 28
